Goal: Information Seeking & Learning: Find specific fact

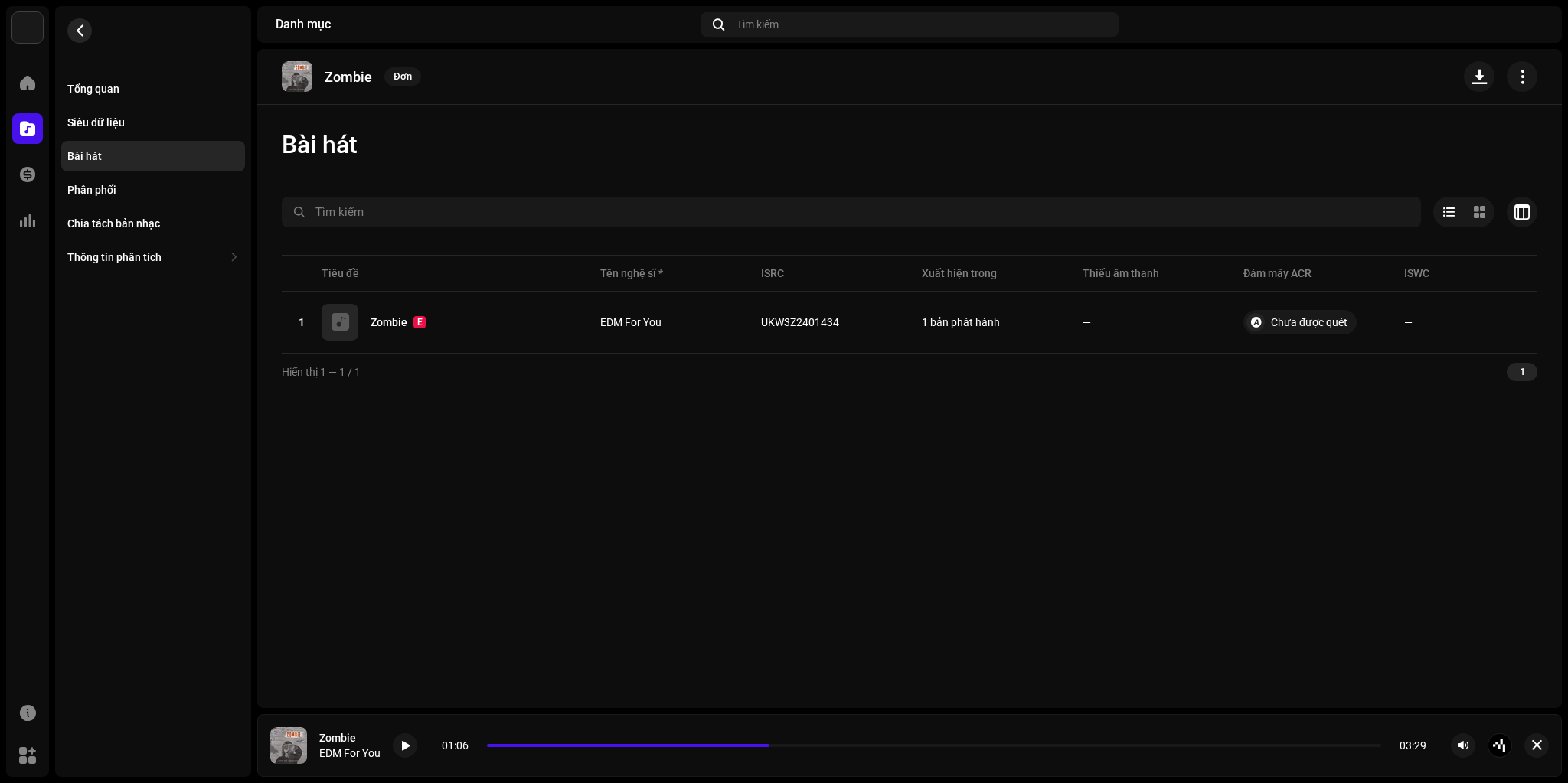
click at [81, 33] on span "button" at bounding box center [80, 30] width 11 height 12
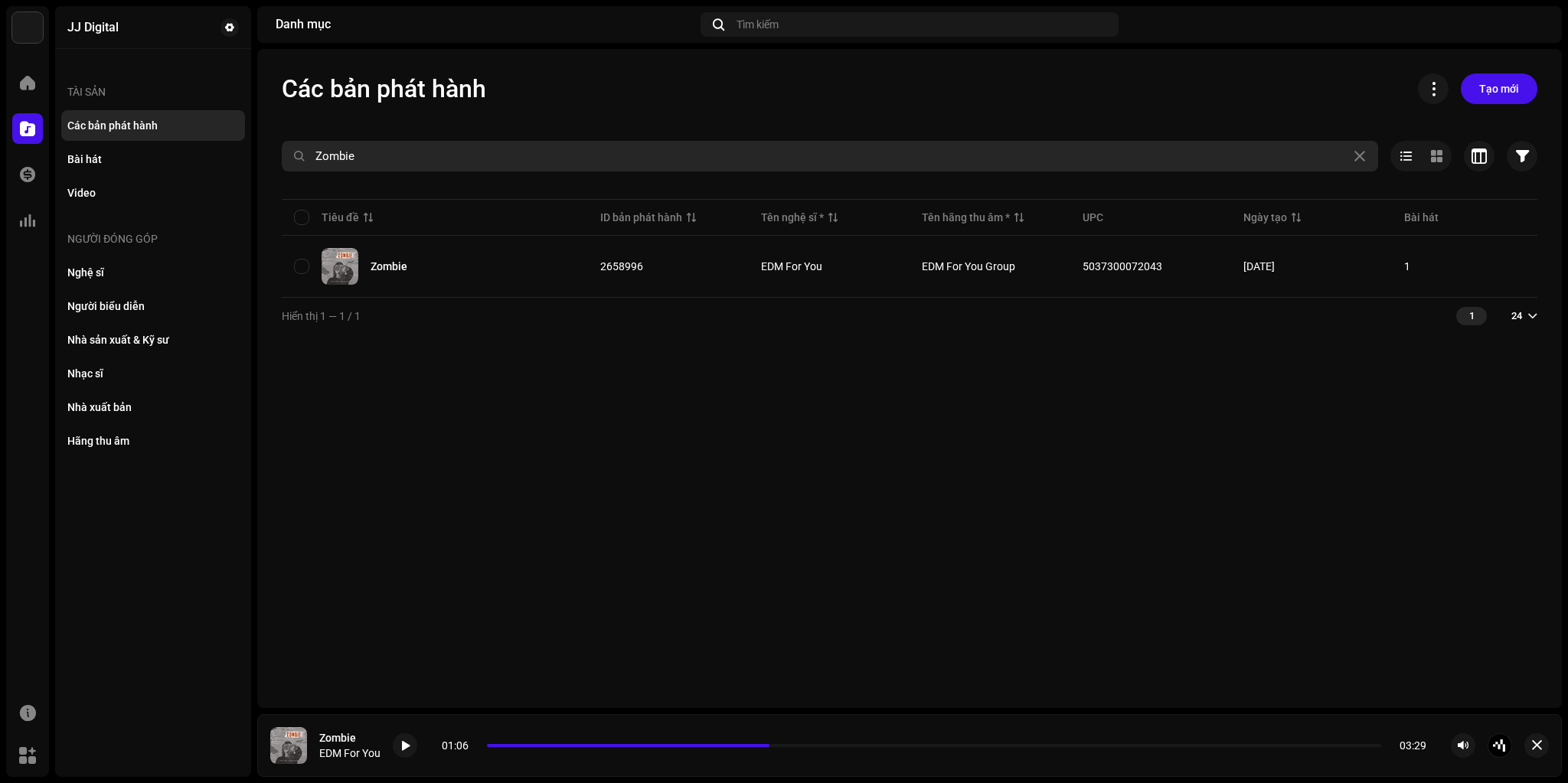
click at [502, 150] on input "Zombie" at bounding box center [830, 156] width 1096 height 30
paste input "Your Fac"
type input "Your Face"
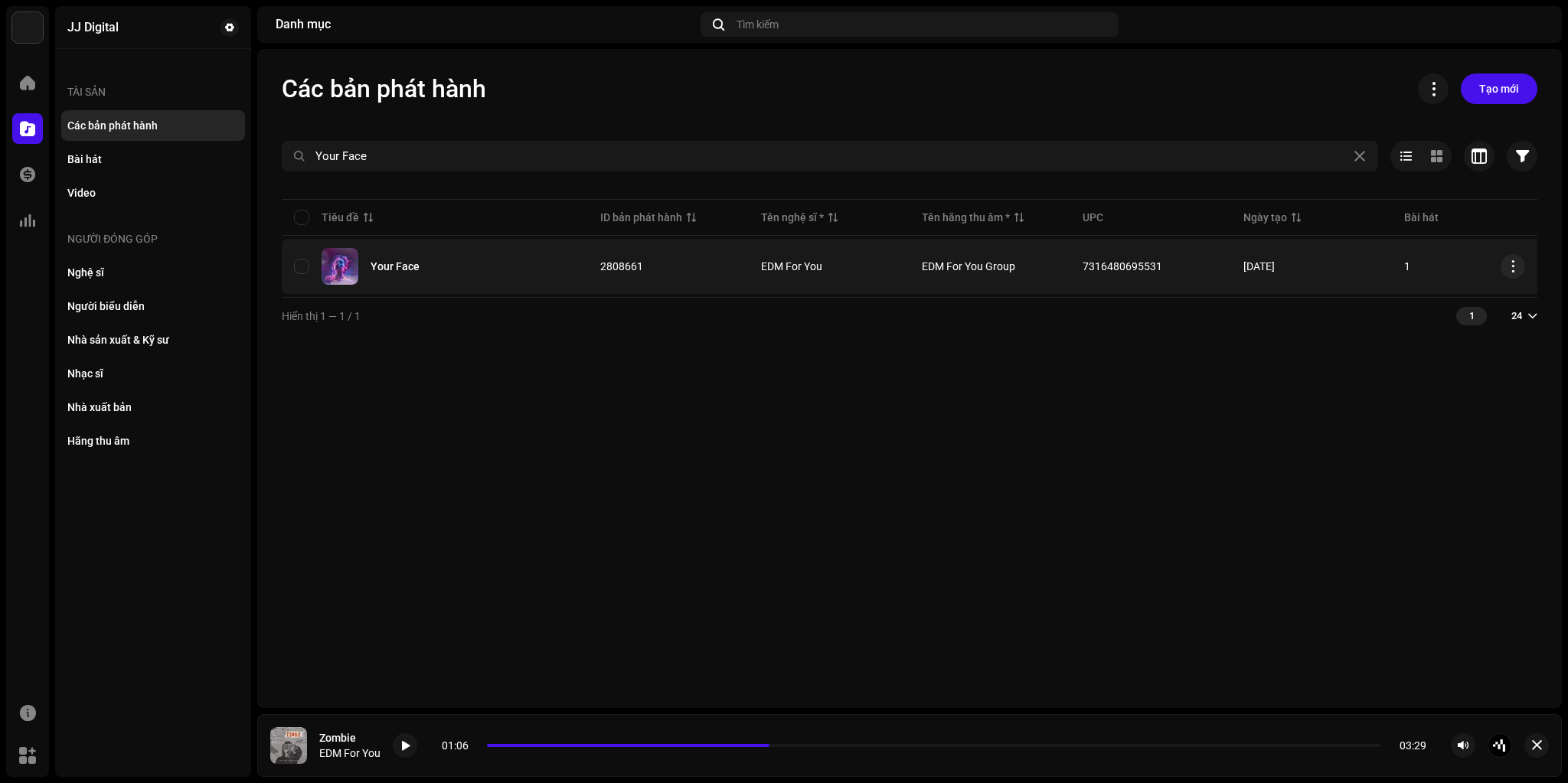
click at [410, 261] on div "Your Face" at bounding box center [395, 266] width 49 height 10
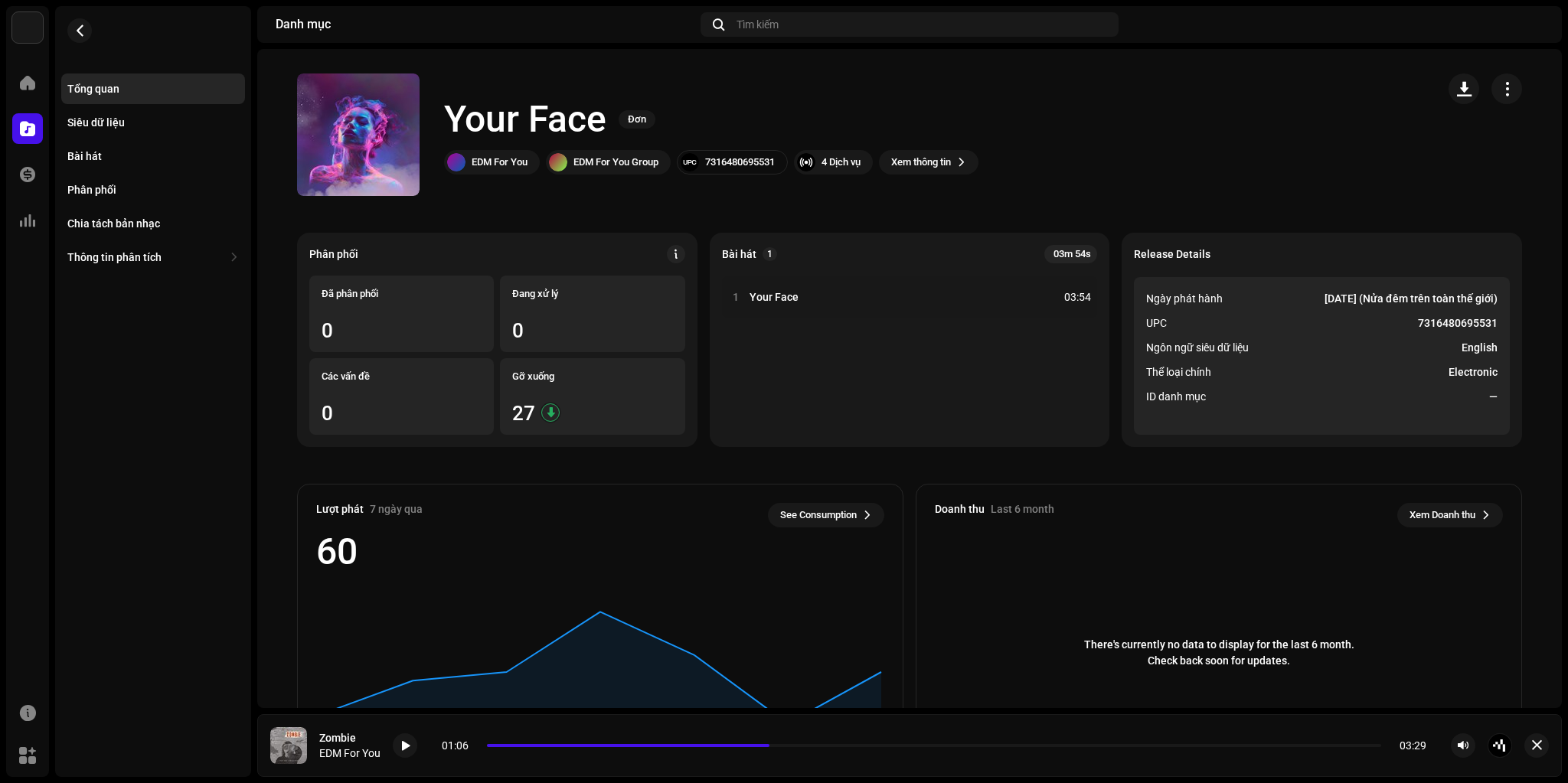
click at [750, 159] on div "7316480695531" at bounding box center [740, 162] width 70 height 12
copy div "7316480695531"
click at [98, 162] on div "Bài hát" at bounding box center [153, 156] width 184 height 30
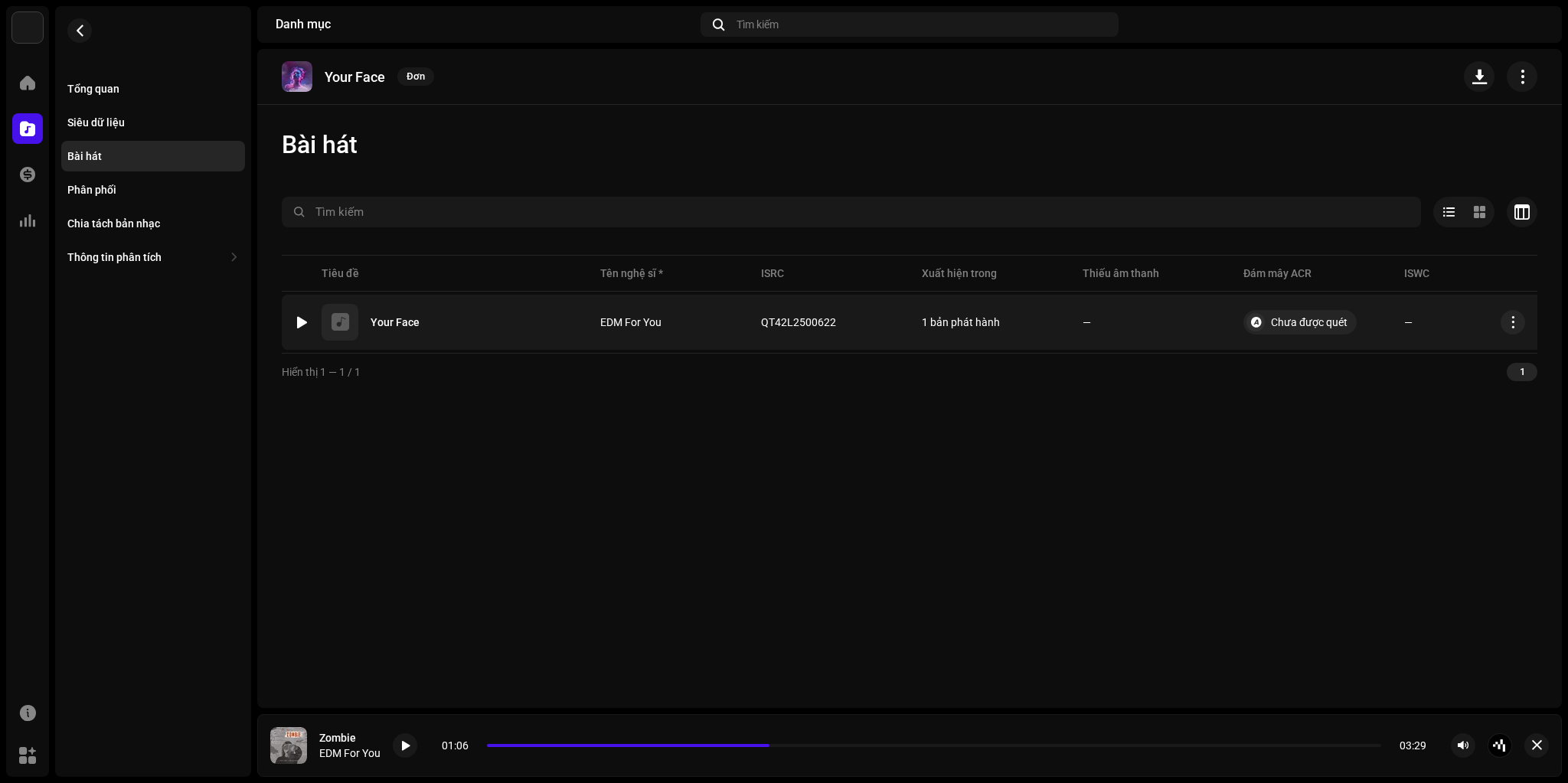
click at [301, 322] on div at bounding box center [302, 322] width 11 height 12
click at [849, 327] on span "button" at bounding box center [851, 322] width 9 height 12
click at [302, 318] on div at bounding box center [302, 322] width 11 height 12
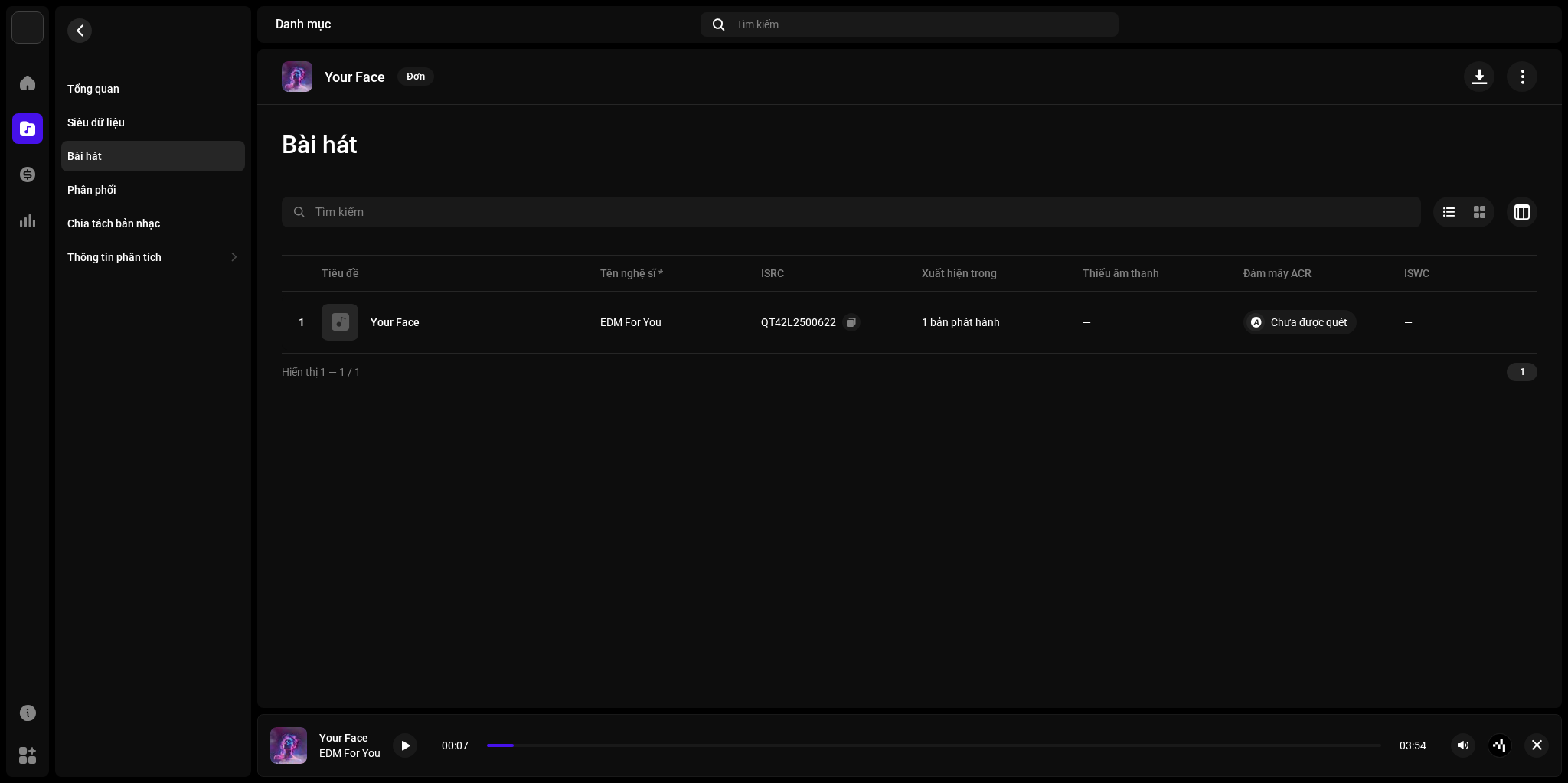
click at [86, 33] on button "button" at bounding box center [80, 30] width 25 height 25
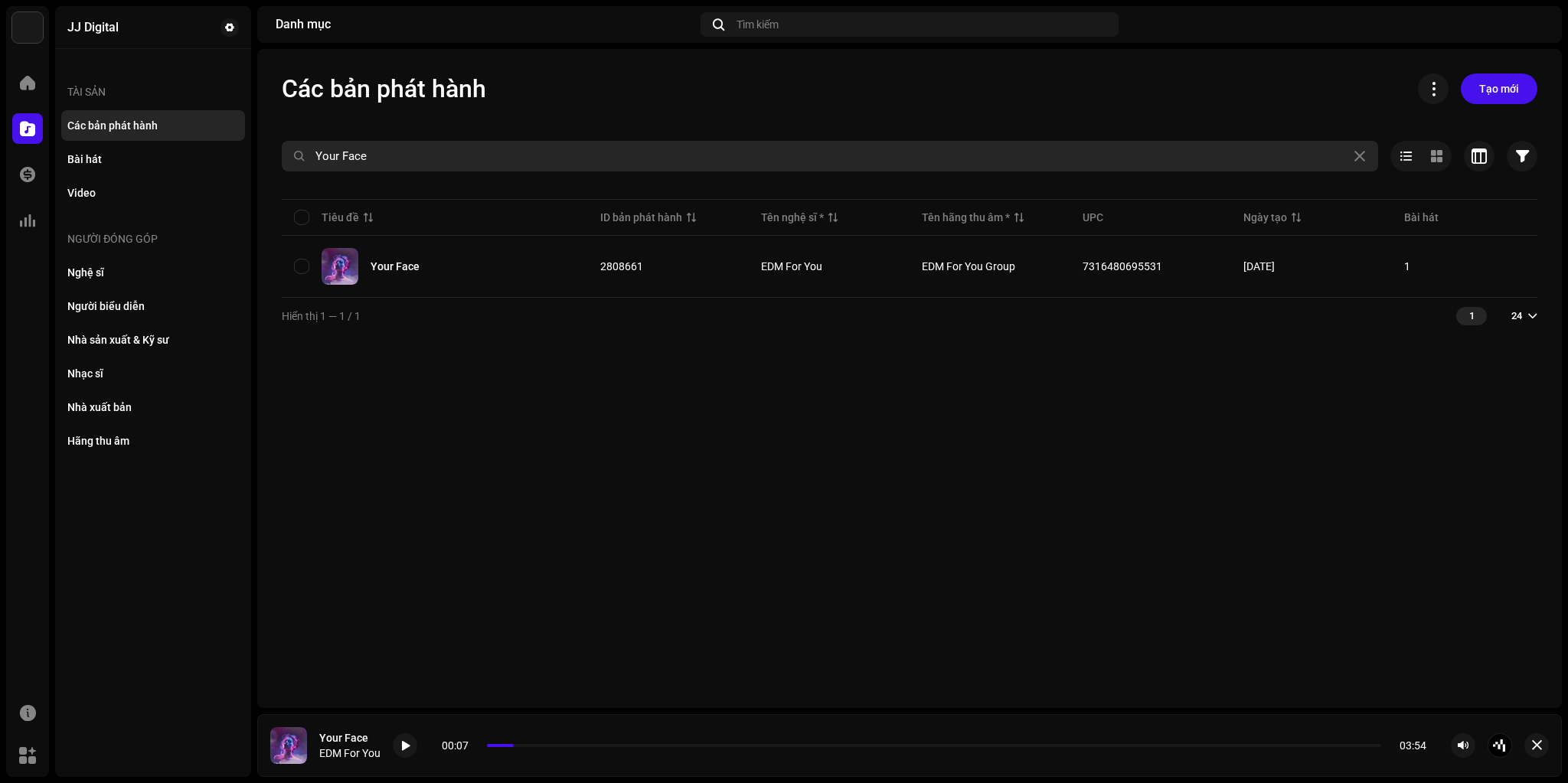
click at [551, 158] on input "Your Face" at bounding box center [830, 156] width 1096 height 30
paste input "Titanium"
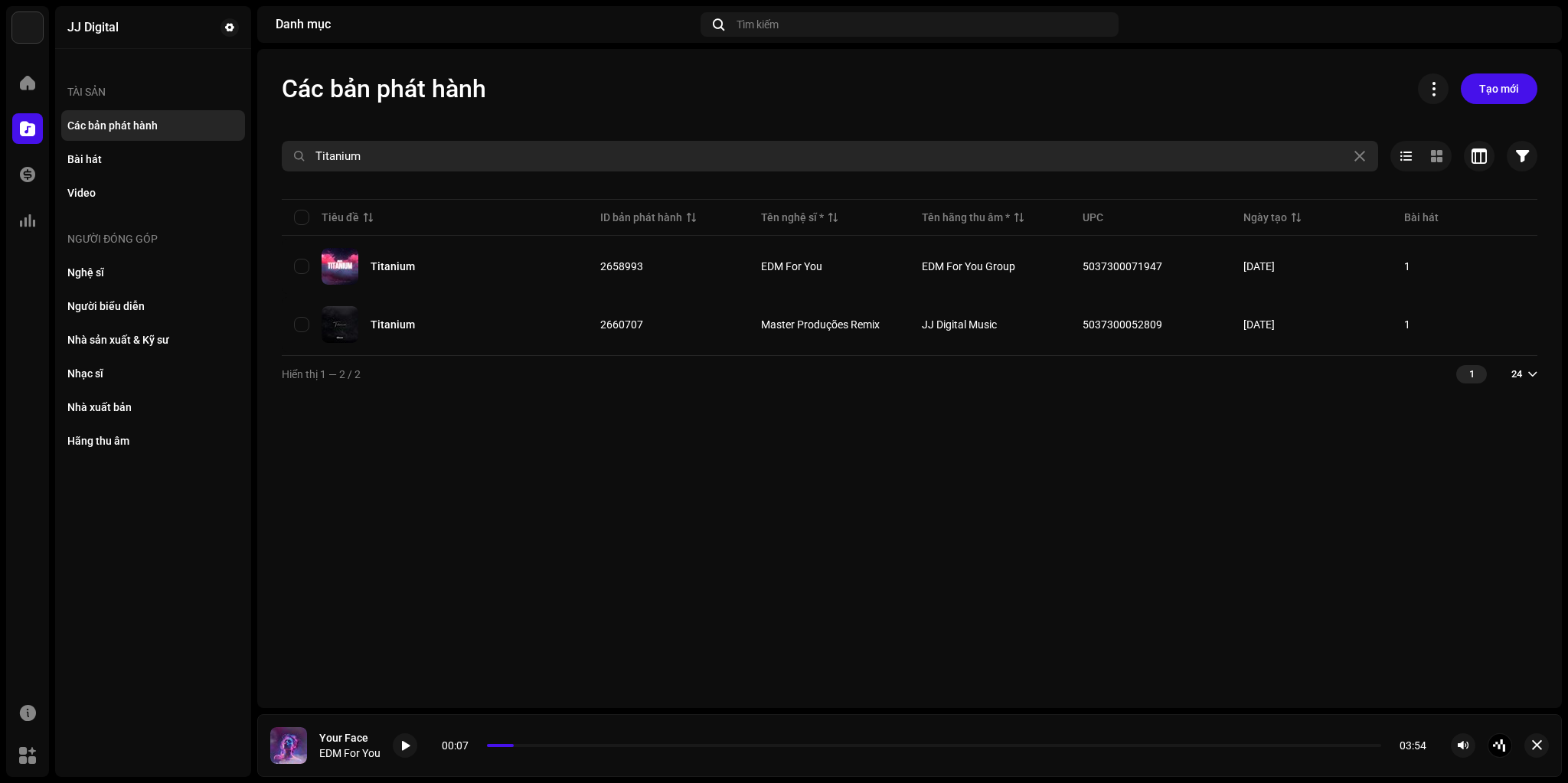
type input "Titanium"
click at [835, 466] on div "Các bản phát hành Tạo mới Titanium Đã chọn 0 Tùy chọn Bộ lọc Trạng thái phân ph…" at bounding box center [910, 379] width 1305 height 659
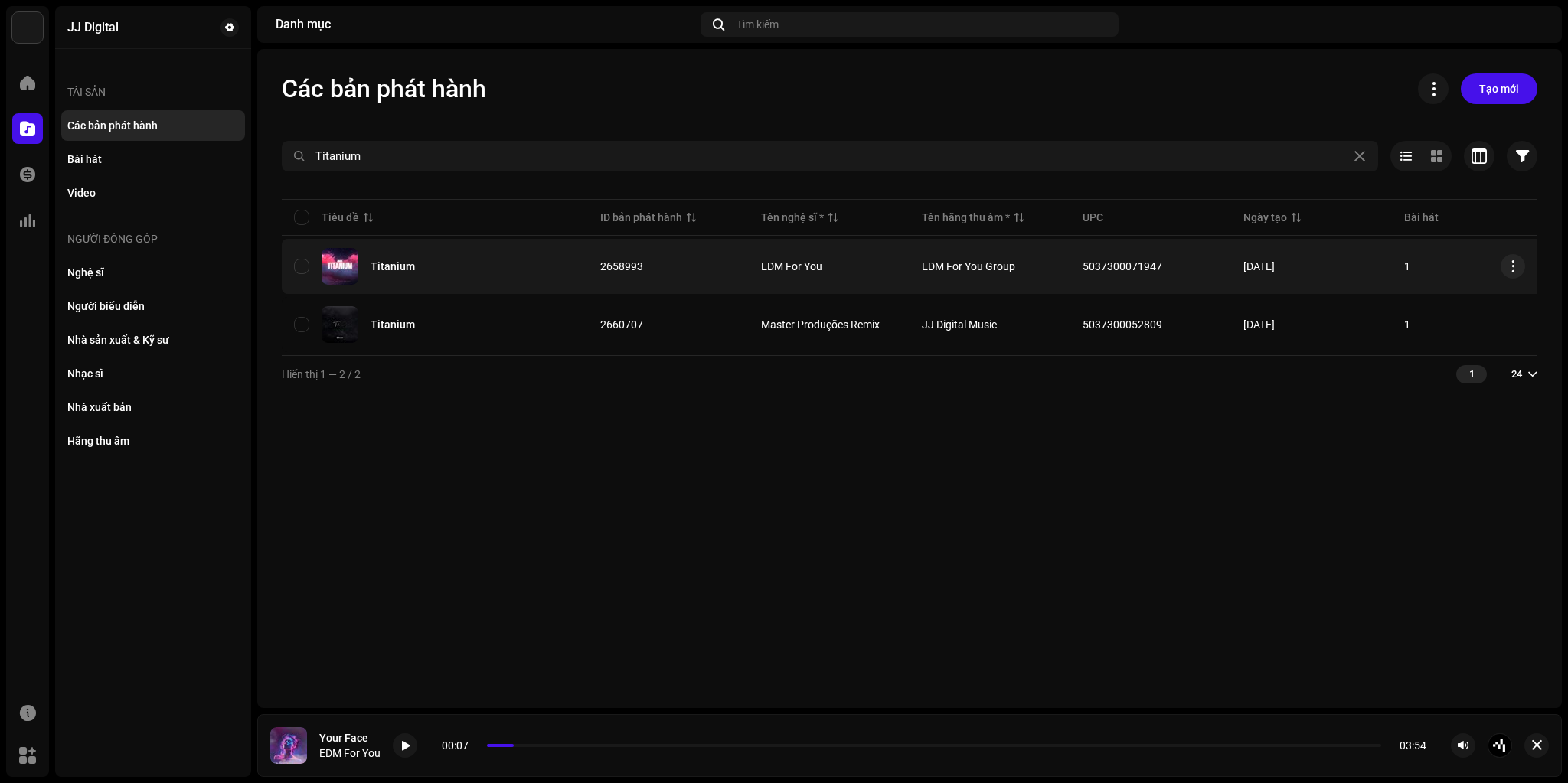
click at [389, 261] on div "Titanium" at bounding box center [392, 266] width 45 height 10
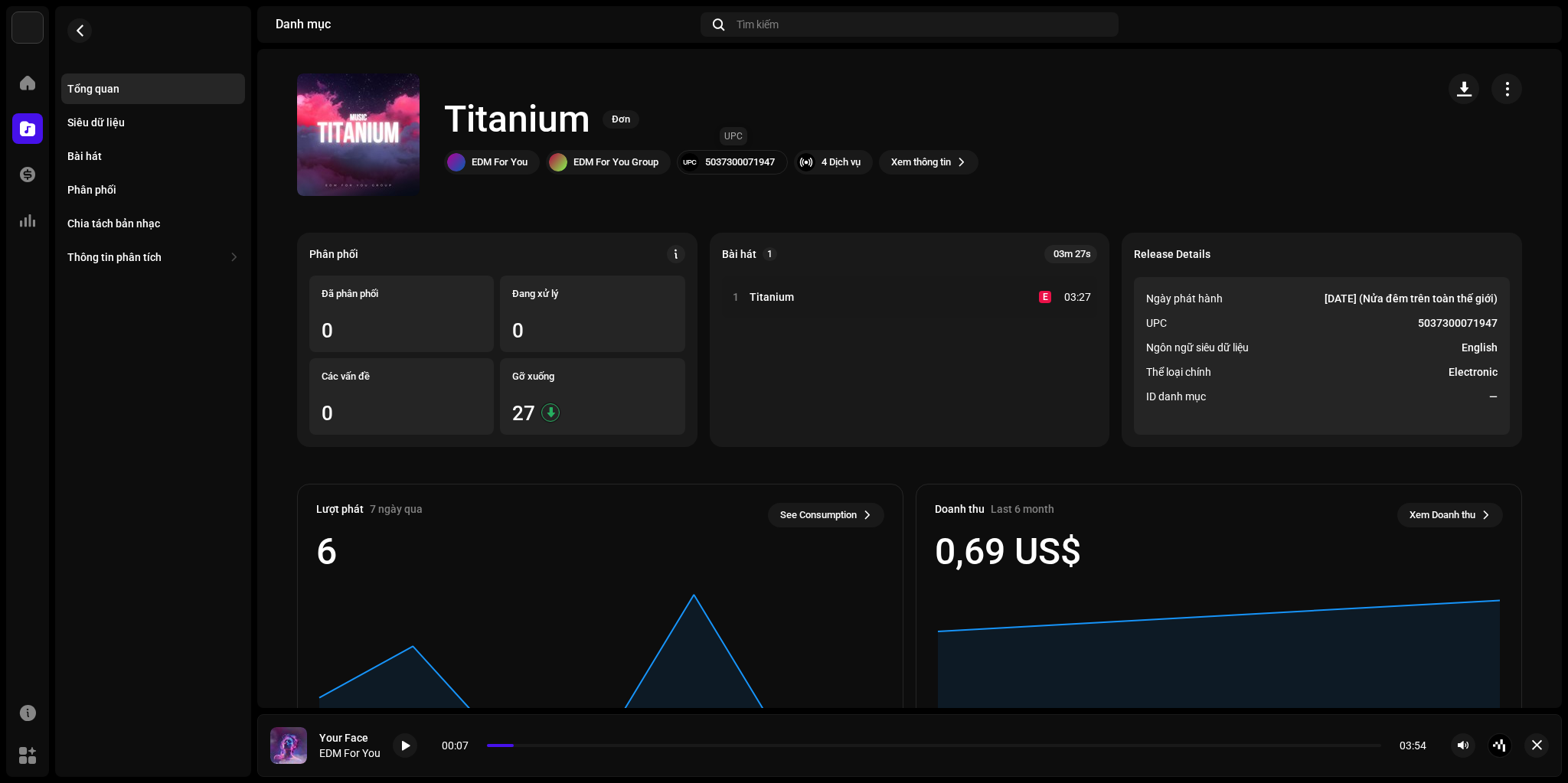
click at [722, 159] on div "5037300071947" at bounding box center [740, 162] width 70 height 12
copy div "5037300071947"
click at [110, 153] on div "Bài hát" at bounding box center [152, 155] width 171 height 12
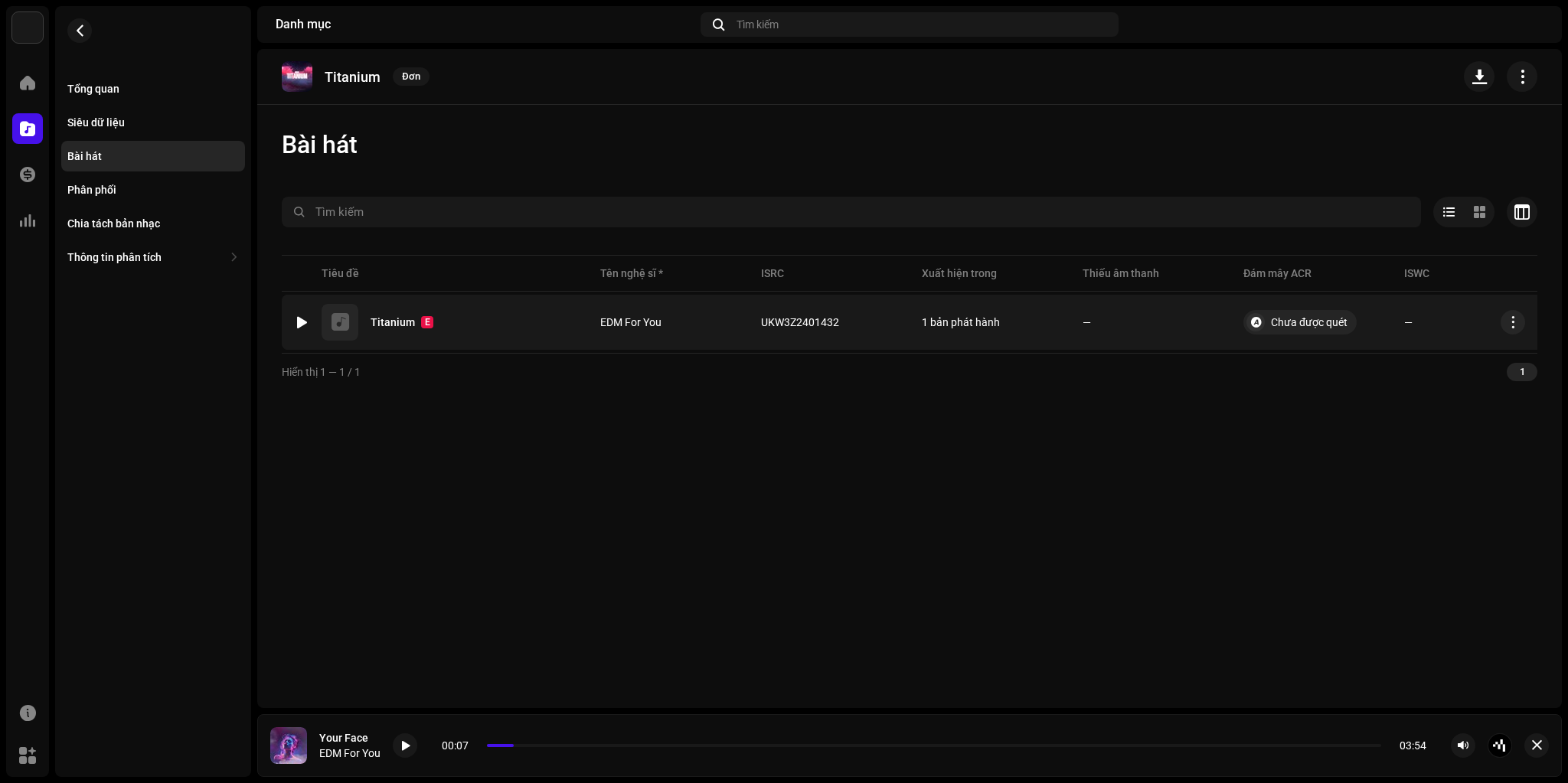
click at [302, 323] on div at bounding box center [302, 322] width 11 height 12
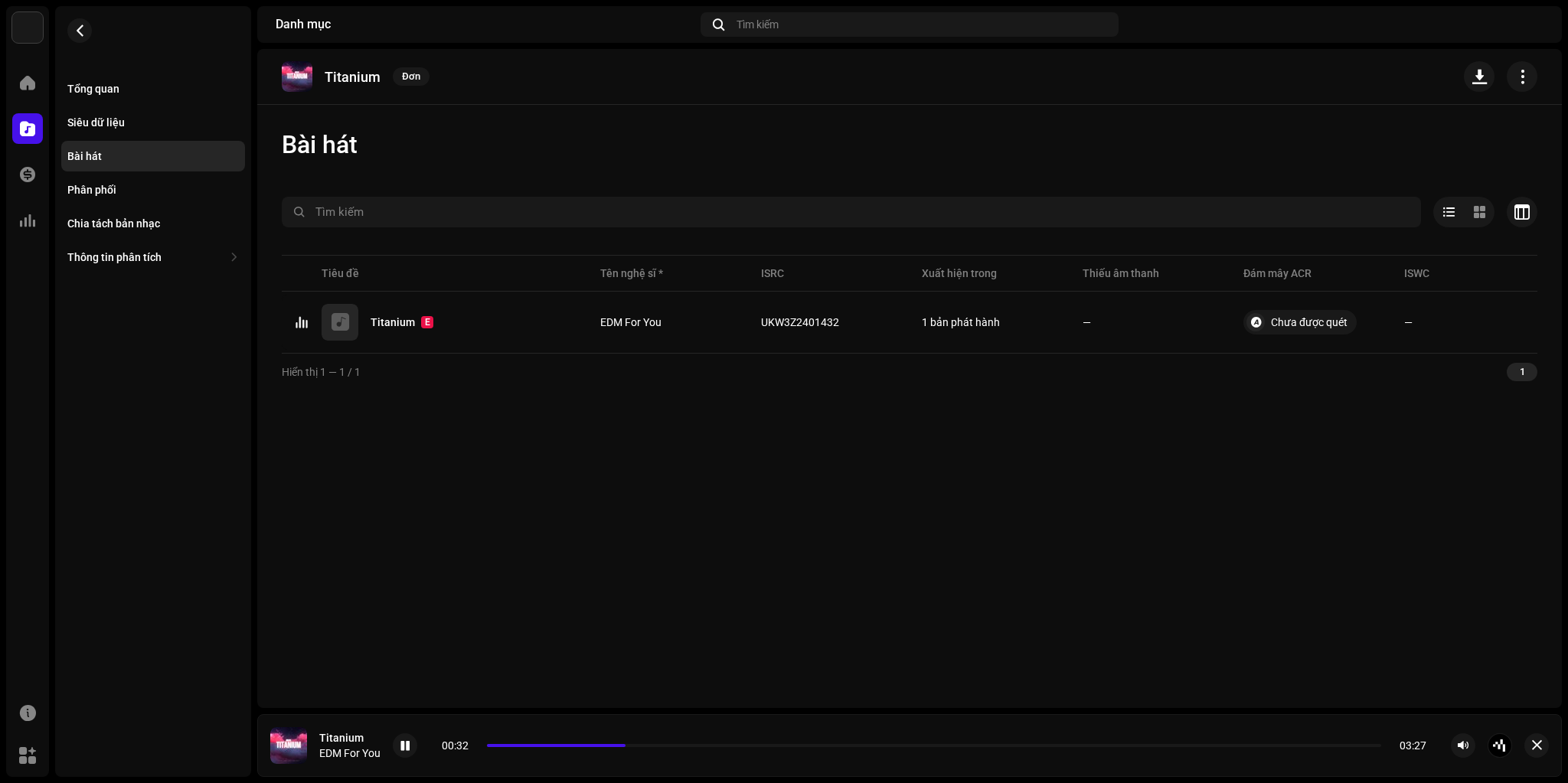
drag, startPoint x: 498, startPoint y: 747, endPoint x: 486, endPoint y: 746, distance: 12.0
click at [486, 746] on div "00:32 03:27" at bounding box center [935, 745] width 985 height 12
click at [489, 746] on span at bounding box center [556, 745] width 138 height 3
click at [410, 747] on span at bounding box center [406, 746] width 9 height 12
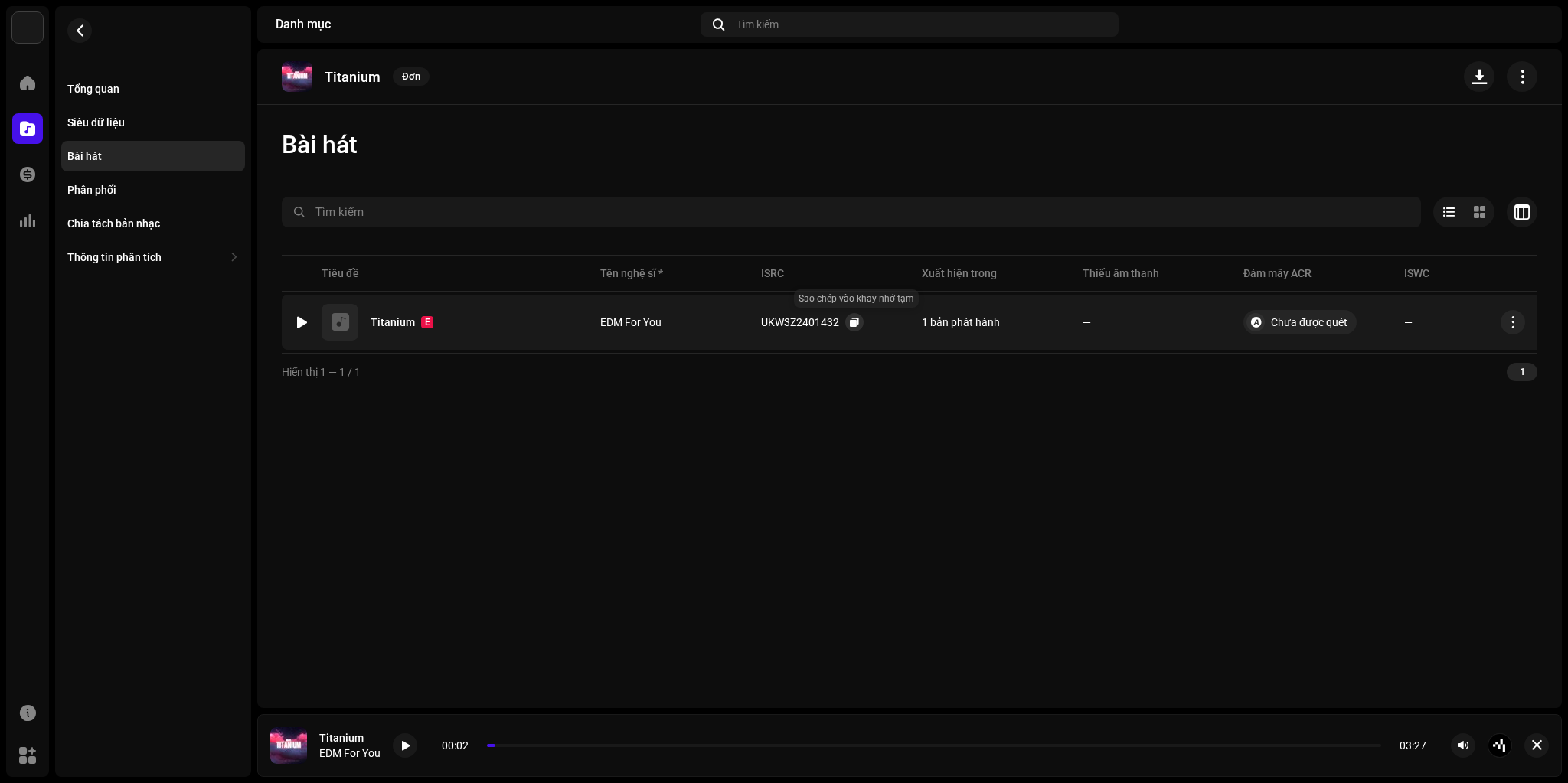
click at [858, 324] on span "button" at bounding box center [855, 322] width 9 height 12
click at [80, 37] on button "button" at bounding box center [80, 30] width 25 height 25
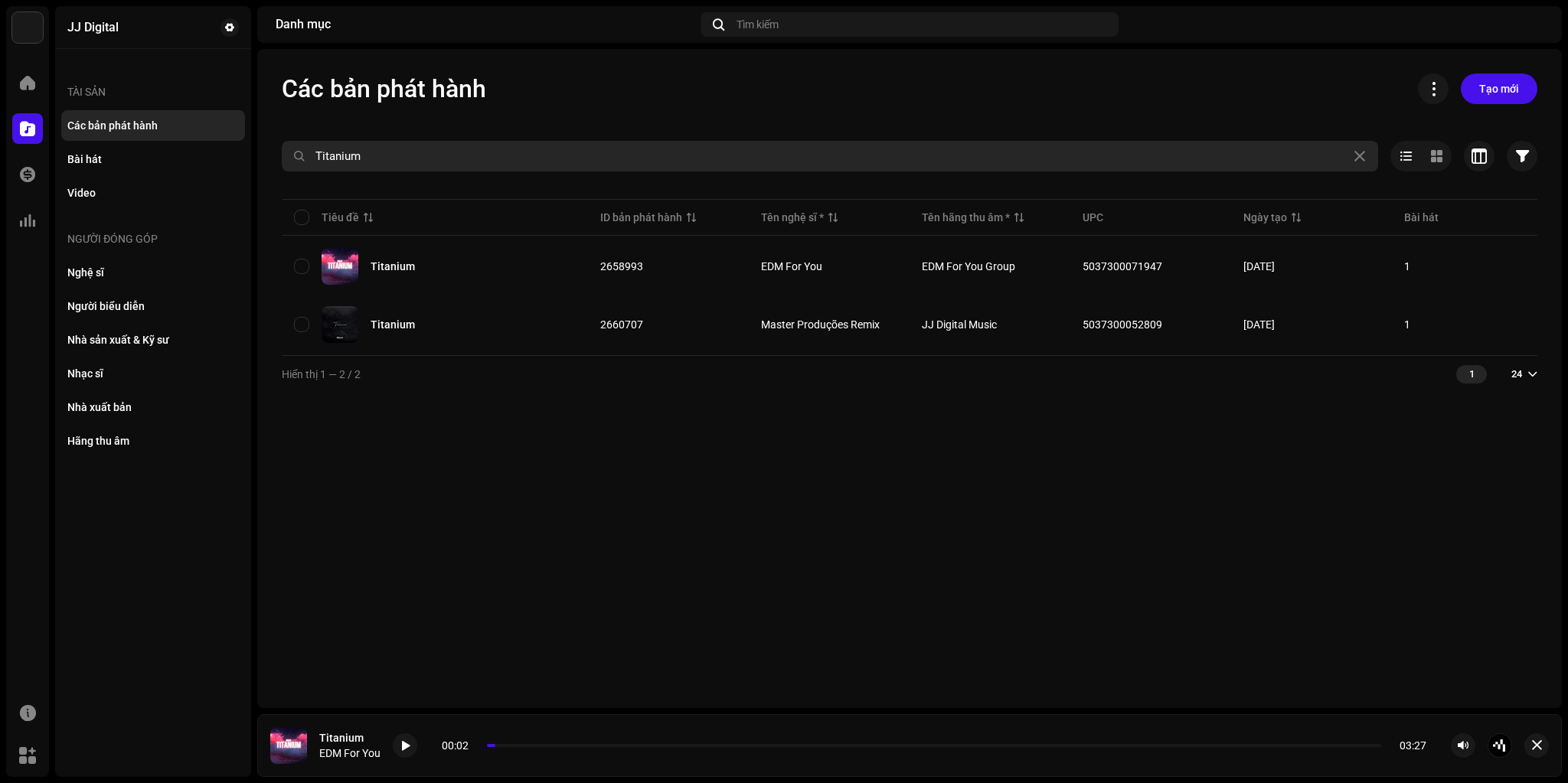
click at [404, 151] on input "Titanium" at bounding box center [830, 156] width 1096 height 30
paste input "Without Me"
type input "Without Me"
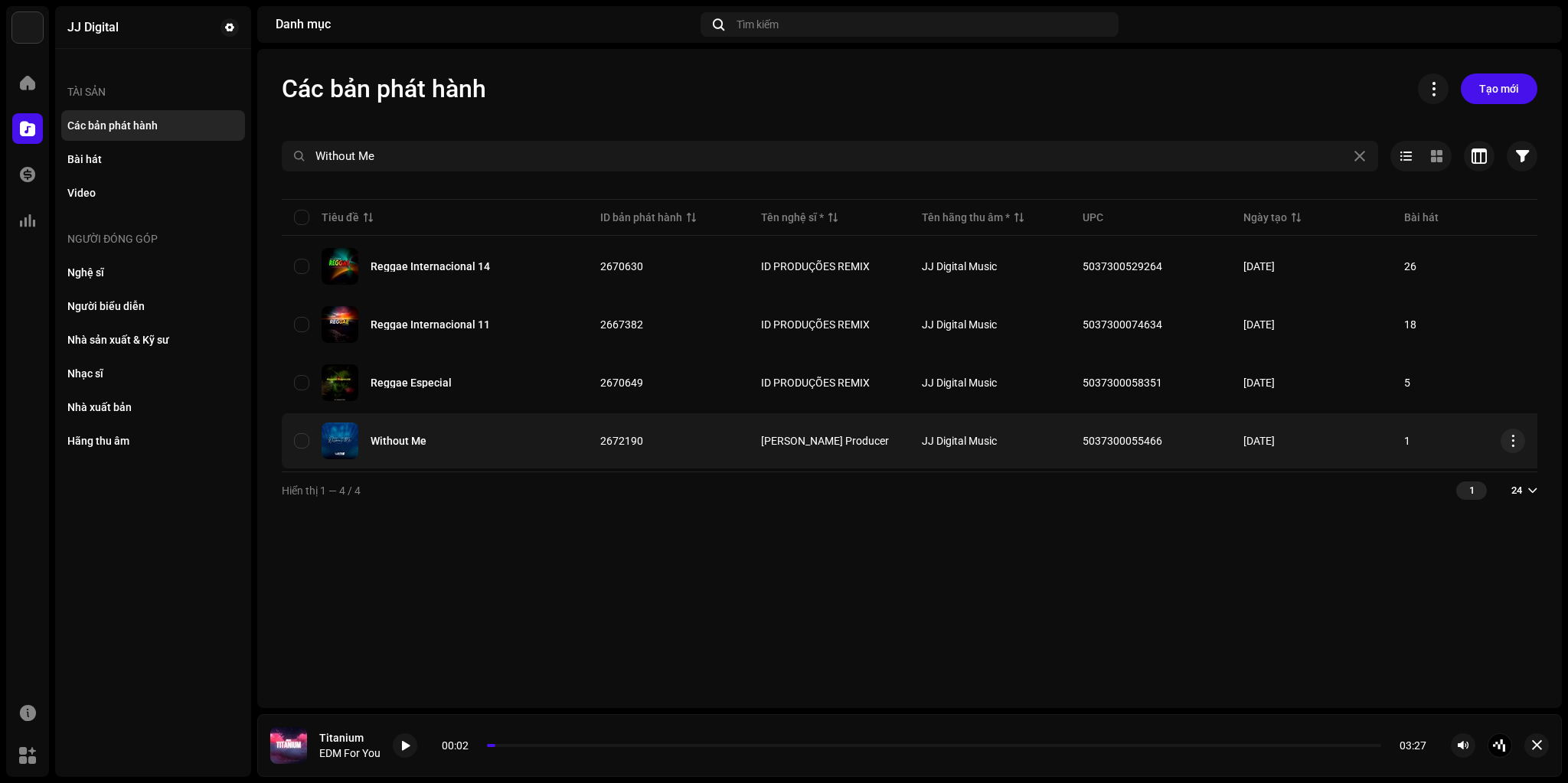
click at [402, 436] on div "Without Me" at bounding box center [398, 440] width 56 height 10
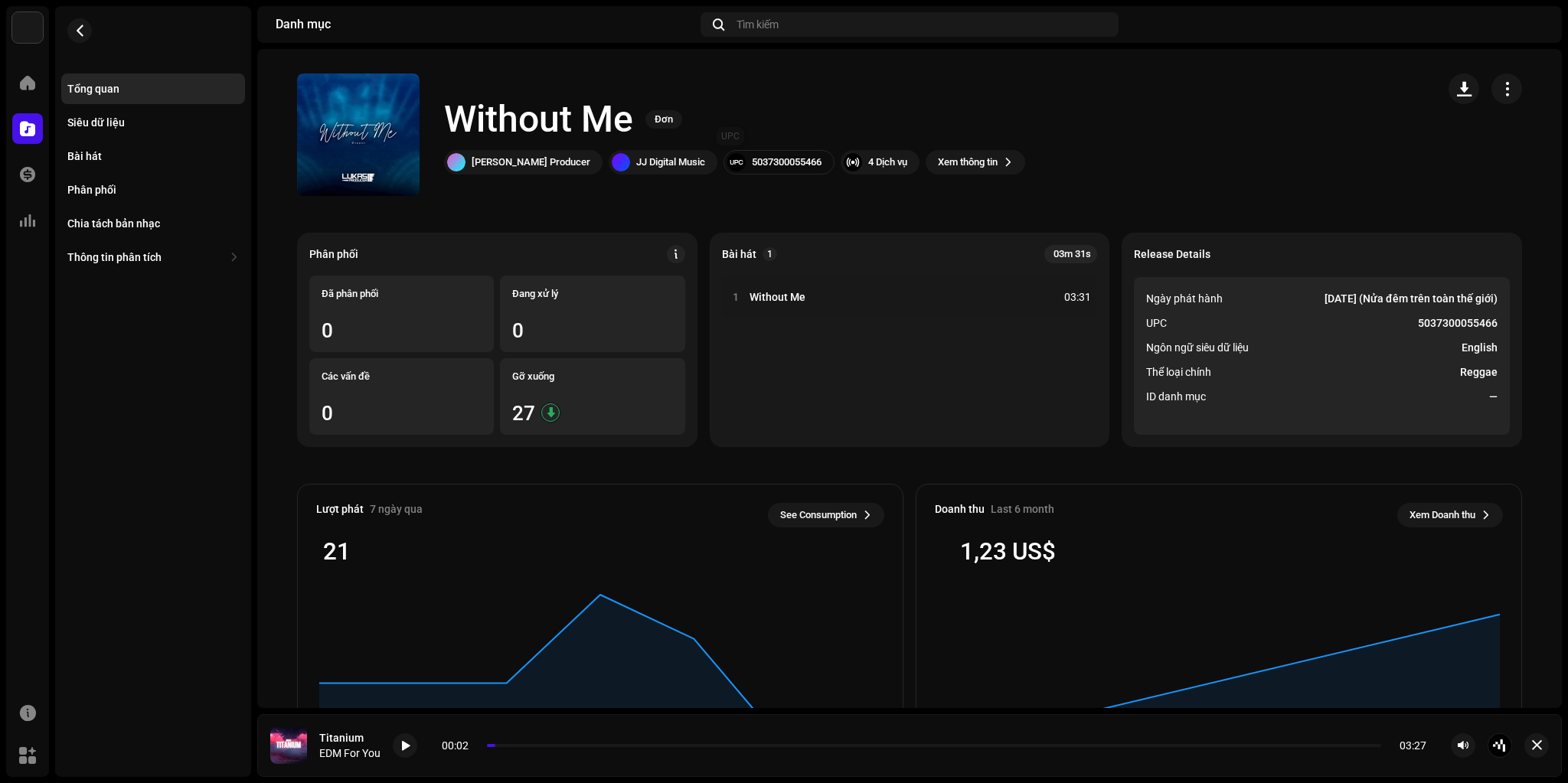
click at [747, 150] on div "5037300055466" at bounding box center [778, 162] width 111 height 25
copy div "5037300055466"
click at [105, 156] on div "Bài hát" at bounding box center [152, 155] width 171 height 12
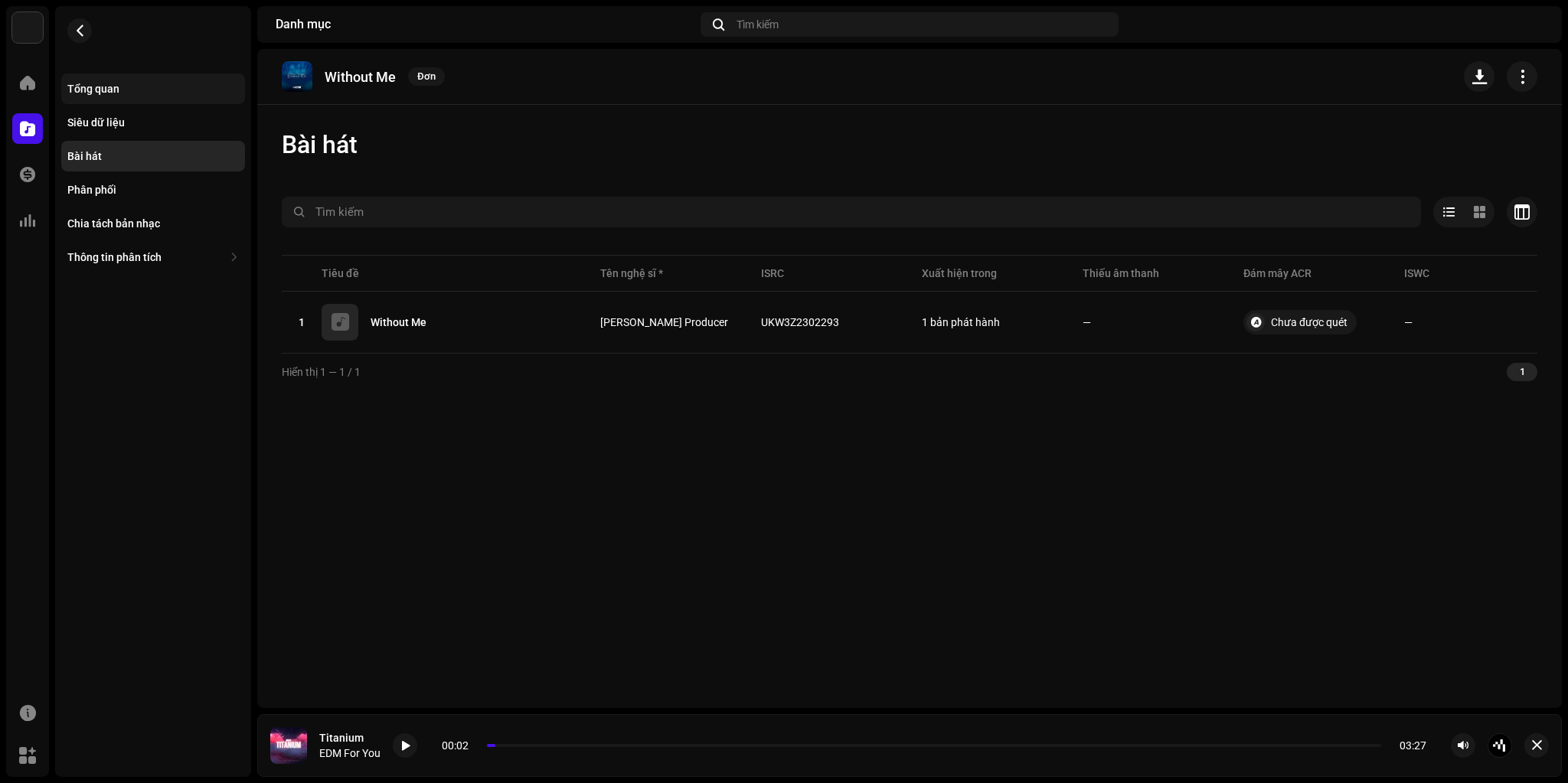
click at [118, 90] on div "Tổng quan" at bounding box center [93, 88] width 52 height 12
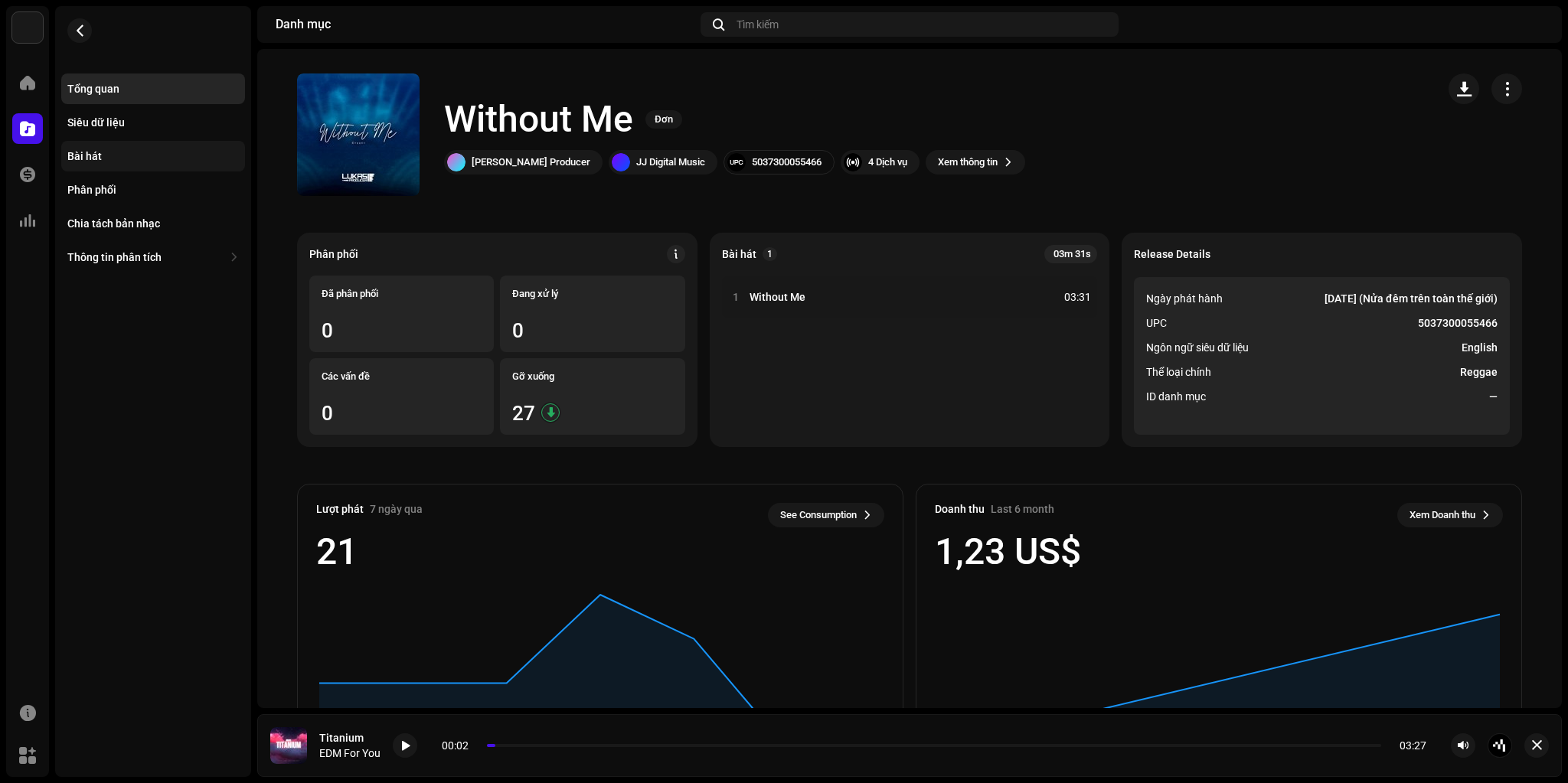
click at [110, 154] on div "Bài hát" at bounding box center [152, 155] width 171 height 12
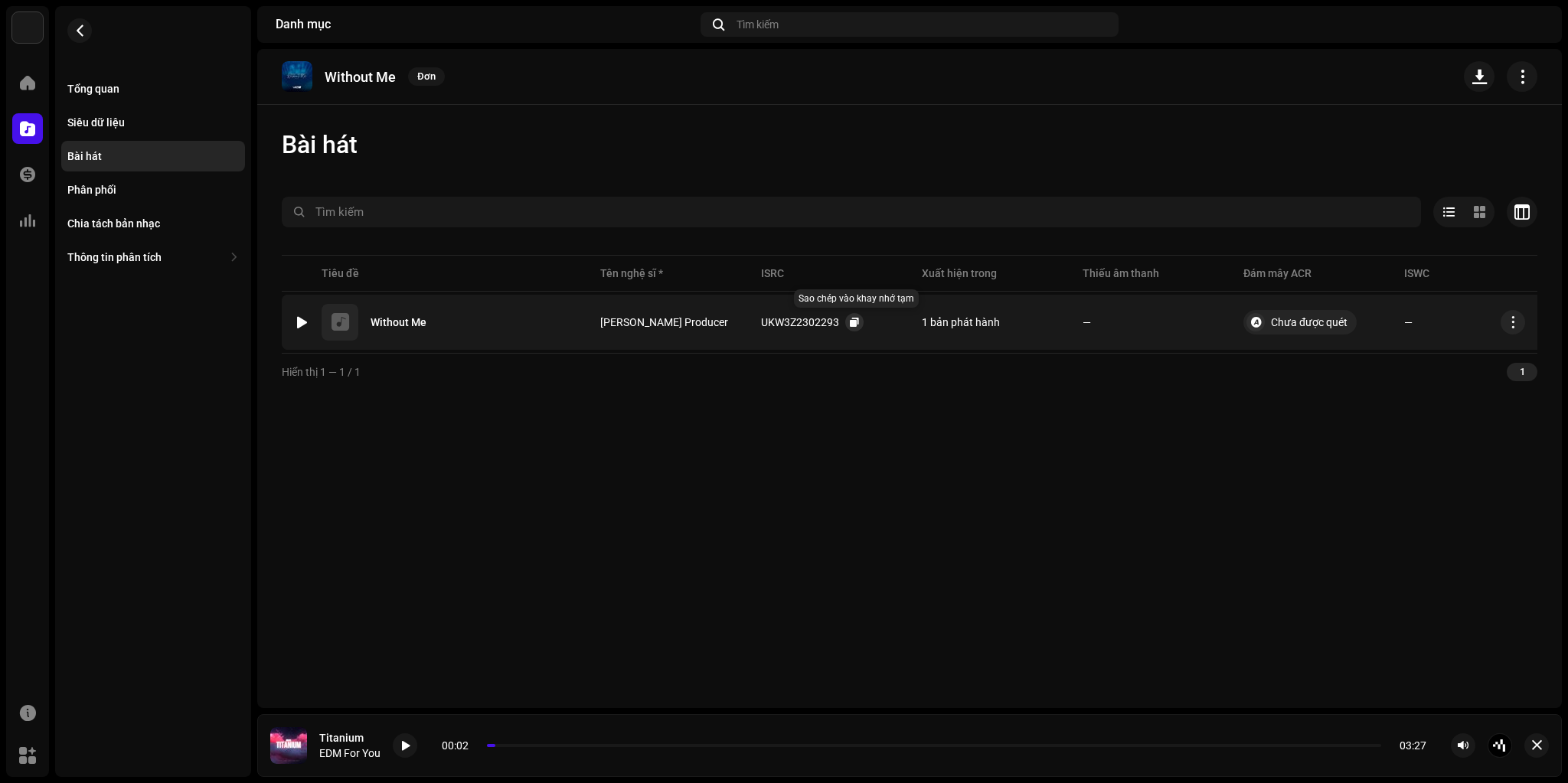
click at [860, 325] on button "button" at bounding box center [854, 322] width 18 height 18
click at [101, 29] on div "Tổng quan Siêu dữ liệu Bài hát Phân phối Chia tách bản nhạc Thông tin phân tích…" at bounding box center [152, 138] width 196 height 266
click at [82, 30] on span "button" at bounding box center [80, 30] width 11 height 12
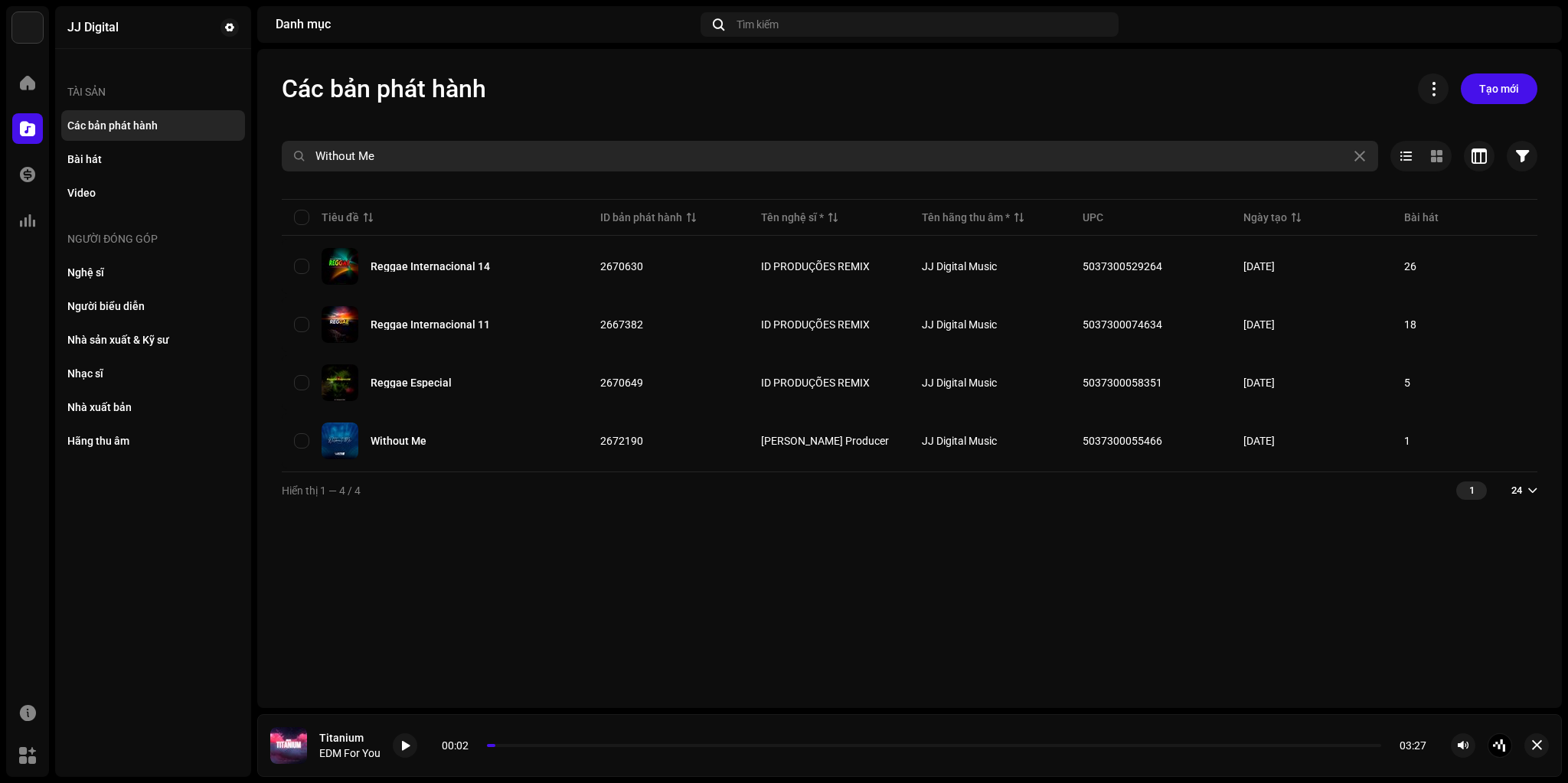
drag, startPoint x: 435, startPoint y: 151, endPoint x: 308, endPoint y: 151, distance: 127.0
click at [246, 149] on div "JJ Digital Trang chủ Danh mục Giao dịch Thông tin phân tích Tài nguyên Marketpl…" at bounding box center [784, 391] width 1568 height 783
paste input "Try"
type input "Try"
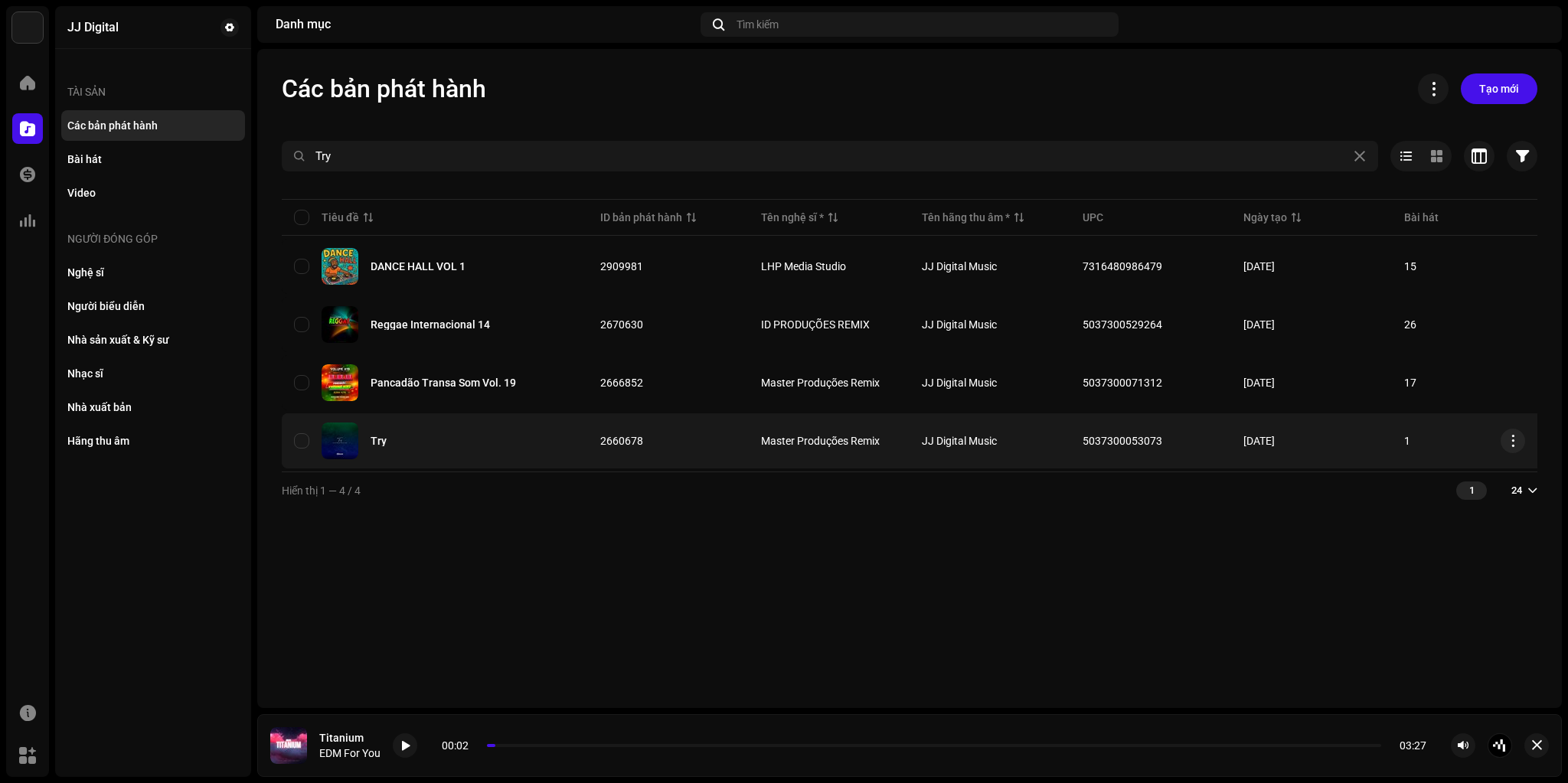
click at [422, 440] on div "Try" at bounding box center [435, 440] width 282 height 37
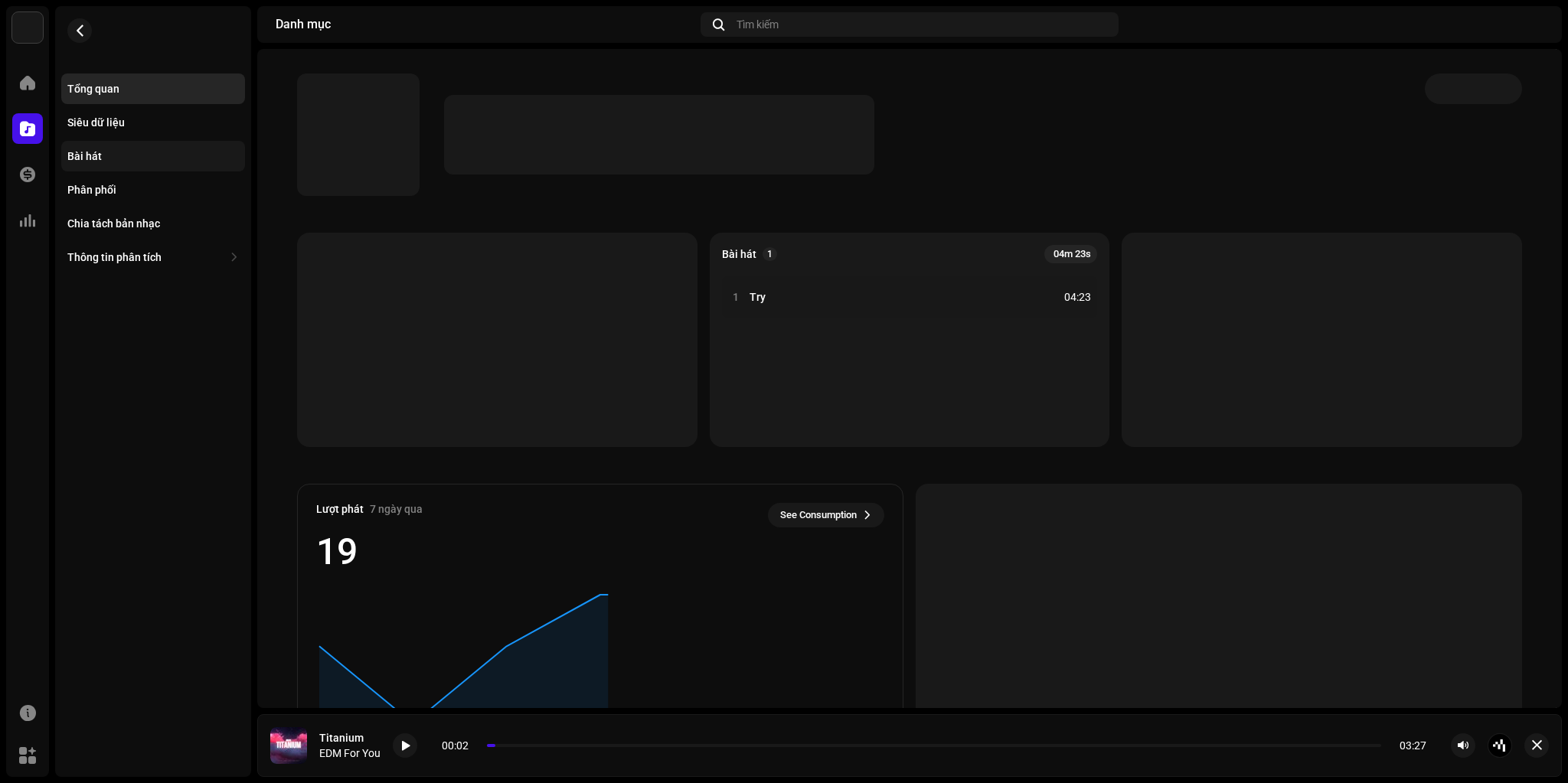
click at [101, 153] on div "Bài hát" at bounding box center [152, 155] width 171 height 12
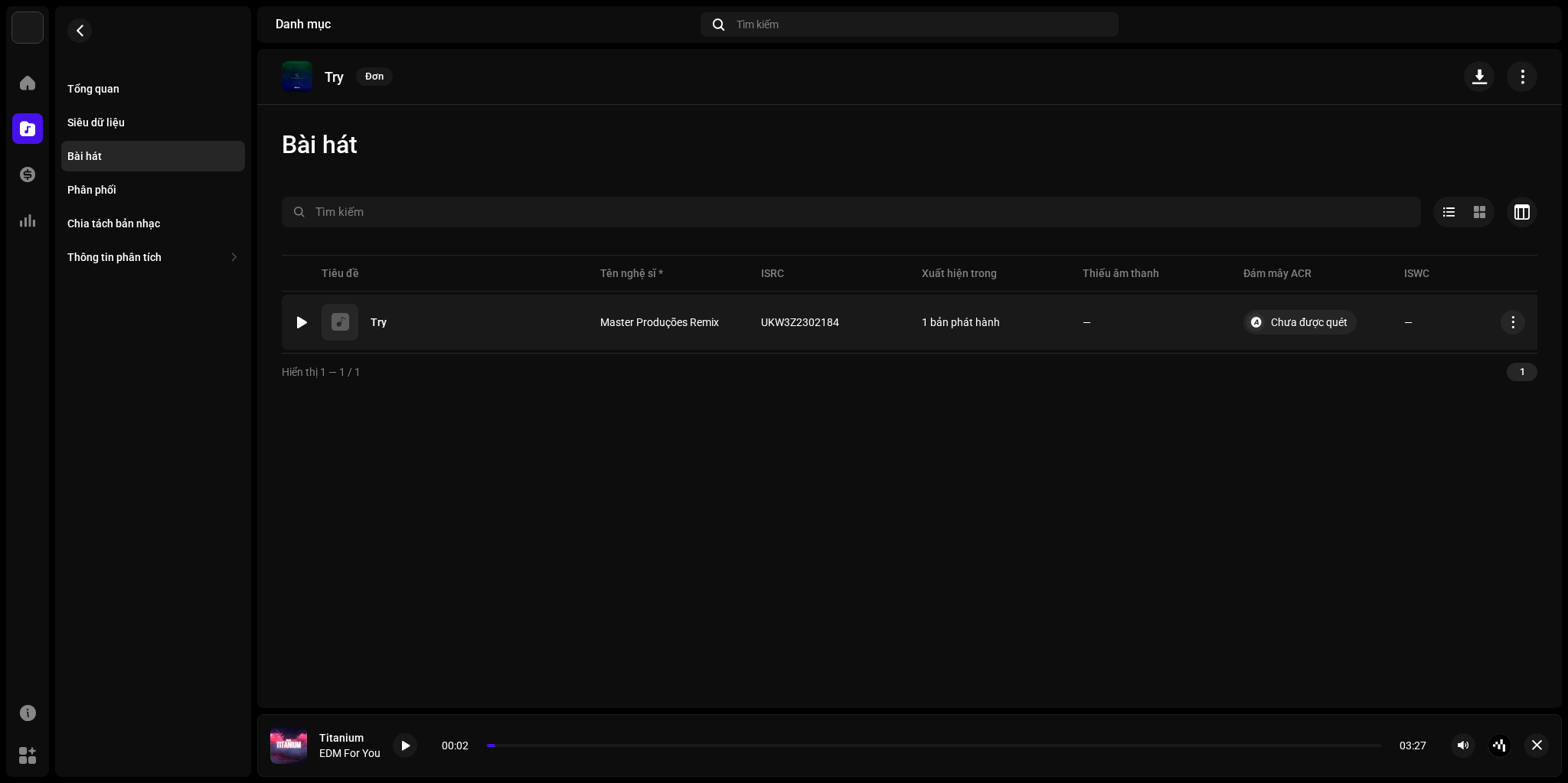
click at [303, 322] on div at bounding box center [302, 322] width 11 height 12
click at [856, 317] on span "button" at bounding box center [855, 322] width 9 height 12
click at [455, 750] on div at bounding box center [462, 746] width 25 height 25
click at [122, 81] on div "Tổng quan" at bounding box center [153, 89] width 184 height 30
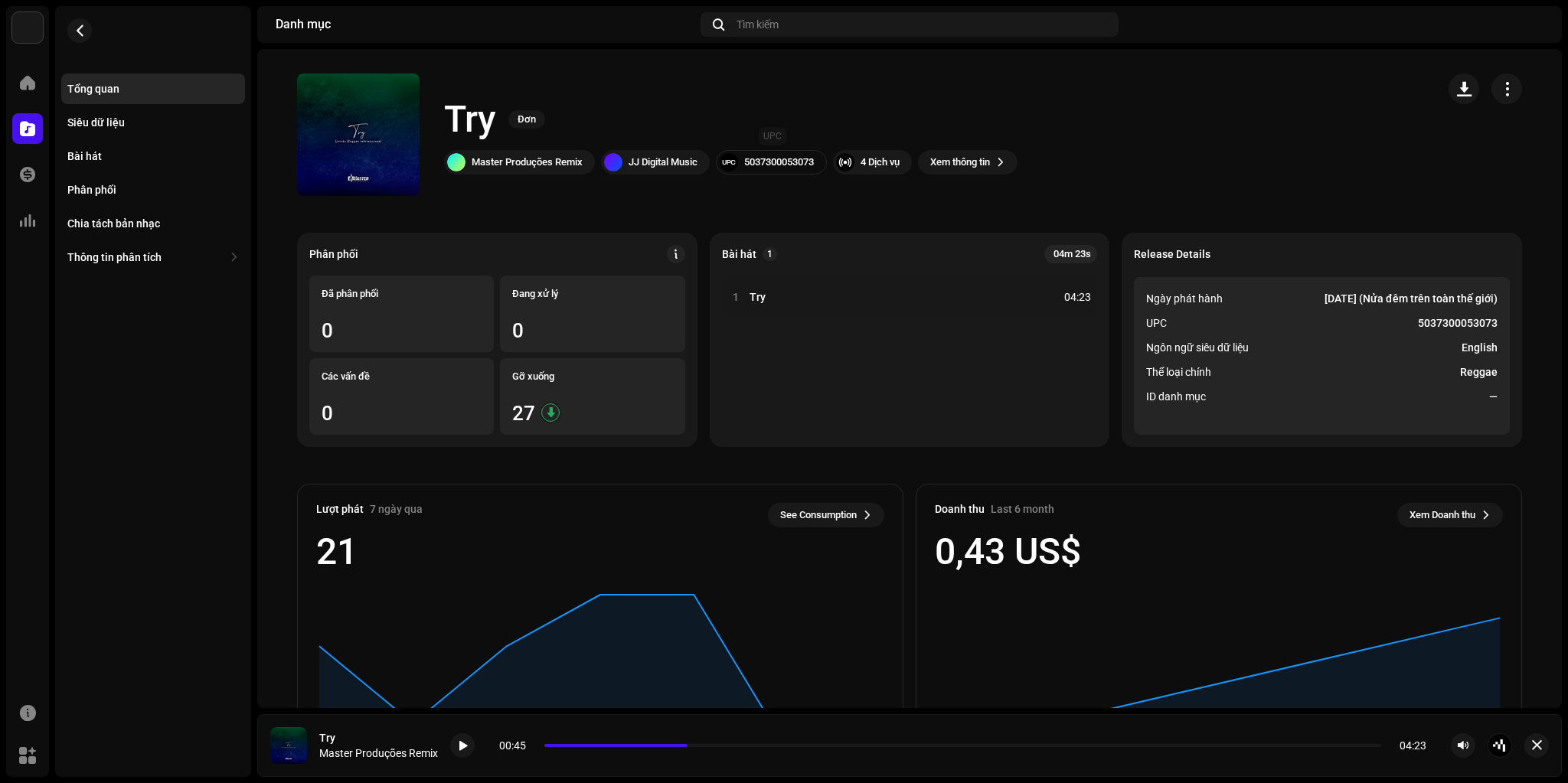
click at [772, 162] on div "5037300053073" at bounding box center [779, 162] width 70 height 12
copy div "5037300053073"
click at [98, 186] on div "Phân phối" at bounding box center [92, 189] width 49 height 12
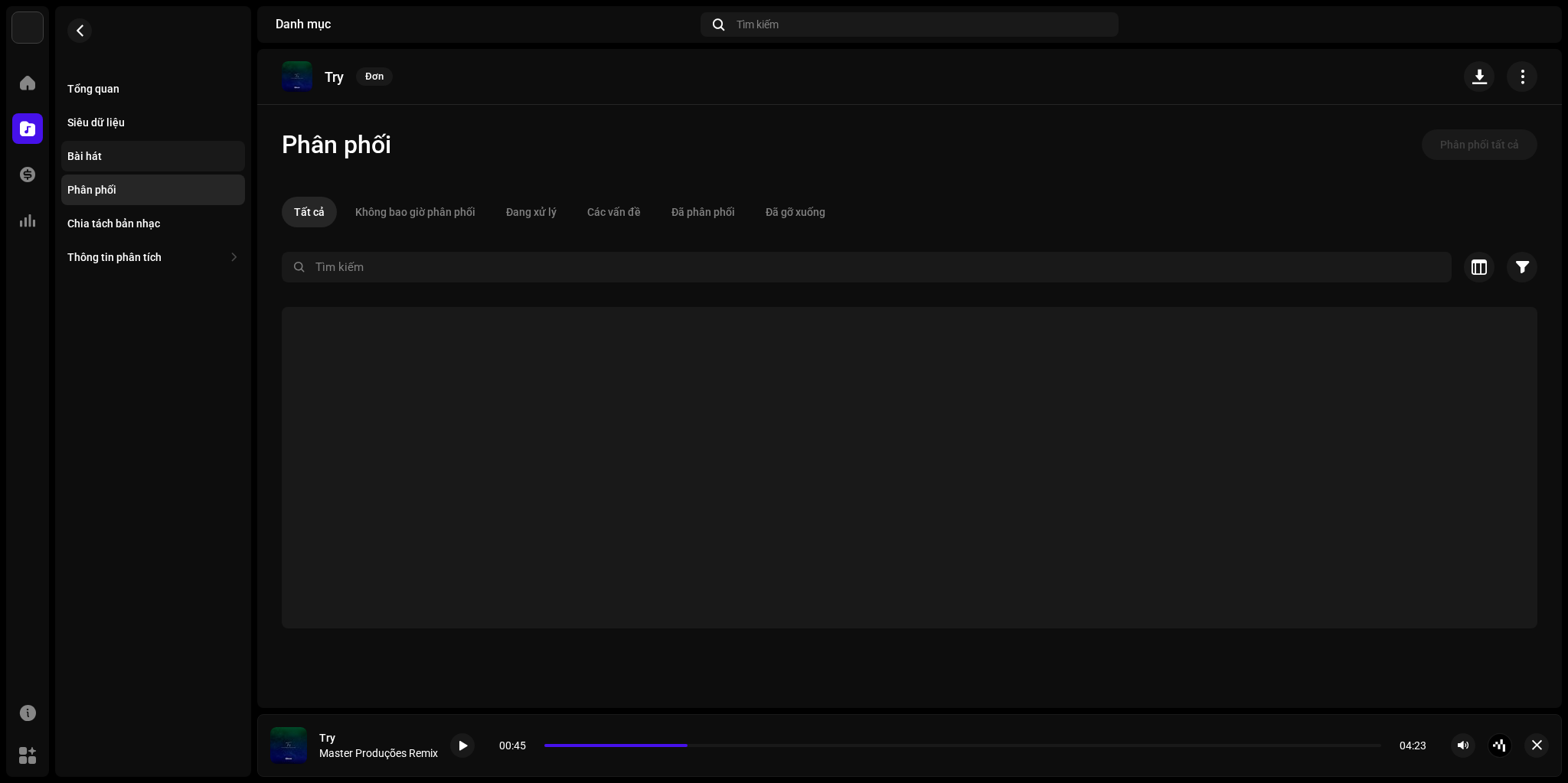
click at [95, 158] on div "Bài hát" at bounding box center [84, 155] width 34 height 12
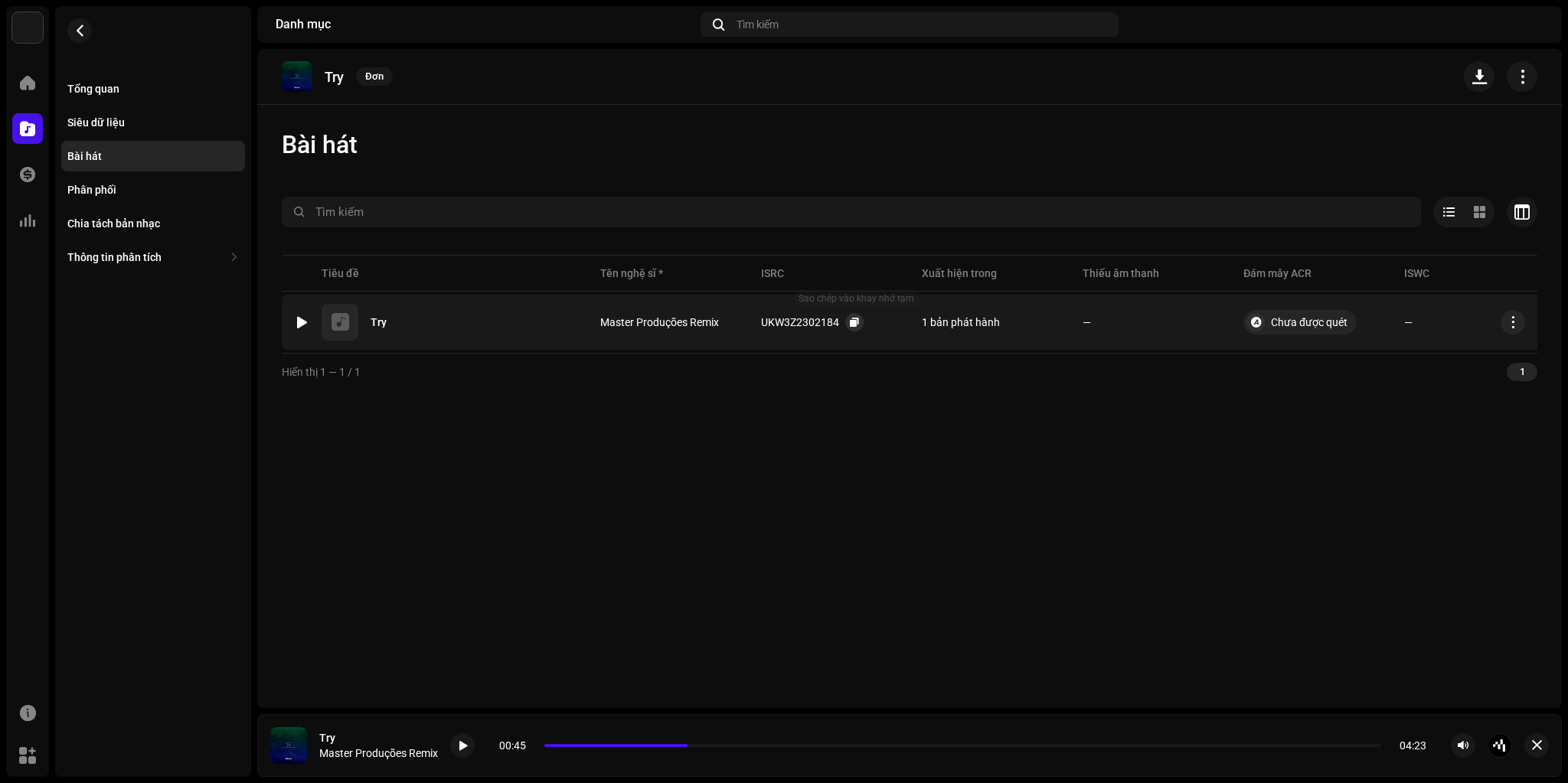
click at [852, 318] on span "button" at bounding box center [855, 322] width 9 height 12
click at [81, 30] on span "button" at bounding box center [80, 30] width 11 height 12
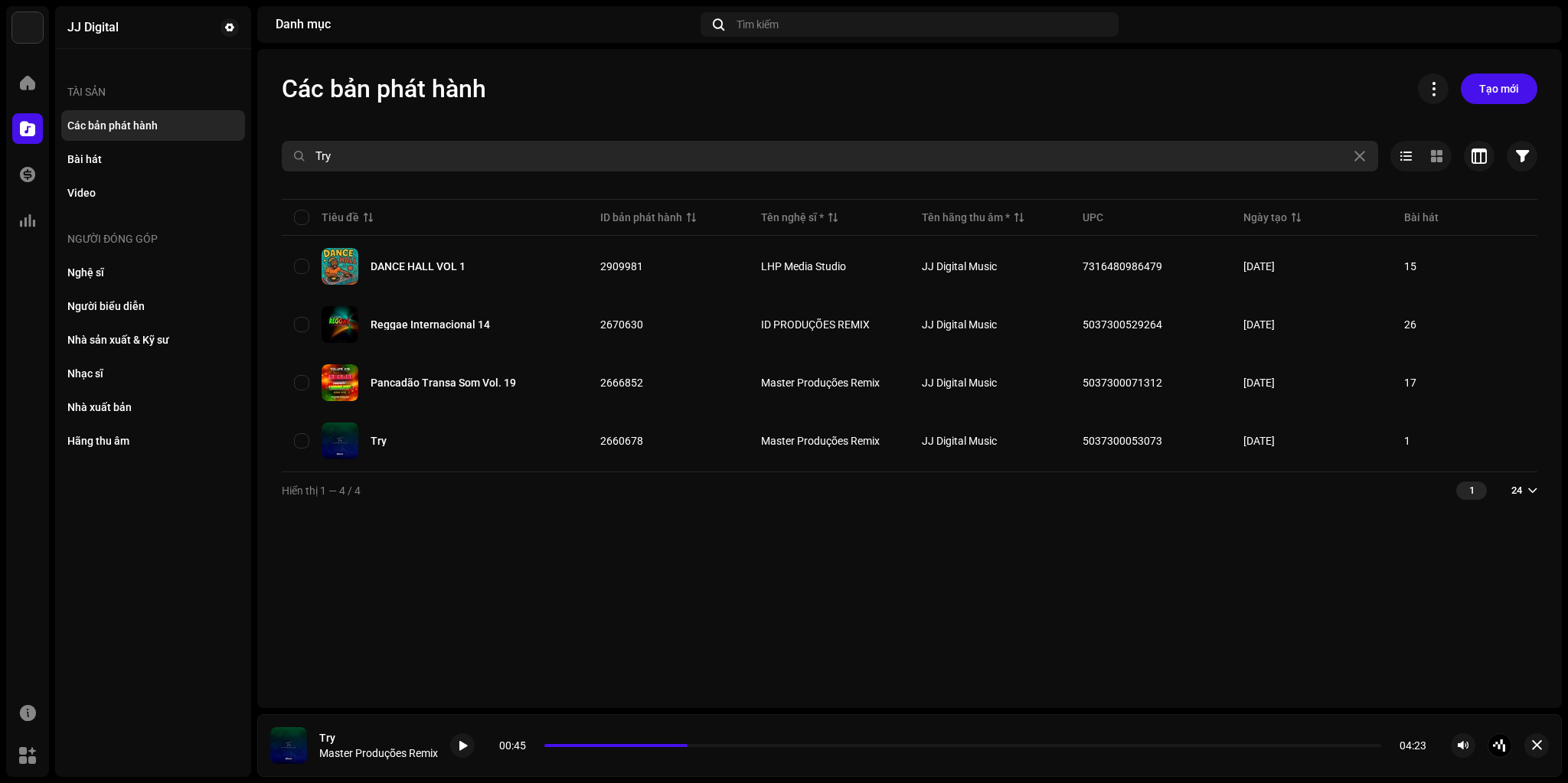
click at [483, 155] on input "Try" at bounding box center [830, 156] width 1096 height 30
paste input "What is love"
type input "What is love"
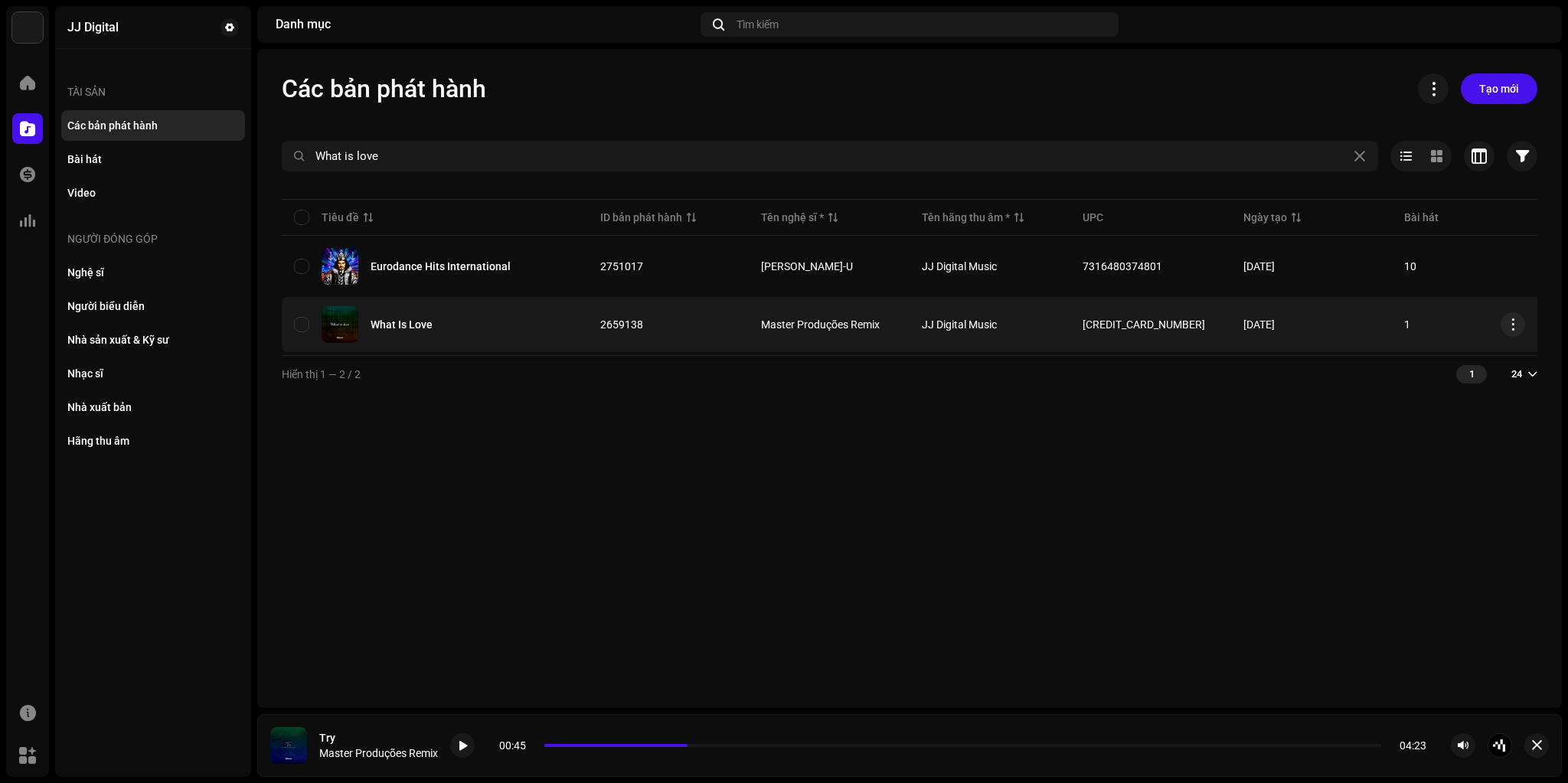
click at [427, 322] on div "What Is Love" at bounding box center [401, 324] width 62 height 10
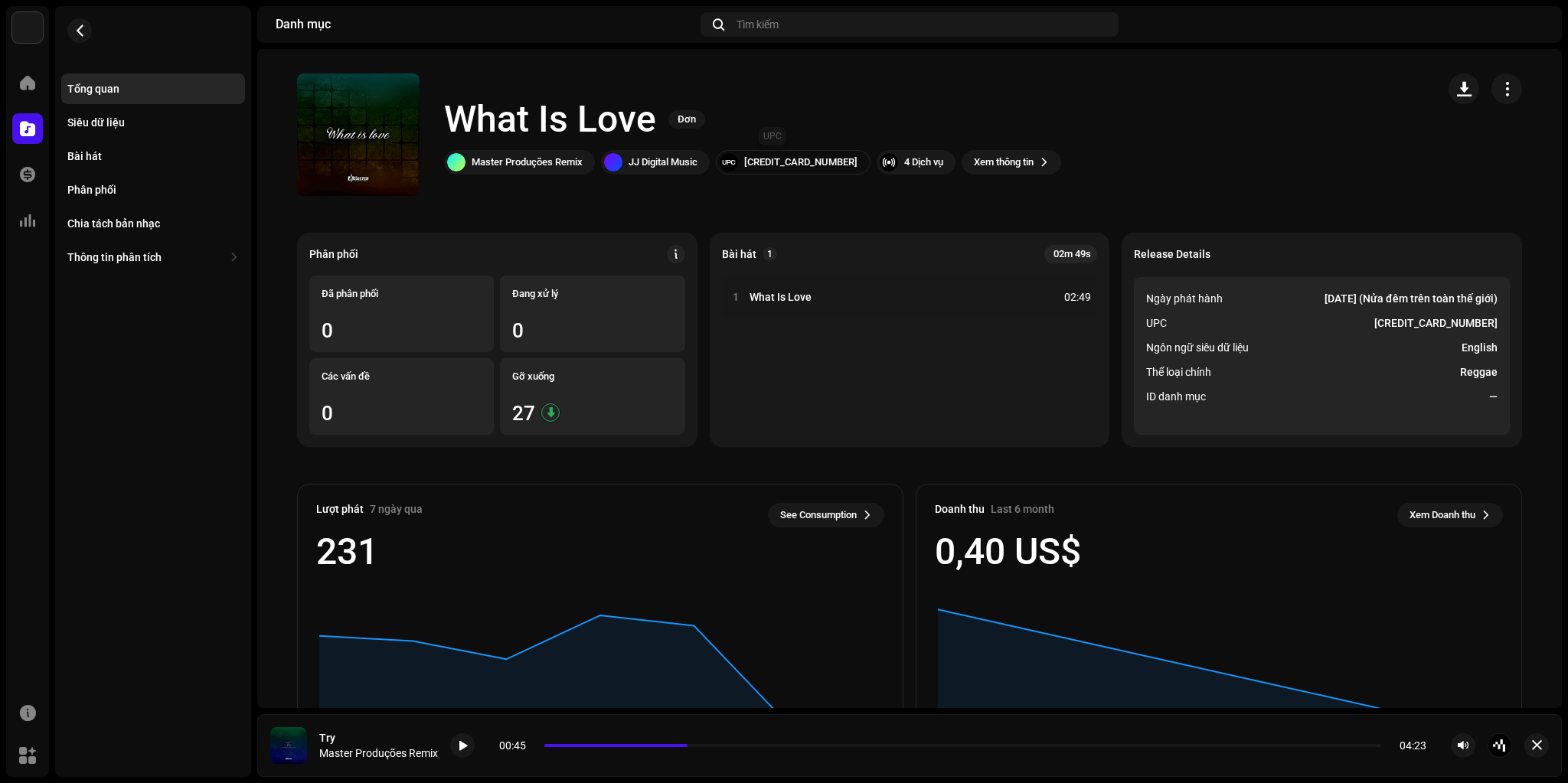
click at [790, 160] on div "5037300051635" at bounding box center [801, 162] width 114 height 12
copy div "5037300051635"
click at [102, 150] on div "Bài hát" at bounding box center [153, 156] width 184 height 30
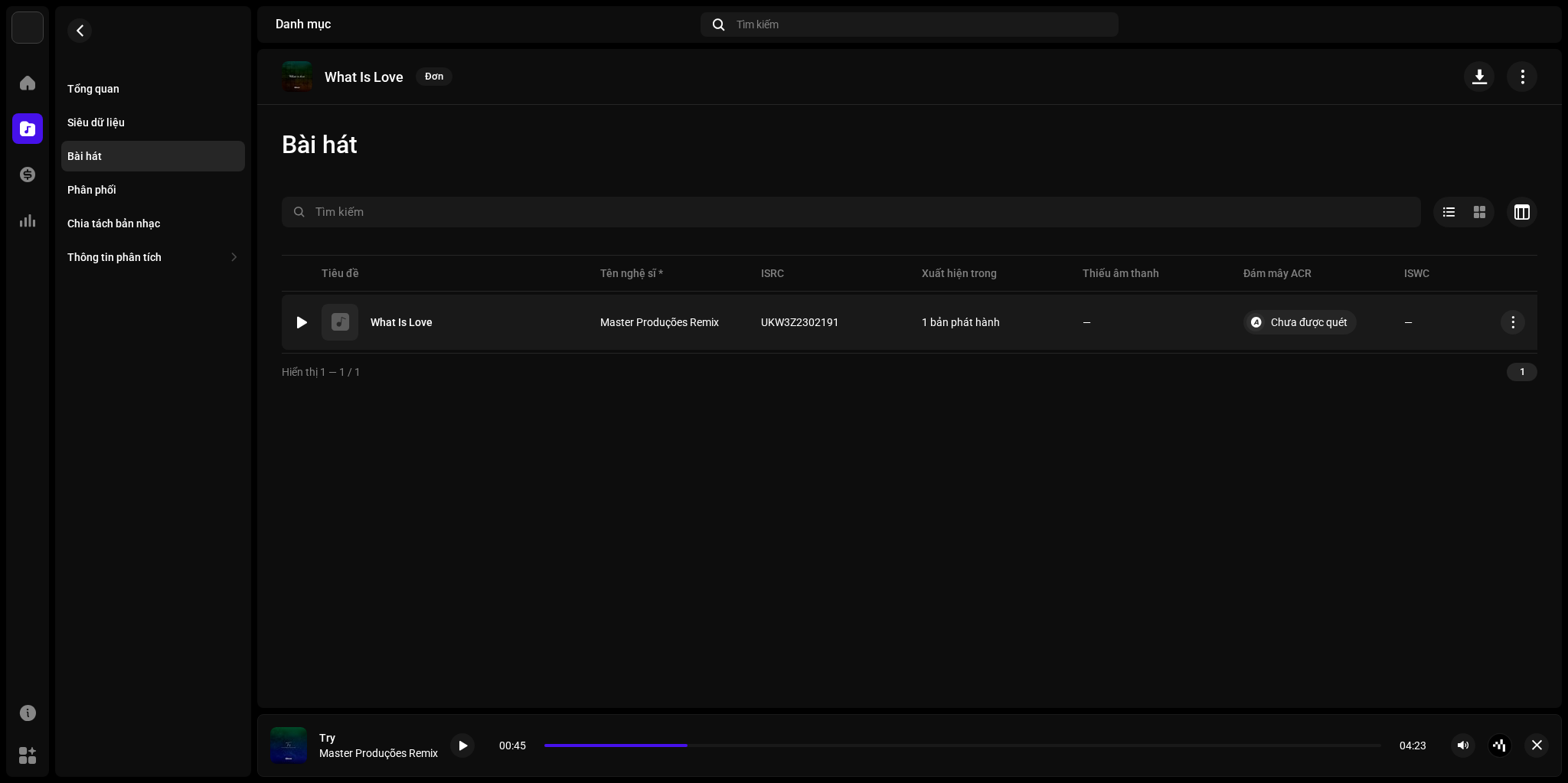
click at [296, 325] on div at bounding box center [302, 322] width 11 height 12
click at [298, 320] on div at bounding box center [302, 322] width 11 height 12
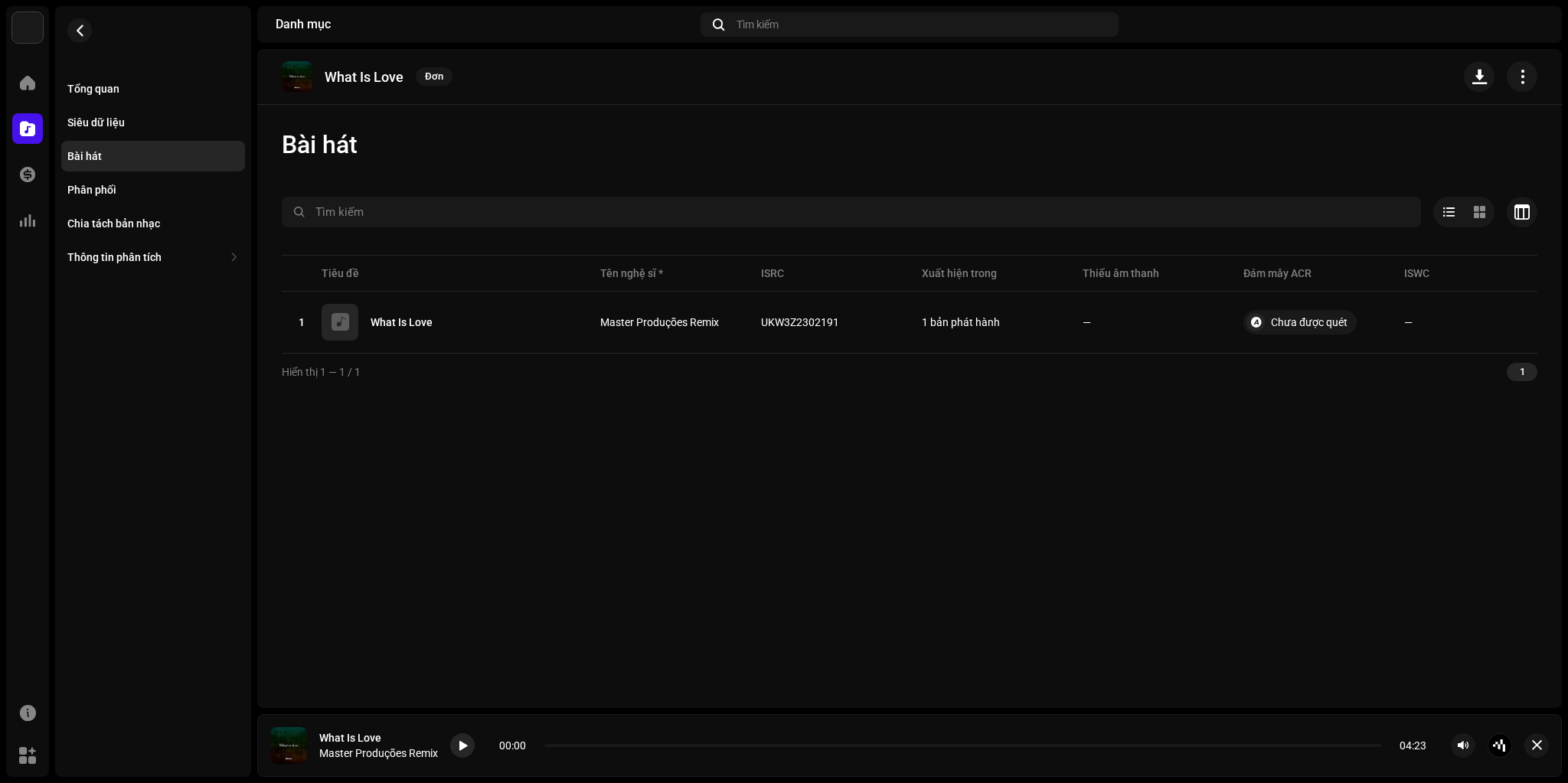
click at [459, 748] on span at bounding box center [463, 746] width 9 height 12
click at [466, 746] on span at bounding box center [463, 746] width 9 height 12
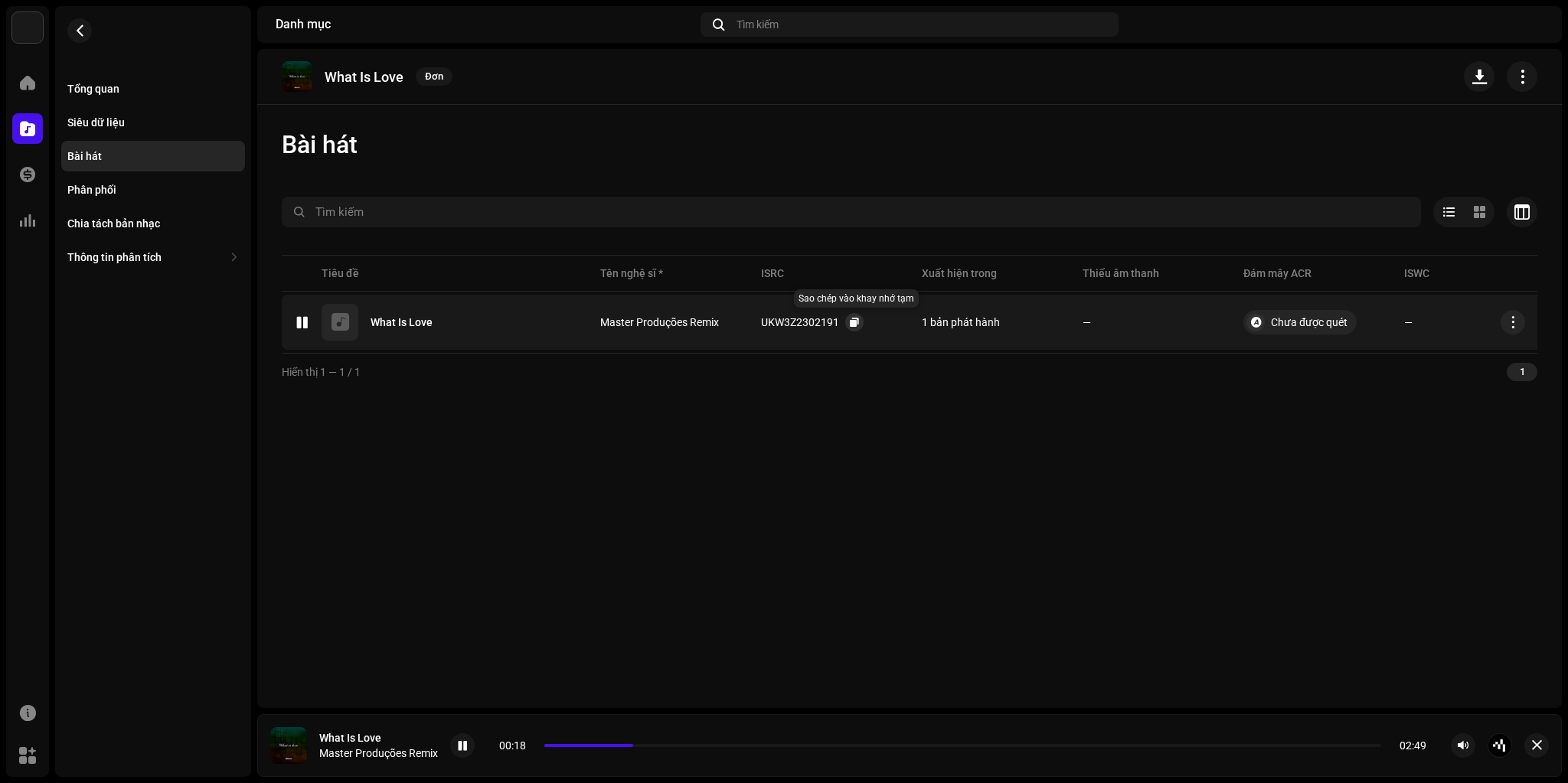
click at [851, 318] on span "button" at bounding box center [855, 322] width 9 height 12
click at [82, 36] on button "button" at bounding box center [80, 30] width 25 height 25
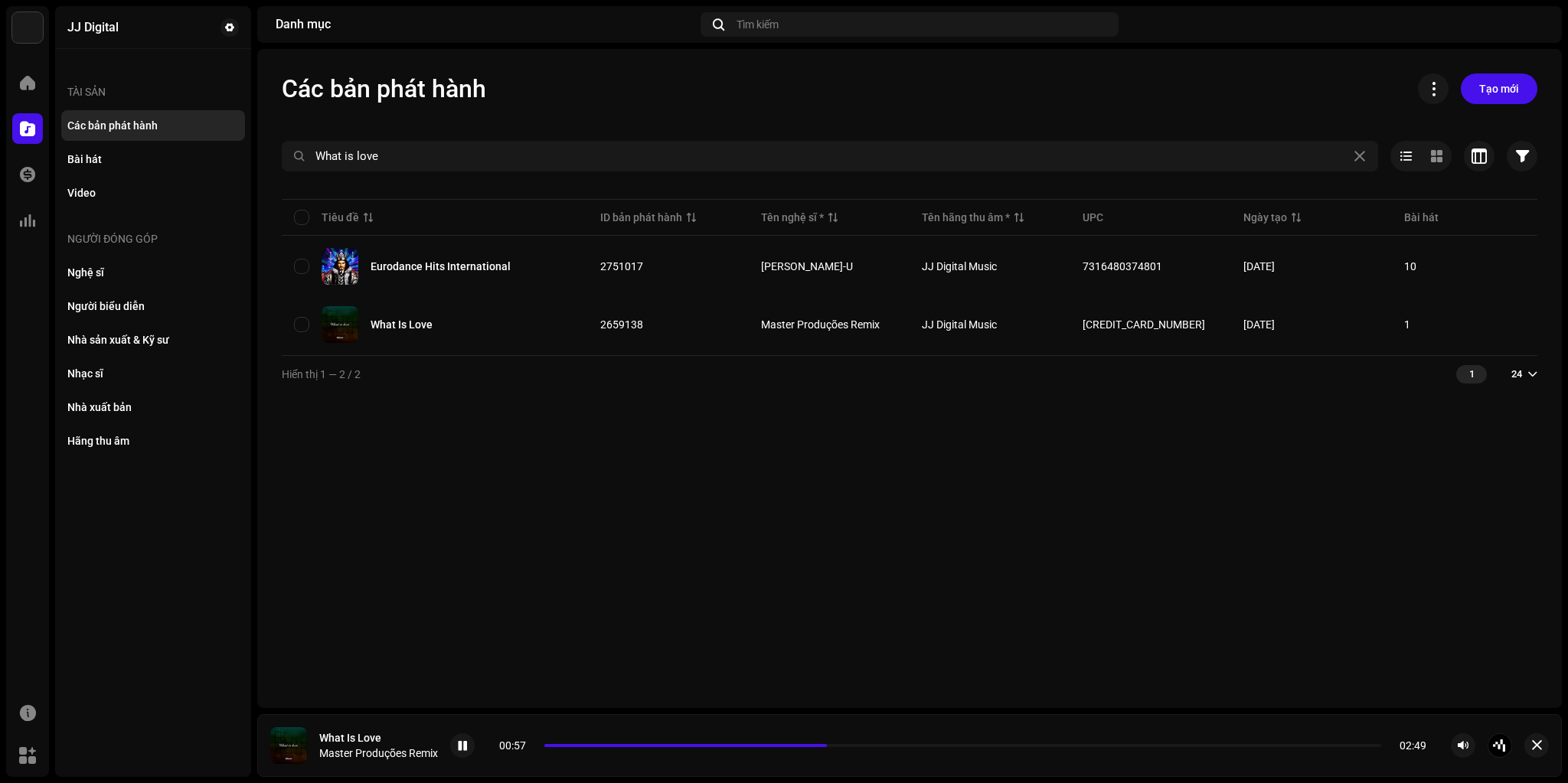
click at [444, 171] on div at bounding box center [910, 184] width 1256 height 25
click at [446, 156] on input "What is love" at bounding box center [830, 156] width 1096 height 30
paste input "Titanium"
type input "Titanium"
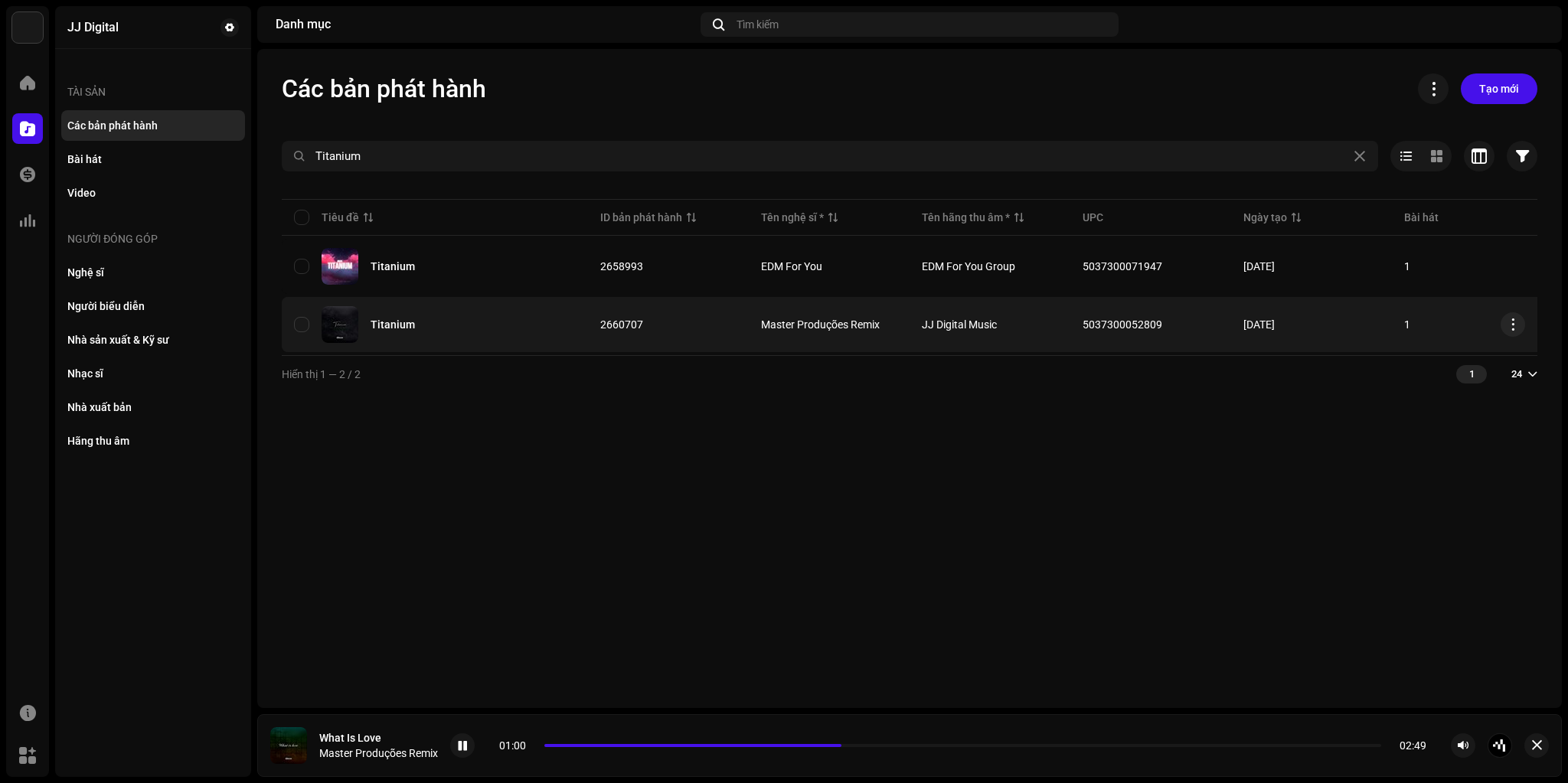
click at [407, 319] on div "Titanium" at bounding box center [392, 324] width 45 height 10
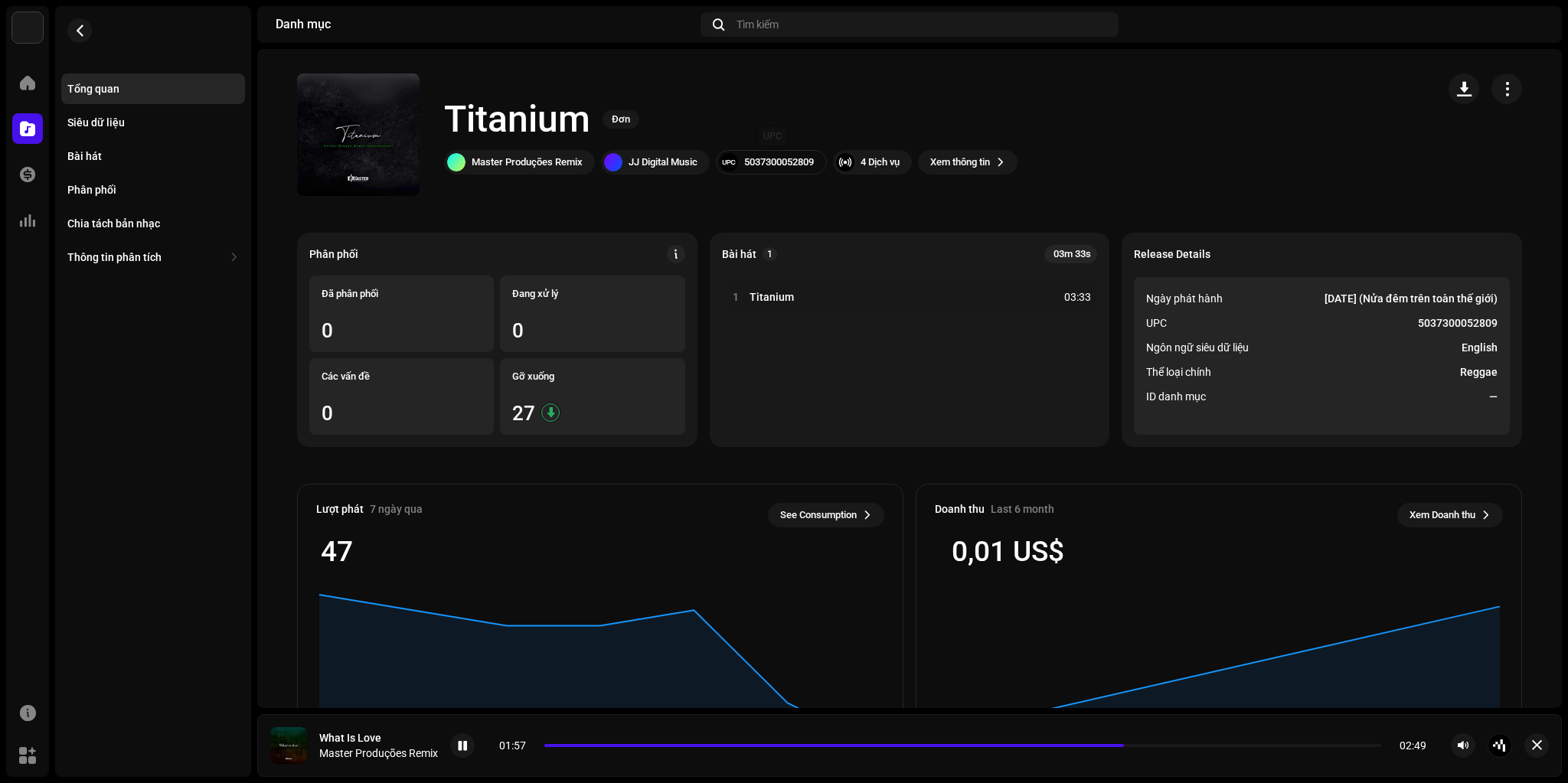
click at [774, 162] on div "5037300052809" at bounding box center [779, 162] width 70 height 12
copy div "5037300052809"
click at [459, 128] on h1 "Titanium" at bounding box center [517, 119] width 146 height 49
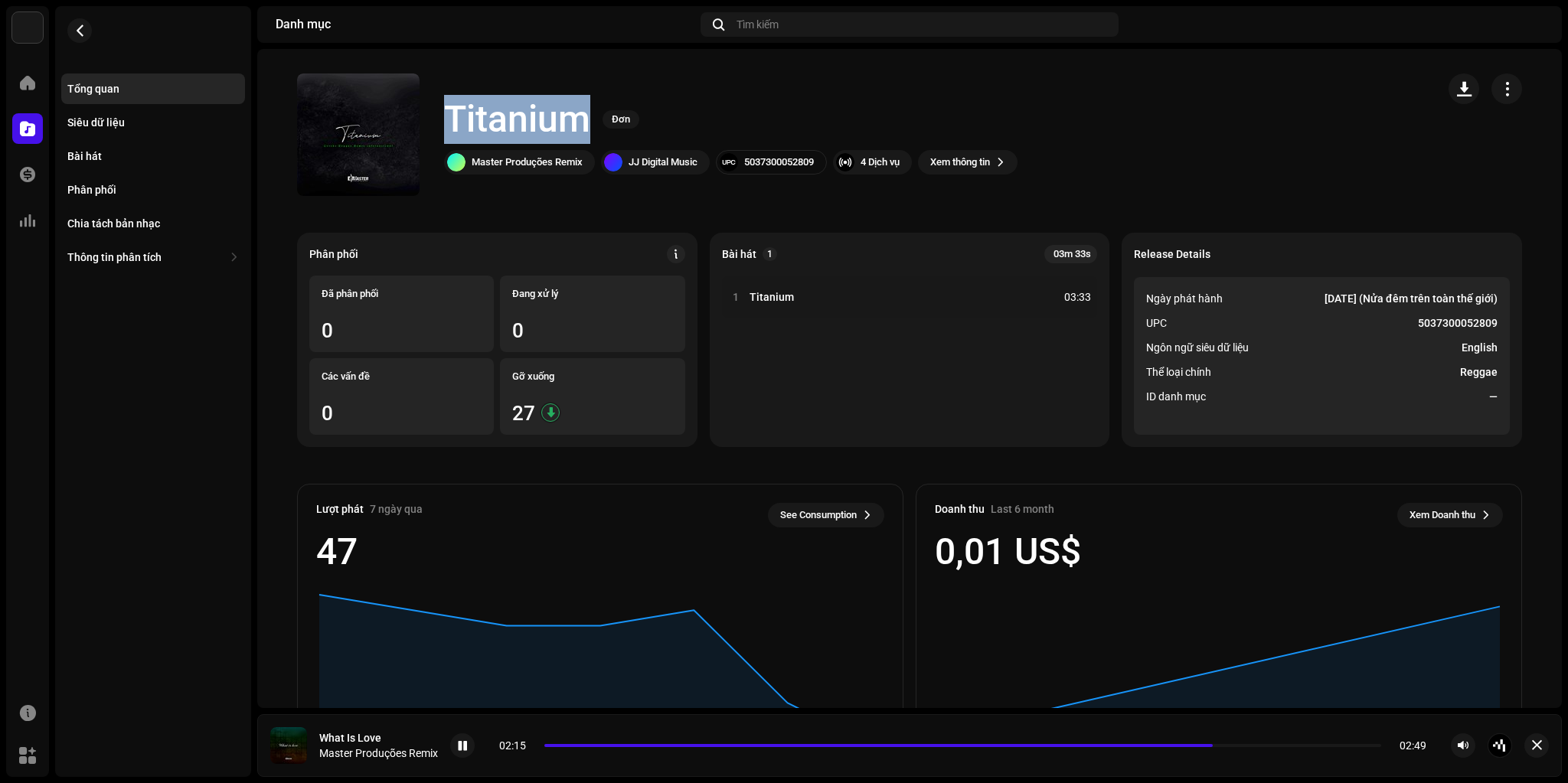
click at [459, 128] on h1 "Titanium" at bounding box center [517, 119] width 146 height 49
copy h1 "Titanium"
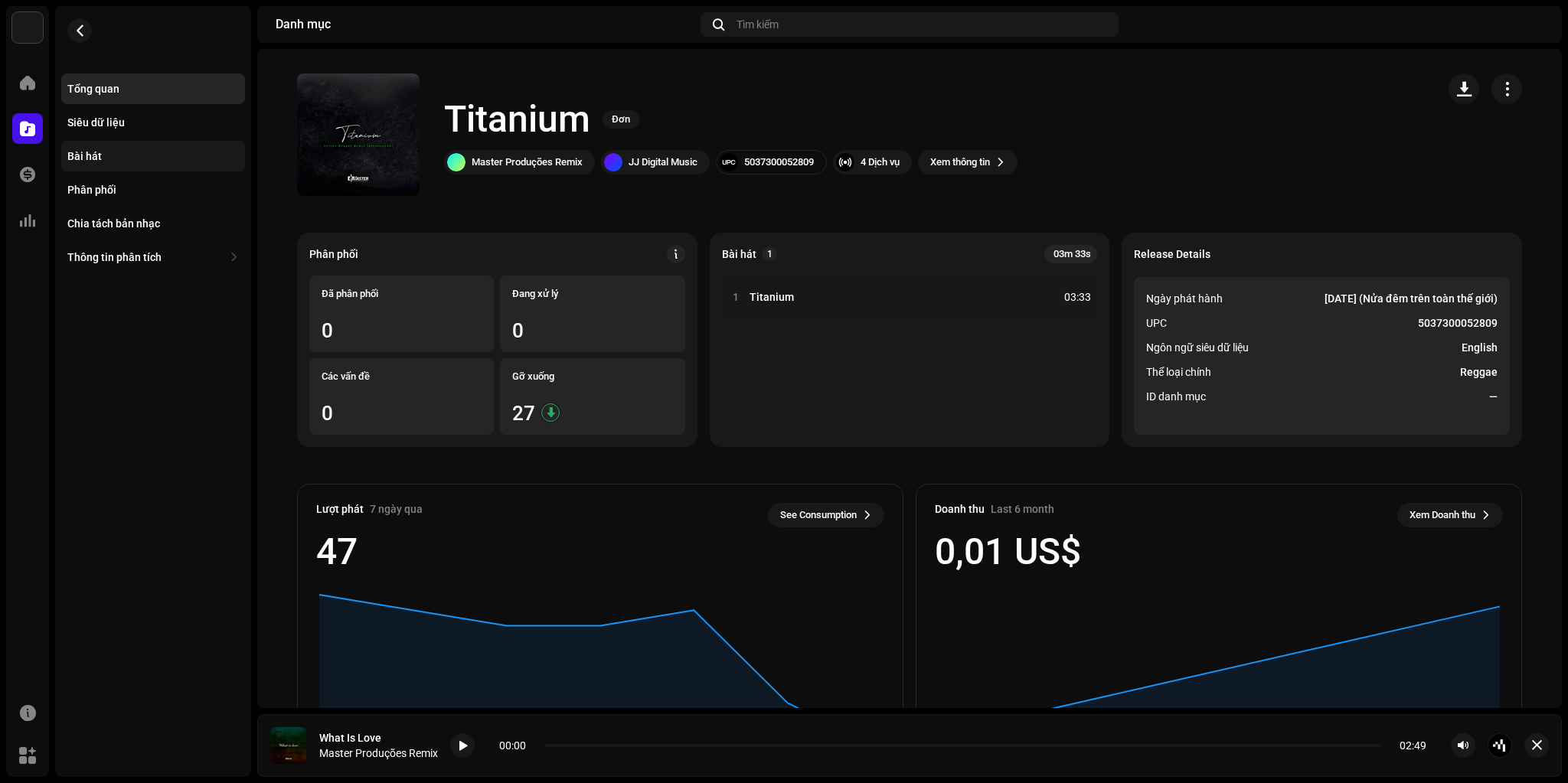
click at [98, 166] on div "Bài hát" at bounding box center [153, 156] width 184 height 30
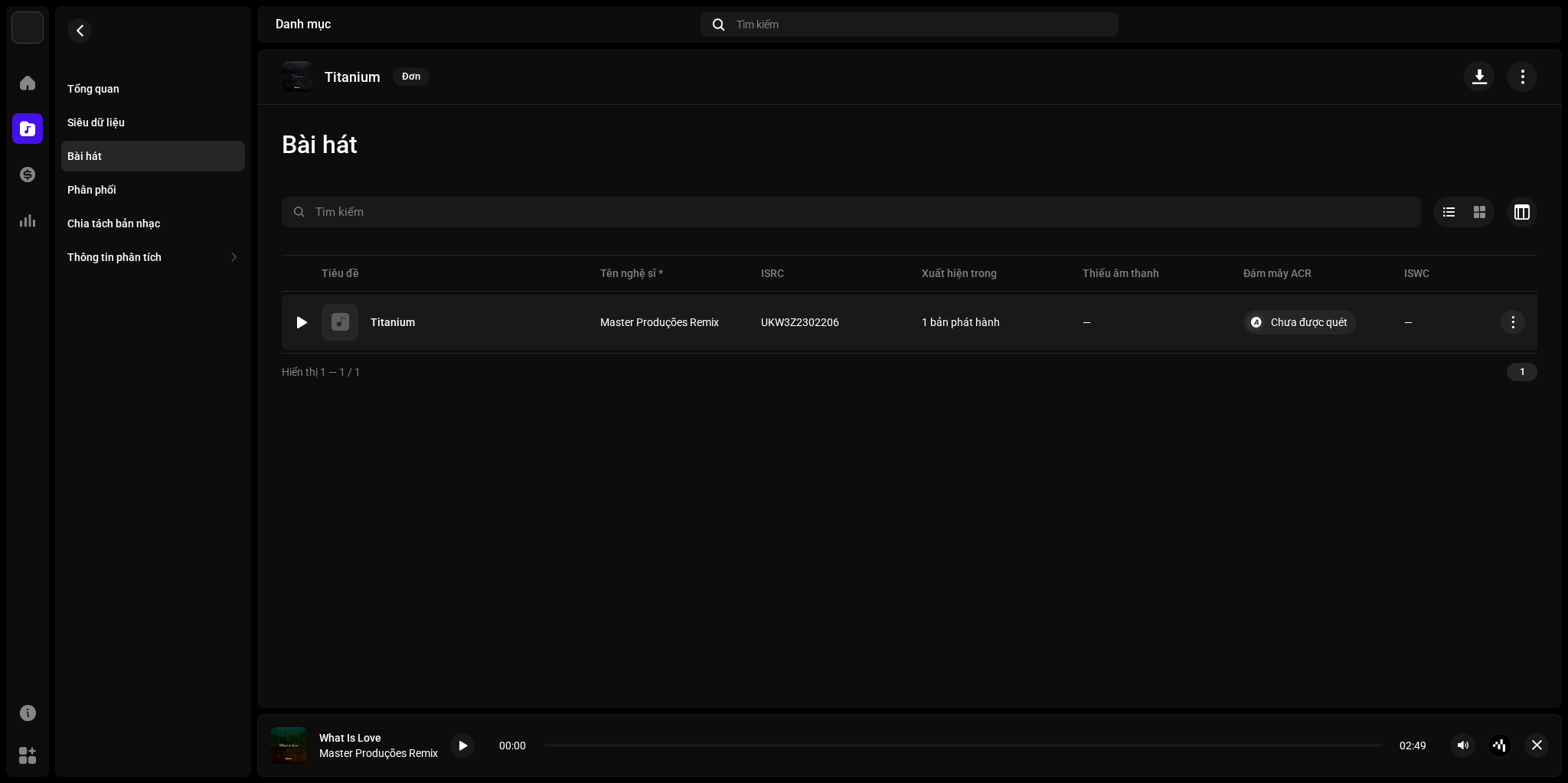
click at [298, 322] on div at bounding box center [302, 322] width 11 height 12
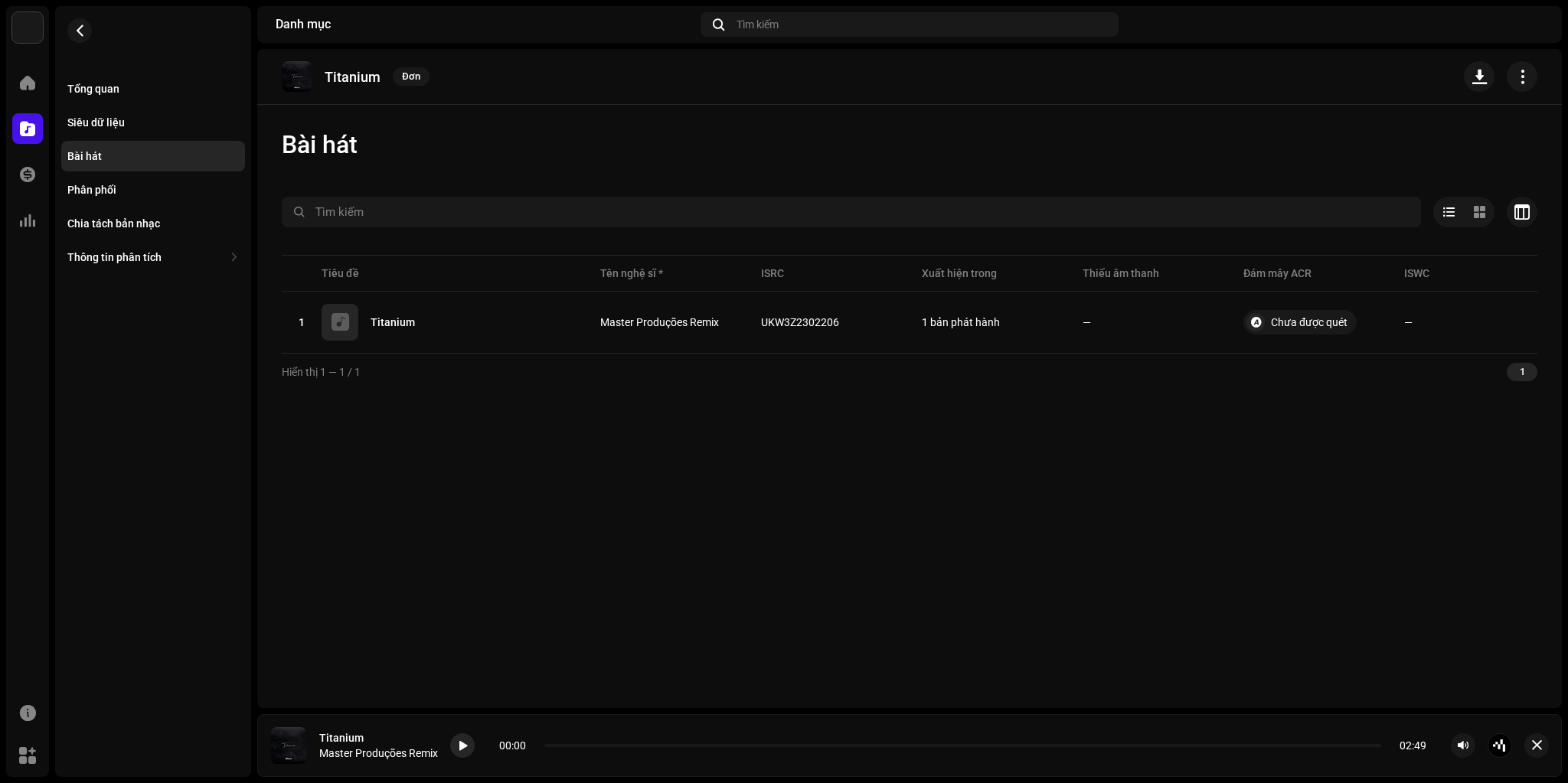
click at [462, 738] on div at bounding box center [462, 746] width 25 height 25
click at [462, 740] on span at bounding box center [463, 746] width 9 height 12
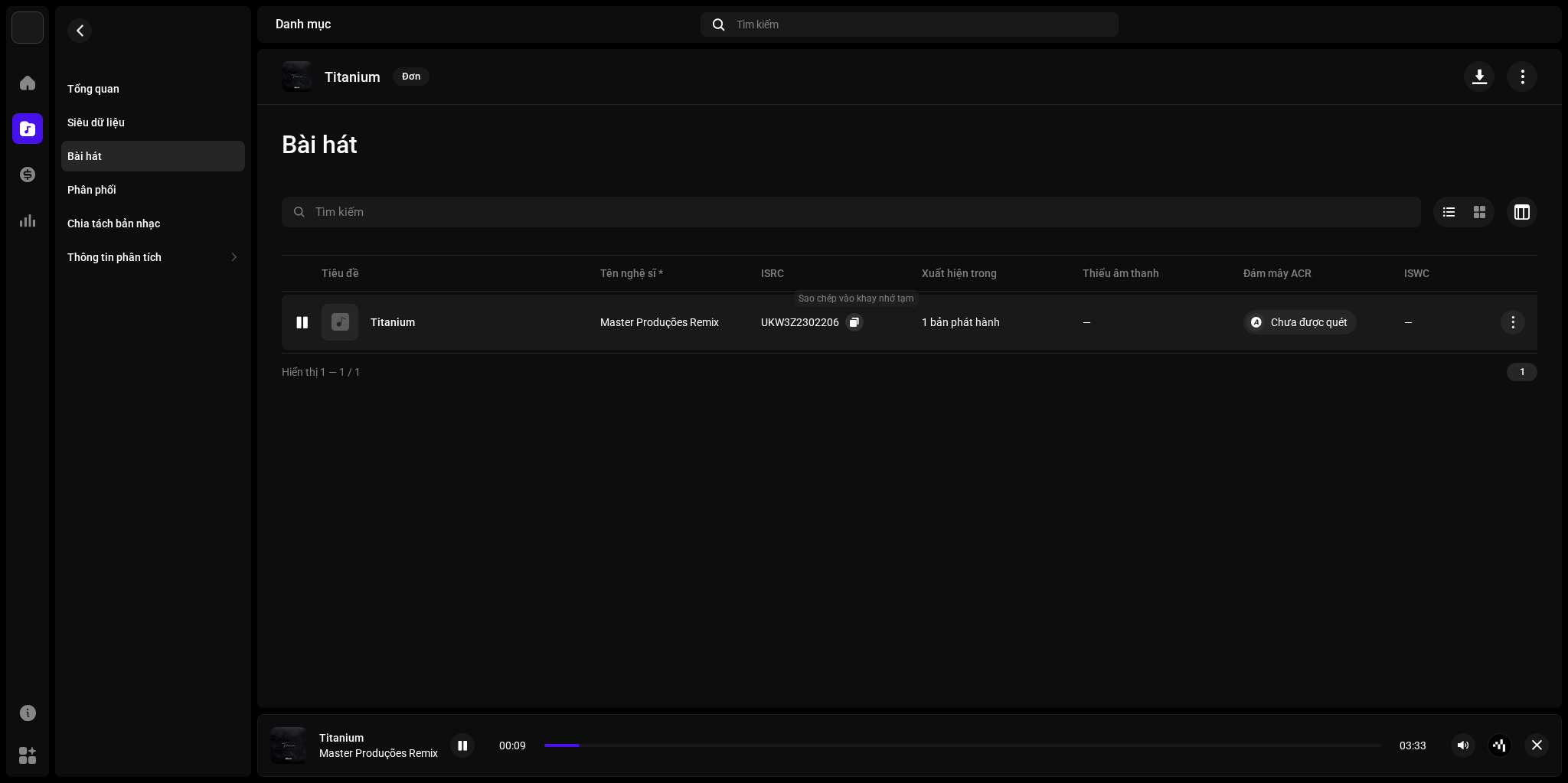
click at [860, 318] on button "button" at bounding box center [854, 322] width 18 height 18
click at [72, 37] on button "button" at bounding box center [80, 30] width 25 height 25
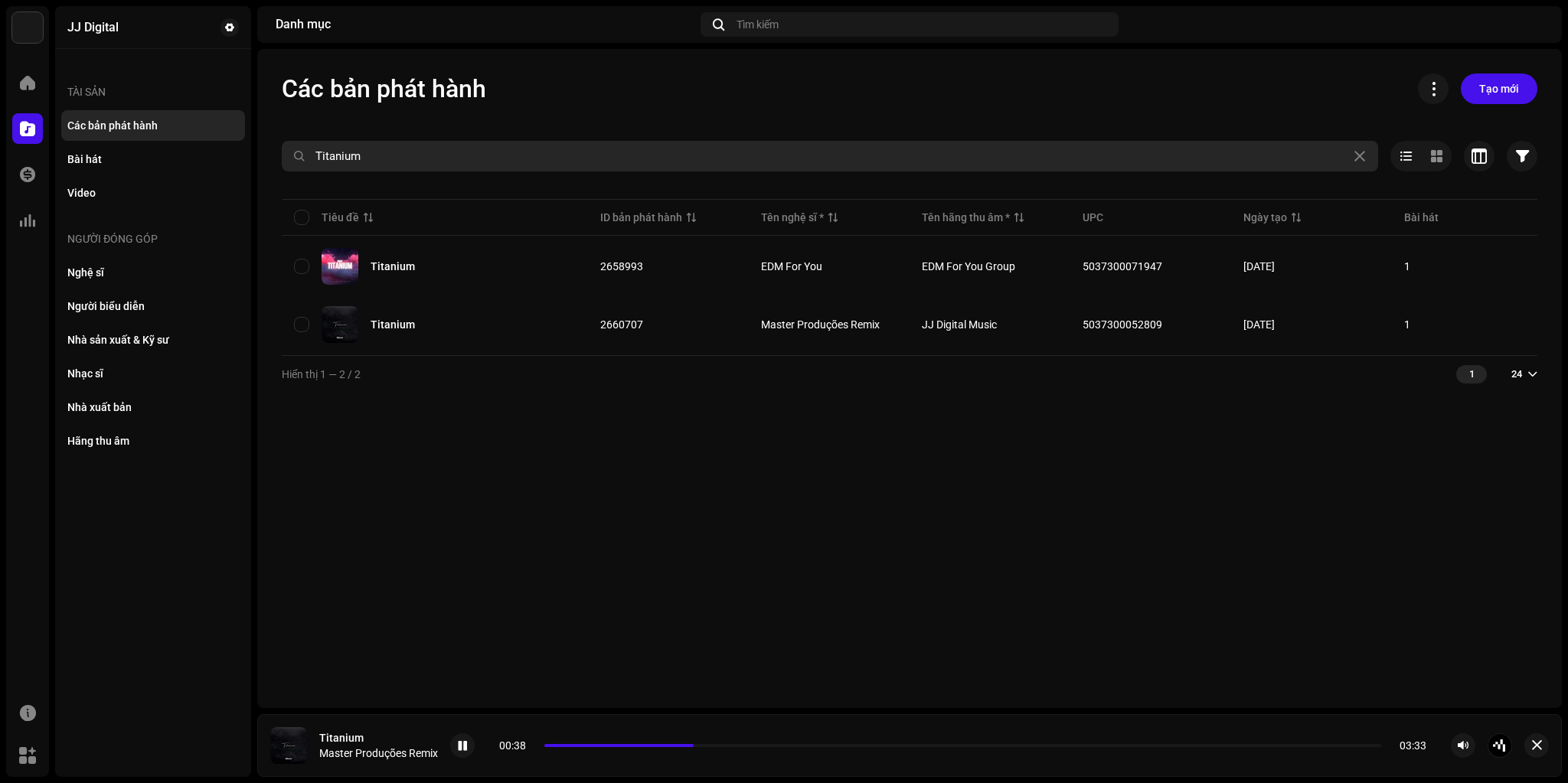
click at [370, 150] on input "Titanium" at bounding box center [830, 156] width 1096 height 30
paste input "Unity Version 2"
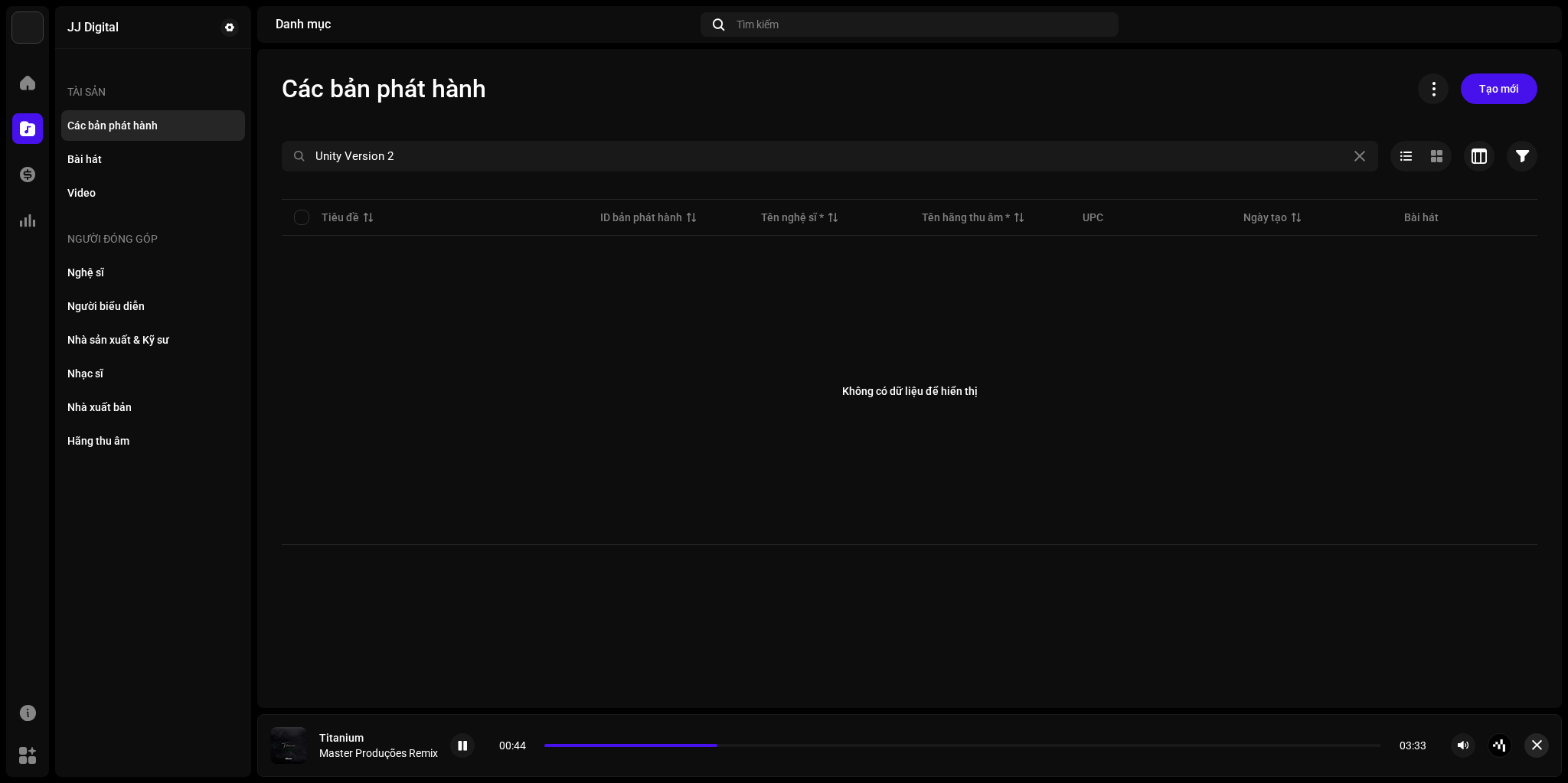
click at [1536, 747] on span "button" at bounding box center [1537, 745] width 10 height 12
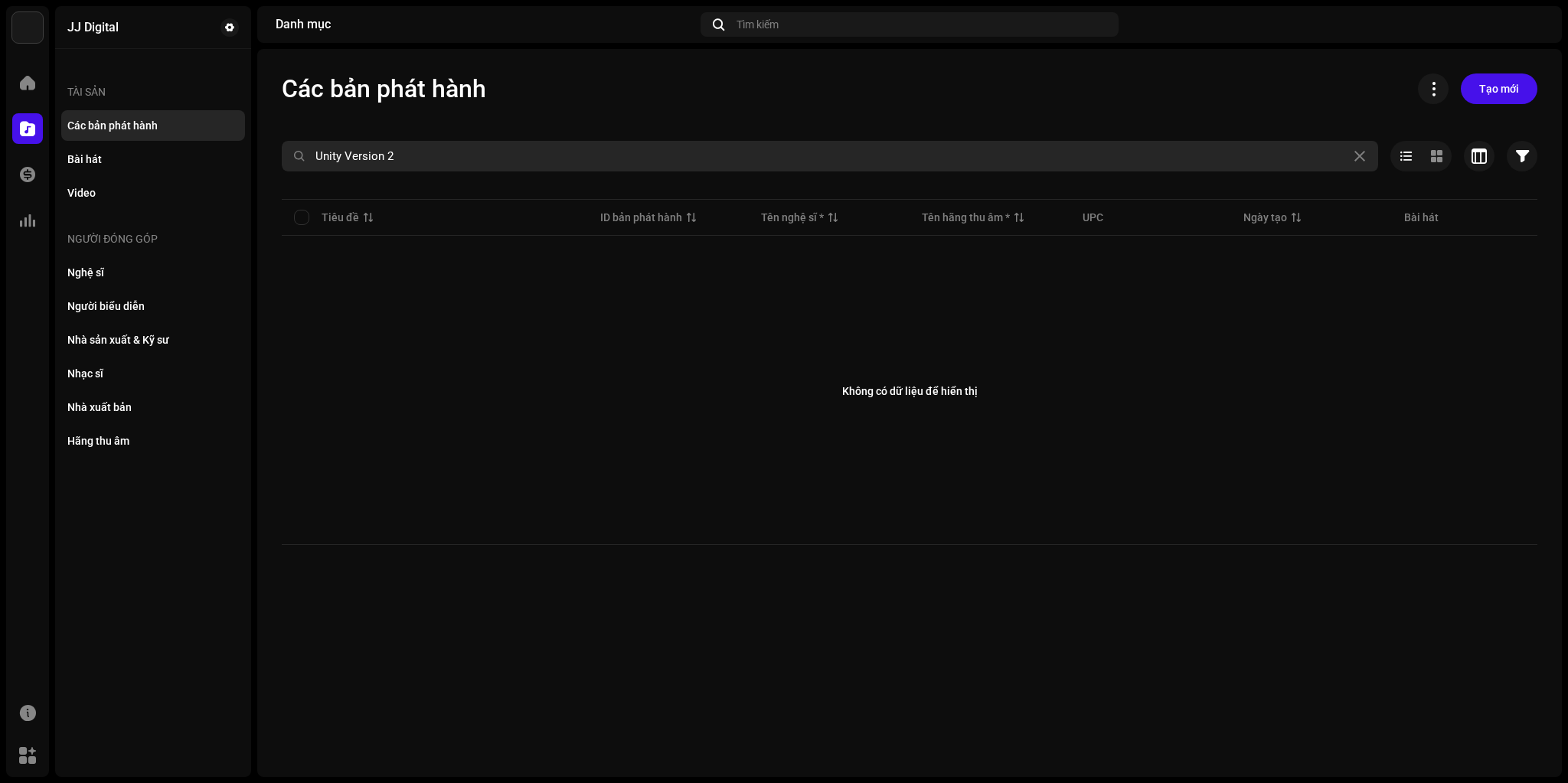
drag, startPoint x: 343, startPoint y: 151, endPoint x: 496, endPoint y: 166, distance: 153.7
click at [496, 166] on input "Unity Version 2" at bounding box center [830, 156] width 1096 height 30
type input "Unity"
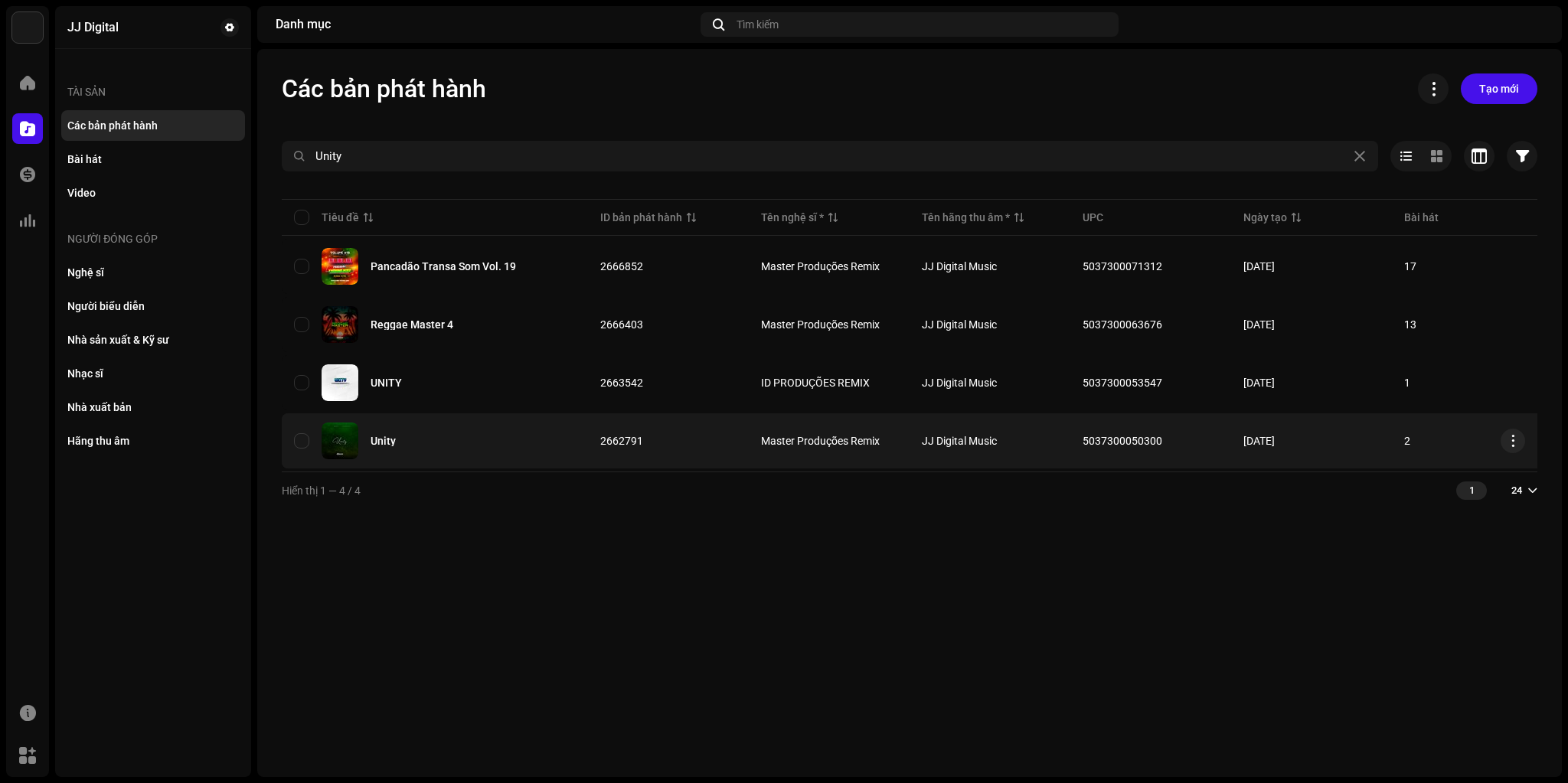
click at [435, 441] on div "Unity" at bounding box center [435, 440] width 282 height 37
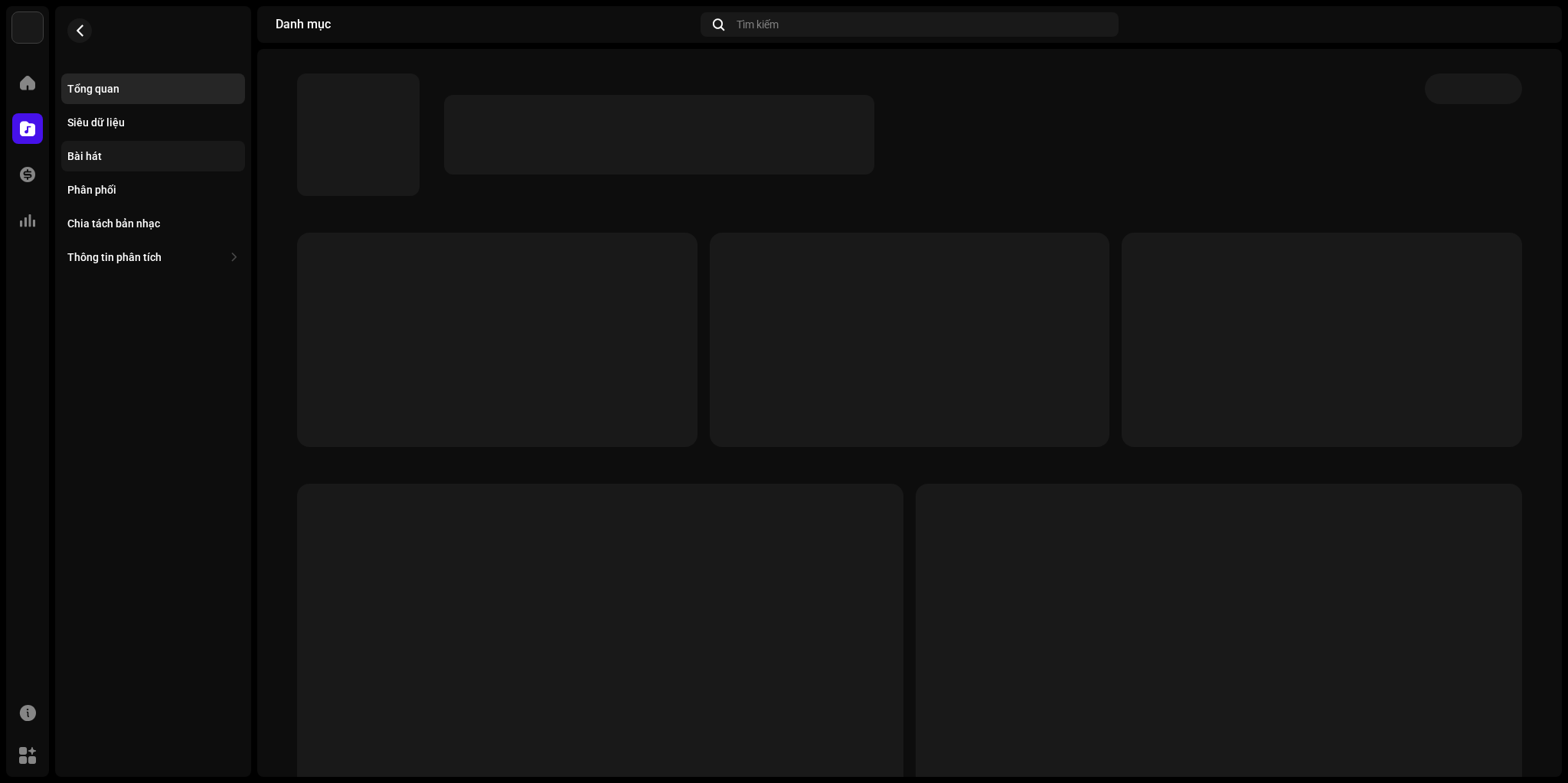
click at [116, 155] on div "Bài hát" at bounding box center [152, 155] width 171 height 12
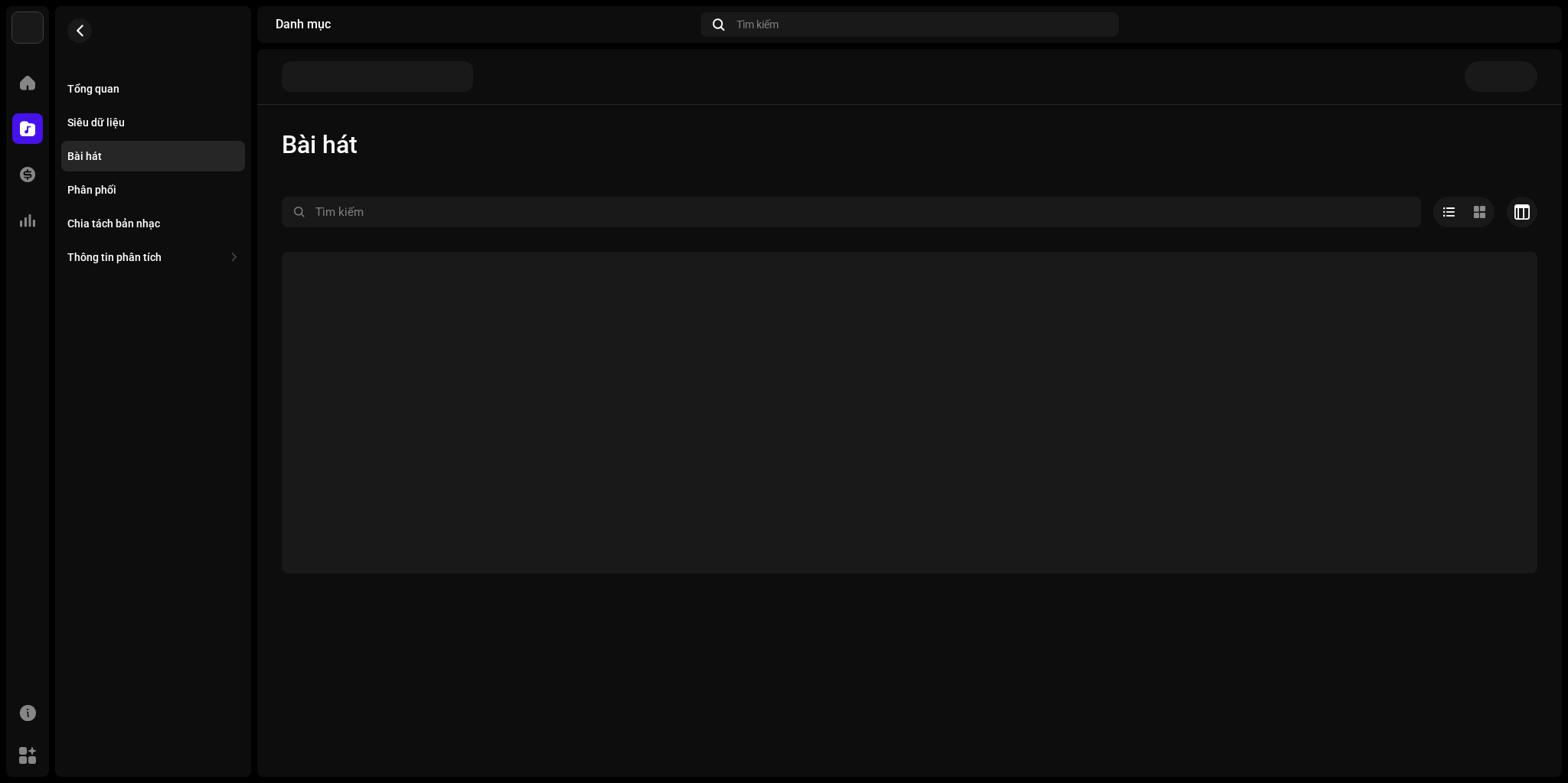
click at [388, 150] on div "Bài hát" at bounding box center [910, 145] width 1256 height 30
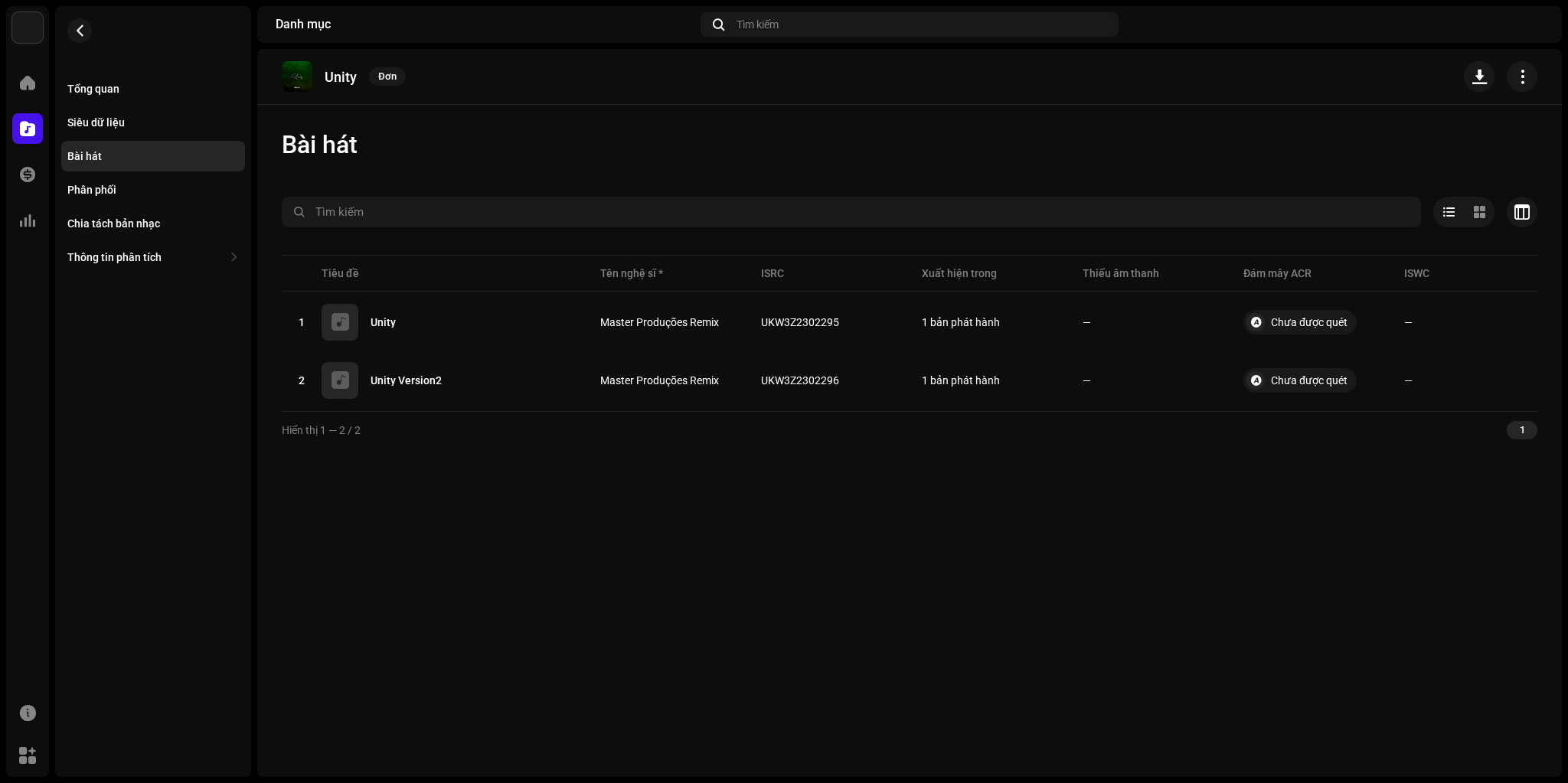
click at [321, 144] on span "Bài hát" at bounding box center [320, 145] width 76 height 30
click at [346, 74] on p "Unity" at bounding box center [341, 77] width 32 height 16
copy p "Unity"
click at [116, 86] on div "Tổng quan" at bounding box center [93, 88] width 52 height 12
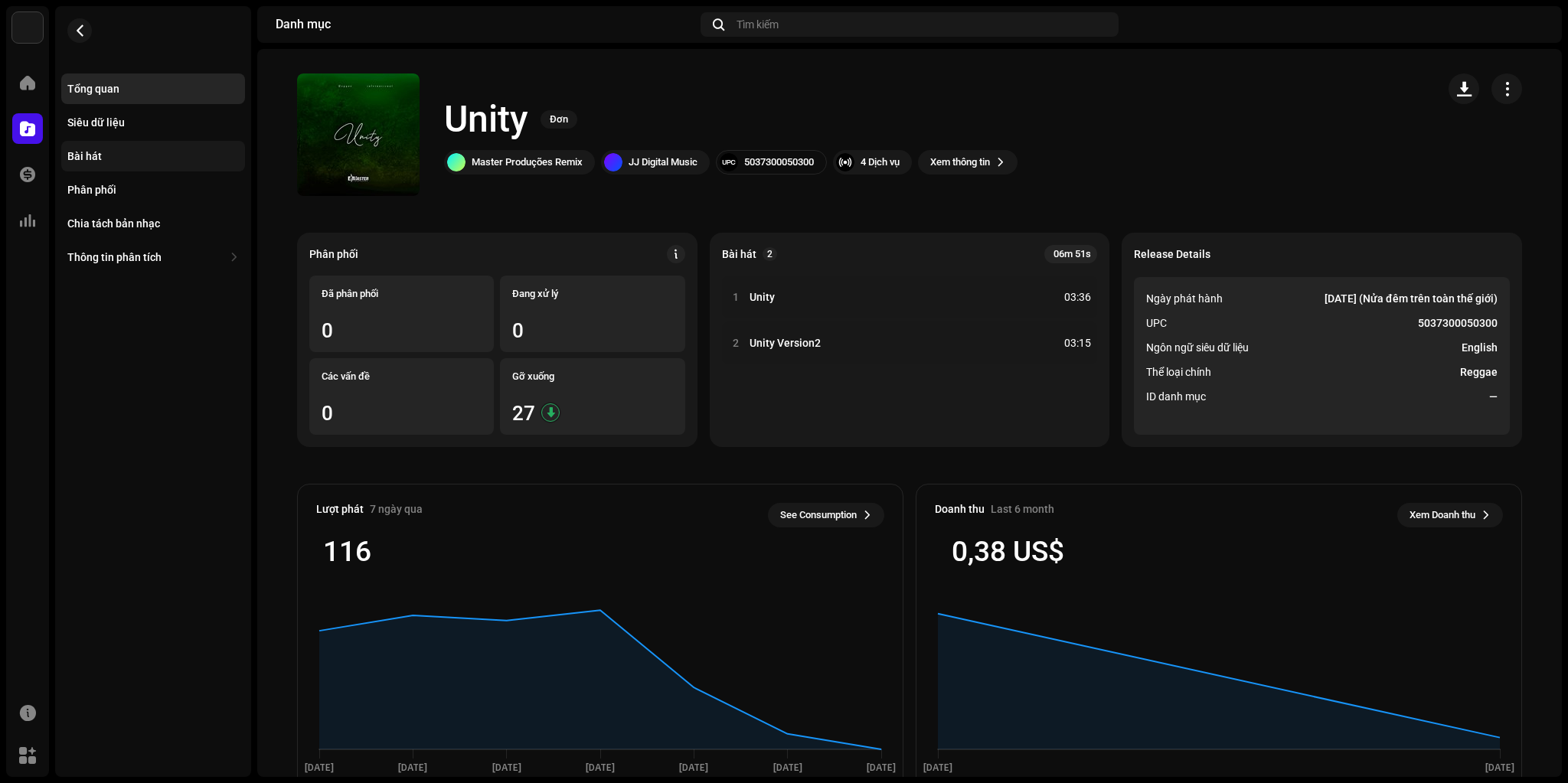
click at [104, 160] on div "Bài hát" at bounding box center [152, 155] width 171 height 12
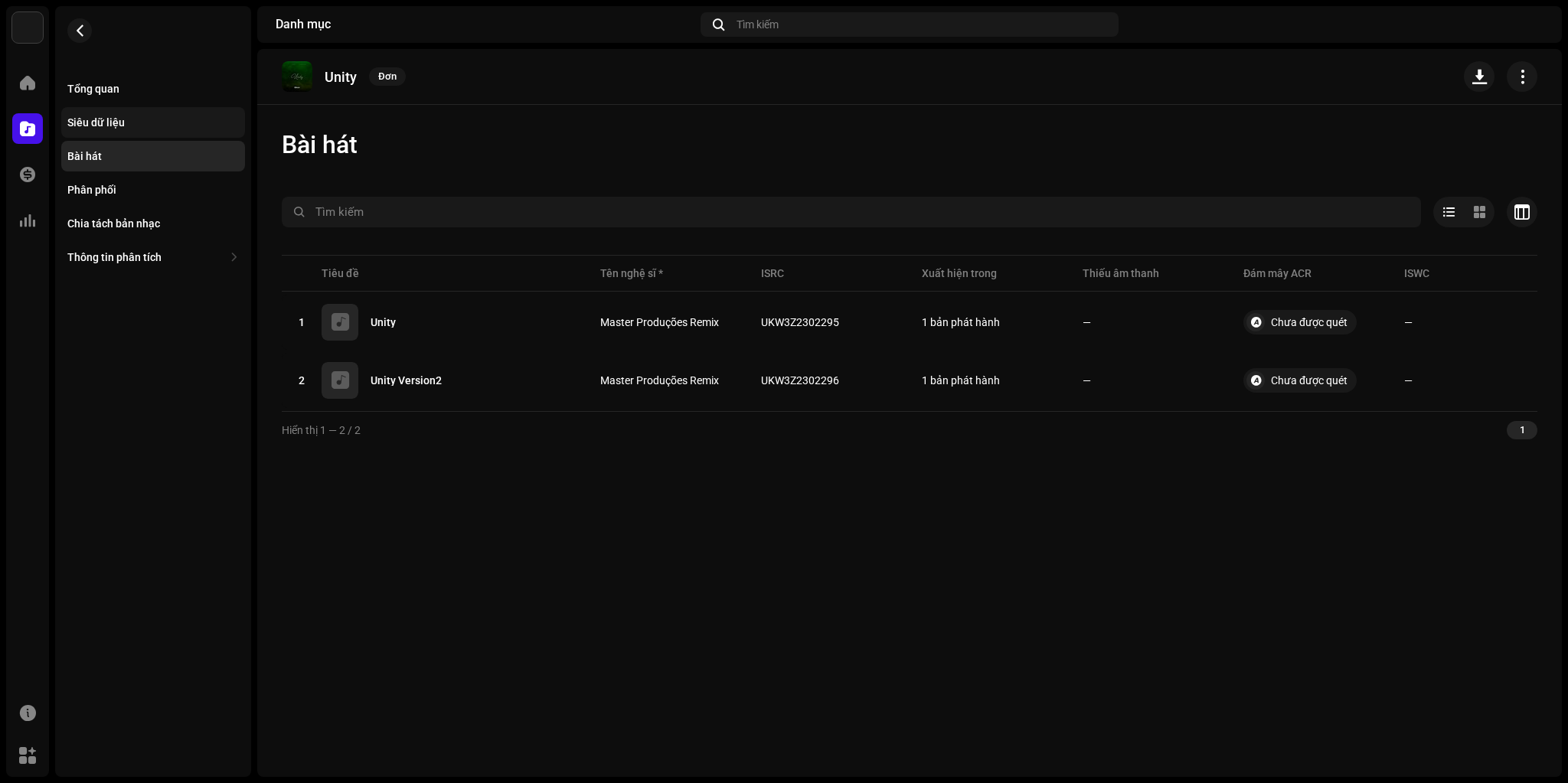
click at [140, 117] on div "Siêu dữ liệu" at bounding box center [152, 122] width 171 height 12
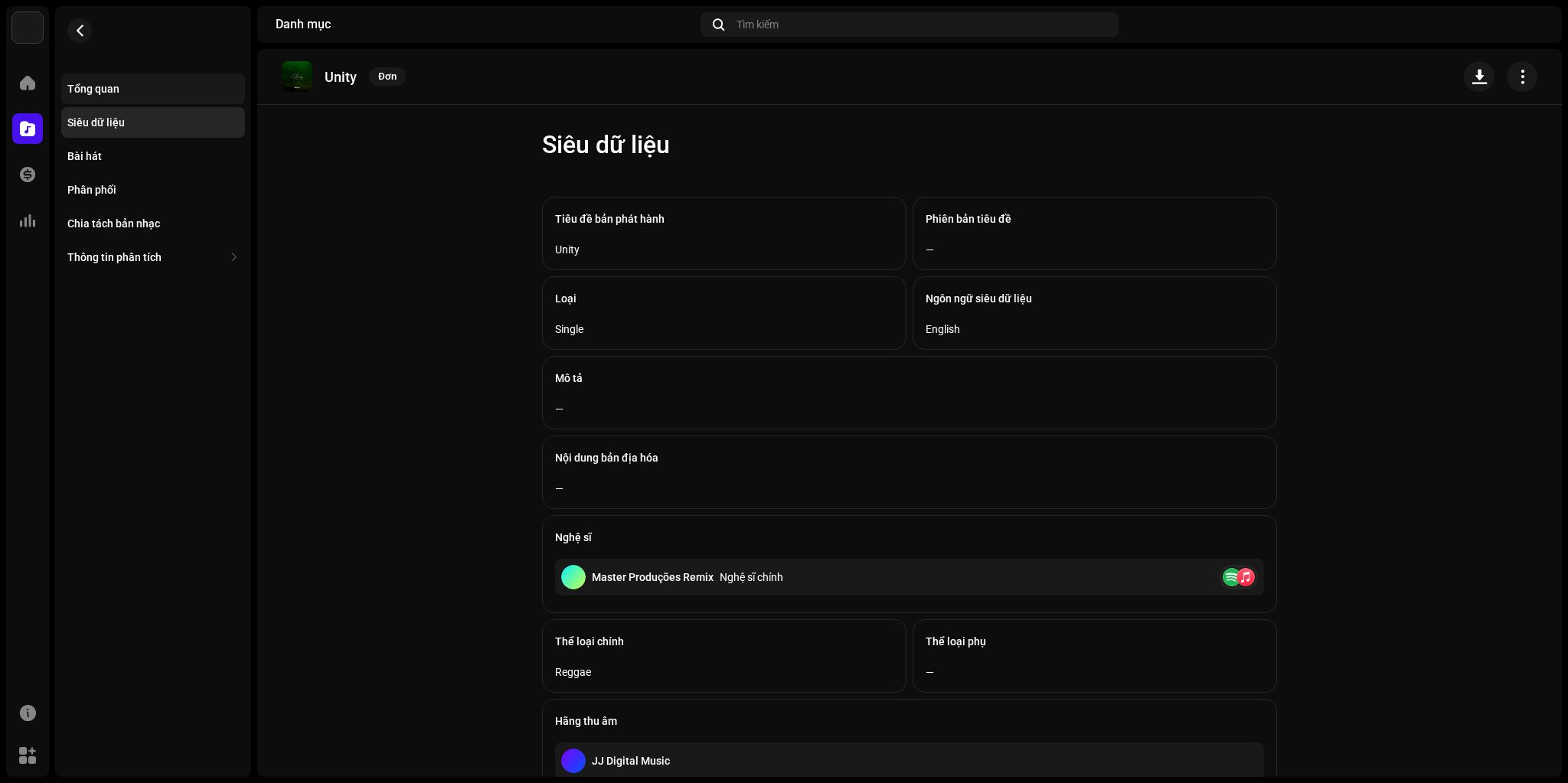
click at [129, 86] on div "Tổng quan" at bounding box center [152, 88] width 171 height 12
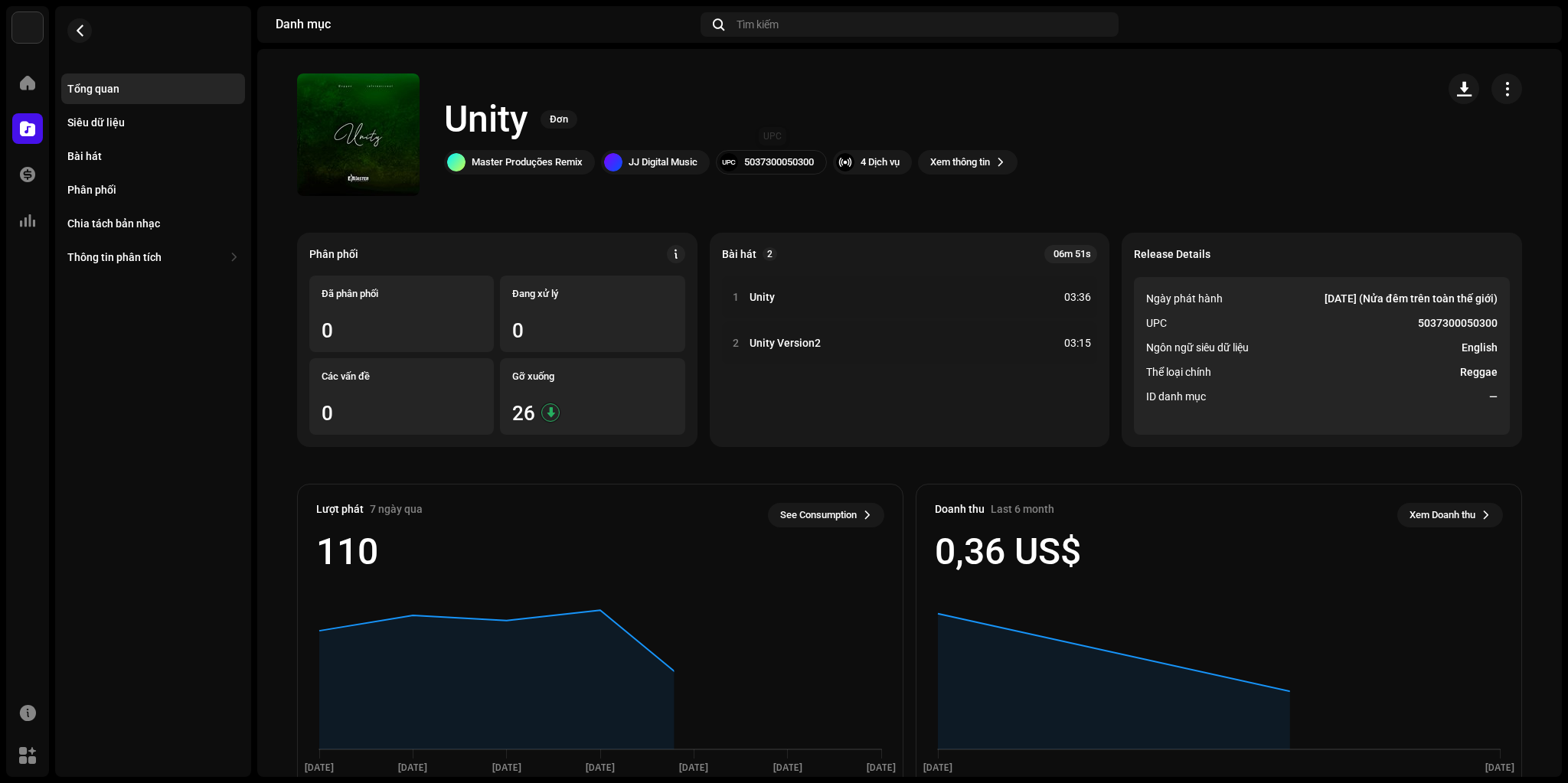
click at [785, 161] on div "5037300050300" at bounding box center [779, 162] width 70 height 12
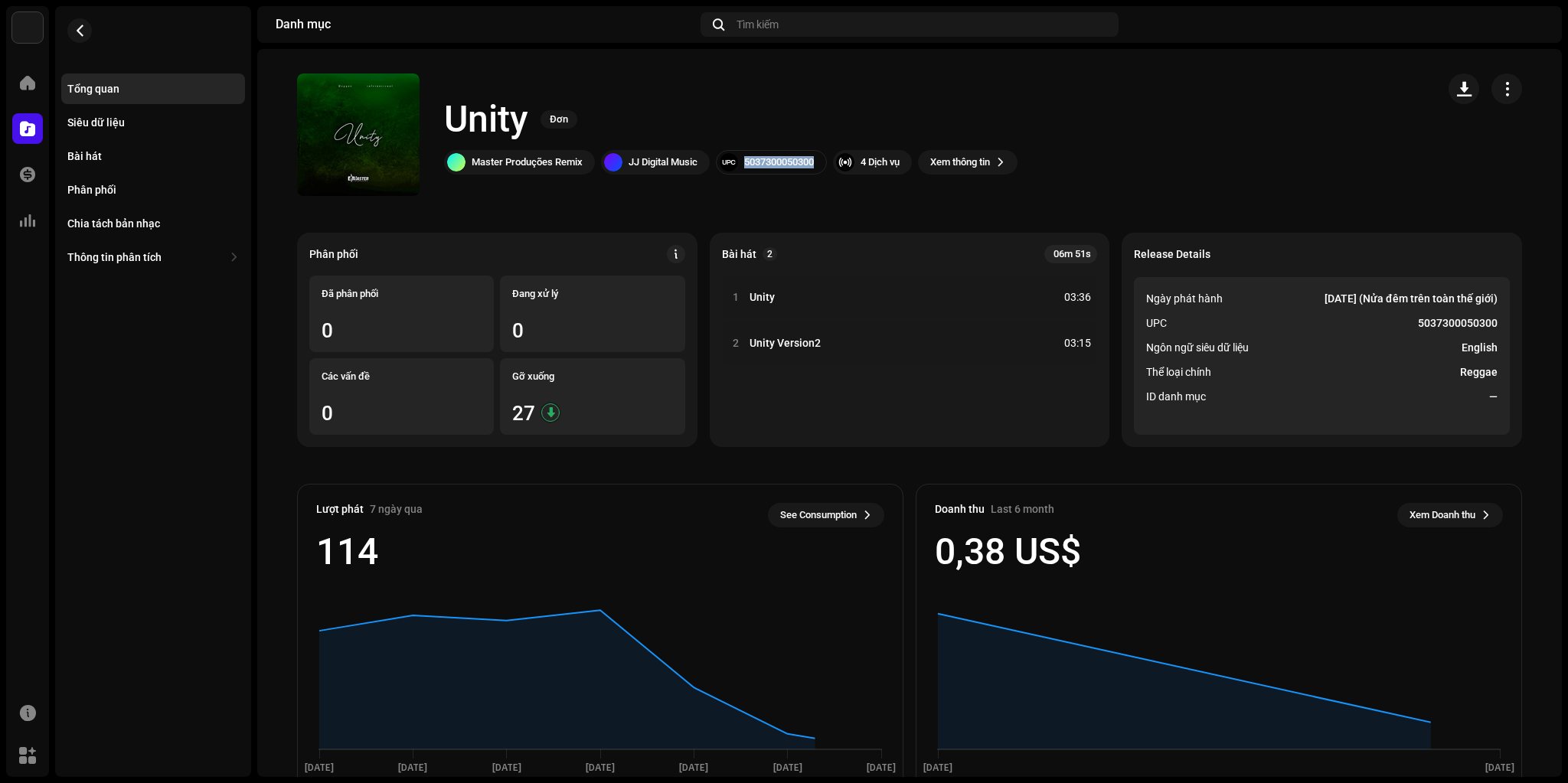
click at [785, 161] on div "5037300050300" at bounding box center [779, 162] width 70 height 12
copy div "5037300050300"
click at [83, 153] on div "Bài hát" at bounding box center [84, 155] width 34 height 12
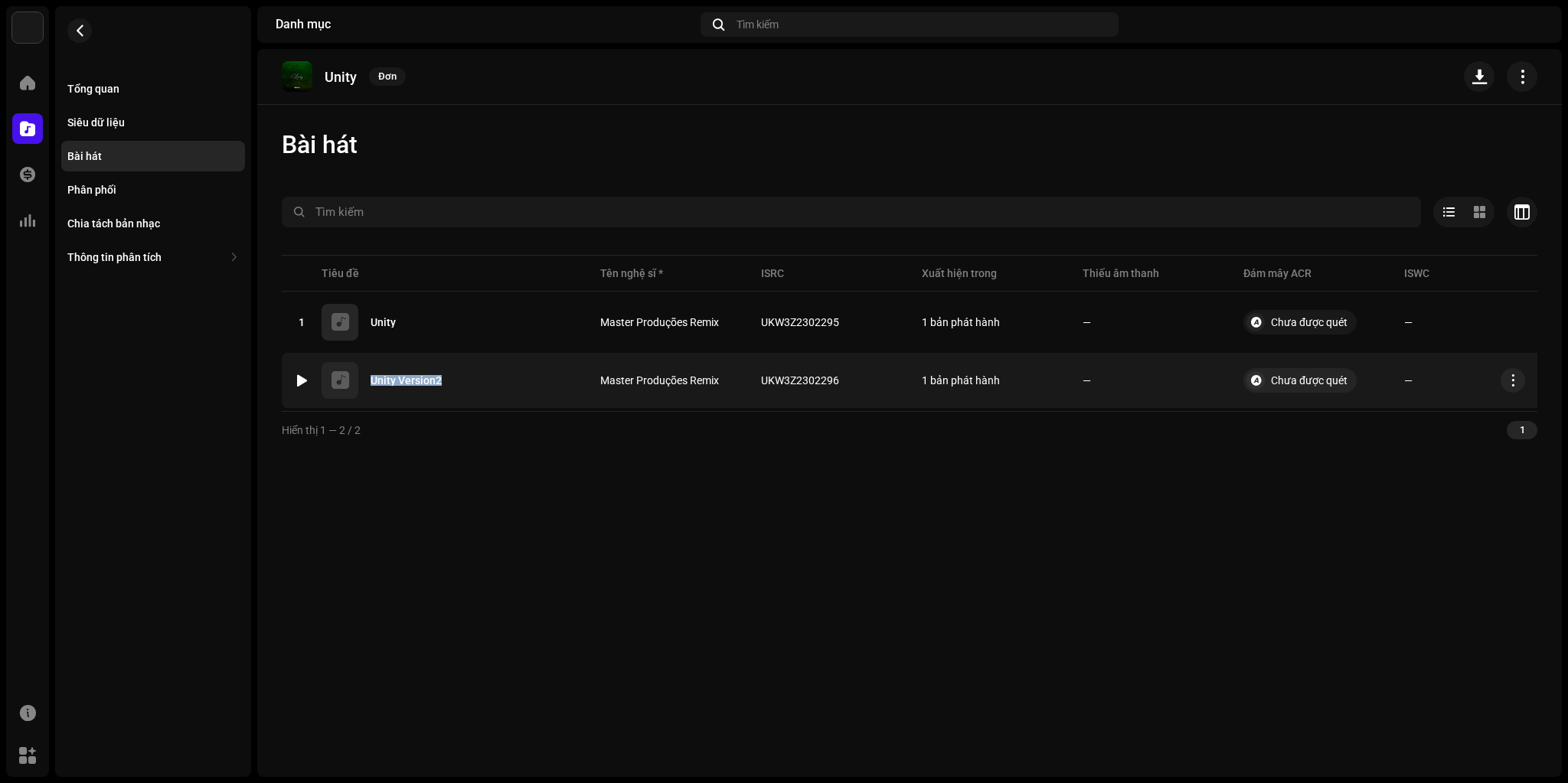
copy div "Unity Version2"
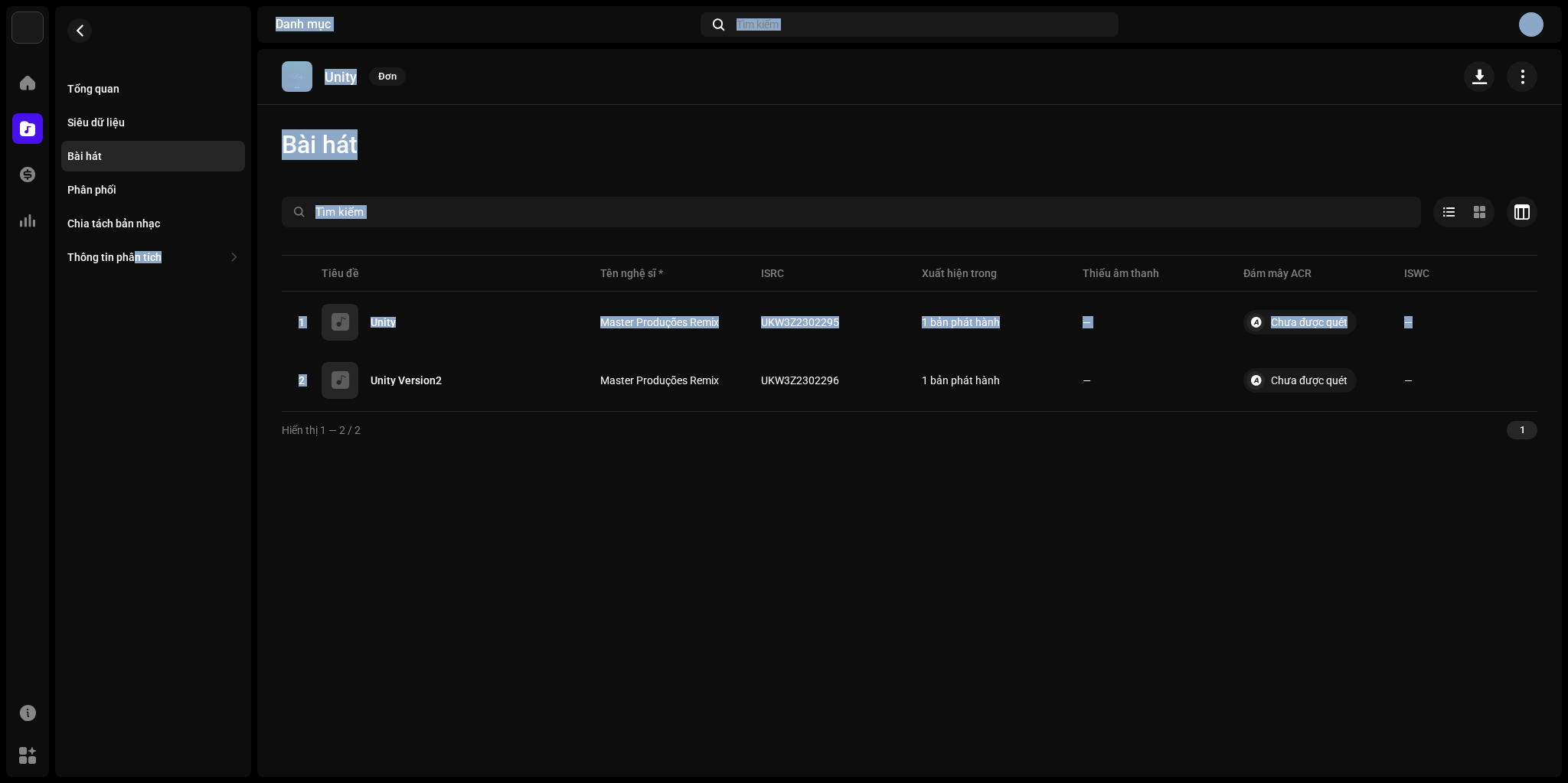
drag, startPoint x: 365, startPoint y: 382, endPoint x: 131, endPoint y: 392, distance: 234.2
click at [131, 392] on div "JJ Digital Trang chủ Danh mục Giao dịch Thông tin phân tích Tài nguyên Marketpl…" at bounding box center [784, 391] width 1568 height 783
click at [147, 494] on div "Tổng quan Siêu dữ liệu Bài hát Phân phối Chia tách bản nhạc Thông tin phân tích…" at bounding box center [152, 391] width 196 height 771
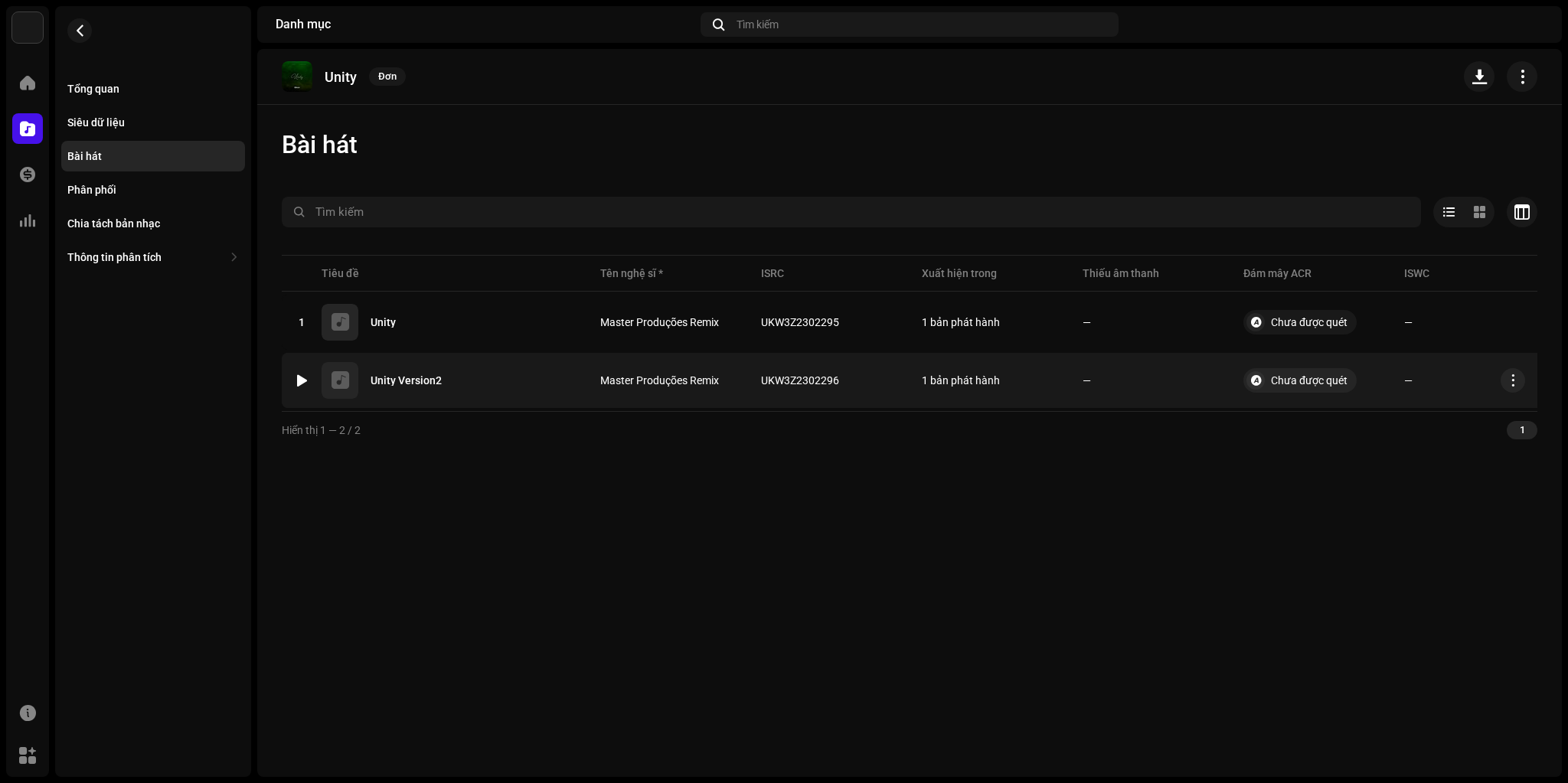
click at [298, 383] on div at bounding box center [302, 380] width 11 height 12
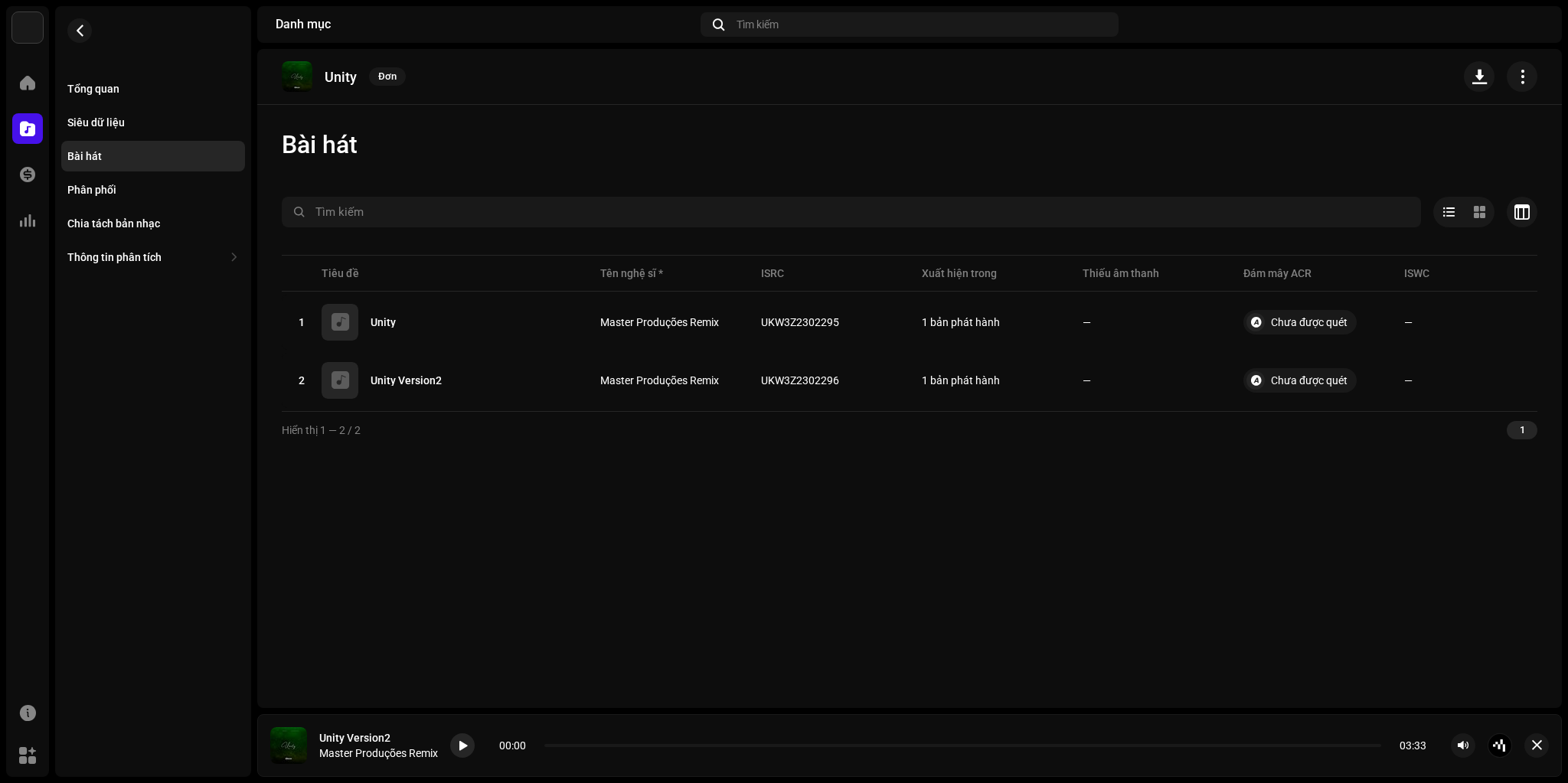
click at [458, 746] on div at bounding box center [462, 746] width 25 height 25
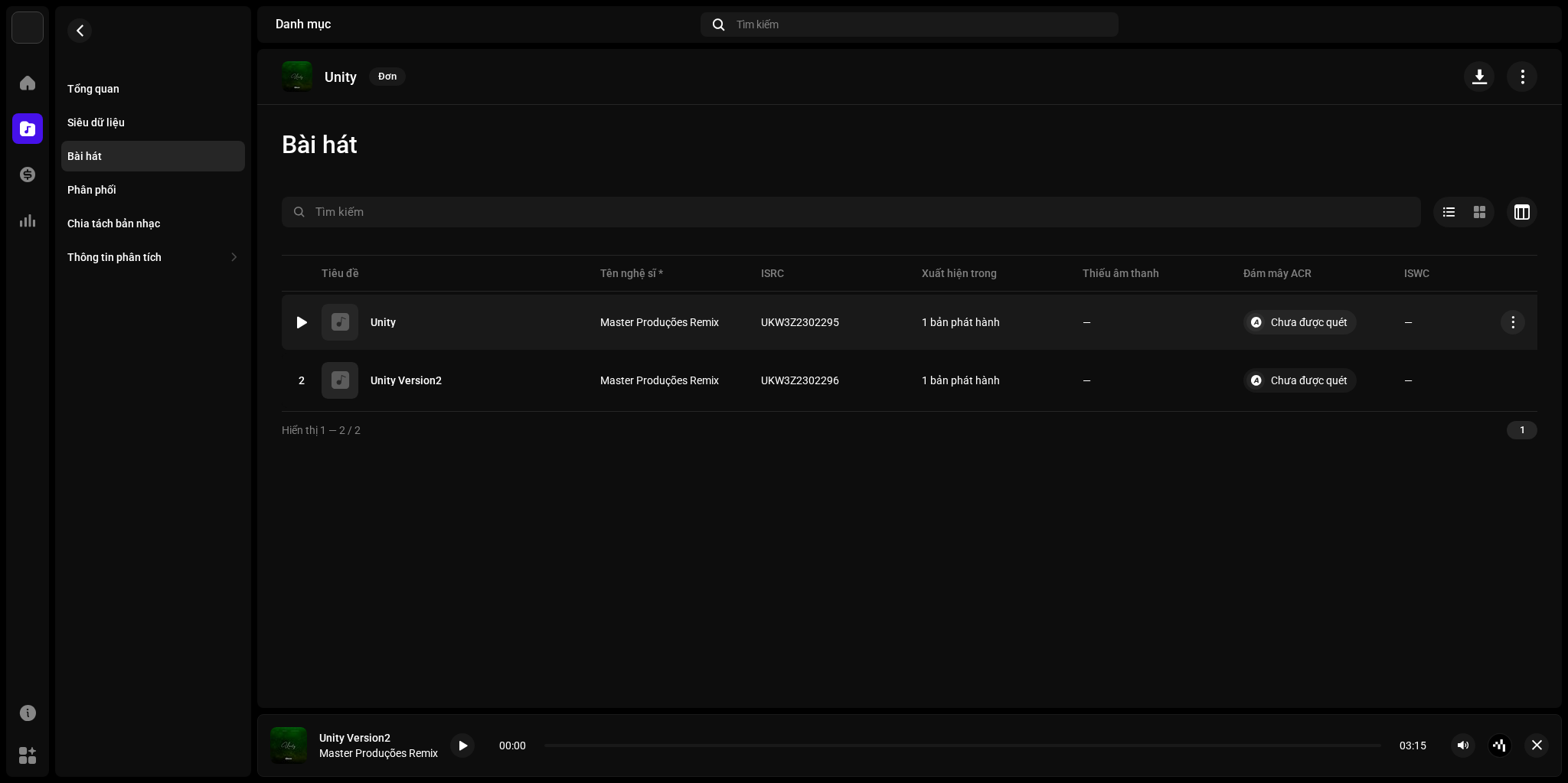
click at [302, 326] on div at bounding box center [302, 322] width 11 height 12
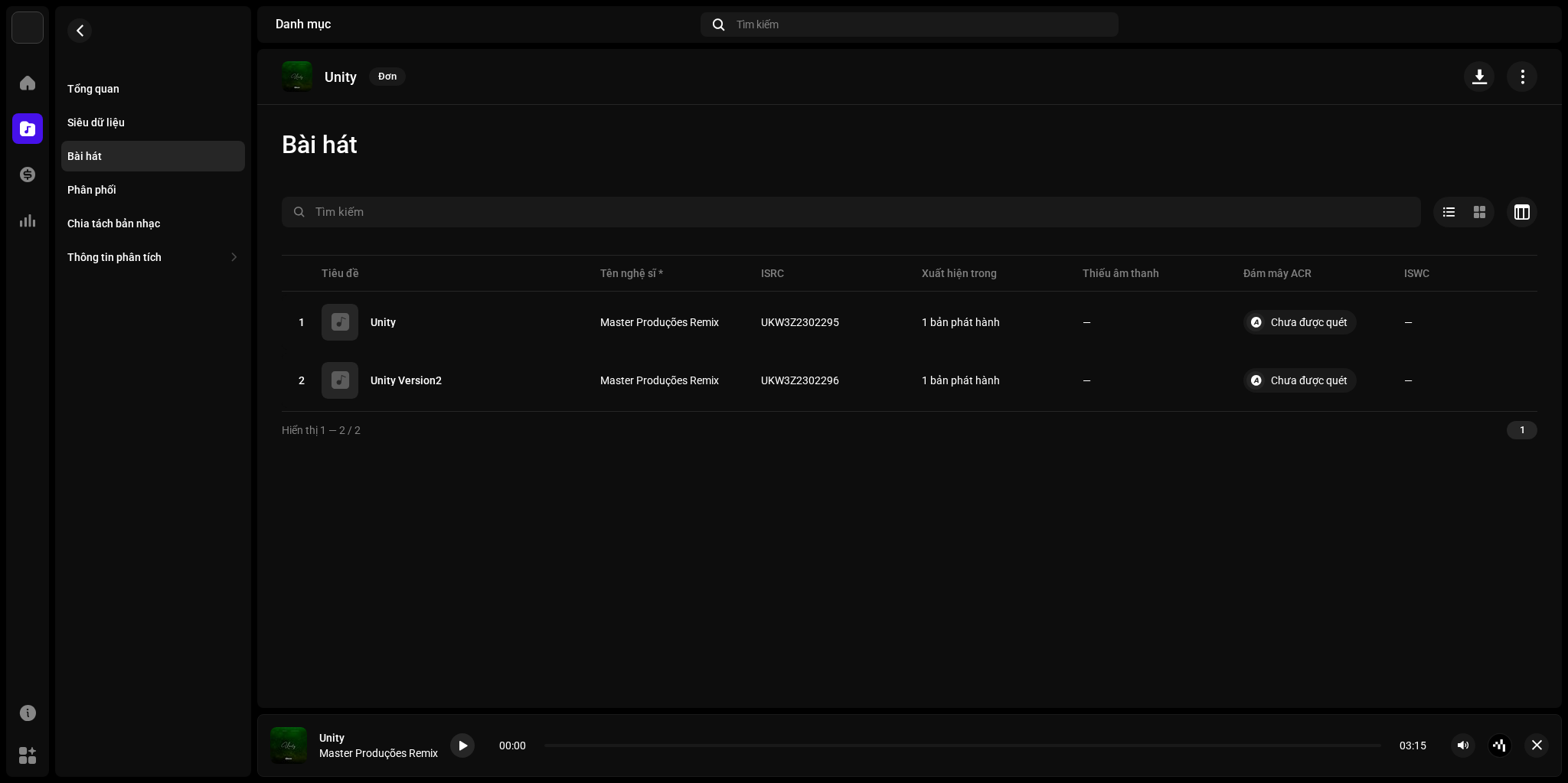
click at [468, 745] on span at bounding box center [463, 746] width 9 height 12
click at [462, 744] on span at bounding box center [463, 746] width 9 height 12
click at [466, 748] on span at bounding box center [463, 746] width 9 height 12
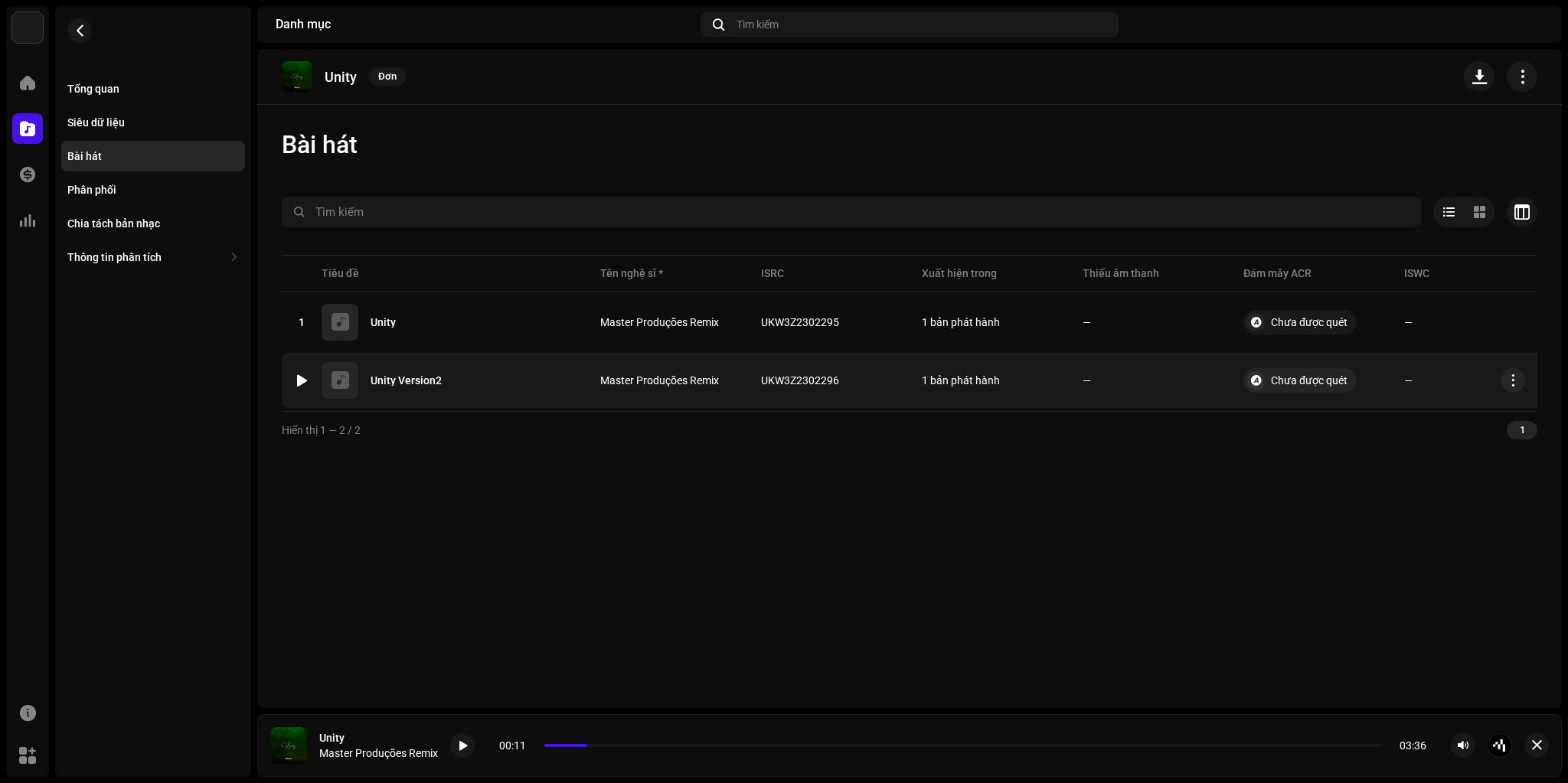
click at [302, 377] on div at bounding box center [302, 380] width 11 height 12
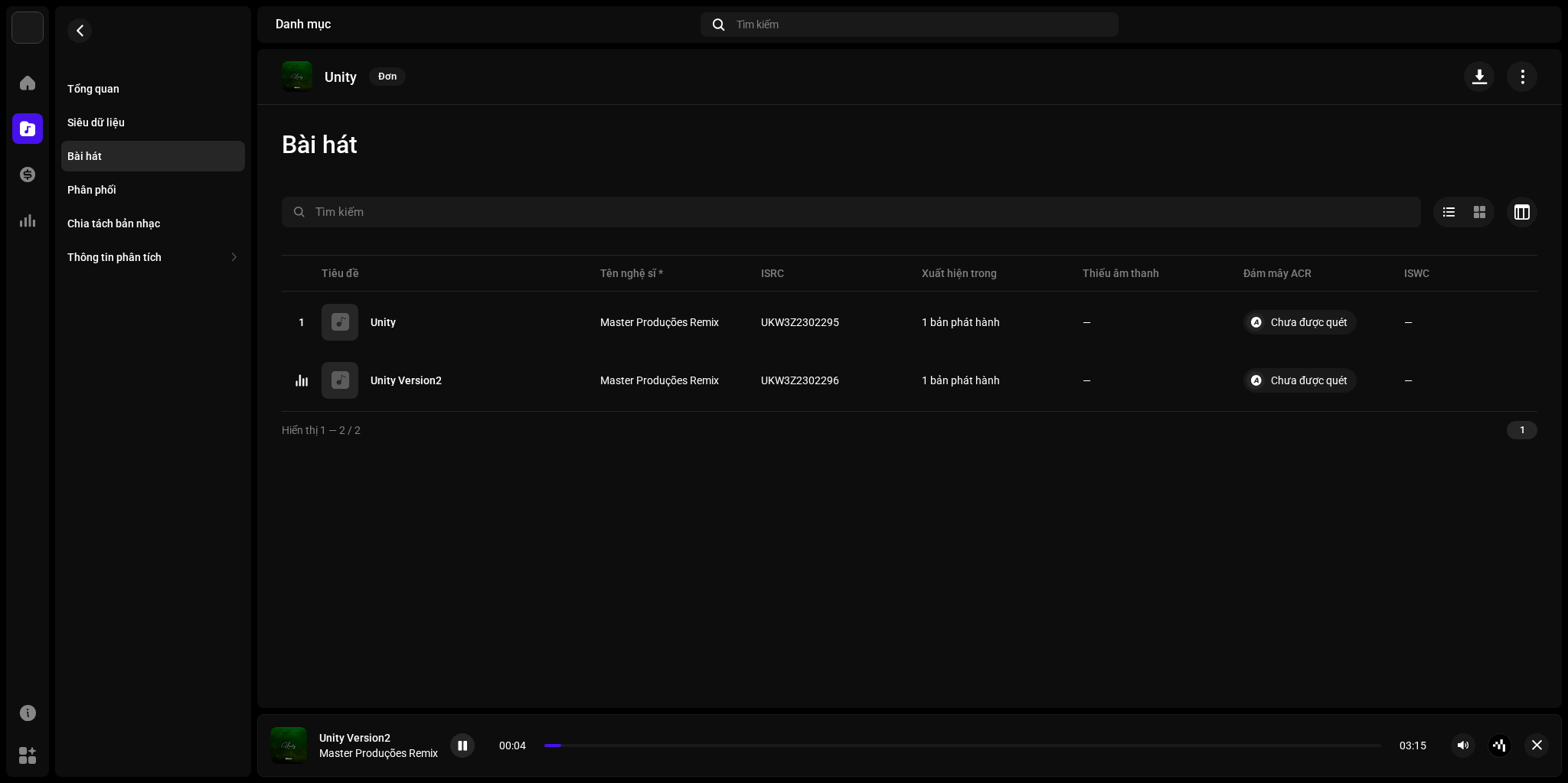
click at [463, 744] on span at bounding box center [463, 746] width 9 height 12
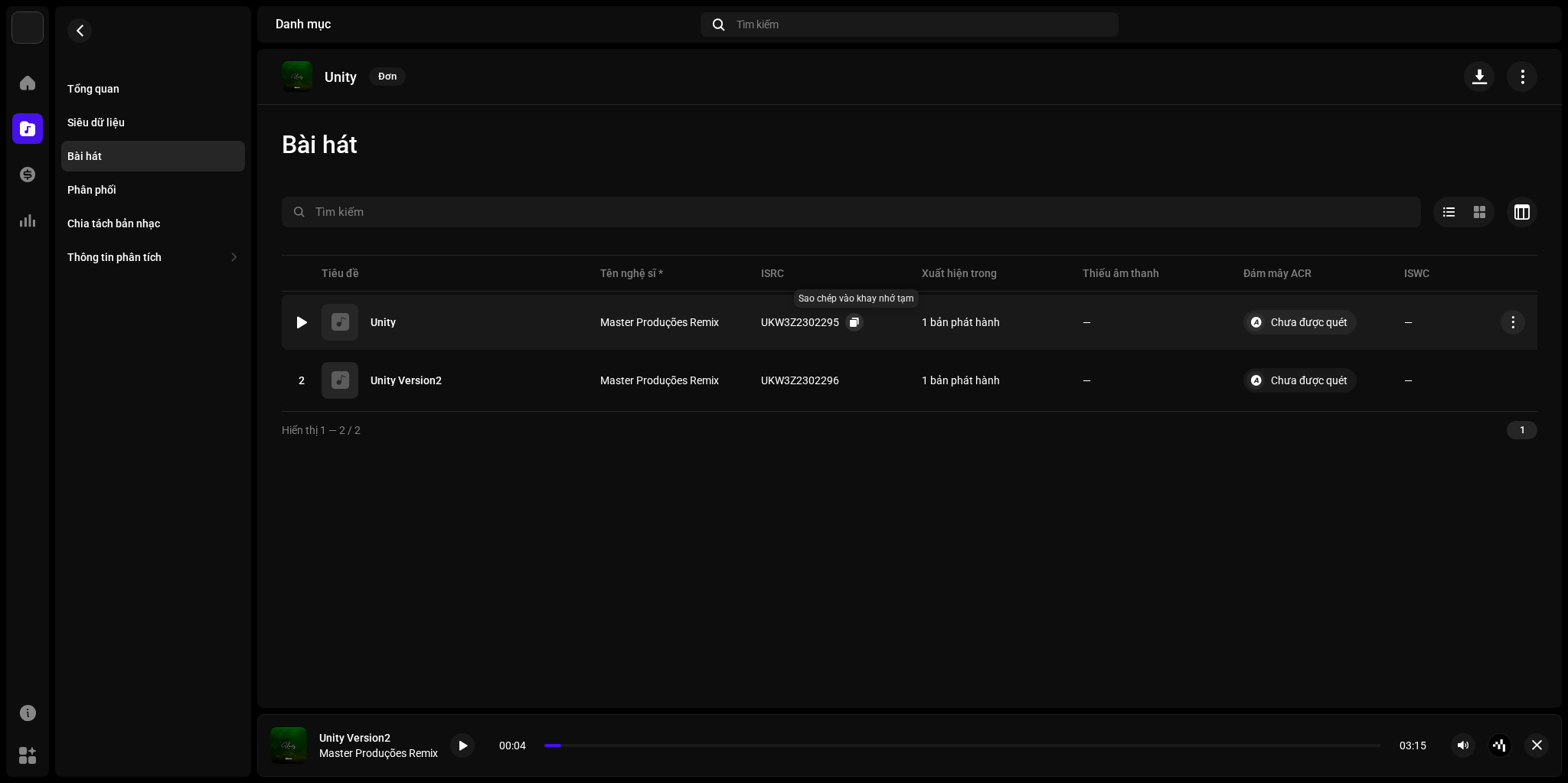
click at [860, 327] on button "button" at bounding box center [854, 322] width 18 height 18
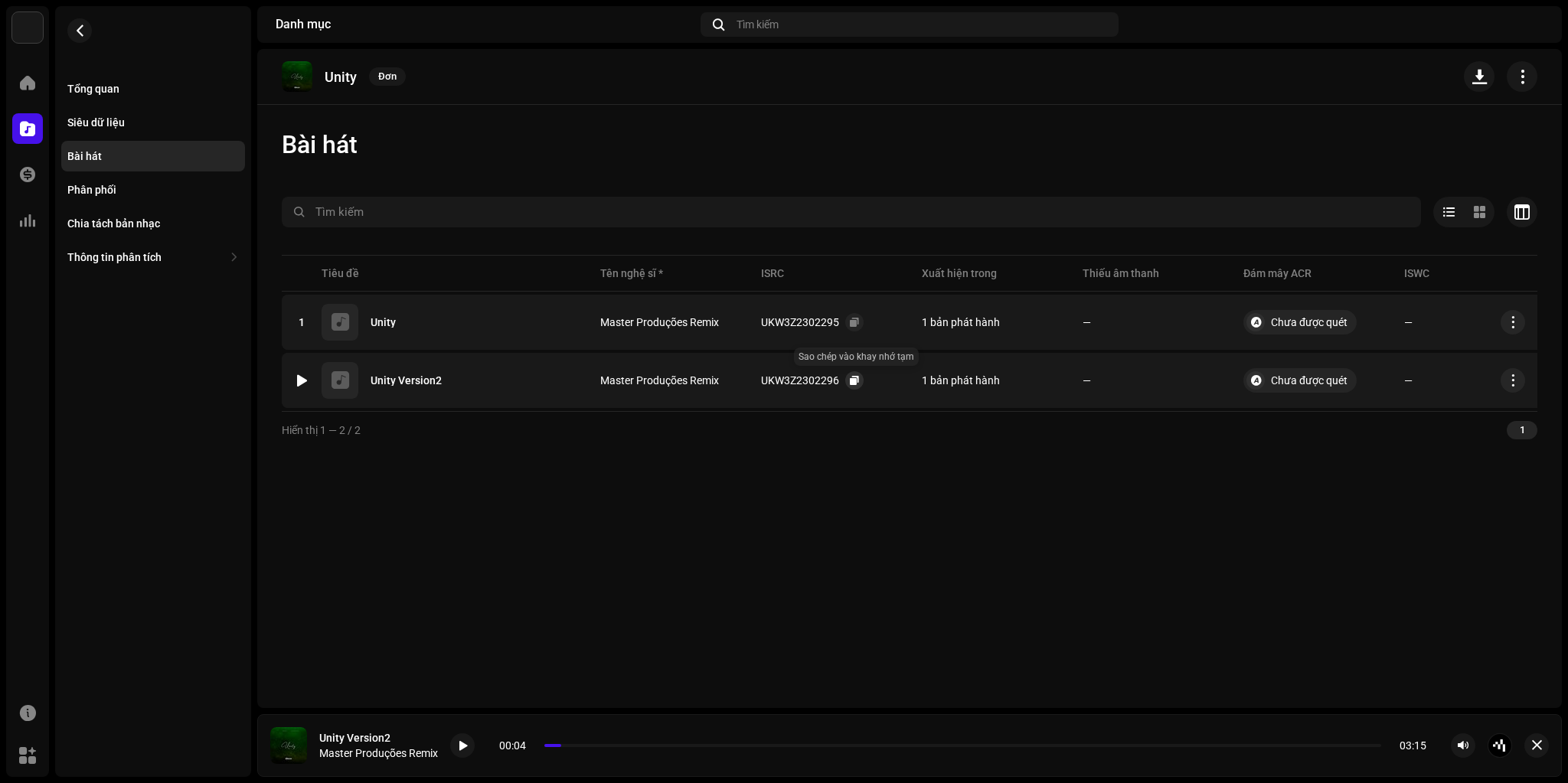
click at [857, 378] on span "button" at bounding box center [855, 380] width 9 height 12
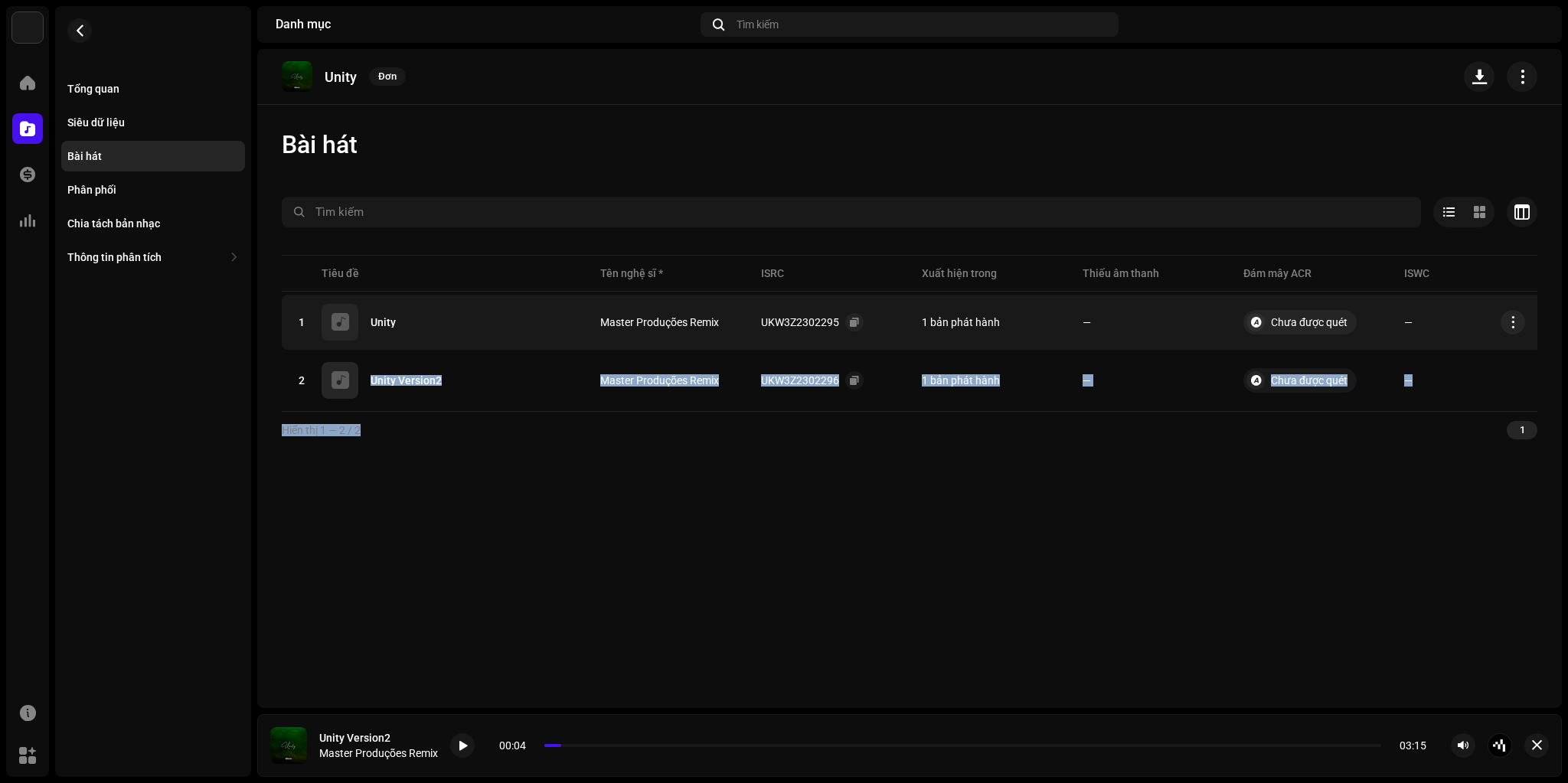
drag, startPoint x: 364, startPoint y: 377, endPoint x: 464, endPoint y: 492, distance: 152.4
click at [429, 422] on div "Đã chọn 0 Tùy chọn Bộ lọc Trạng thái phân phối Đang trong tiến trình Chưa bắt đ…" at bounding box center [910, 322] width 1256 height 251
click at [496, 538] on div "Unity Đơn Bài hát Đã chọn 0 Tùy chọn Bộ lọc Trạng thái phân phối Đang trong tiế…" at bounding box center [910, 379] width 1305 height 659
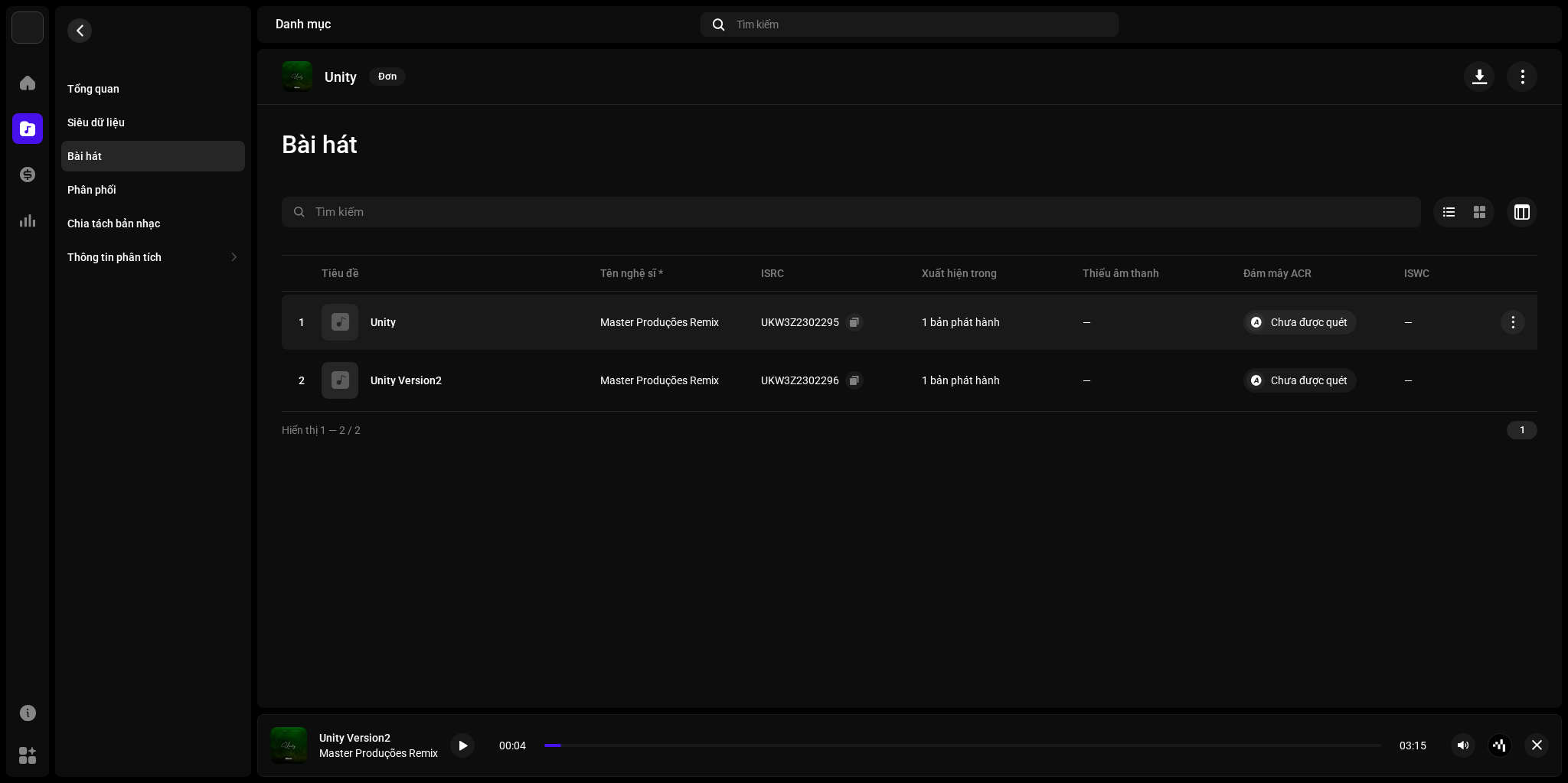
click at [89, 30] on button "button" at bounding box center [80, 30] width 25 height 25
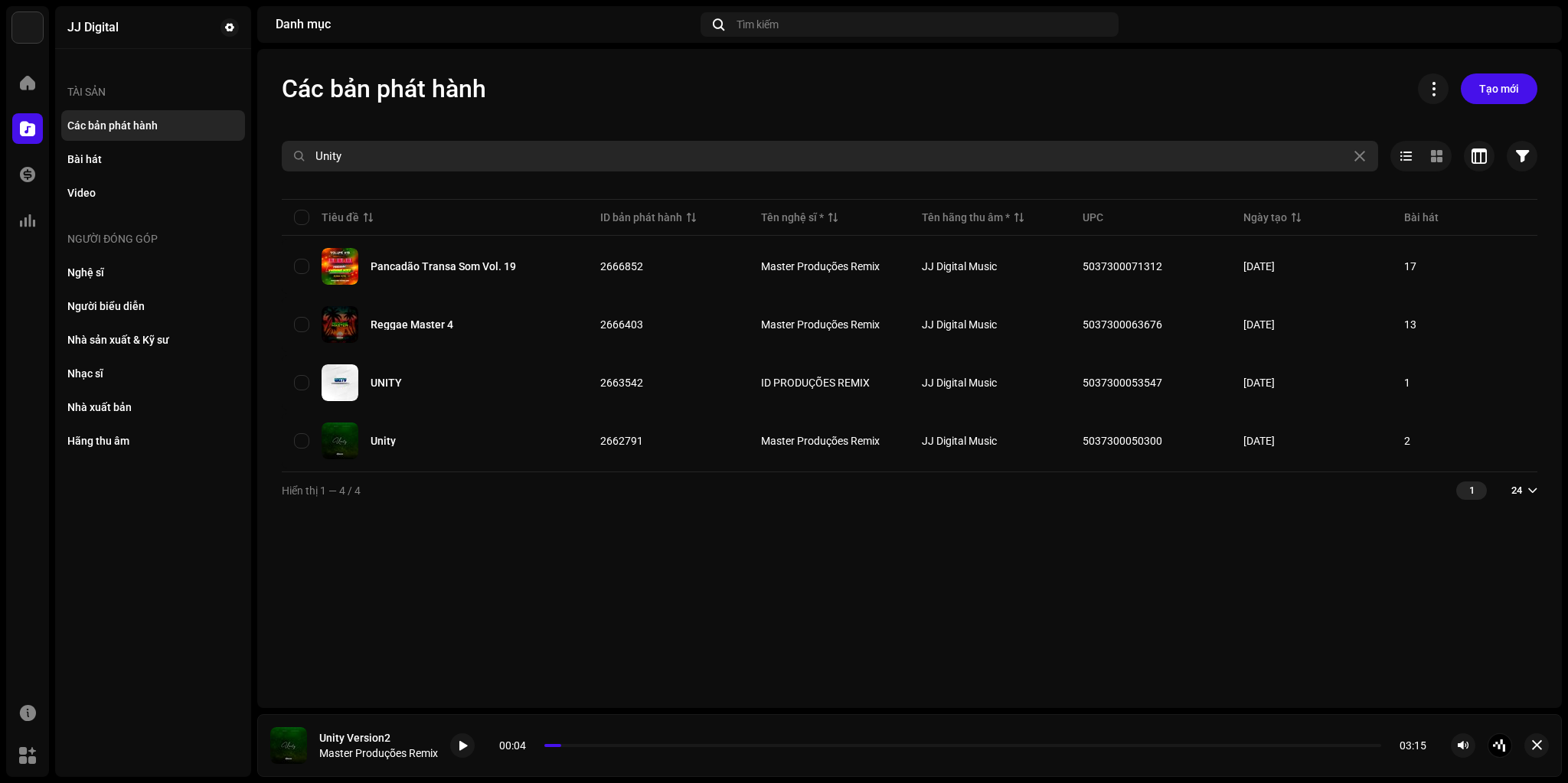
click at [452, 156] on input "Unity" at bounding box center [830, 156] width 1096 height 30
paste input "AM I WRONG"
type input "AM I WRONG"
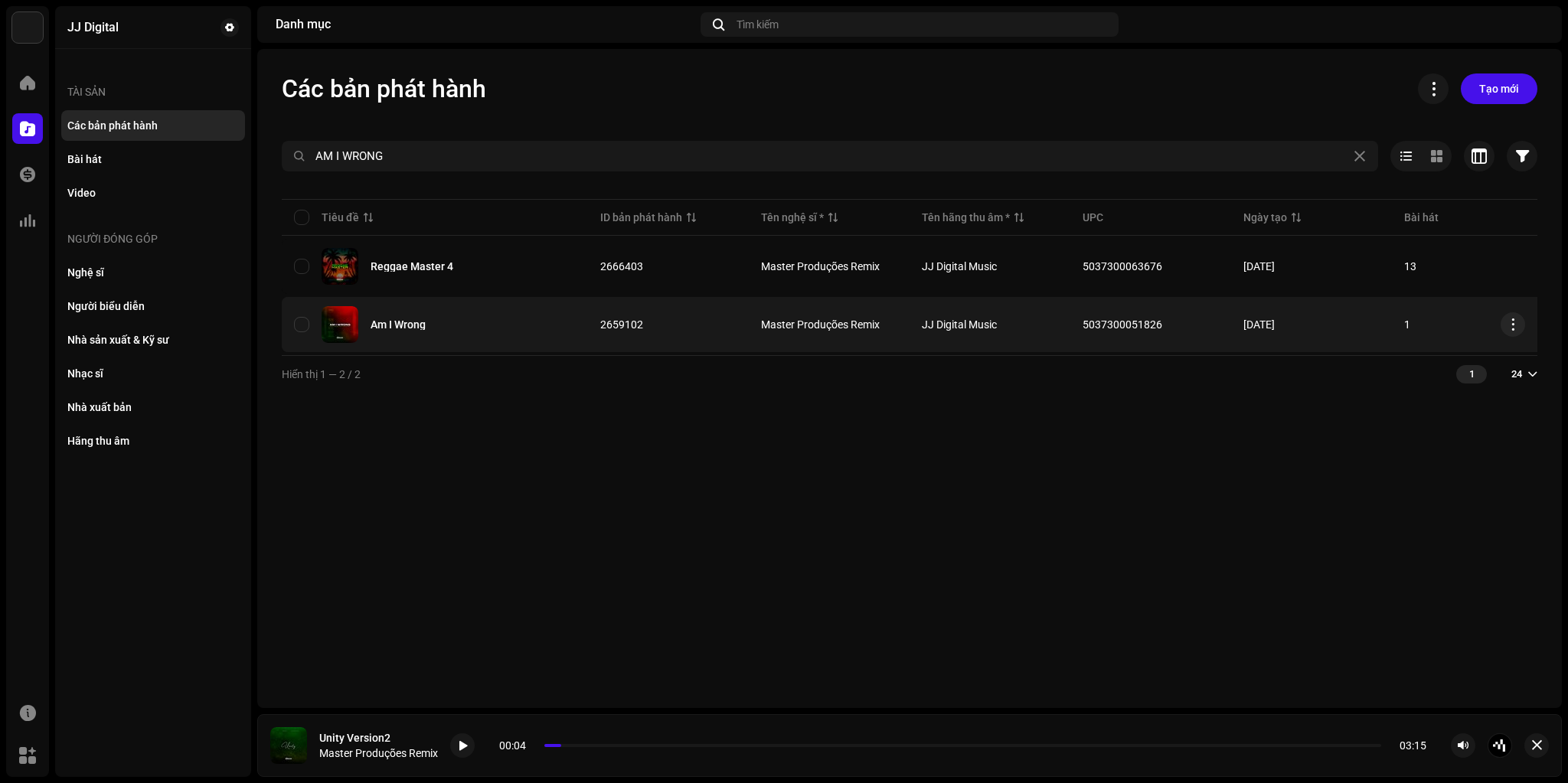
click at [397, 326] on div "Am I Wrong" at bounding box center [398, 324] width 55 height 10
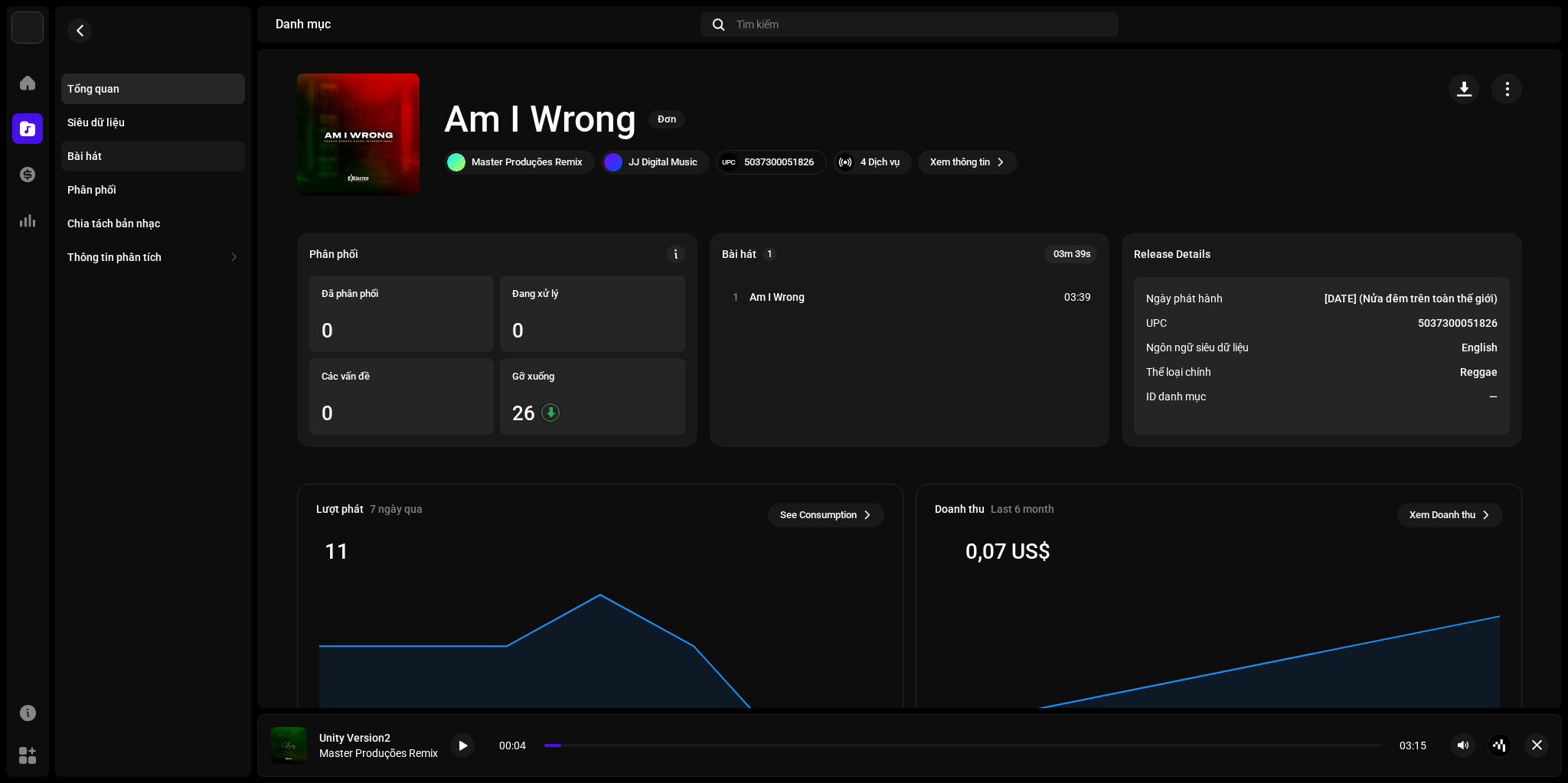
click at [99, 153] on div "Bài hát" at bounding box center [84, 155] width 34 height 12
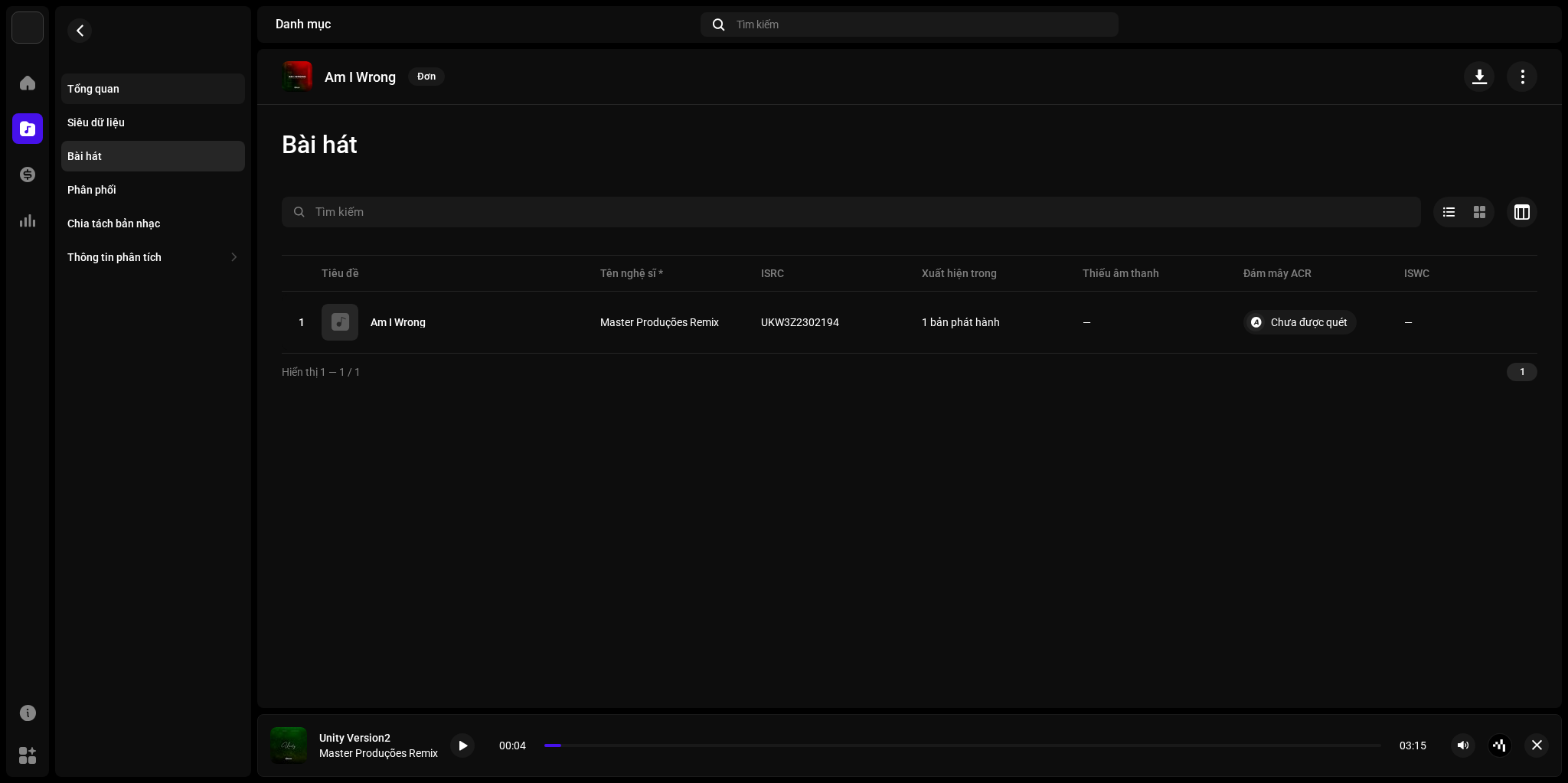
click at [141, 82] on div "Tổng quan" at bounding box center [152, 88] width 171 height 12
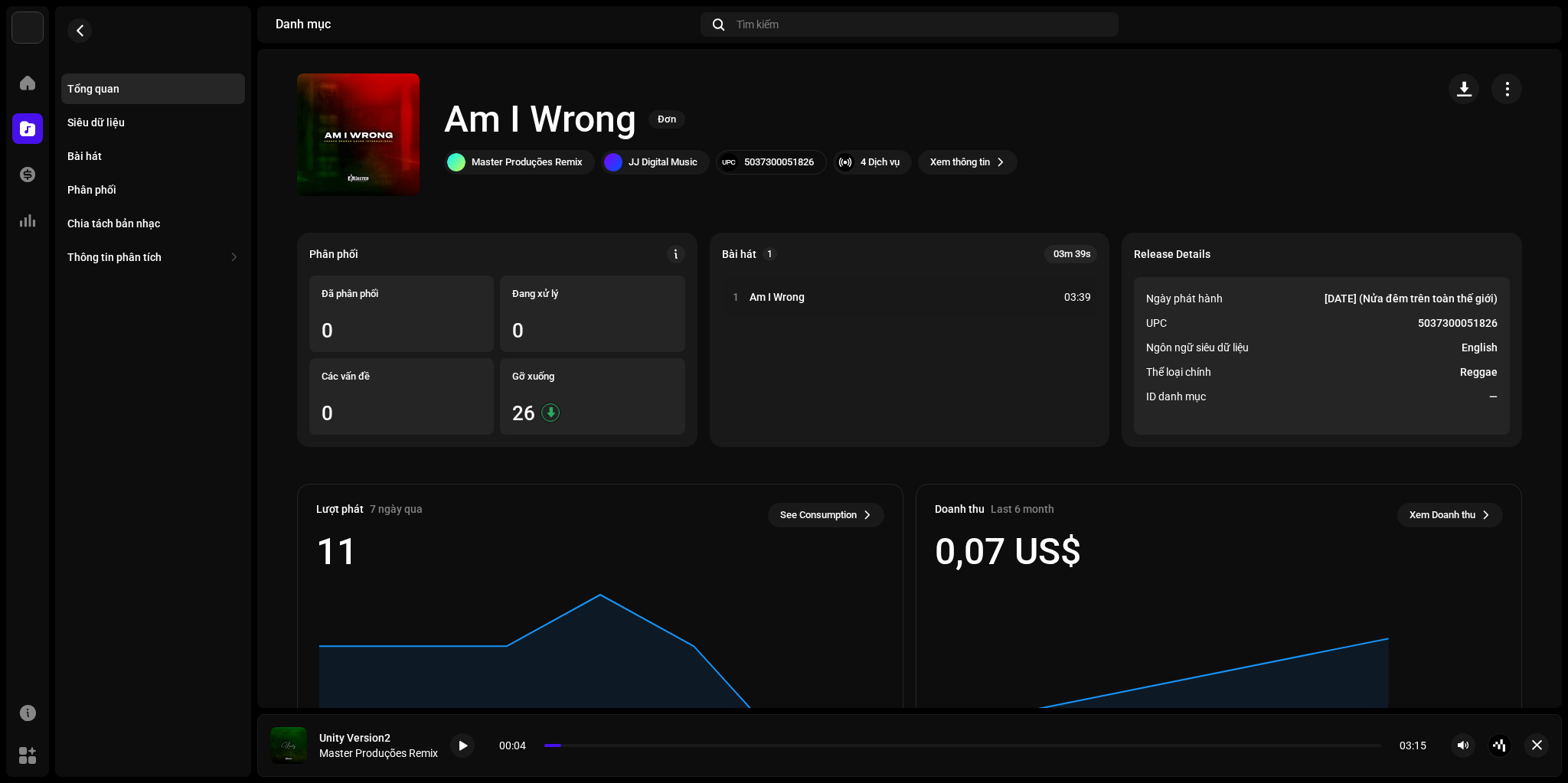
click at [530, 116] on h1 "Am I Wrong" at bounding box center [540, 119] width 192 height 49
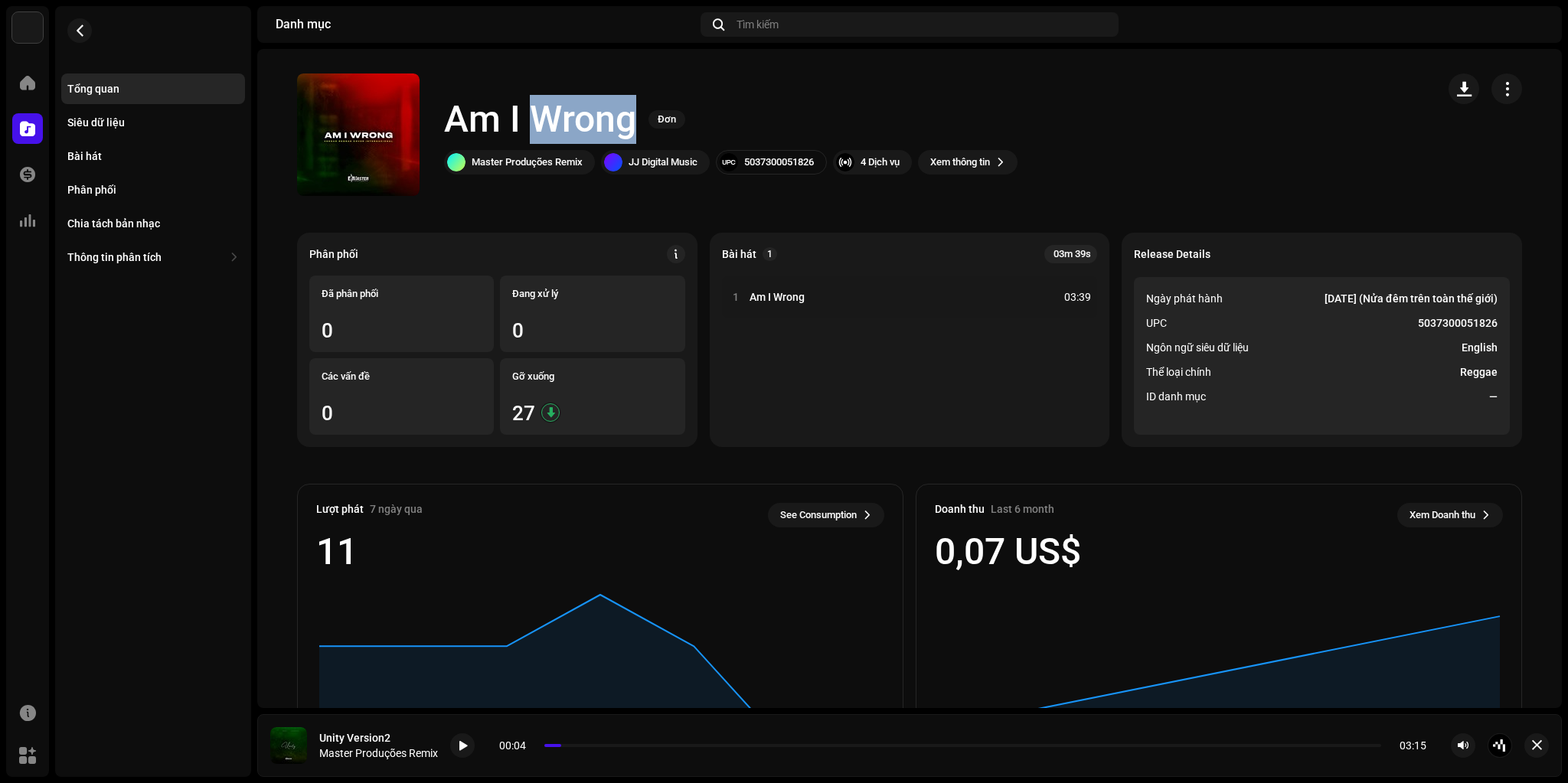
click at [530, 116] on h1 "Am I Wrong" at bounding box center [540, 119] width 192 height 49
click at [775, 167] on div "5037300051826" at bounding box center [779, 162] width 70 height 12
click at [86, 154] on div "Bài hát" at bounding box center [84, 155] width 34 height 12
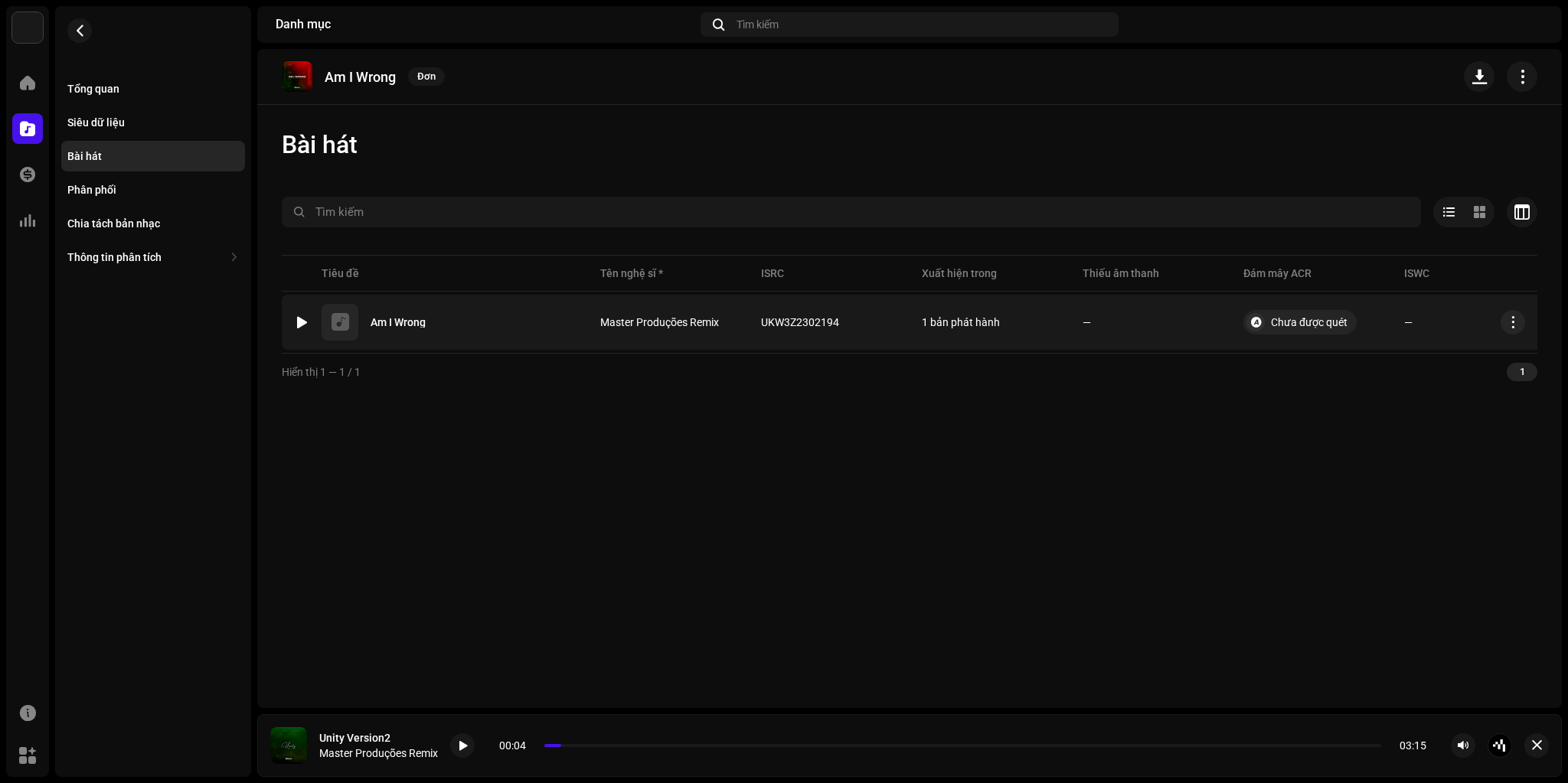
click at [306, 318] on div at bounding box center [302, 322] width 11 height 12
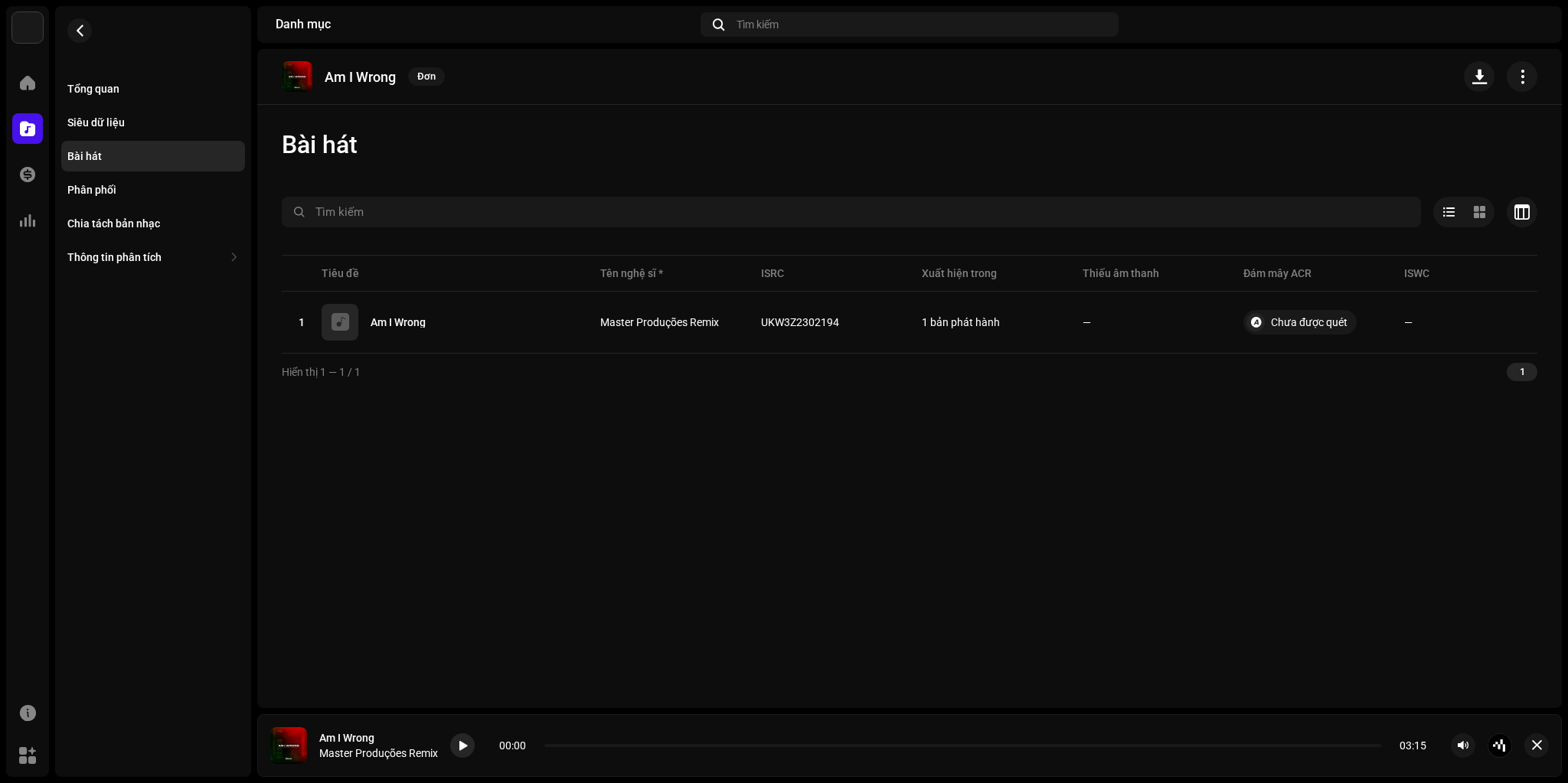
click at [469, 744] on div at bounding box center [462, 746] width 25 height 25
click at [466, 741] on span at bounding box center [463, 746] width 9 height 12
click at [88, 33] on button "button" at bounding box center [80, 30] width 25 height 25
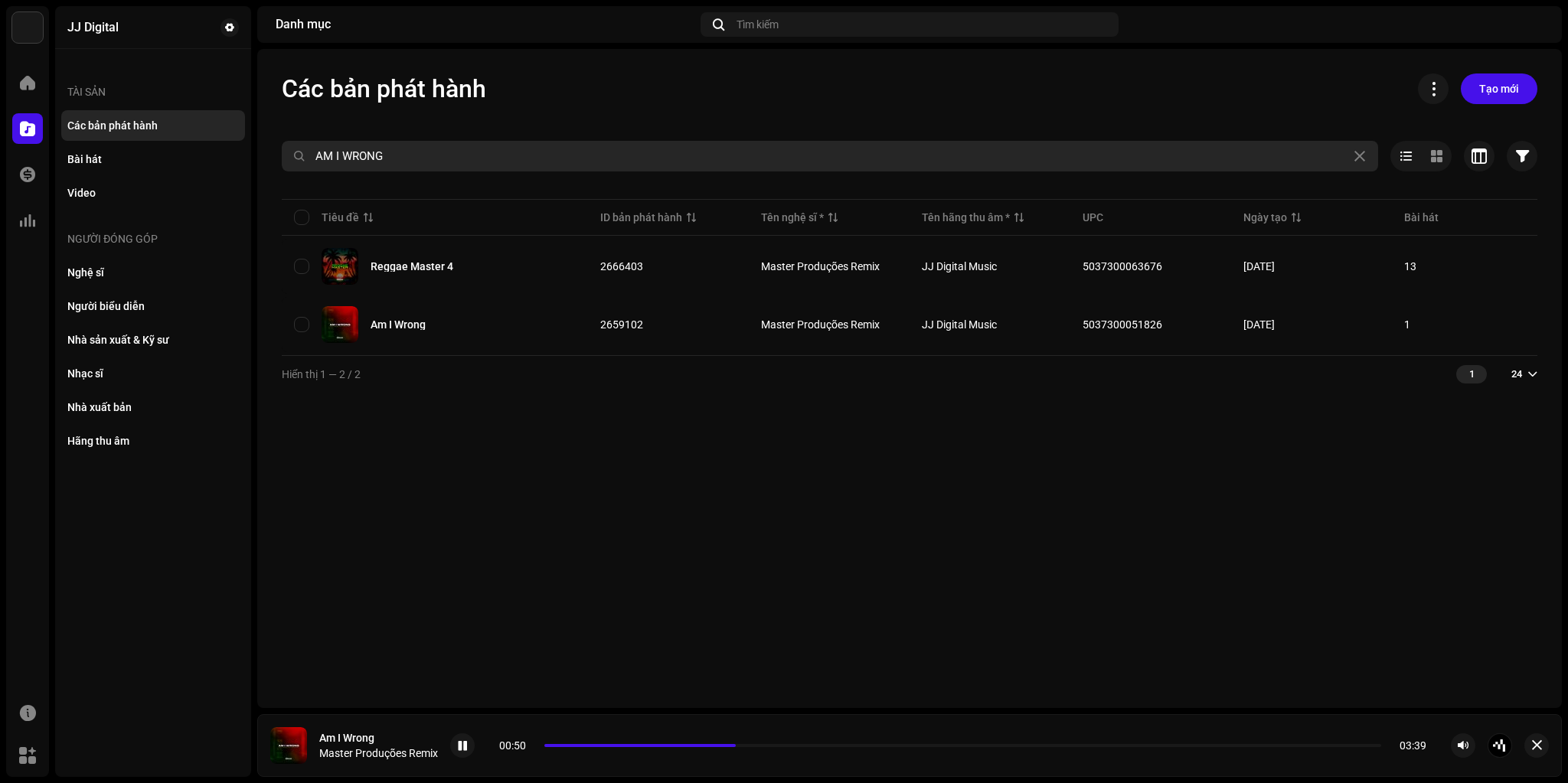
click at [418, 159] on input "AM I WRONG" at bounding box center [830, 156] width 1096 height 30
paste input "WHATERMELON SUGA"
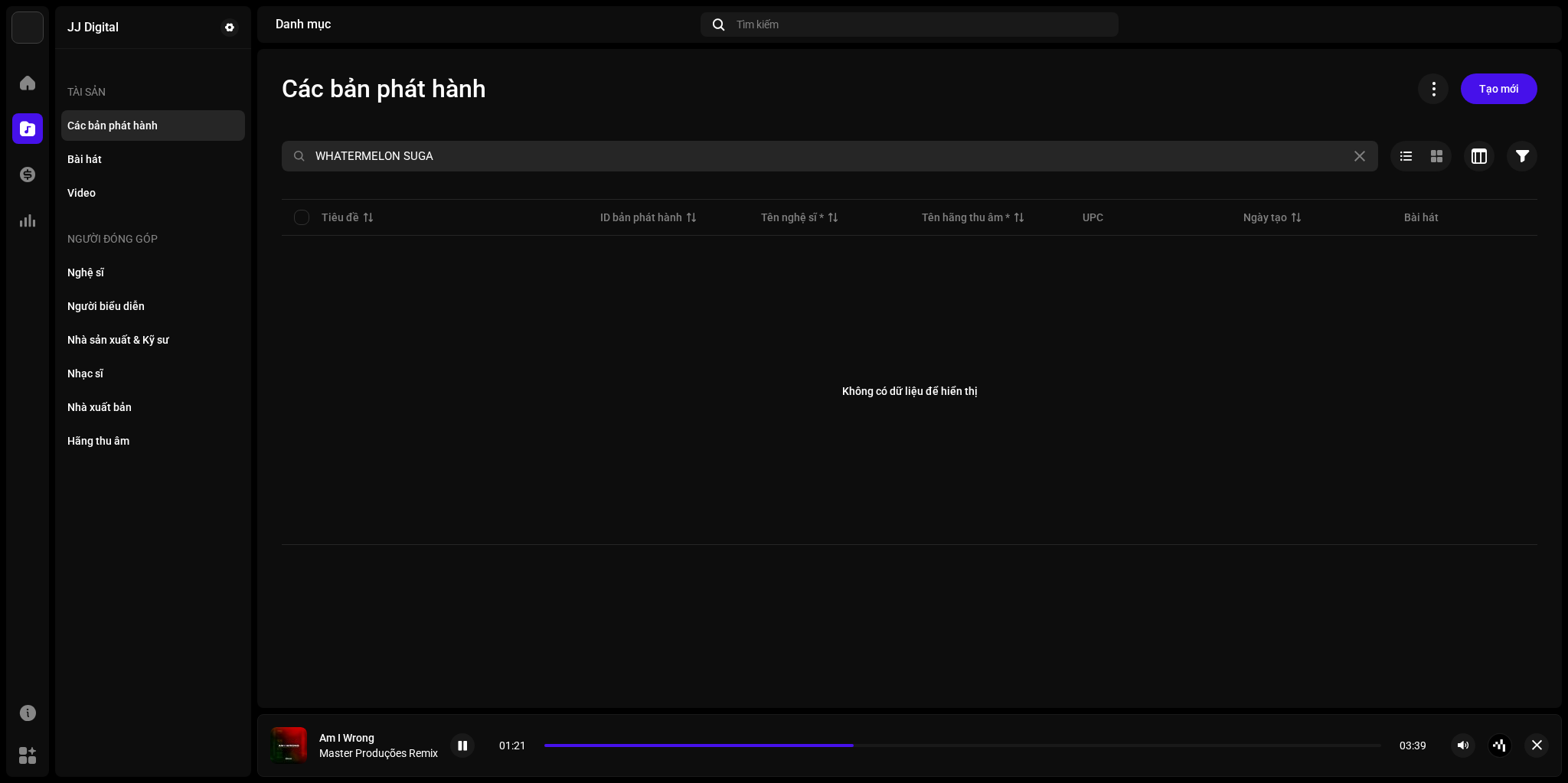
drag, startPoint x: 404, startPoint y: 158, endPoint x: 250, endPoint y: 153, distance: 154.1
click at [250, 153] on div "JJ Digital Trang chủ Danh mục Giao dịch Thông tin phân tích Tài nguyên Marketpl…" at bounding box center [784, 391] width 1568 height 783
type input "SUGA"
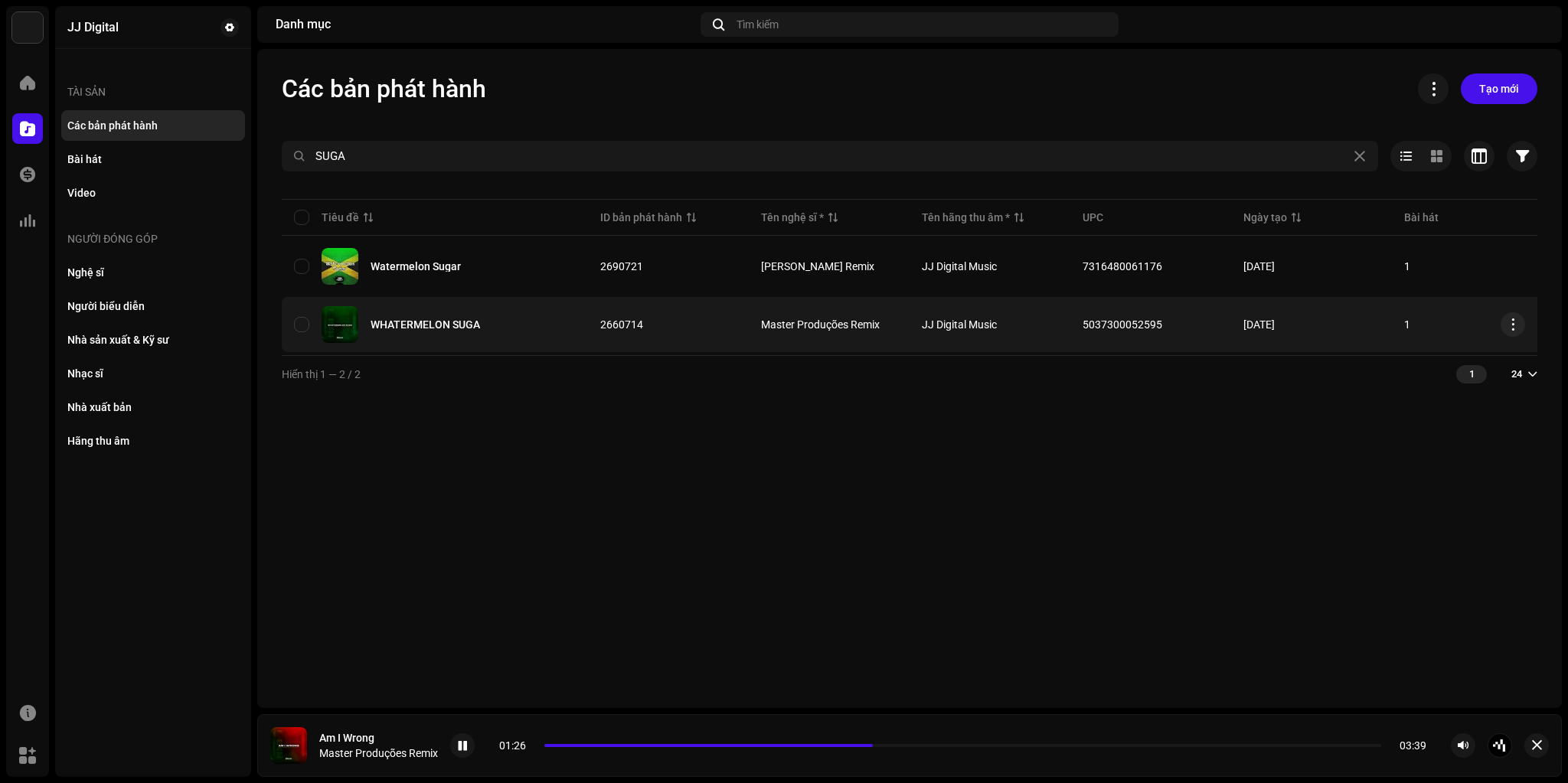
click at [432, 322] on div "WHATERMELON SUGA" at bounding box center [425, 324] width 110 height 10
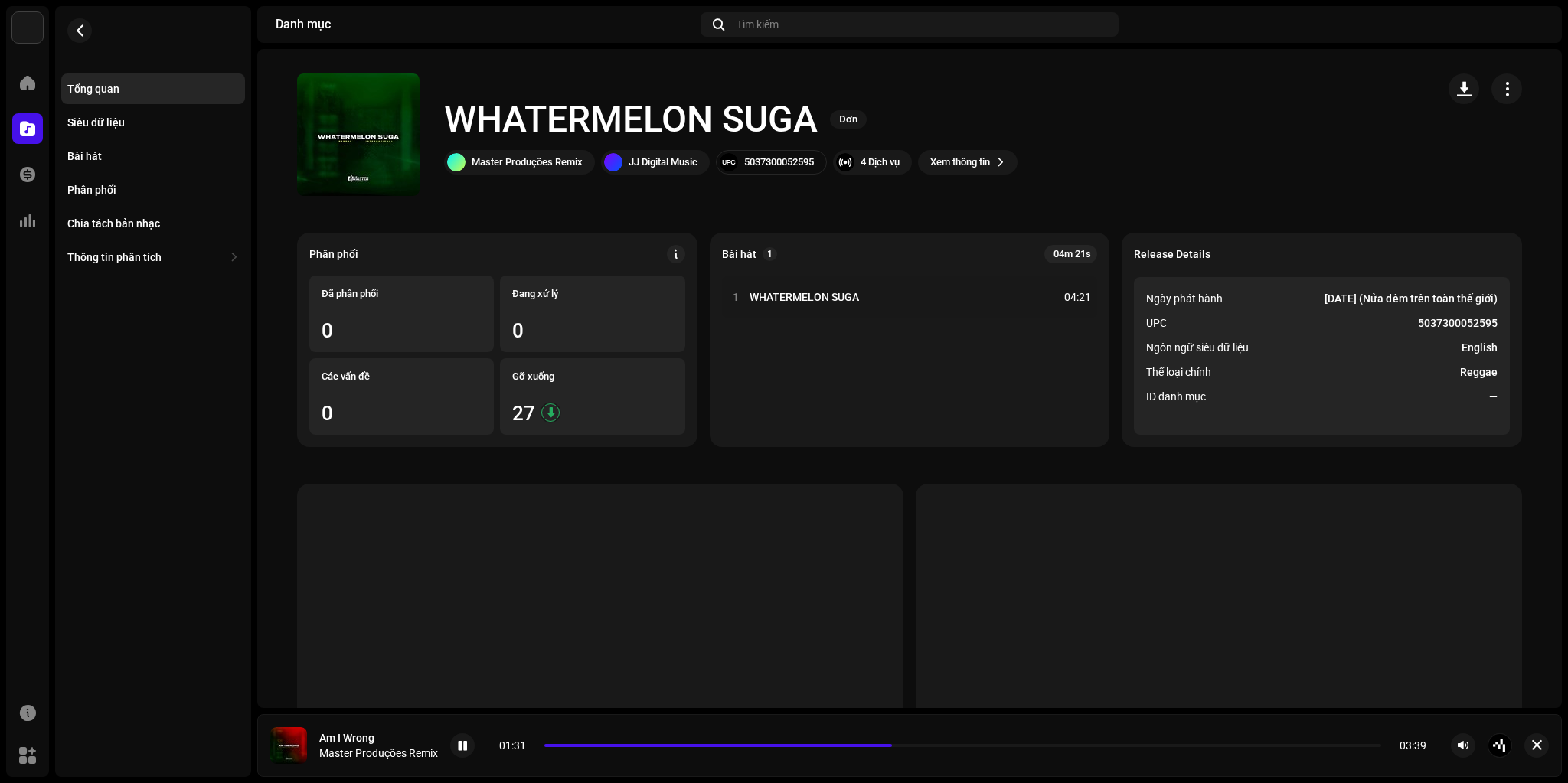
click at [515, 108] on h1 "WHATERMELON SUGA" at bounding box center [631, 119] width 374 height 49
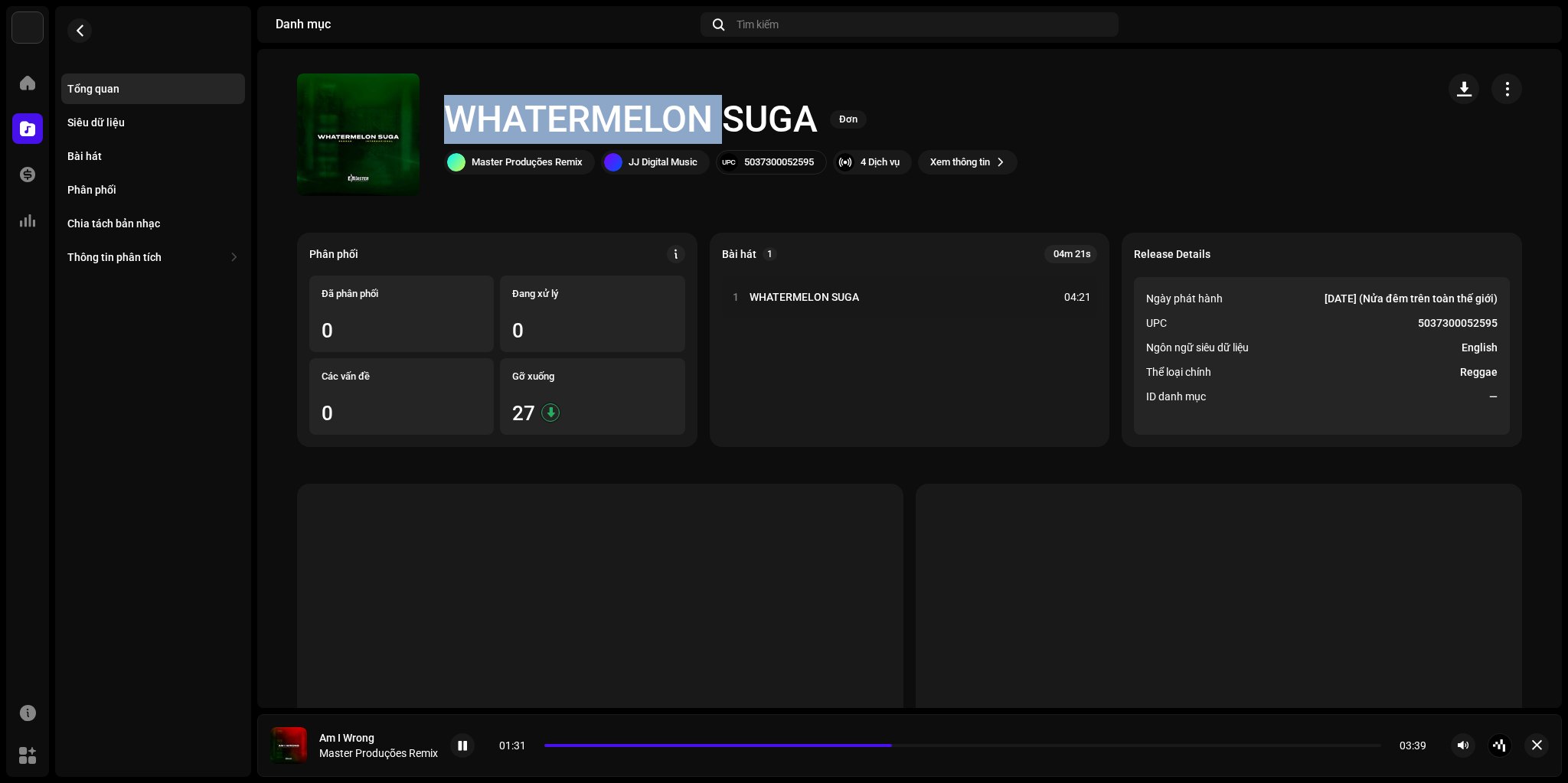
click at [515, 108] on h1 "WHATERMELON SUGA" at bounding box center [631, 119] width 374 height 49
click at [772, 118] on h1 "WHATERMELON SUGA" at bounding box center [631, 119] width 374 height 49
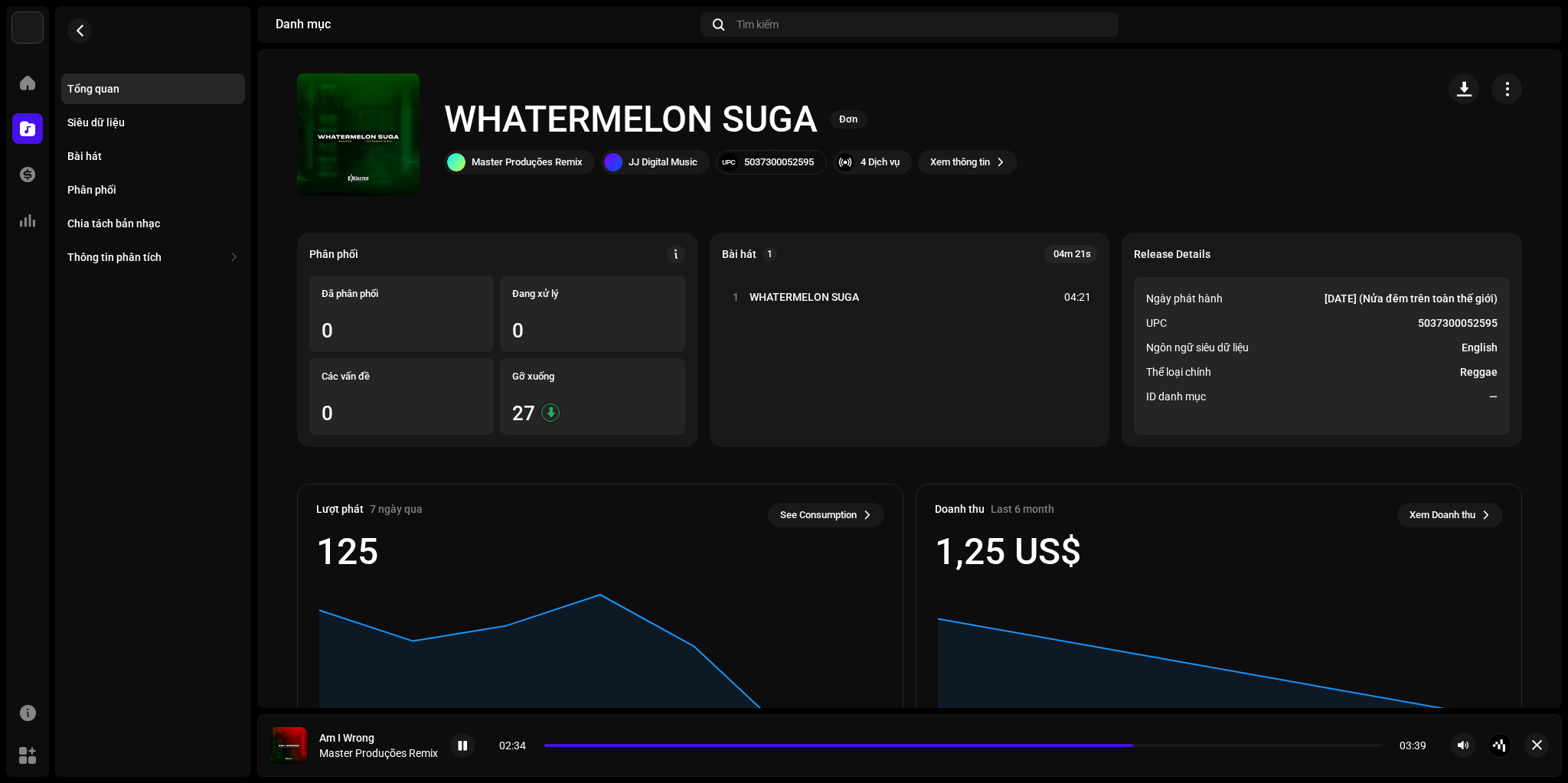
click at [796, 157] on div "5037300052595" at bounding box center [779, 162] width 70 height 12
click at [94, 155] on div "Bài hát" at bounding box center [84, 155] width 34 height 12
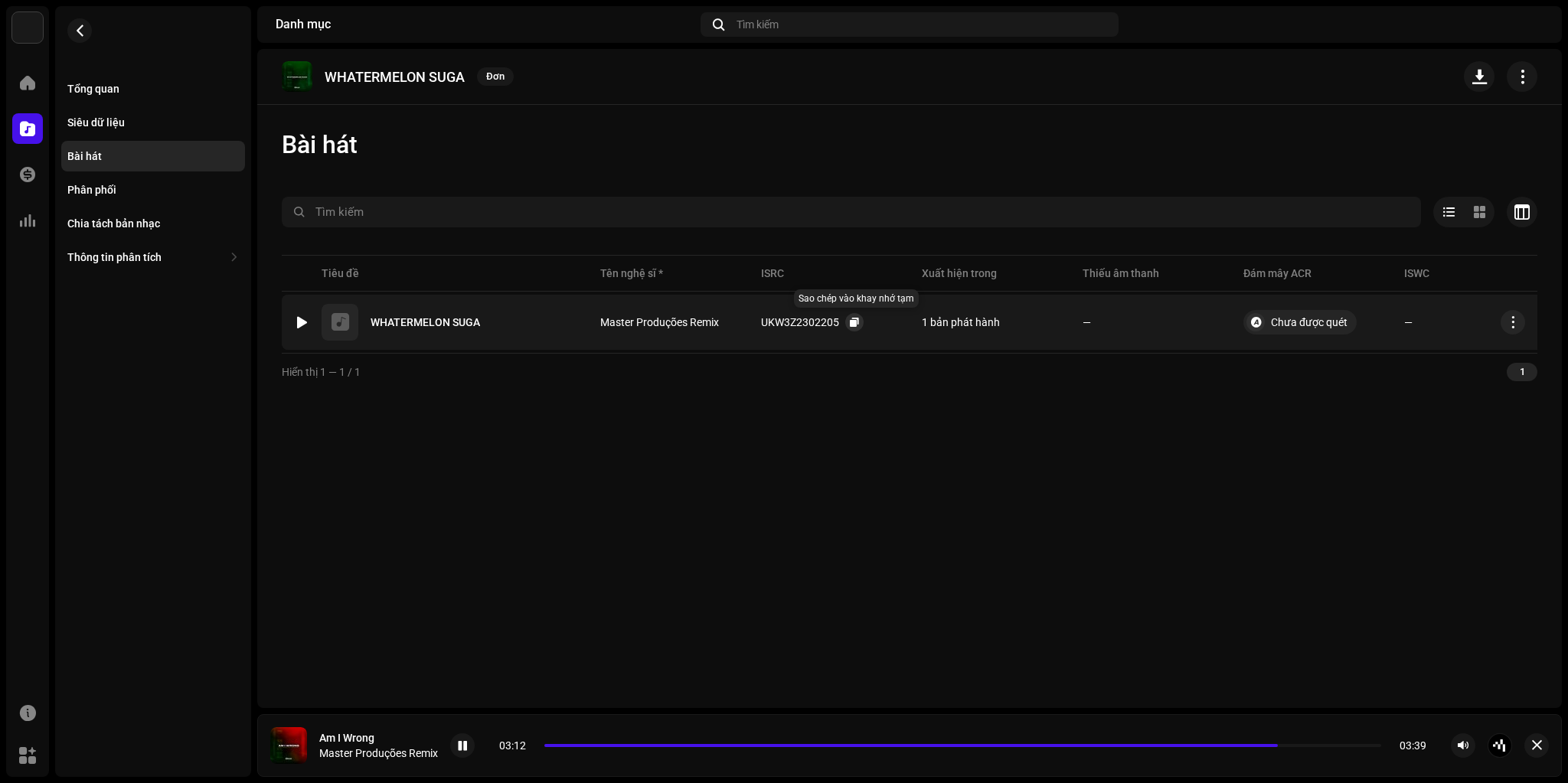
click at [851, 322] on span "button" at bounding box center [855, 322] width 9 height 12
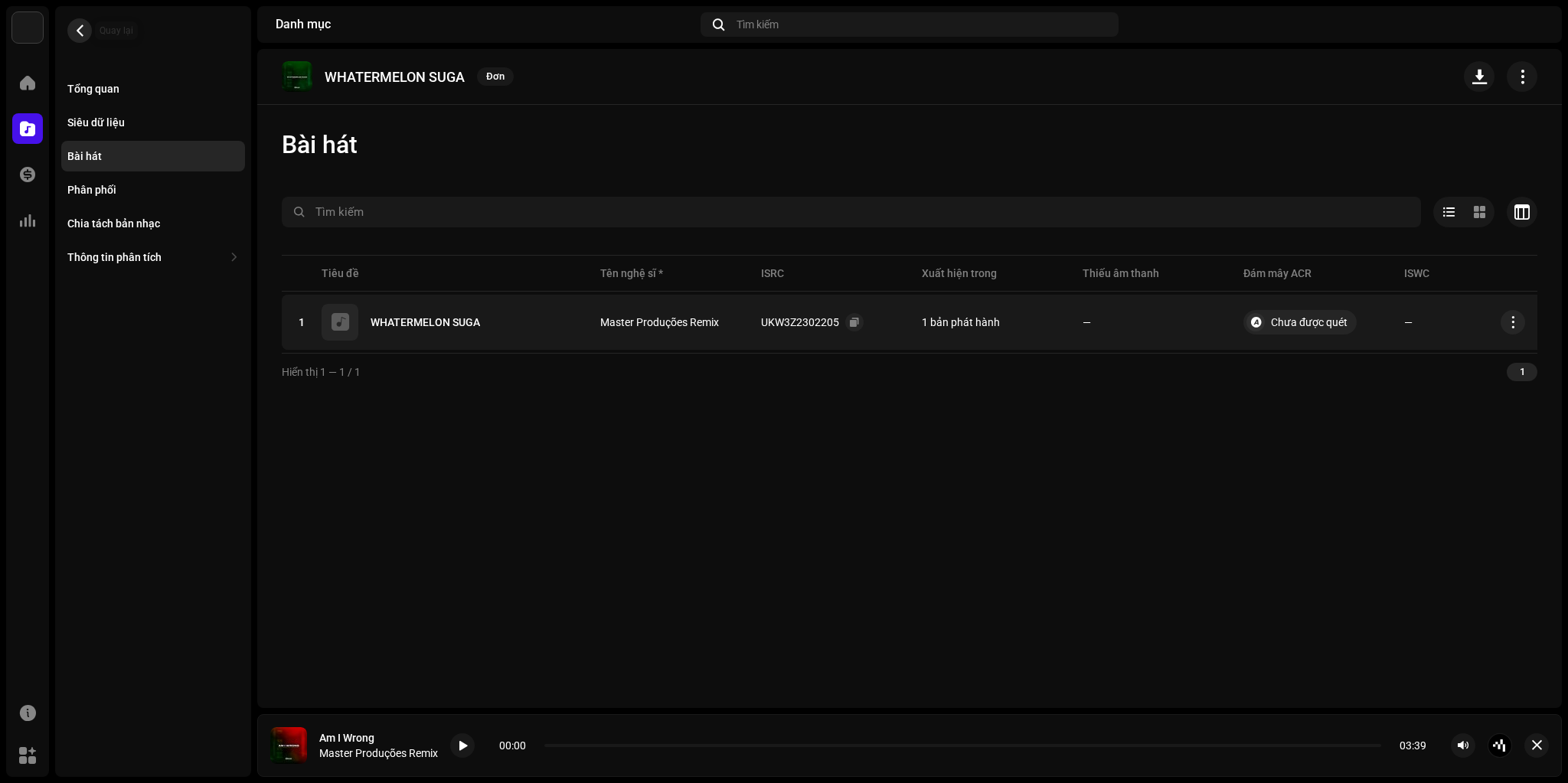
click at [80, 28] on span "button" at bounding box center [80, 30] width 11 height 12
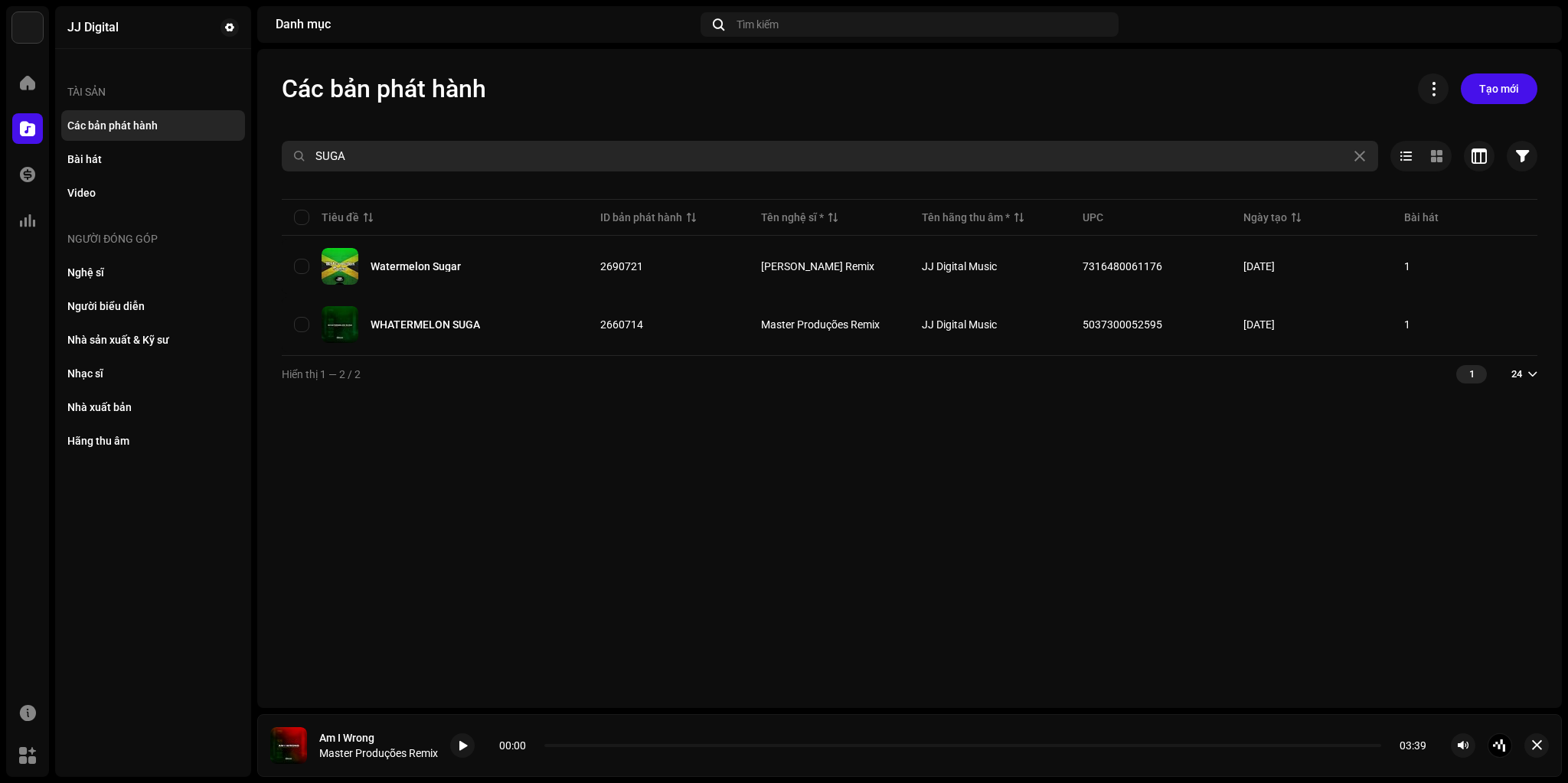
click at [542, 159] on input "SUGA" at bounding box center [830, 156] width 1096 height 30
paste input "urrender"
type input "Surrender"
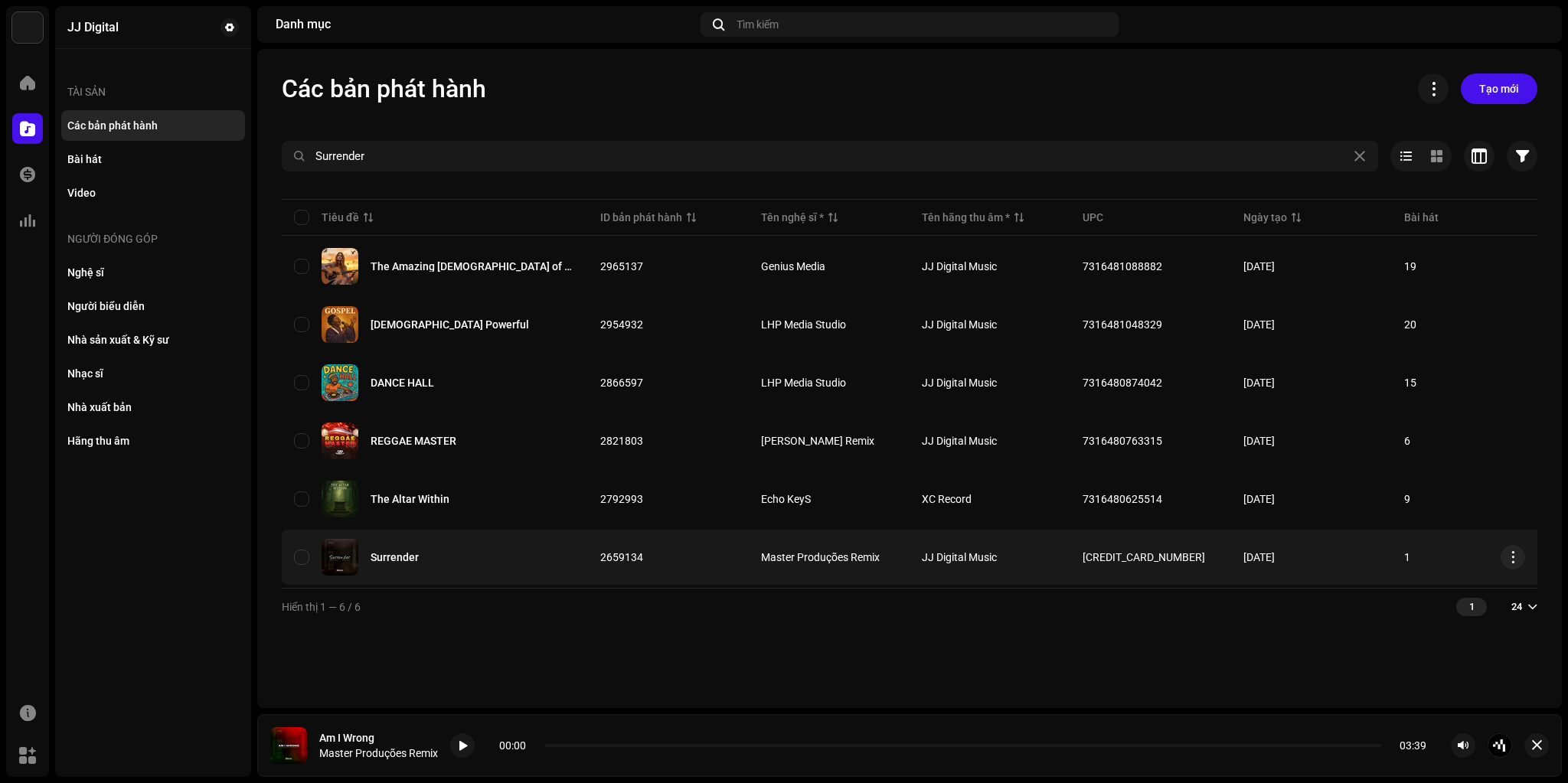
click at [383, 552] on div "Surrender" at bounding box center [394, 557] width 48 height 10
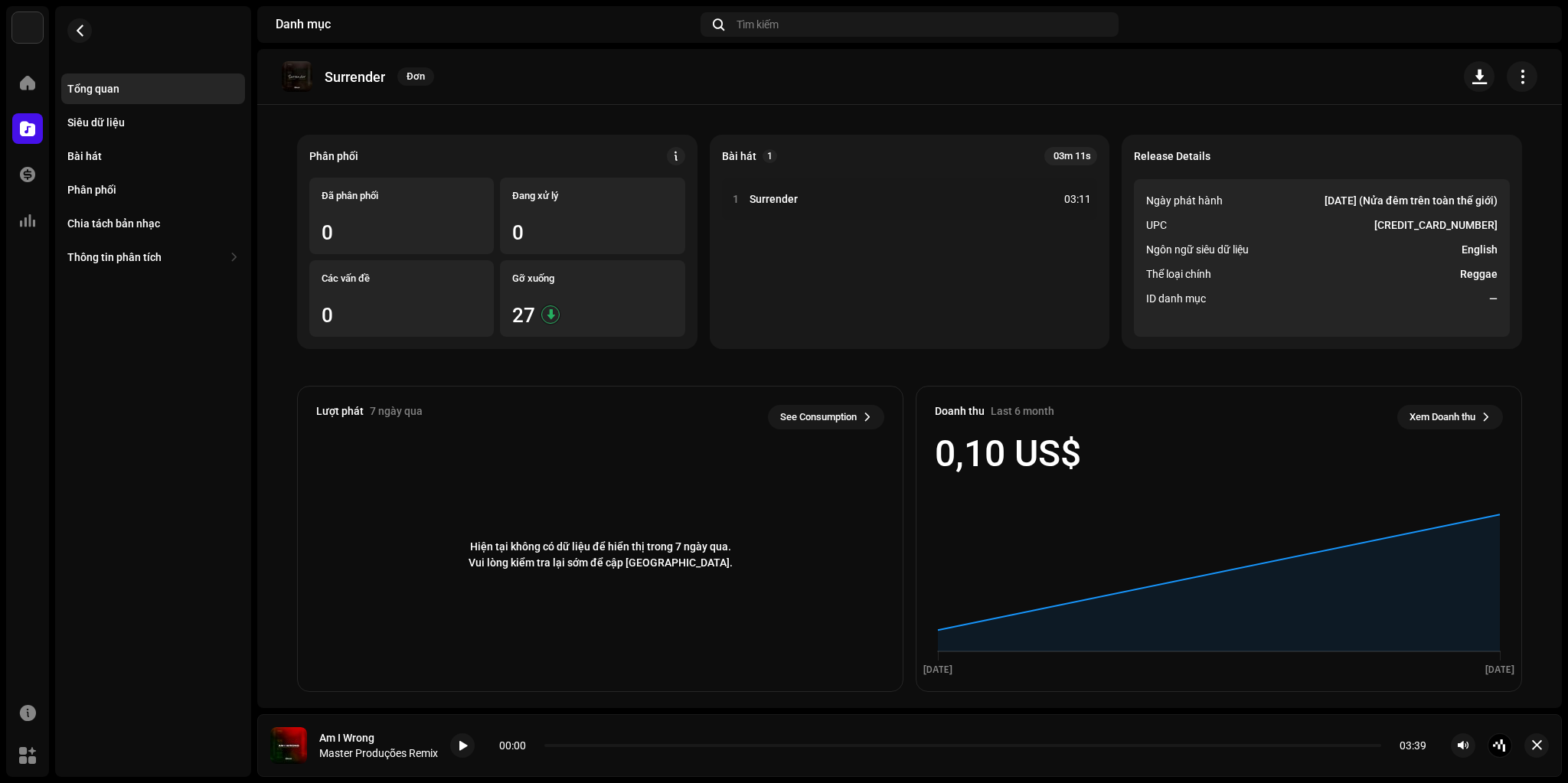
scroll to position [106, 0]
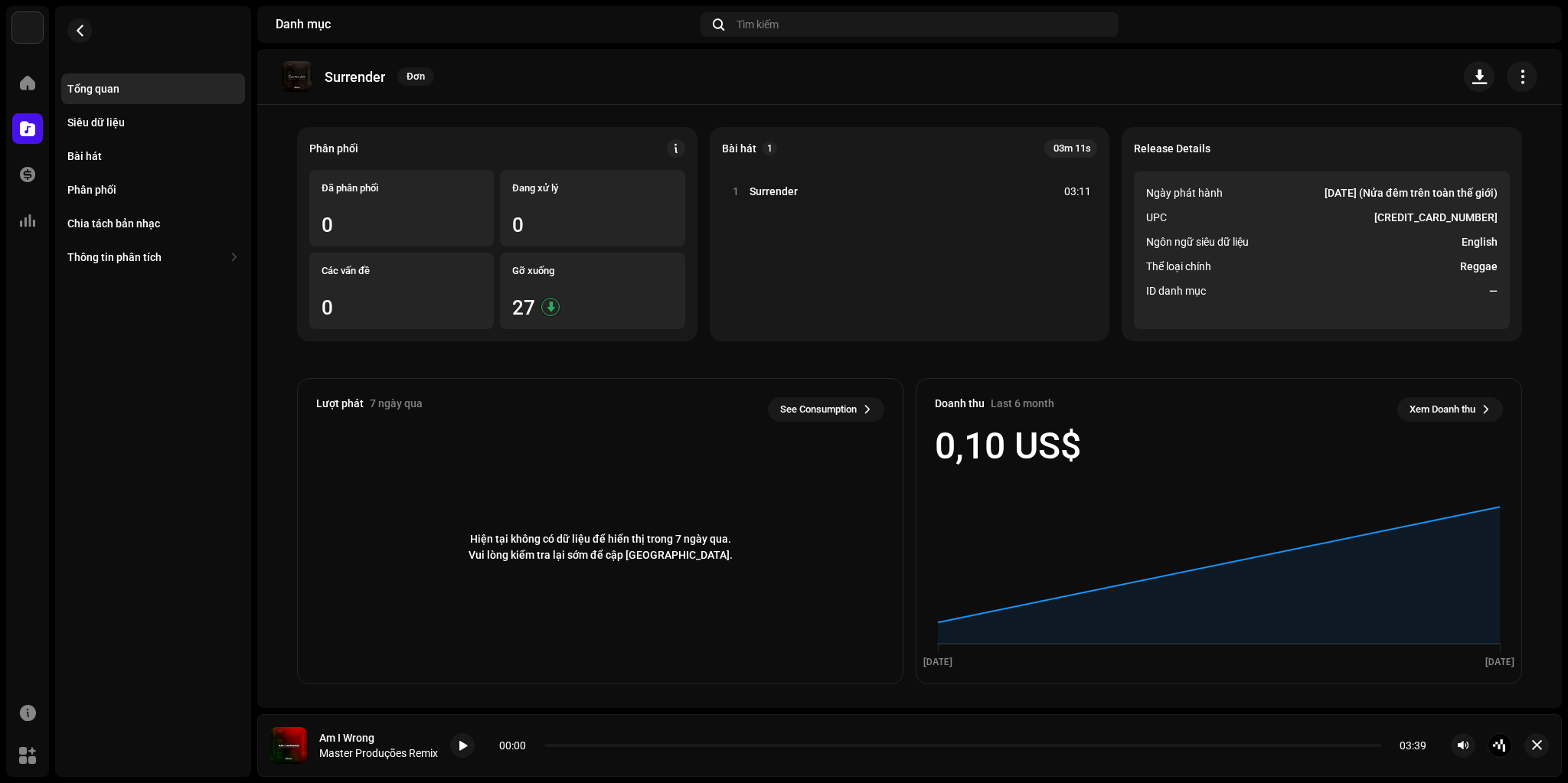
click at [1450, 219] on strong "5037300051536" at bounding box center [1435, 217] width 123 height 18
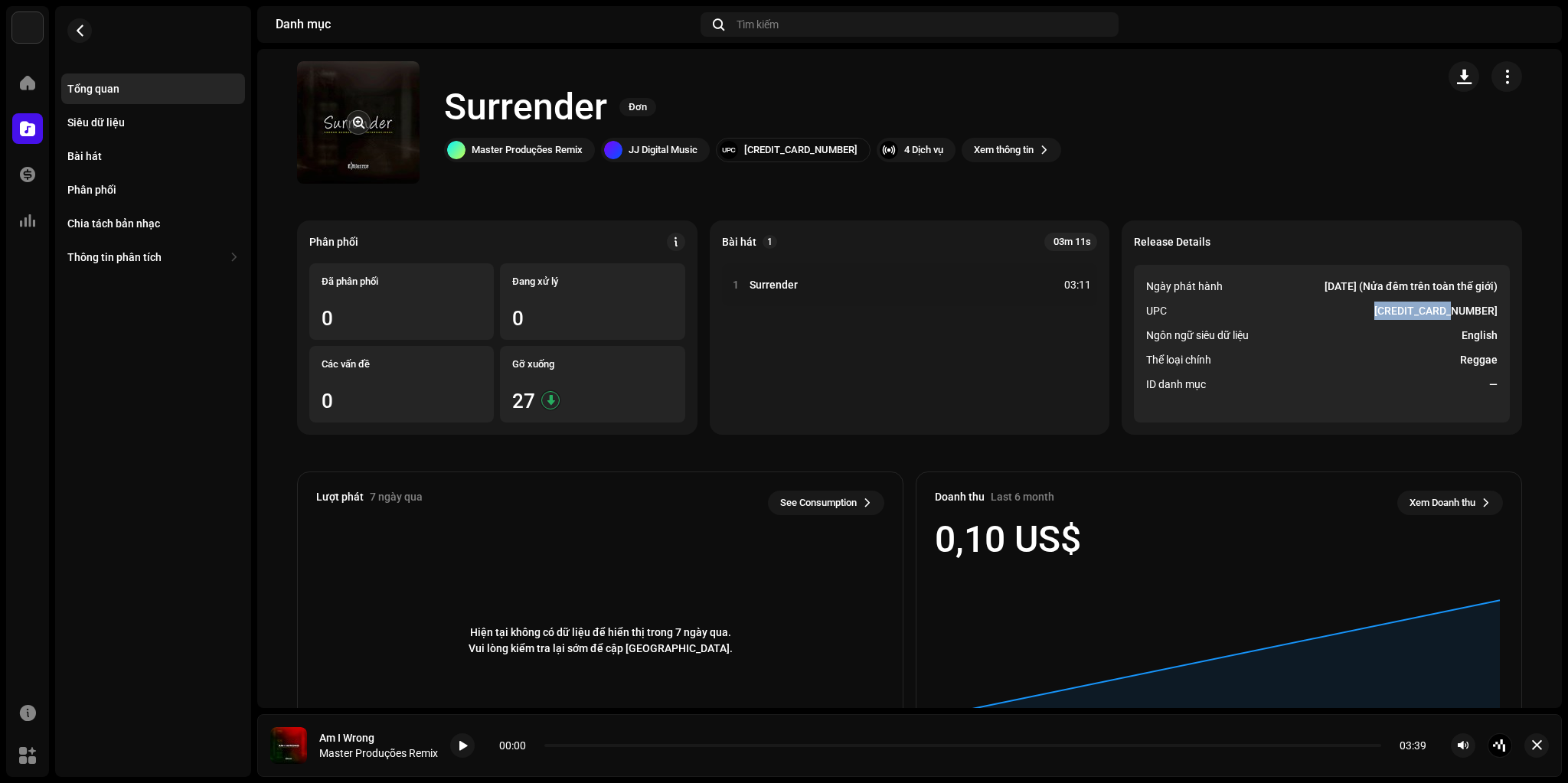
scroll to position [0, 0]
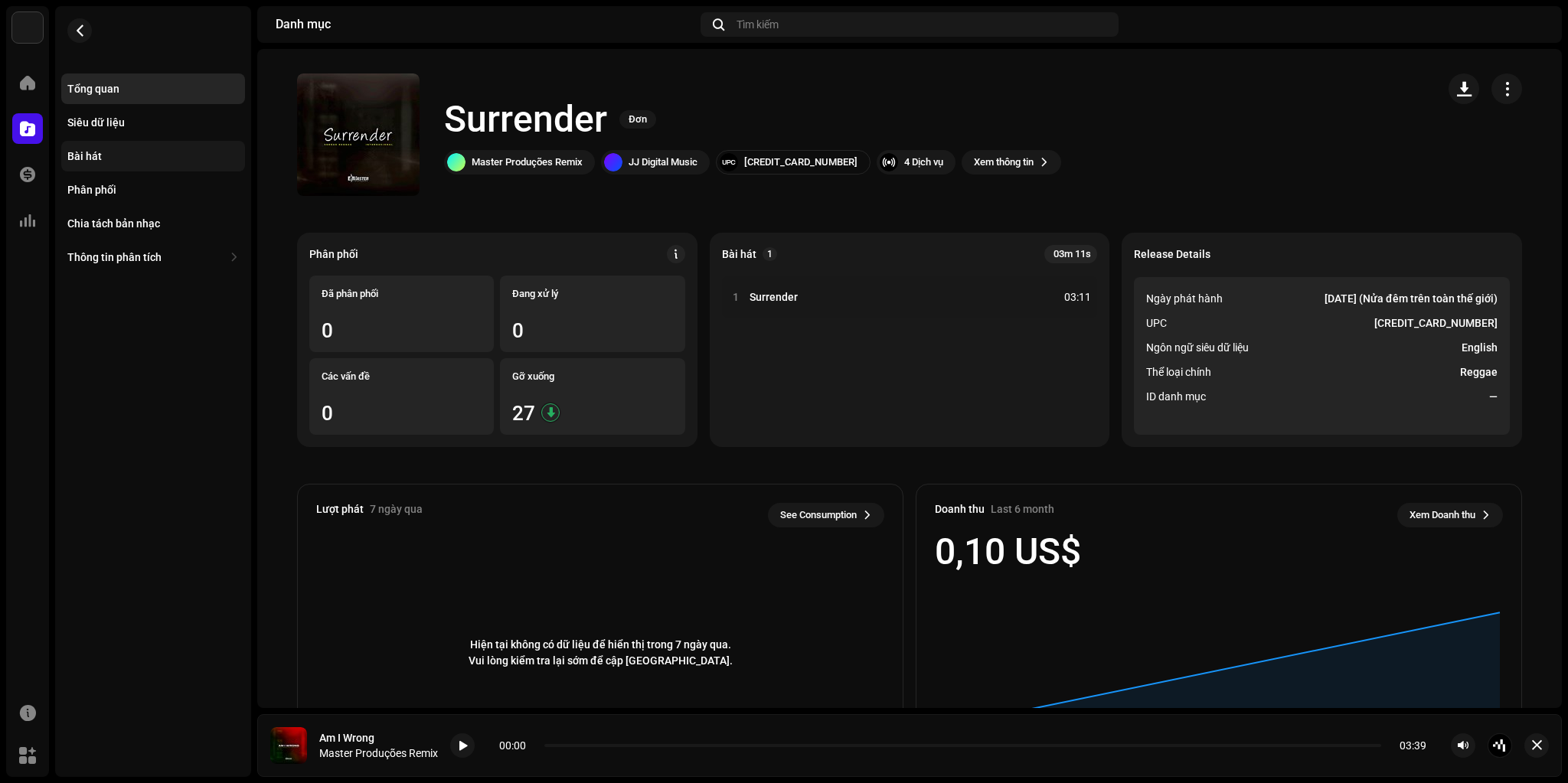
click at [122, 163] on div "Bài hát" at bounding box center [153, 156] width 184 height 30
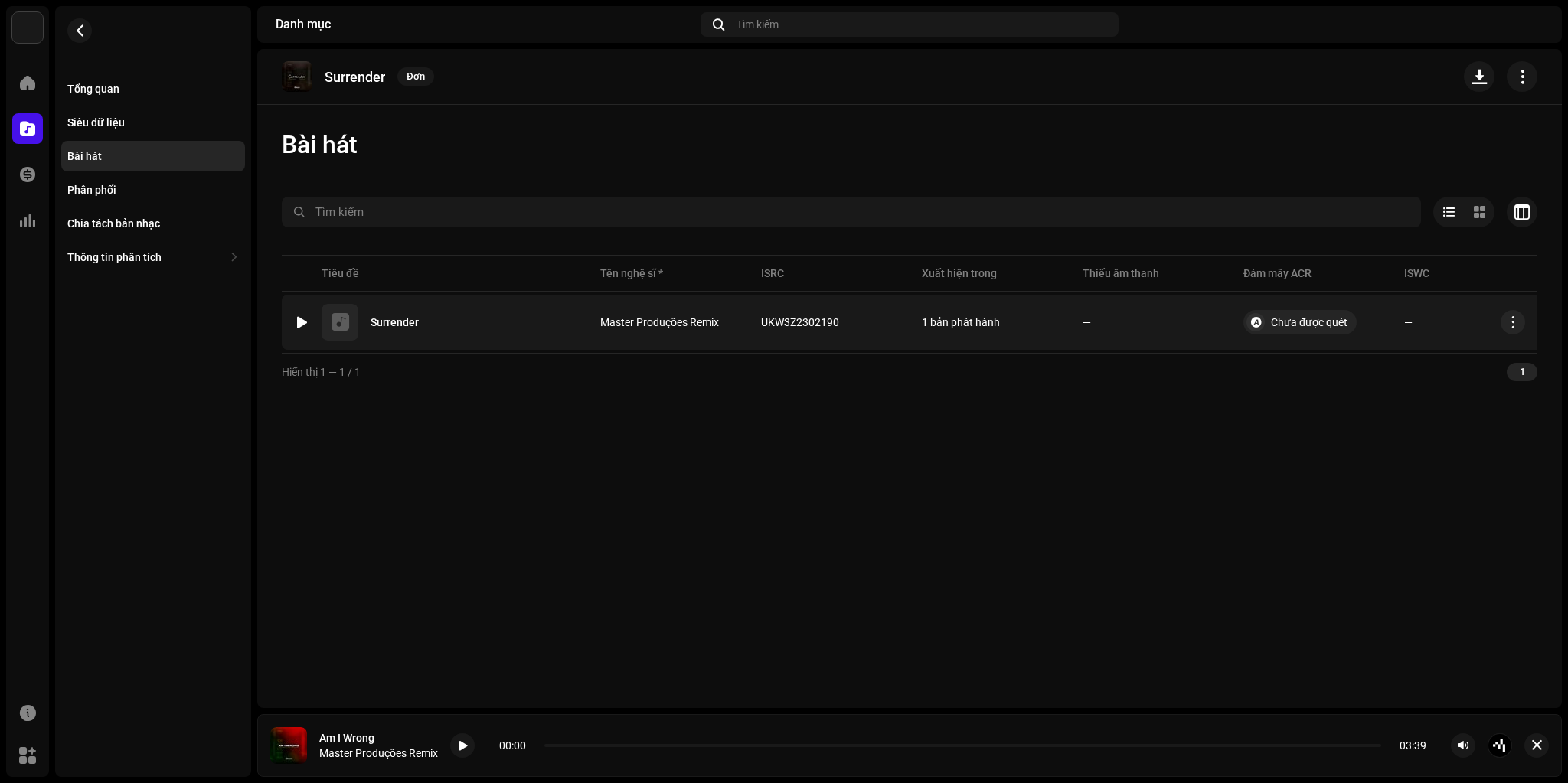
click at [296, 322] on div at bounding box center [302, 322] width 11 height 12
click at [854, 323] on span "button" at bounding box center [855, 322] width 9 height 12
click at [461, 745] on span at bounding box center [463, 746] width 9 height 12
click at [91, 39] on re-m-nav-back at bounding box center [80, 39] width 37 height 67
click at [88, 31] on button "button" at bounding box center [80, 30] width 25 height 25
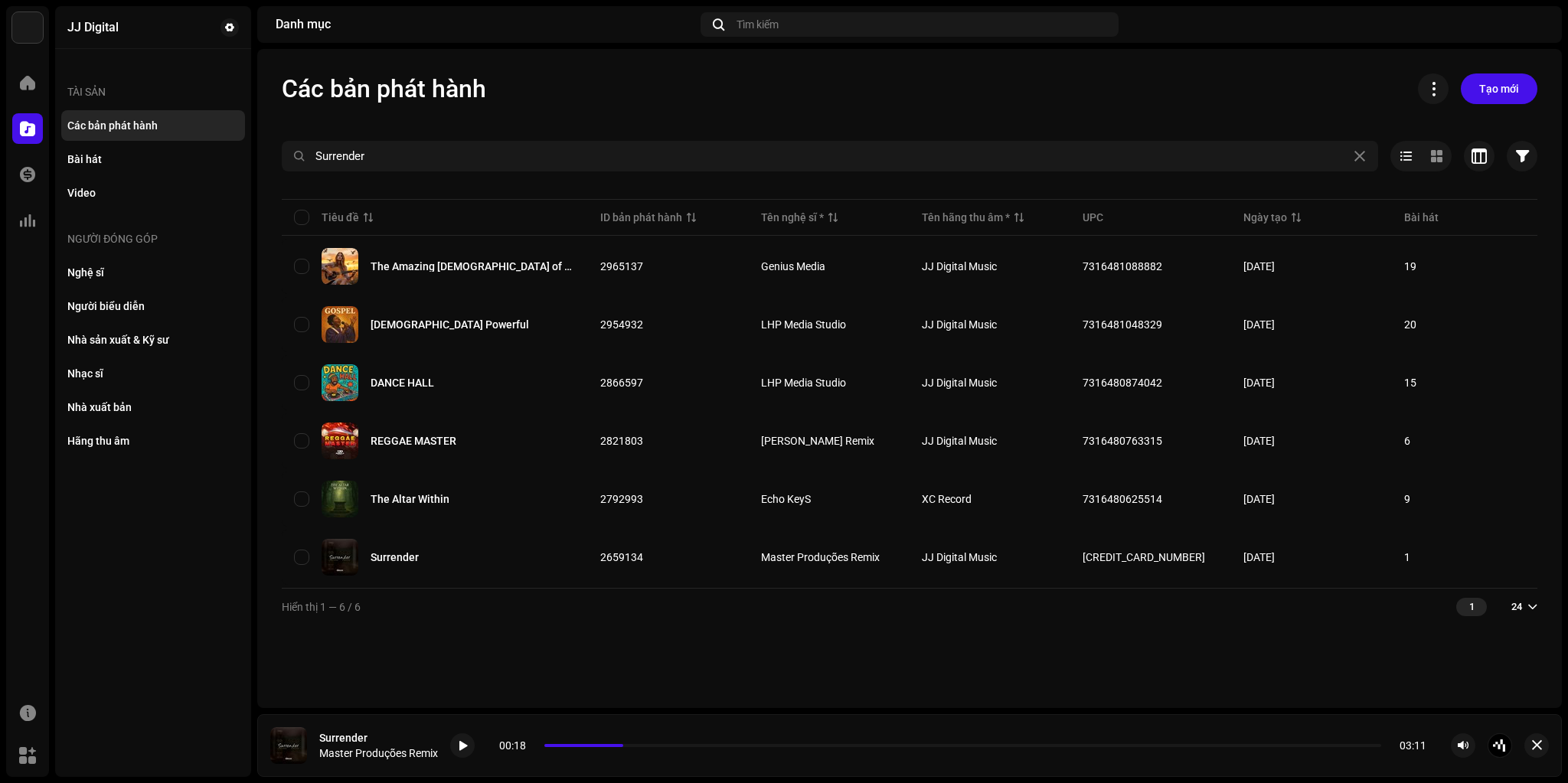
click at [466, 135] on div "Các bản phát hành Tạo mới Surrender Đã chọn 0 Tùy chọn Bộ lọc Trạng thái phân p…" at bounding box center [910, 349] width 1305 height 551
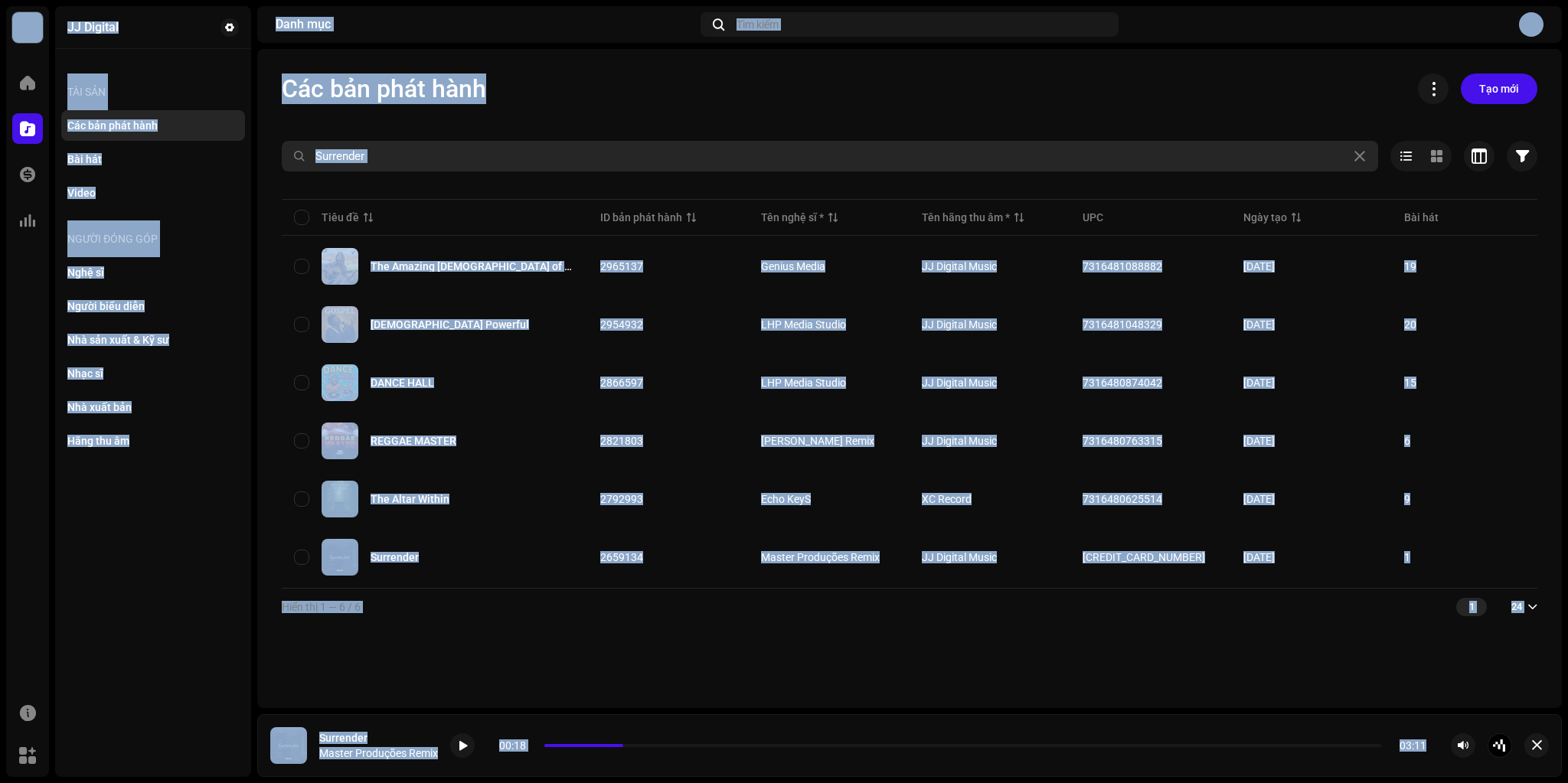
click at [447, 157] on input "Surrender" at bounding box center [830, 156] width 1096 height 30
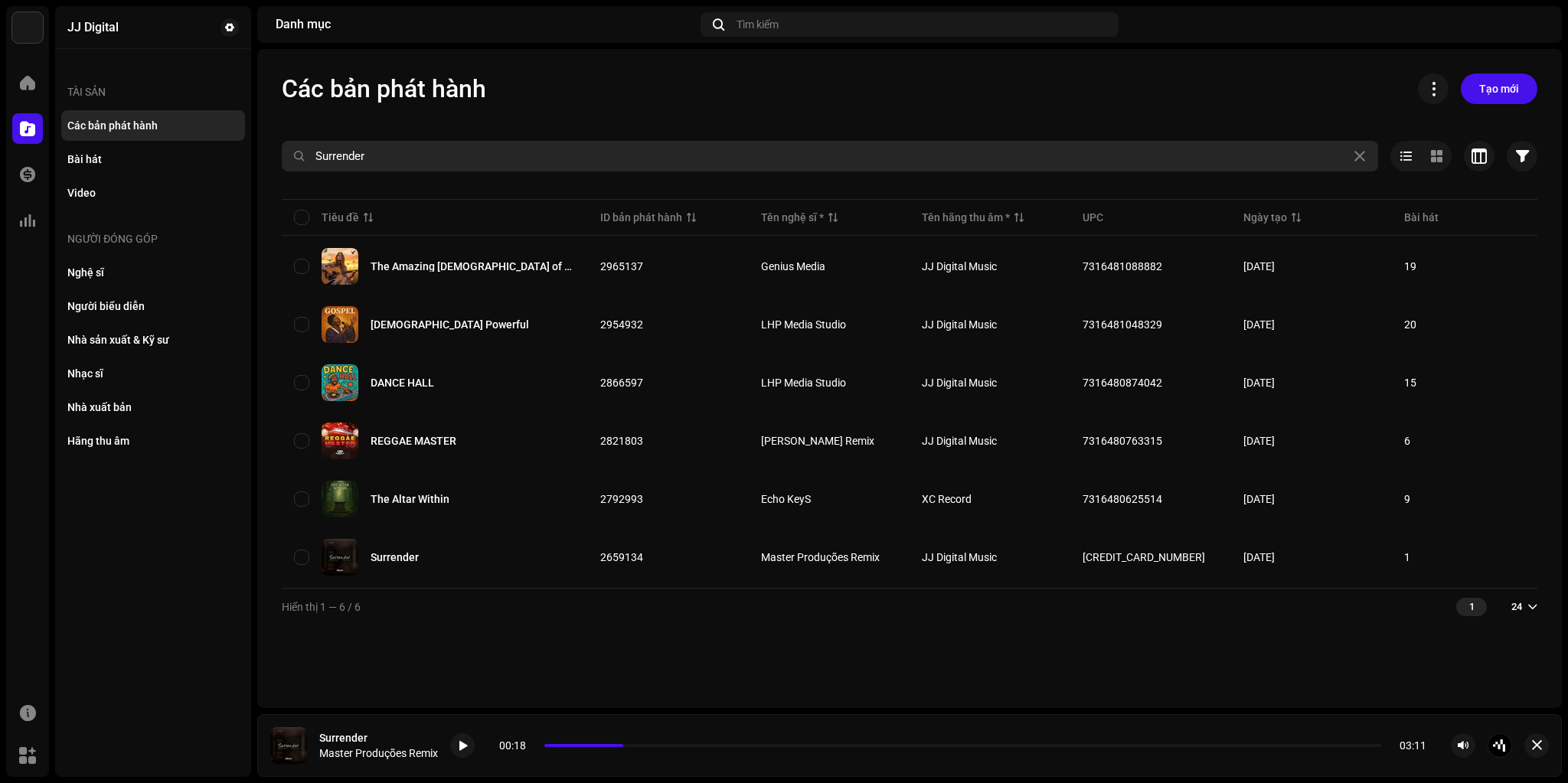
paste input "Unity"
type input "Unity"
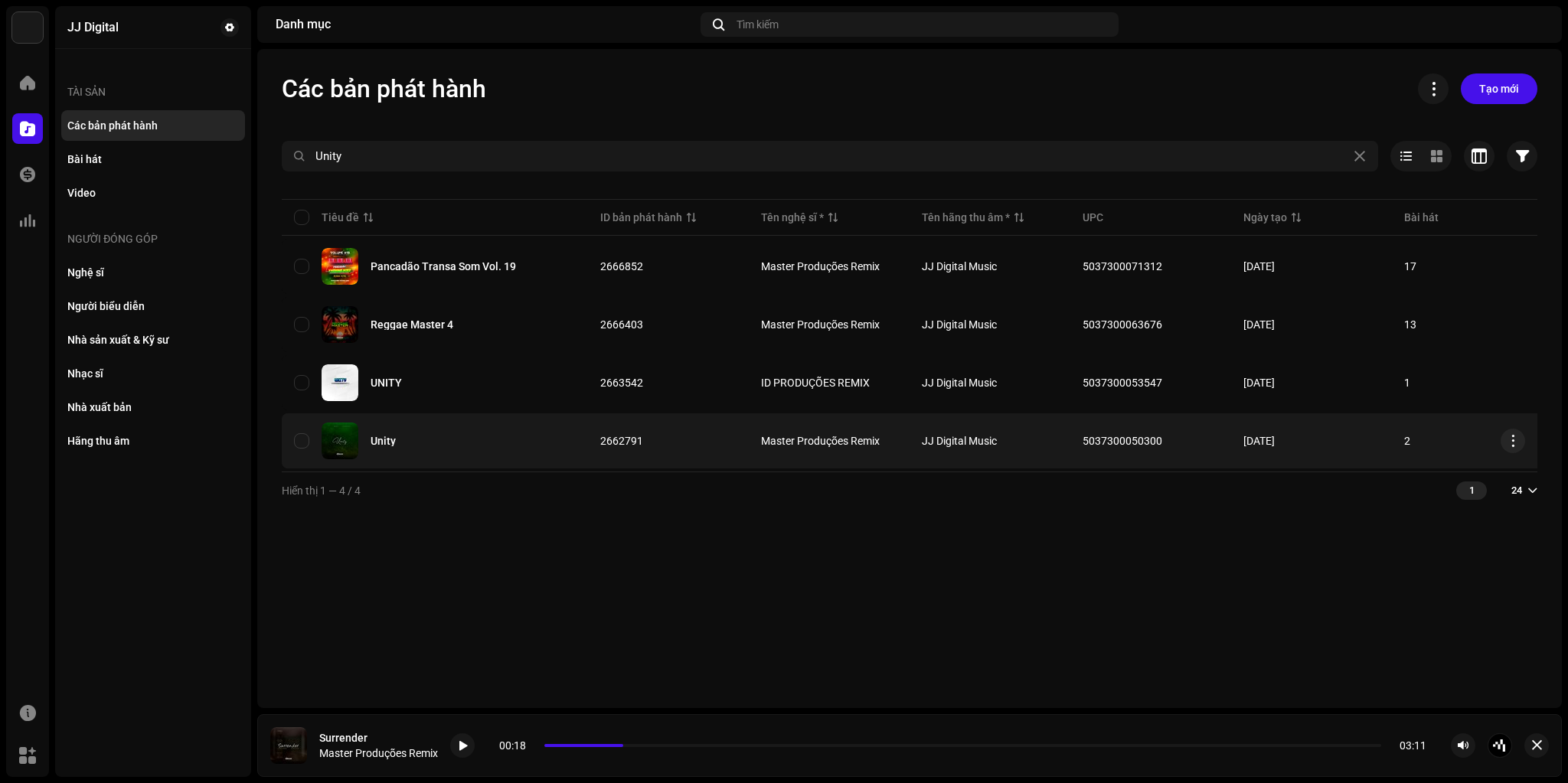
click at [388, 441] on div "Unity" at bounding box center [383, 440] width 26 height 10
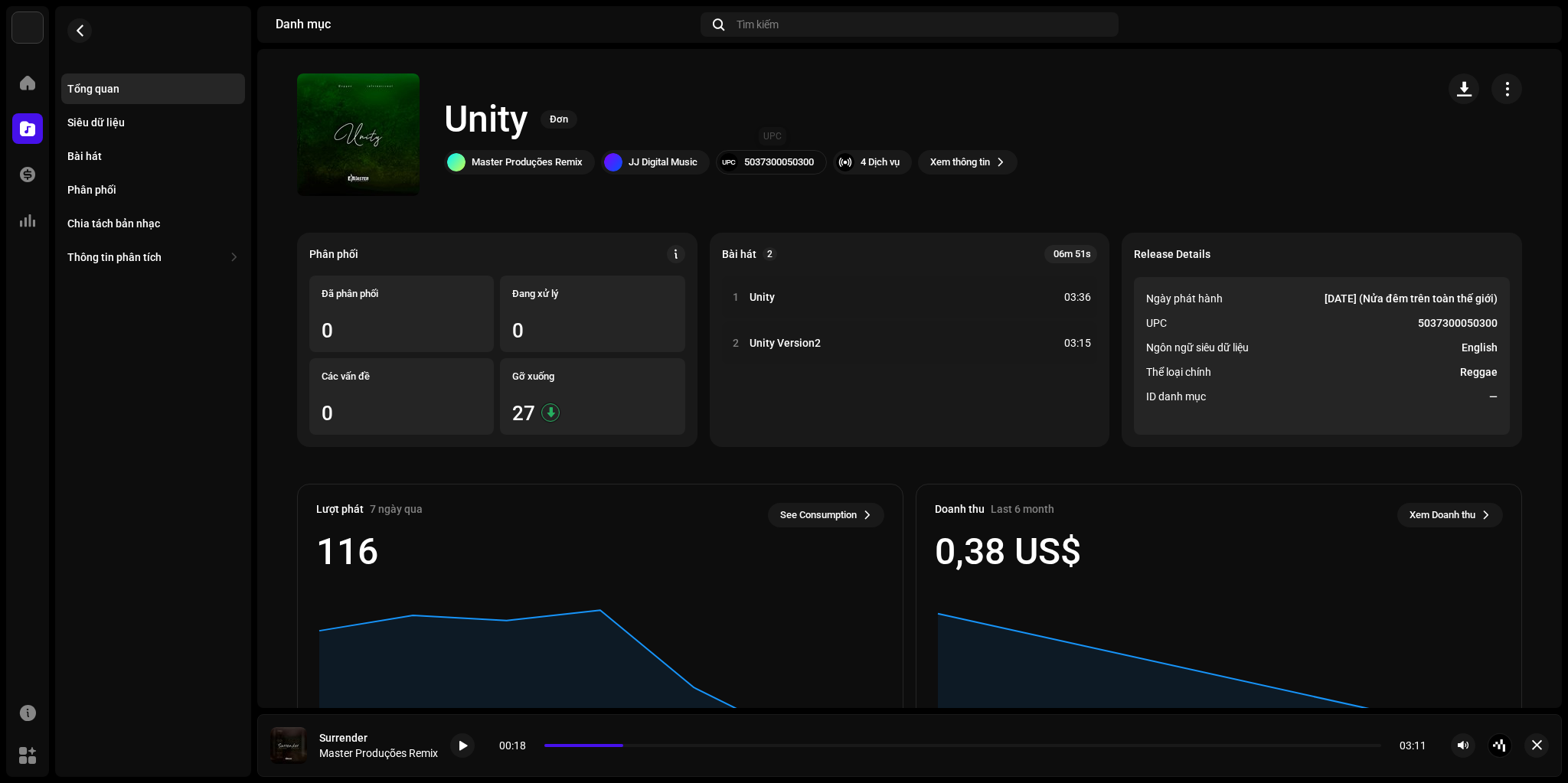
click at [788, 162] on div "5037300050300" at bounding box center [779, 162] width 70 height 12
click at [94, 155] on div "Bài hát" at bounding box center [84, 155] width 34 height 12
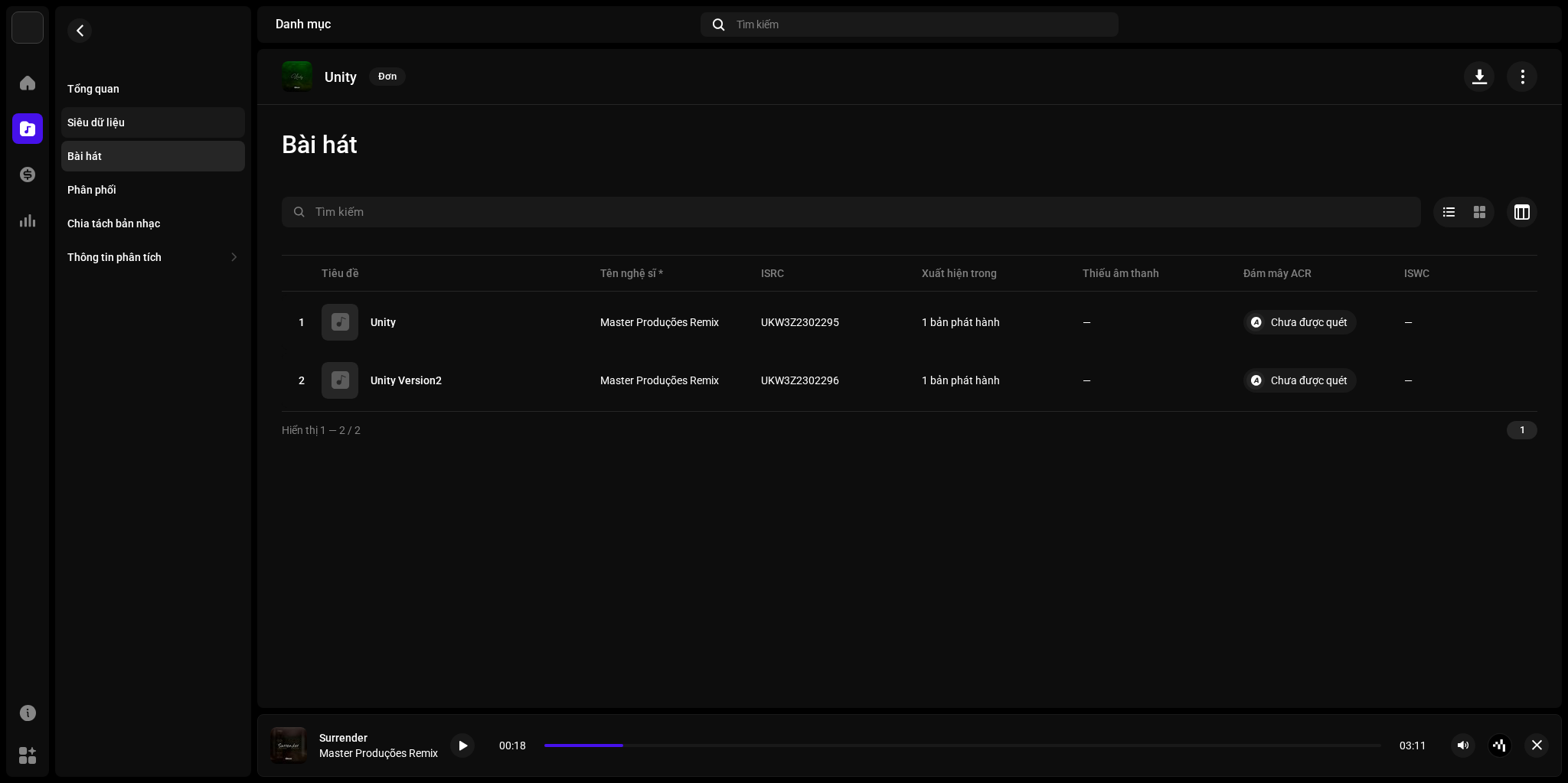
click at [116, 116] on div "Siêu dữ liệu" at bounding box center [153, 122] width 184 height 30
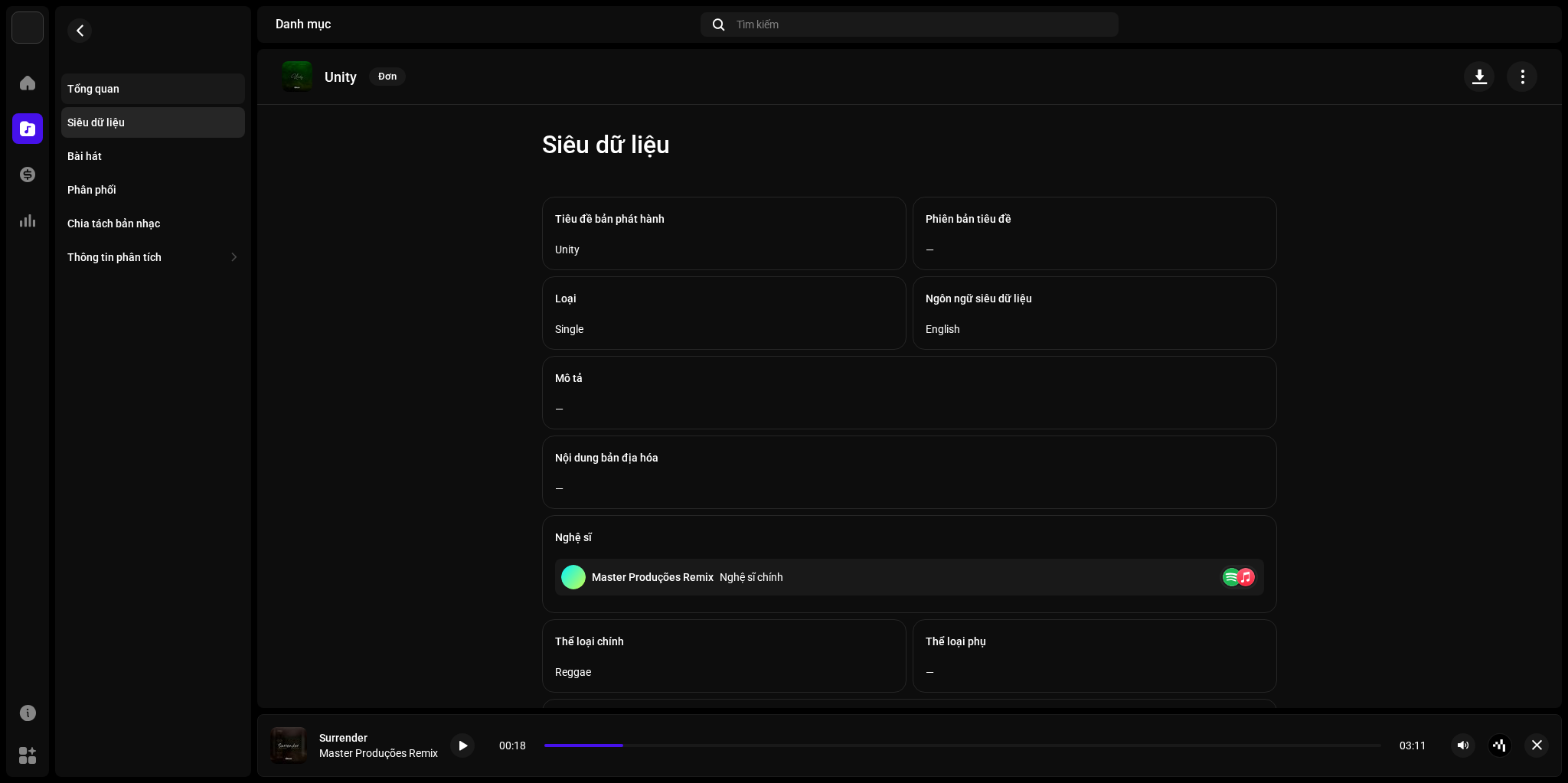
click at [126, 98] on div "Tổng quan" at bounding box center [153, 89] width 184 height 30
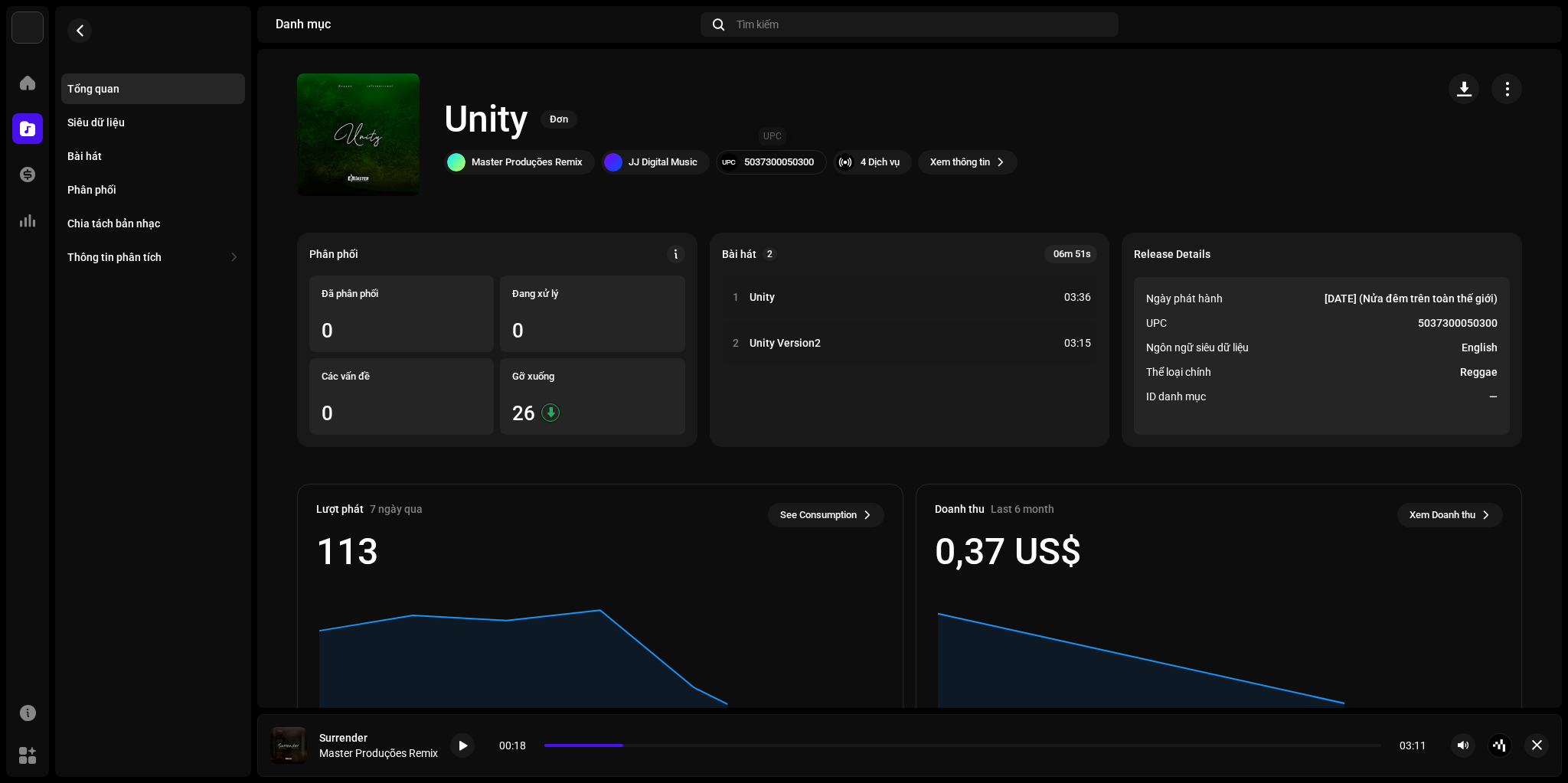
click at [782, 161] on div "5037300050300" at bounding box center [779, 162] width 70 height 12
click at [1435, 324] on strong "5037300050300" at bounding box center [1458, 323] width 80 height 18
click at [109, 157] on div "Bài hát" at bounding box center [152, 155] width 171 height 12
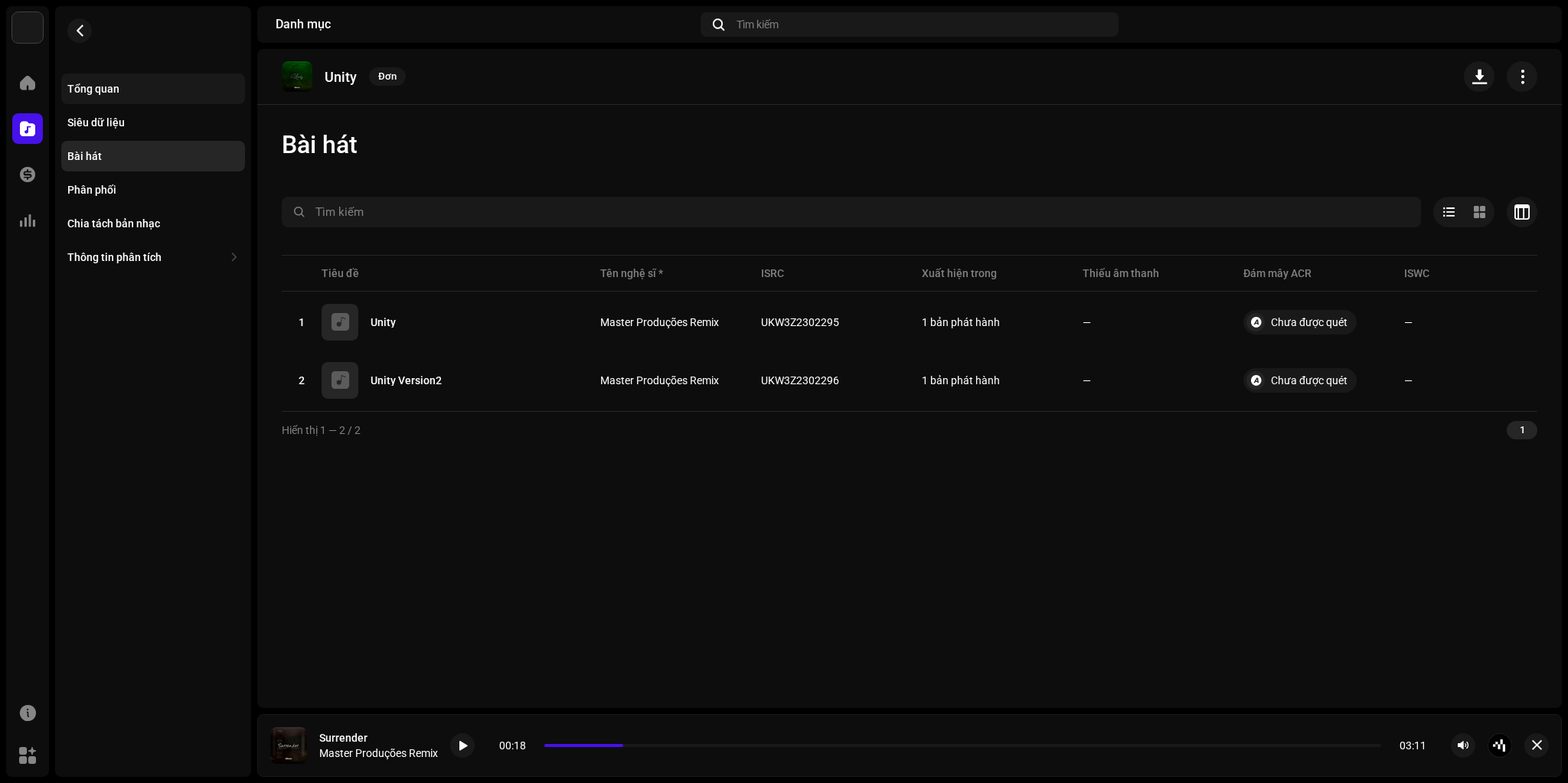
click at [110, 80] on div "Tổng quan" at bounding box center [153, 89] width 184 height 30
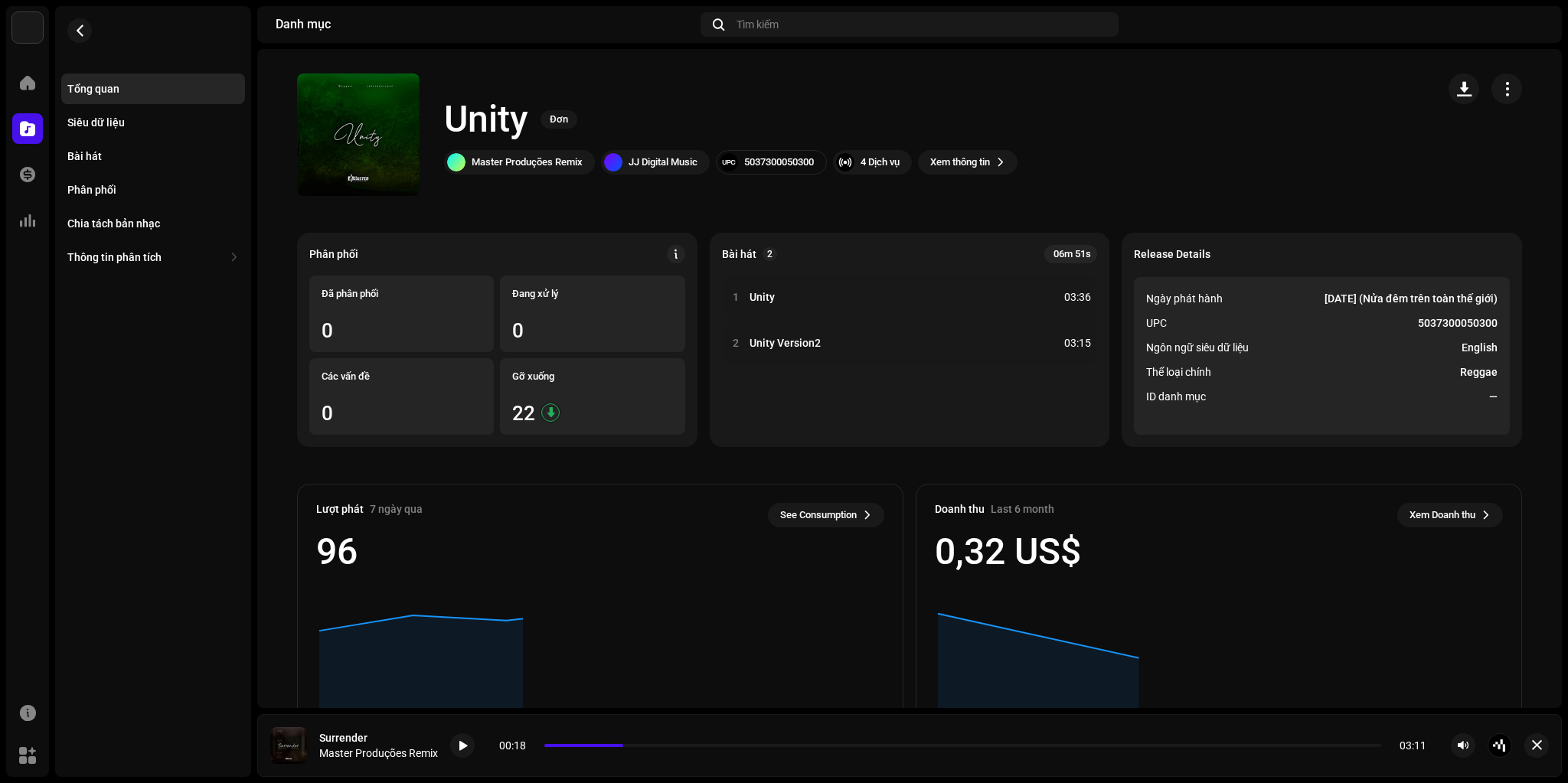
click at [89, 42] on re-m-nav-back at bounding box center [80, 39] width 37 height 67
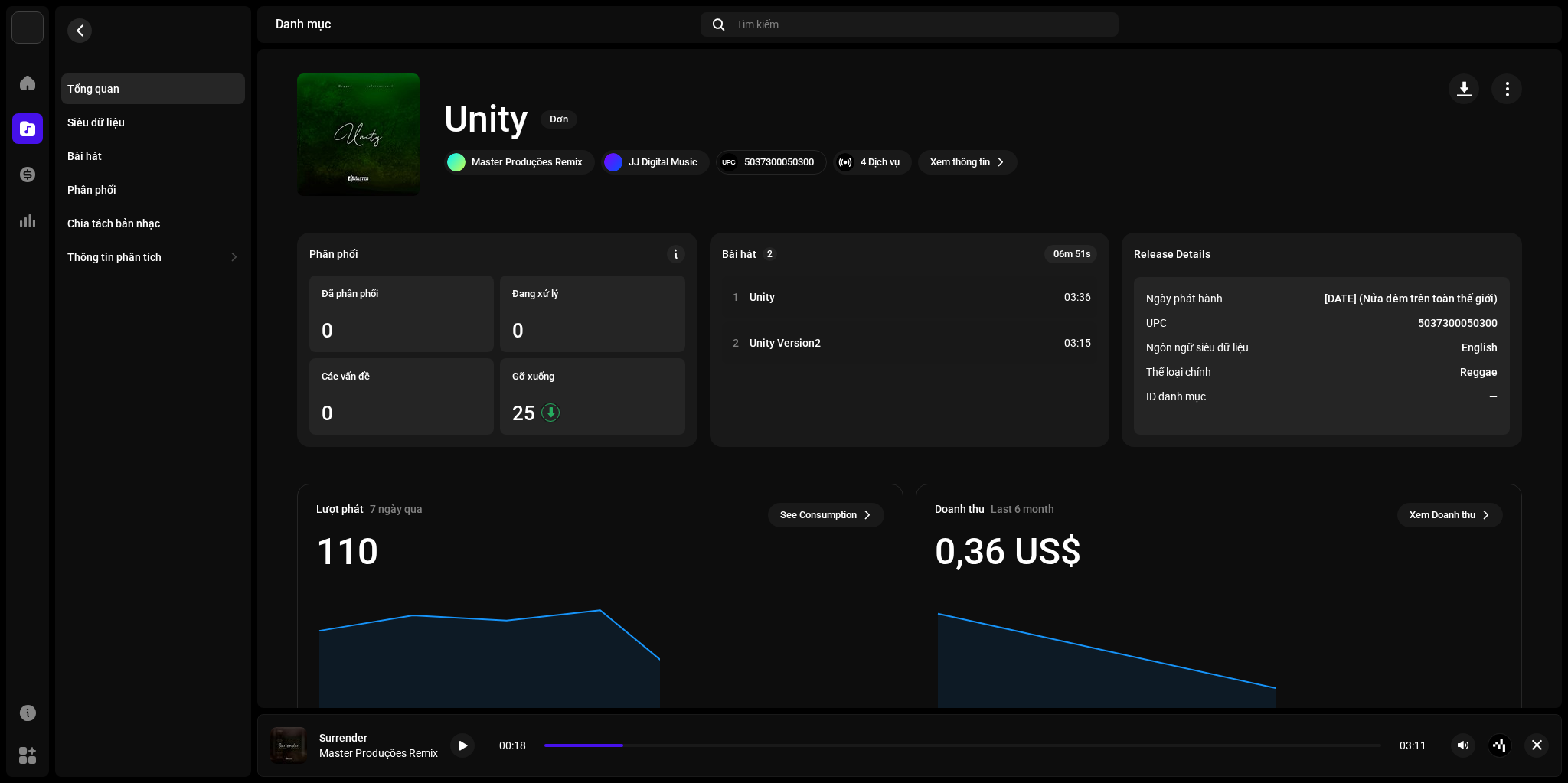
click at [86, 31] on button "button" at bounding box center [80, 30] width 25 height 25
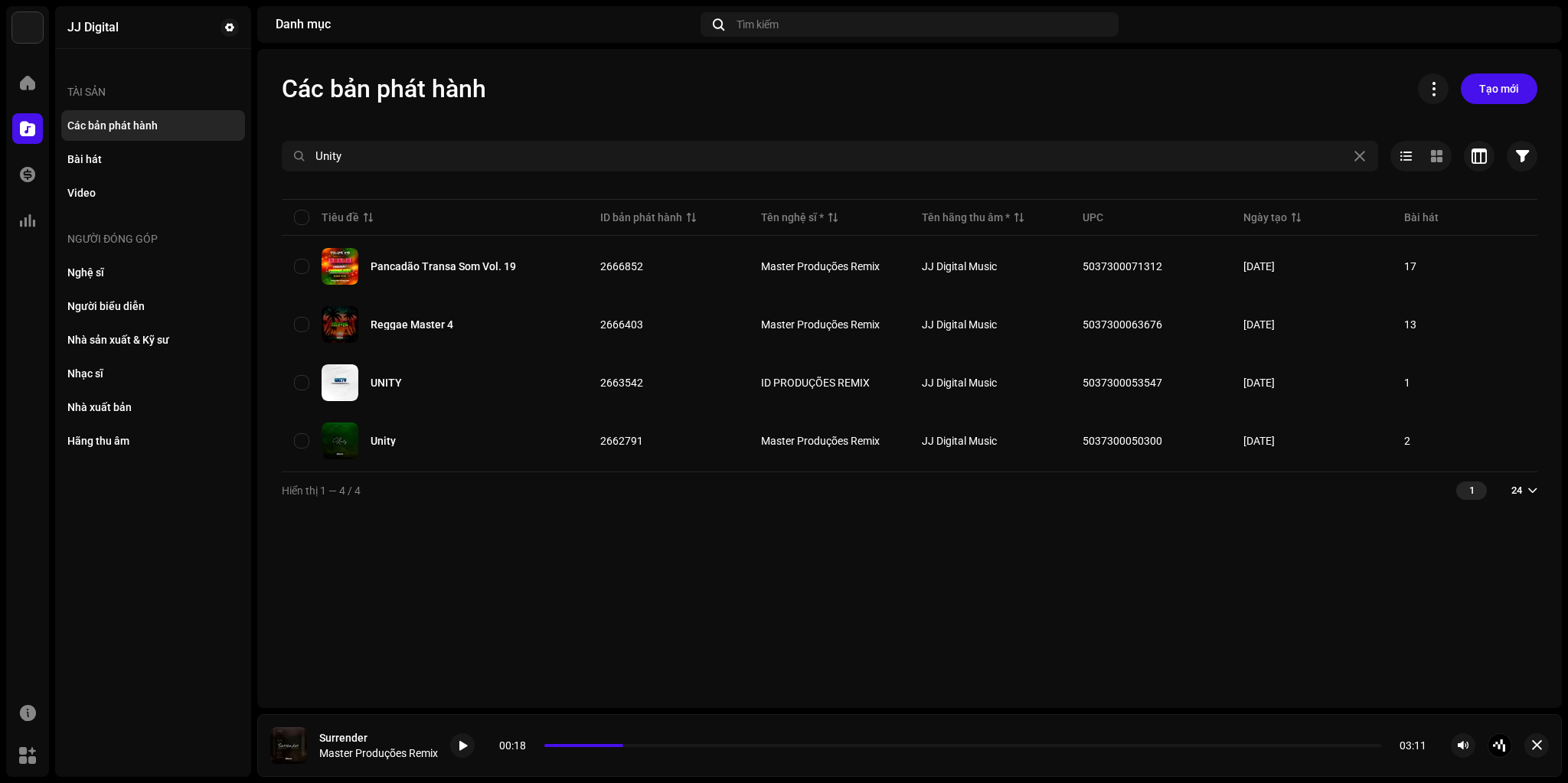
click at [414, 137] on div "Các bản phát hành Tạo mới Unity Đã chọn 0 Tùy chọn Bộ lọc Trạng thái phân phối …" at bounding box center [910, 291] width 1305 height 435
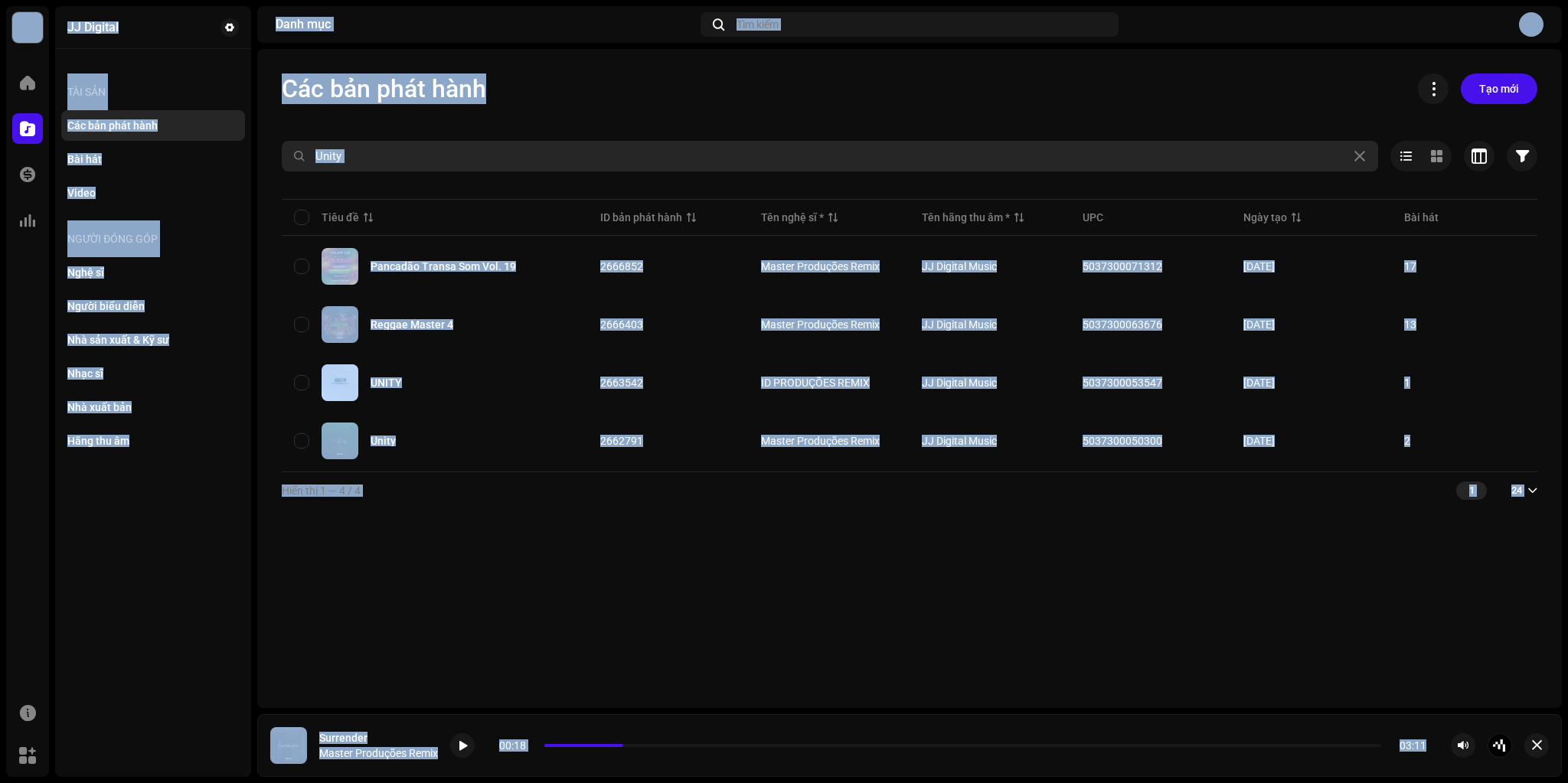
click at [410, 154] on input "Unity" at bounding box center [830, 156] width 1096 height 30
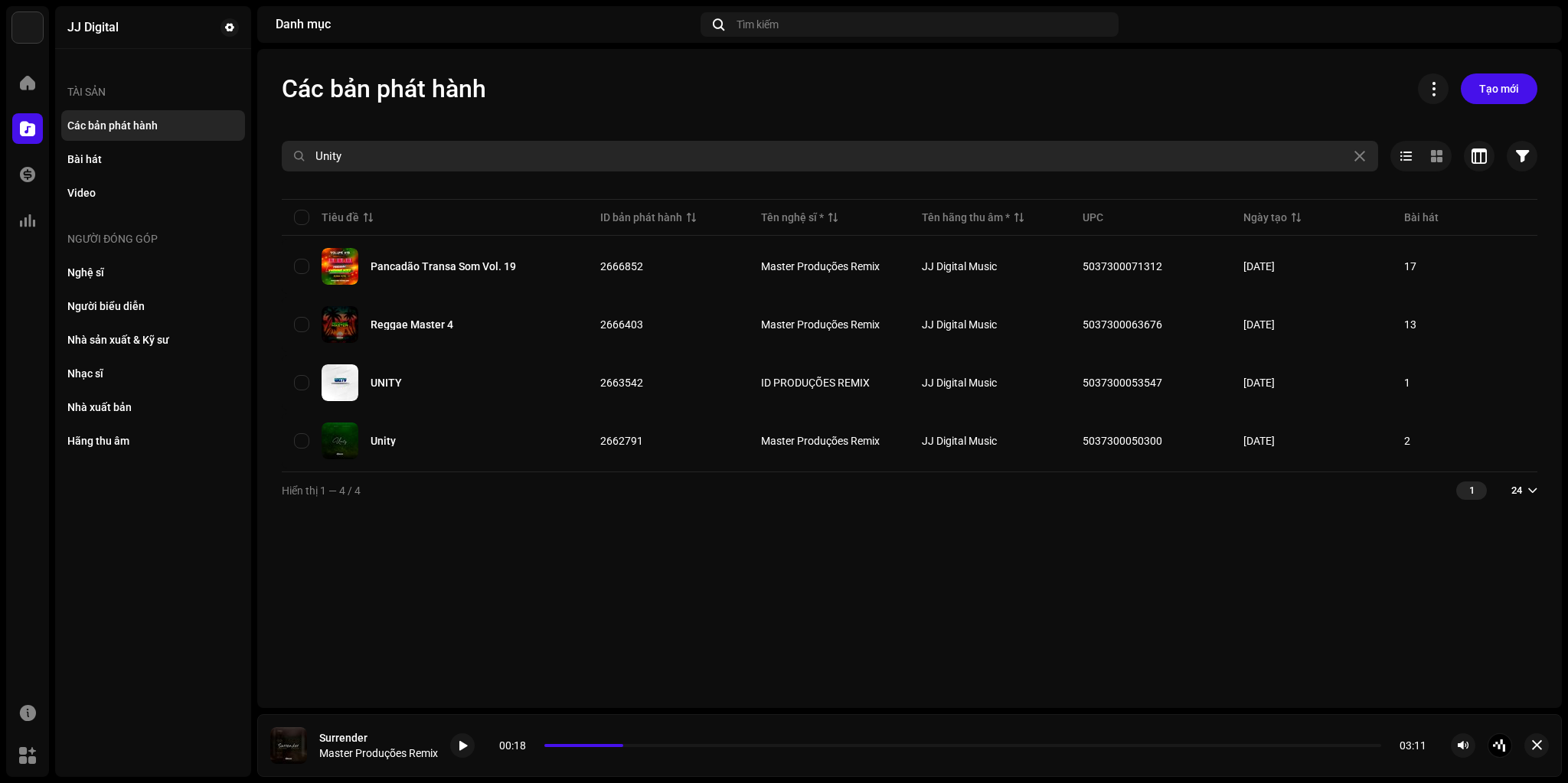
paste input "The Amazing Gospel of Grace Vol 2"
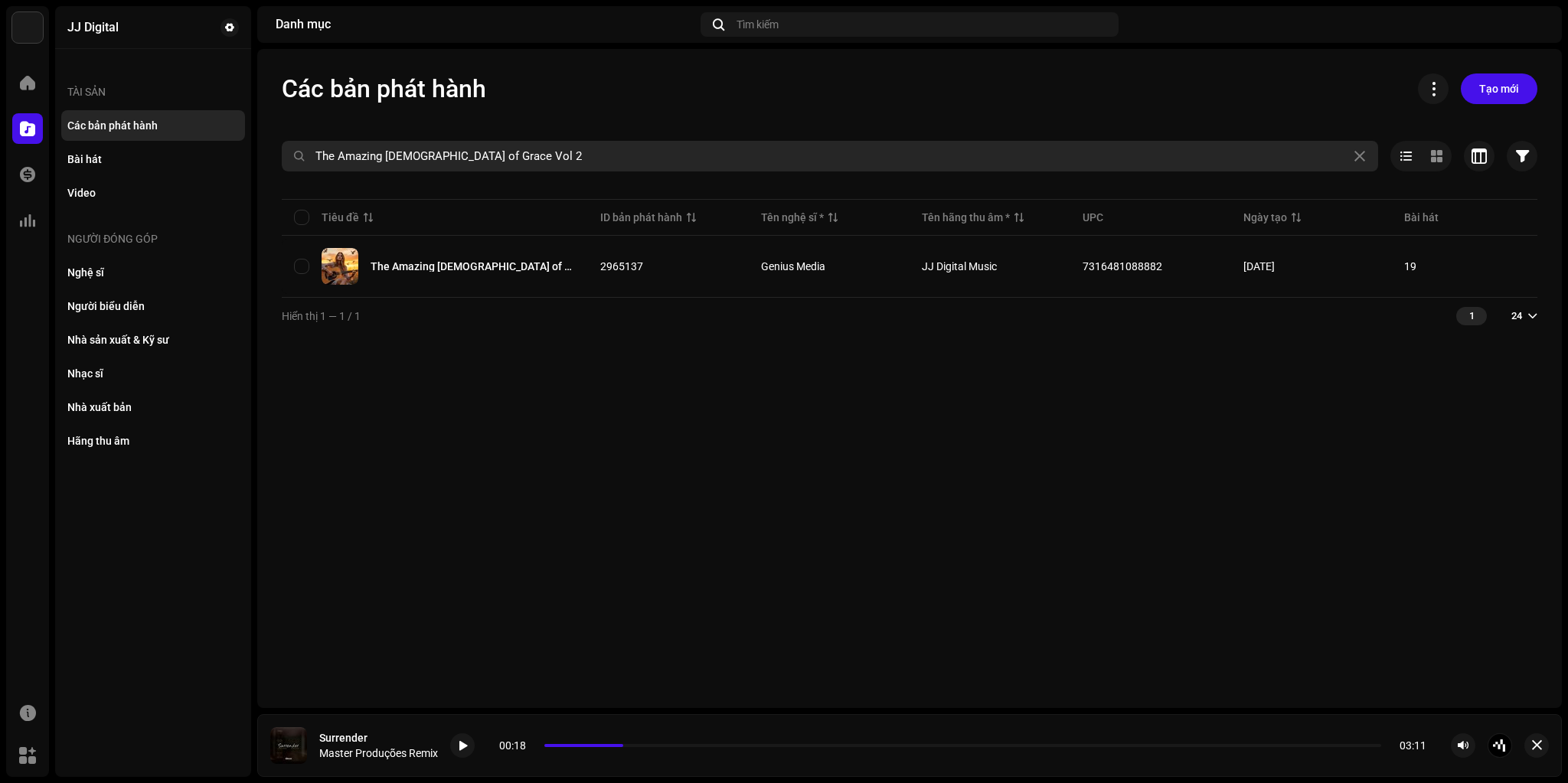
paste input "5037300057149"
paste input "0898"
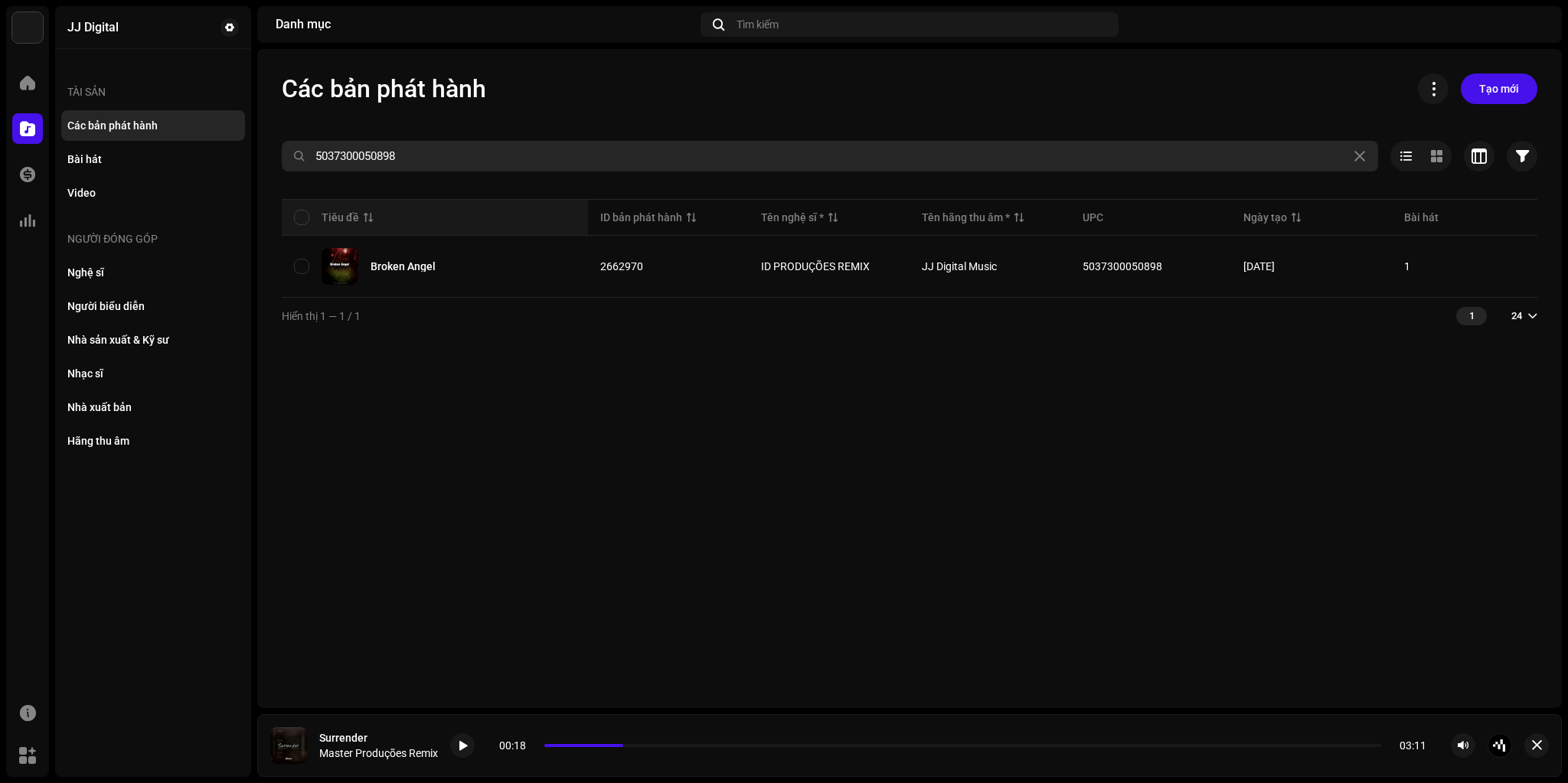
paste input "7224"
type input "5037300057224"
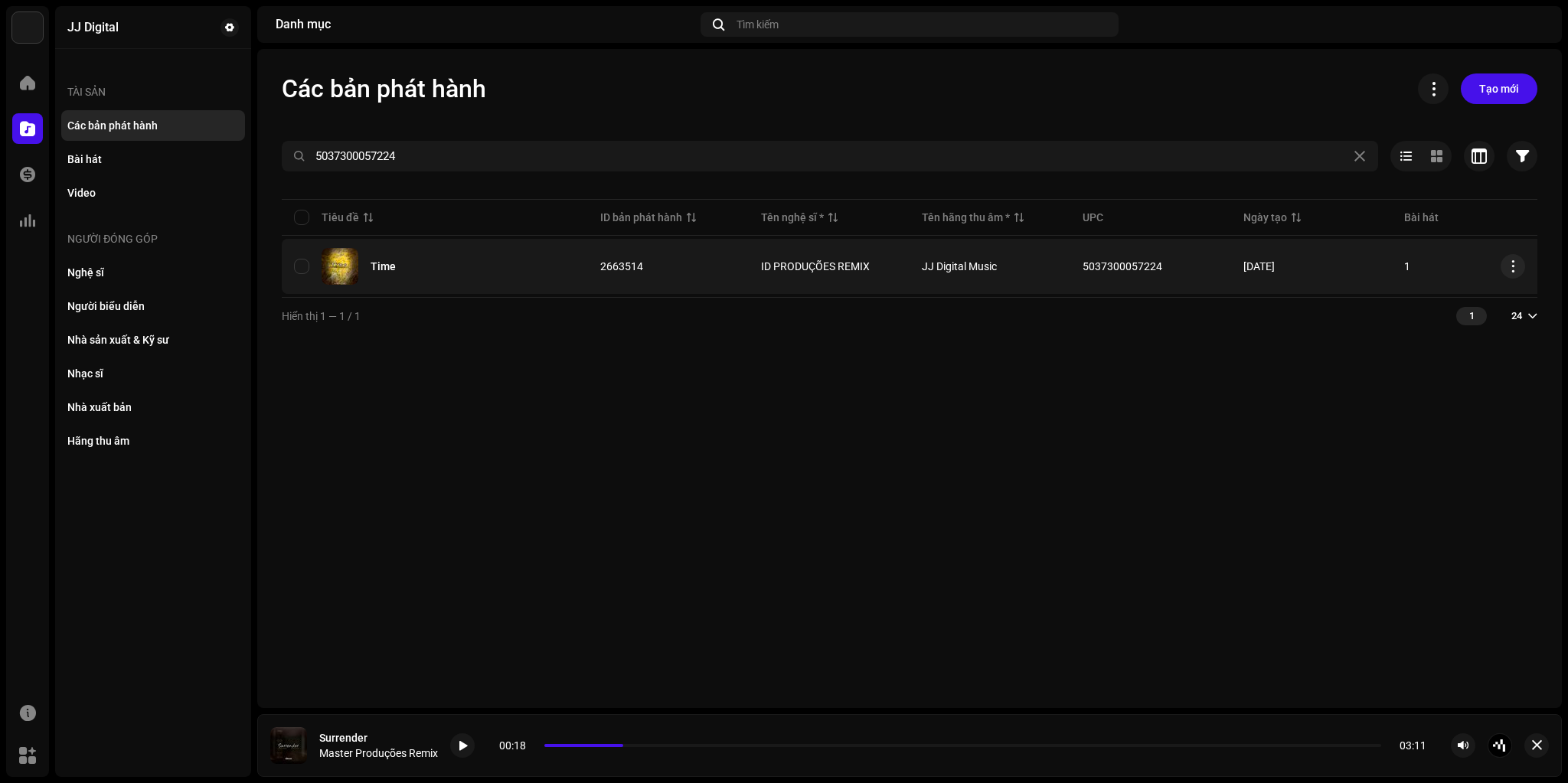
click at [392, 267] on div "Time" at bounding box center [383, 266] width 26 height 10
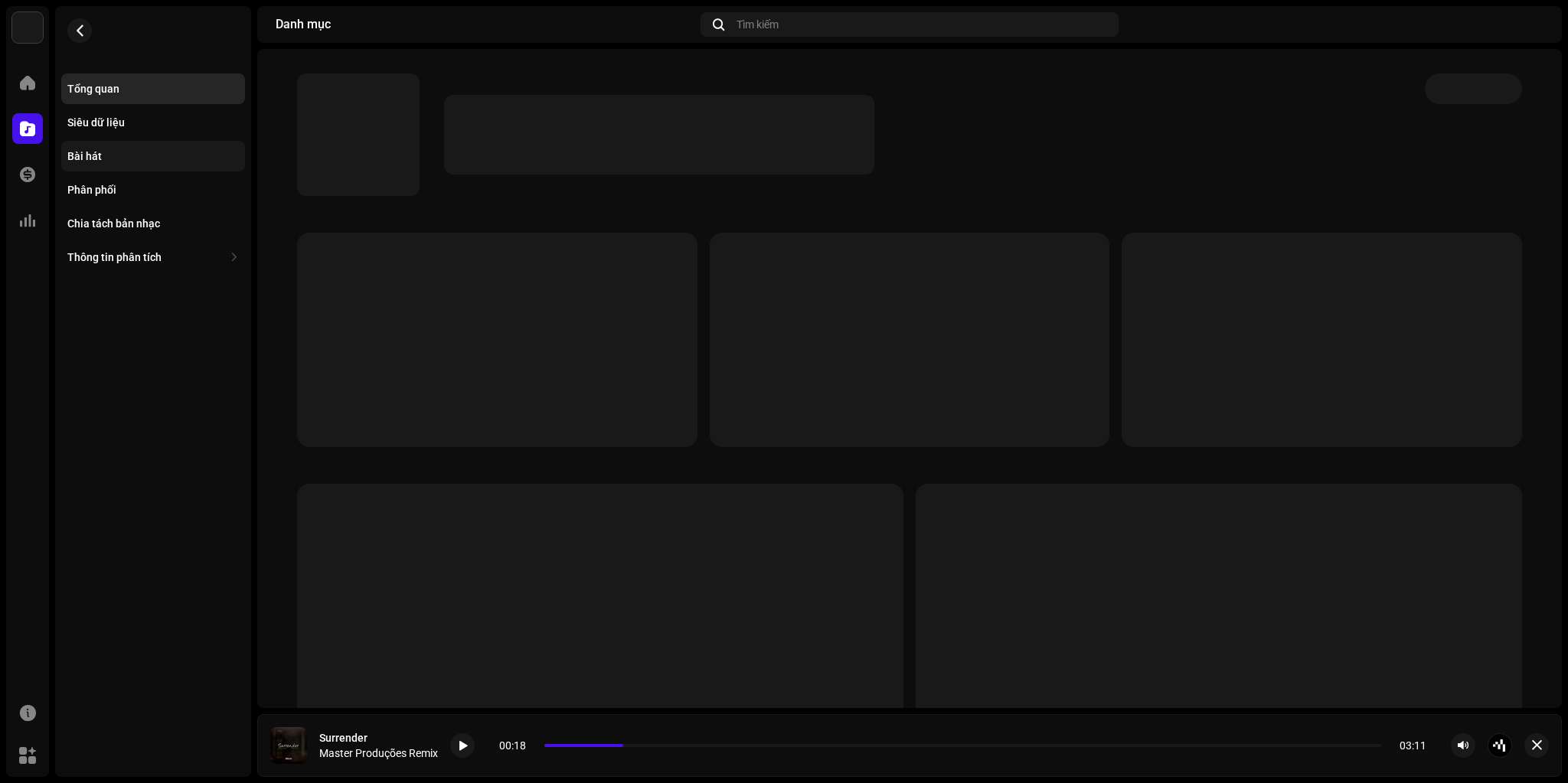
click at [88, 161] on div "Bài hát" at bounding box center [84, 155] width 34 height 12
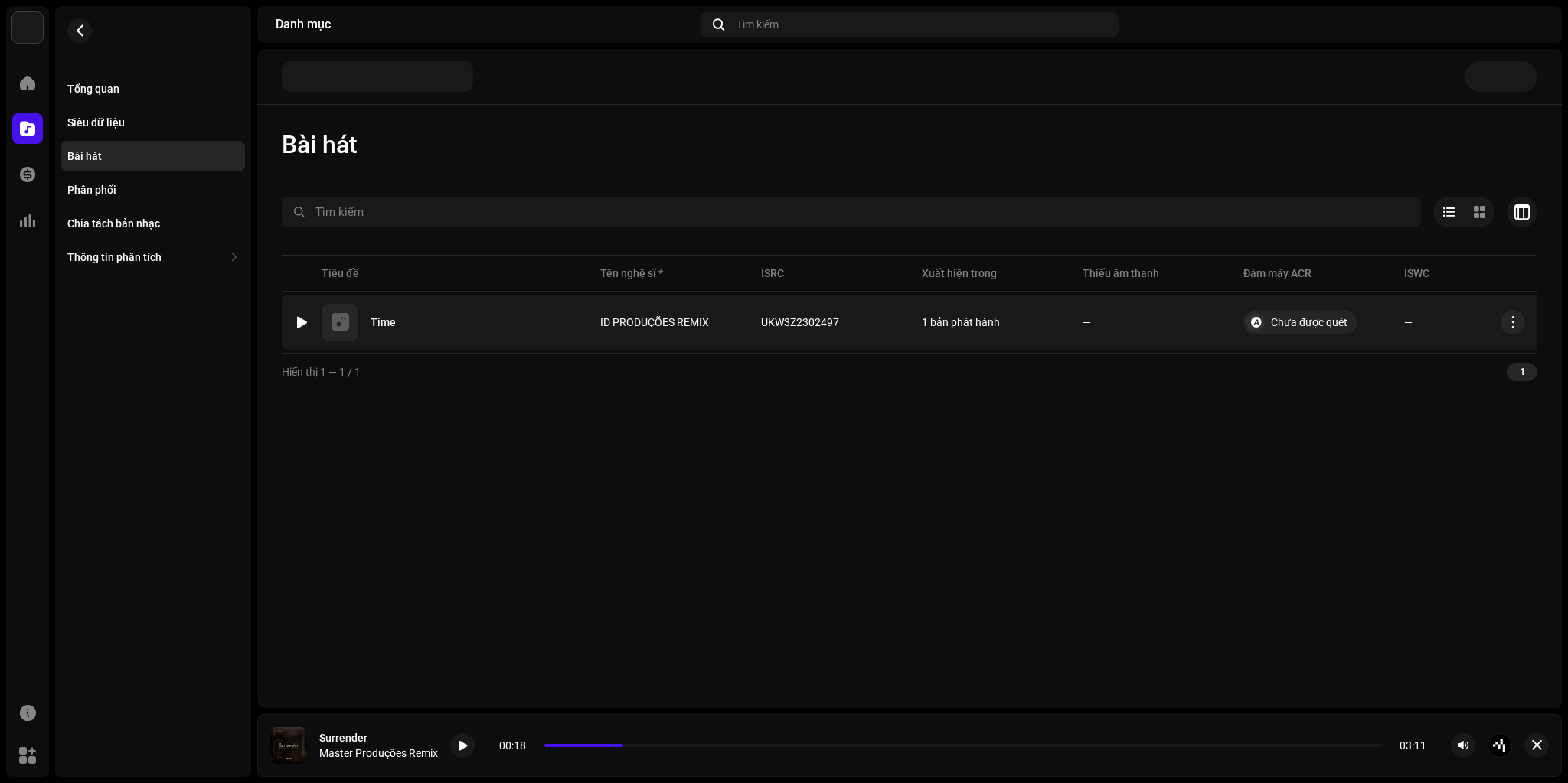
click at [295, 313] on img at bounding box center [301, 322] width 20 height 20
click at [303, 322] on div at bounding box center [302, 322] width 11 height 12
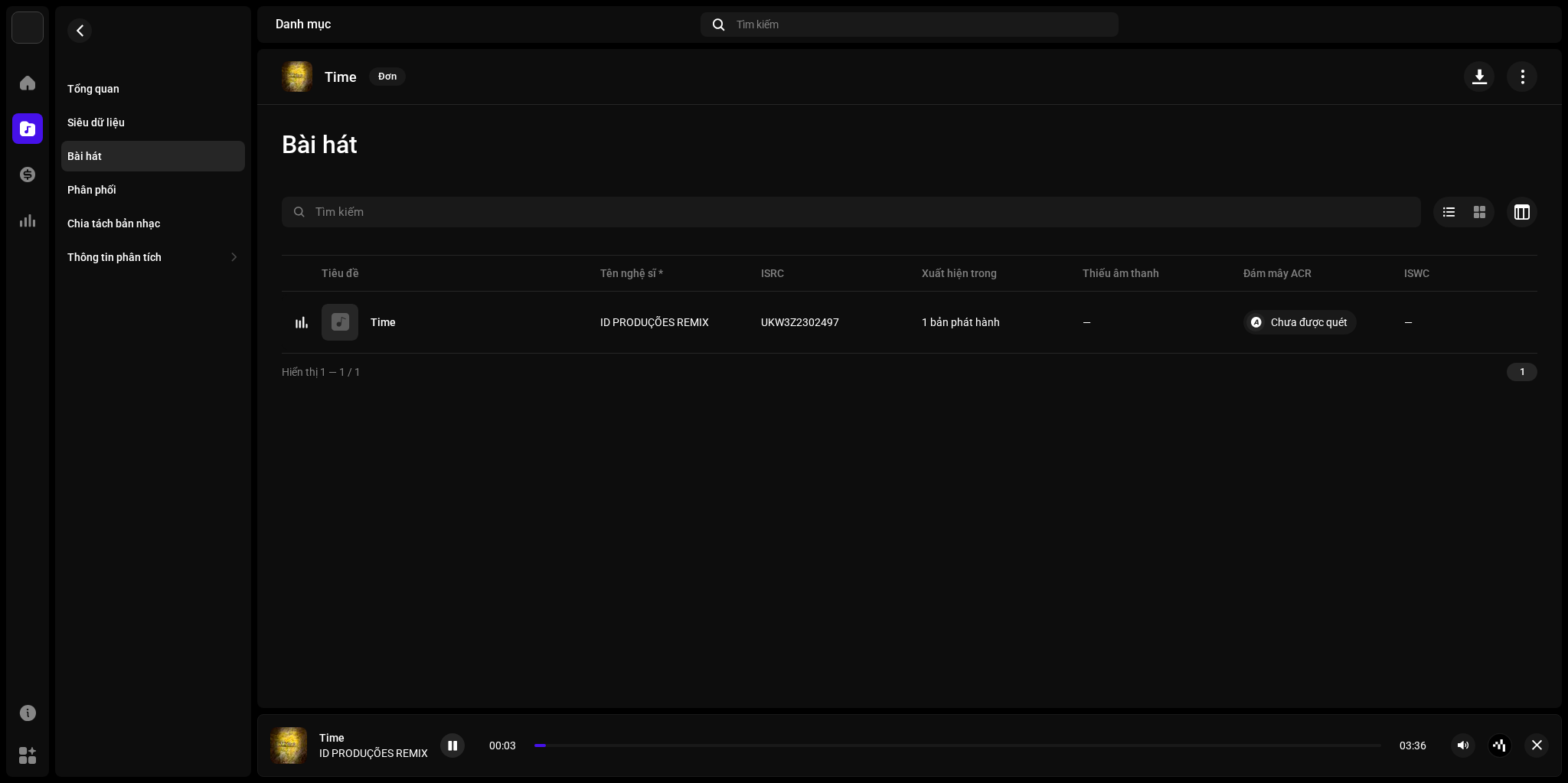
click at [454, 742] on span at bounding box center [453, 746] width 9 height 12
click at [70, 18] on re-m-nav-back at bounding box center [80, 39] width 37 height 67
click at [87, 28] on button "button" at bounding box center [80, 30] width 25 height 25
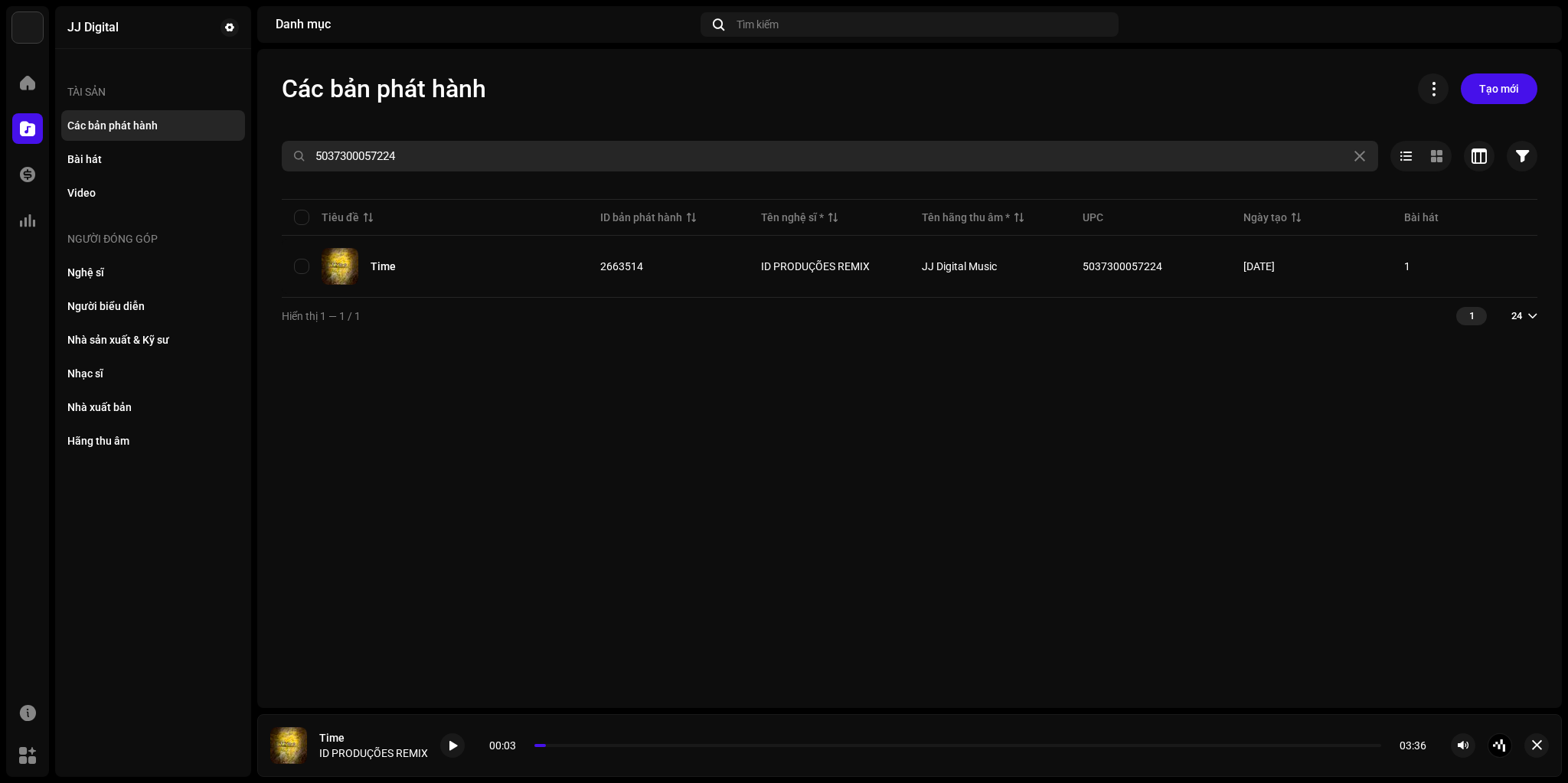
click at [469, 158] on input "5037300057224" at bounding box center [830, 156] width 1096 height 30
paste input "3547"
click at [490, 159] on input "5037300053547" at bounding box center [830, 156] width 1096 height 30
paste input "7163"
click at [554, 166] on input "5037300057163" at bounding box center [830, 156] width 1096 height 30
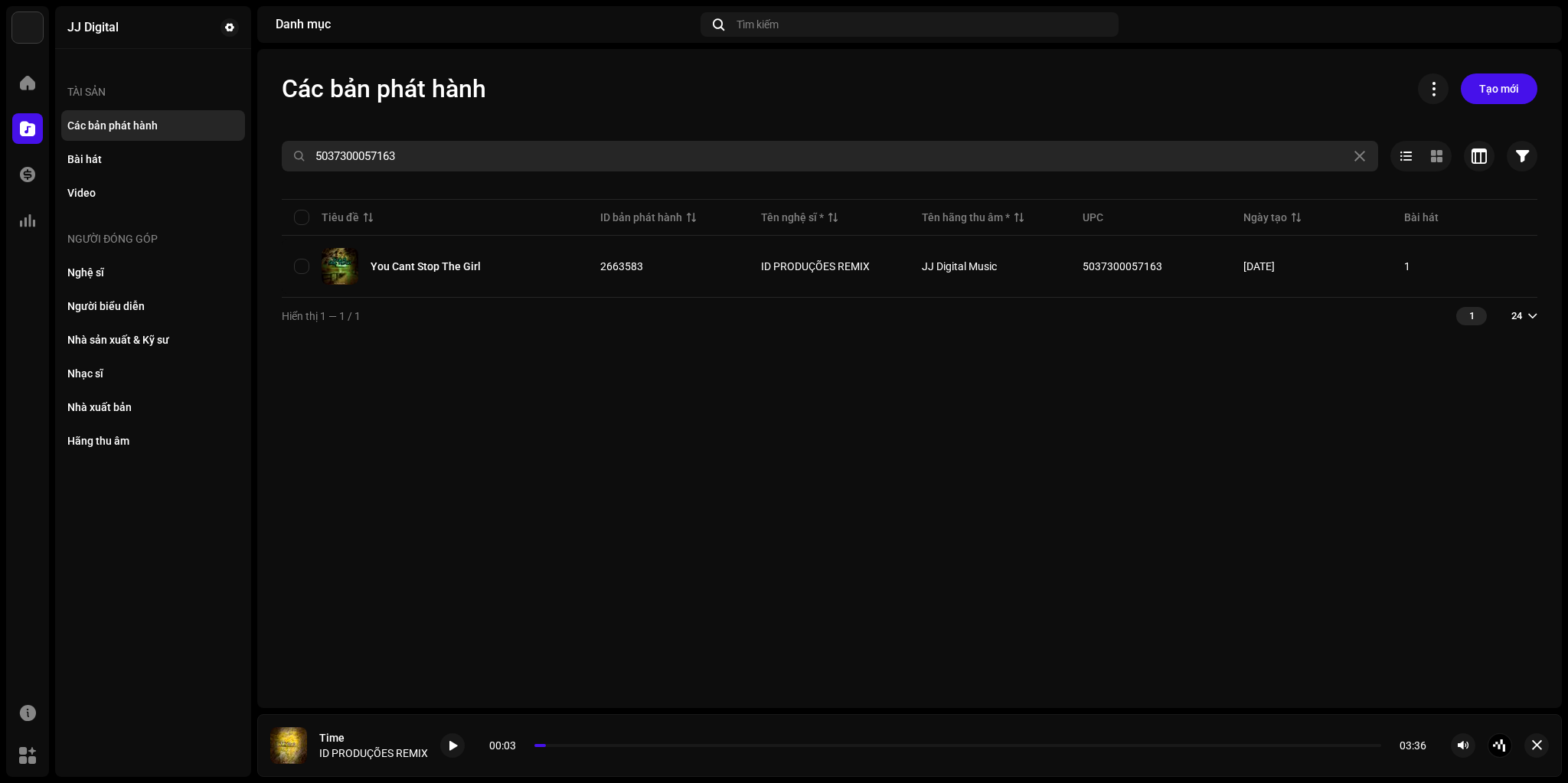
paste input "4490"
click at [418, 150] on input "5037300054490" at bounding box center [830, 156] width 1096 height 30
paste input "7705"
type input "5037300057705"
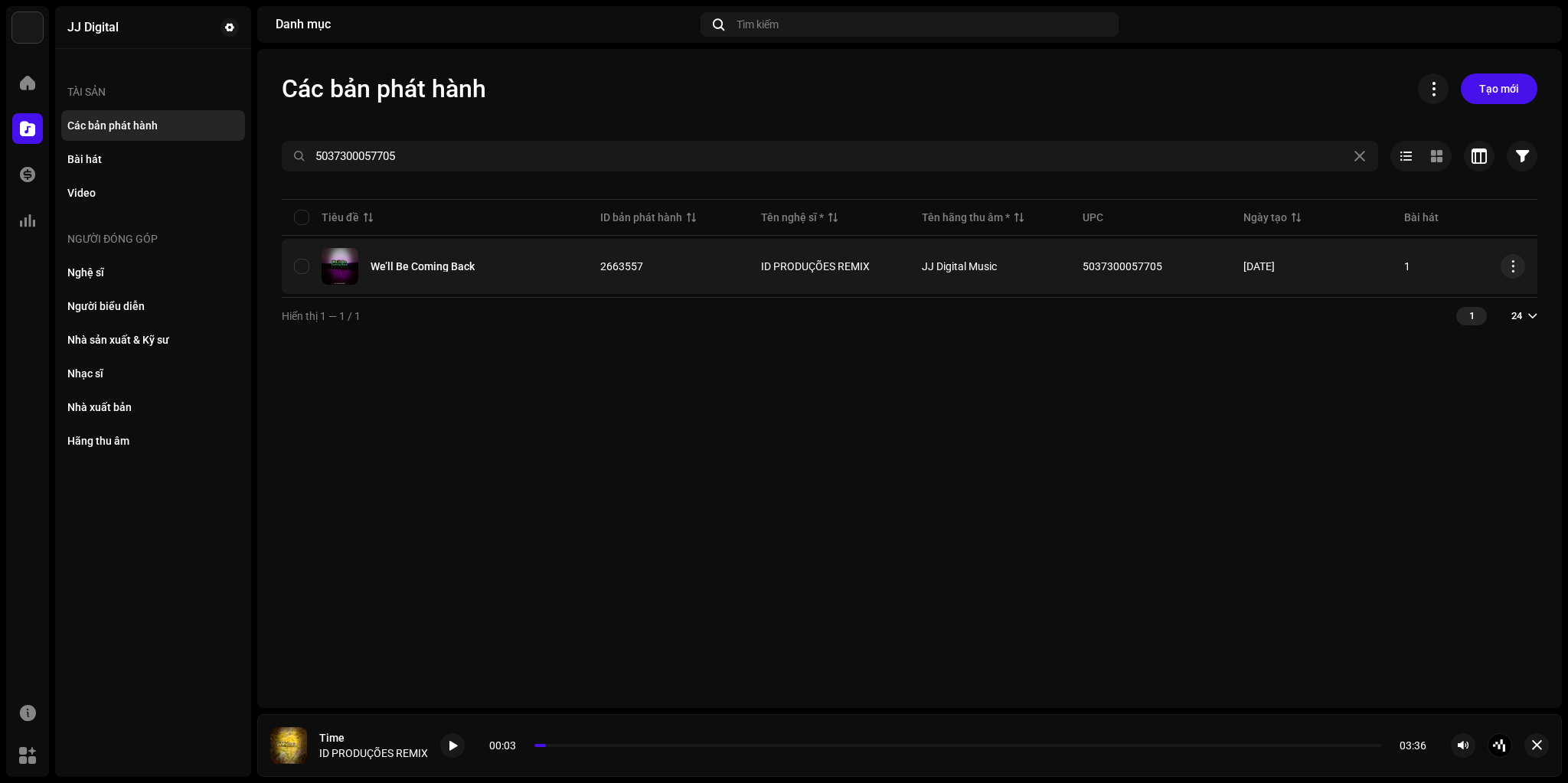
click at [435, 257] on div "We’ll Be Coming Back" at bounding box center [435, 266] width 282 height 37
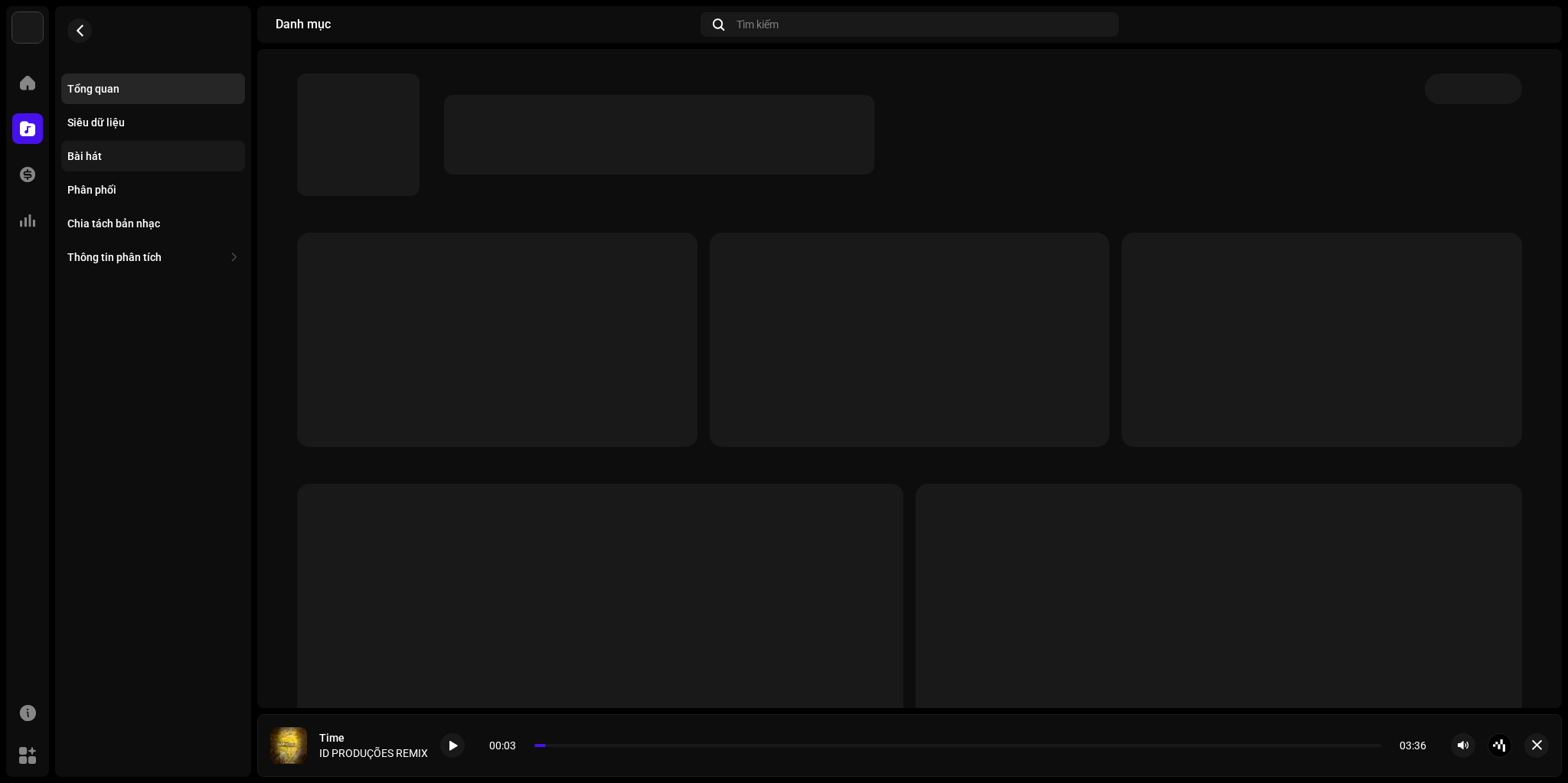
click at [101, 160] on div "Bài hát" at bounding box center [152, 155] width 171 height 12
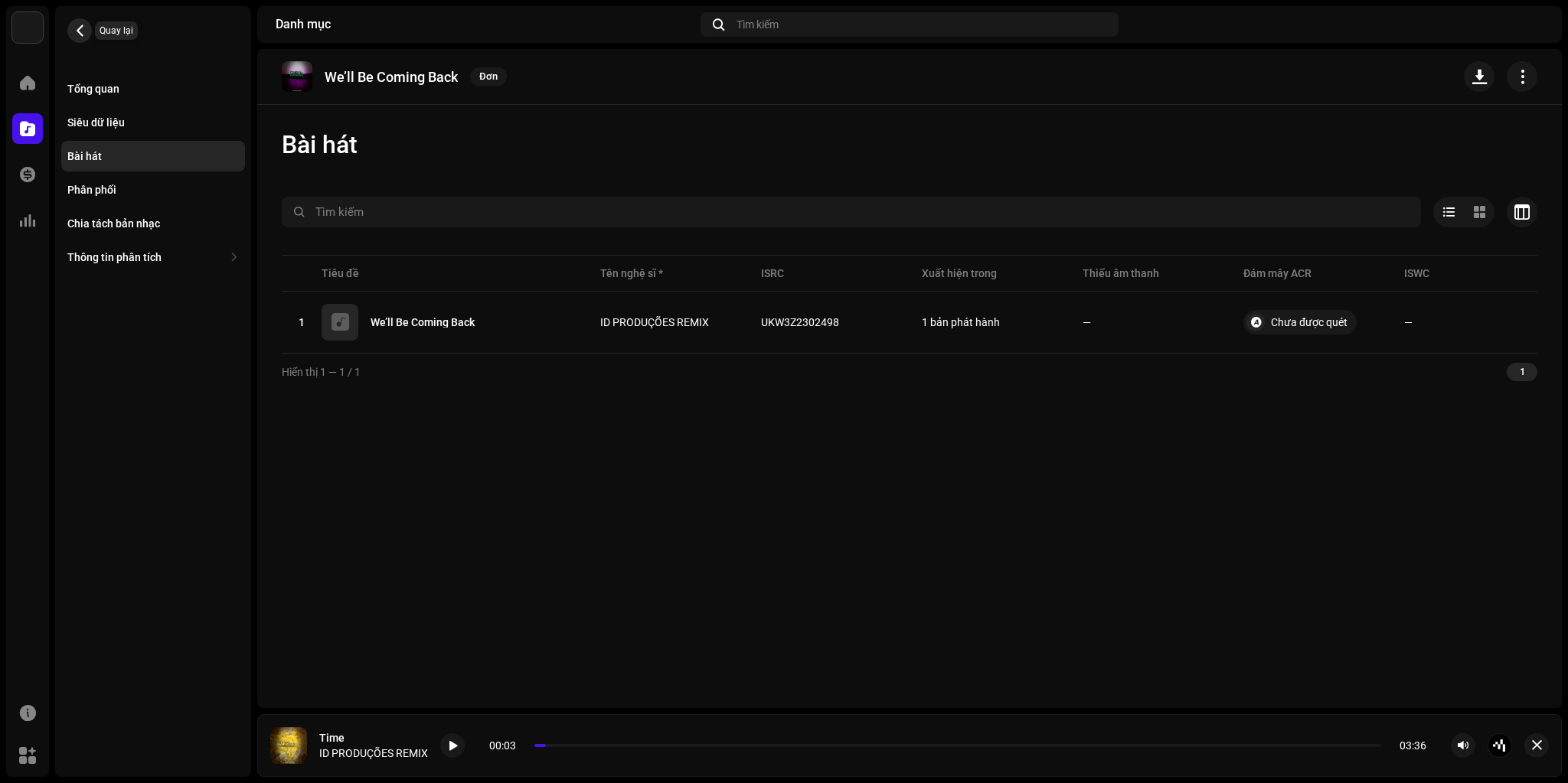
click at [82, 26] on span "button" at bounding box center [80, 30] width 11 height 12
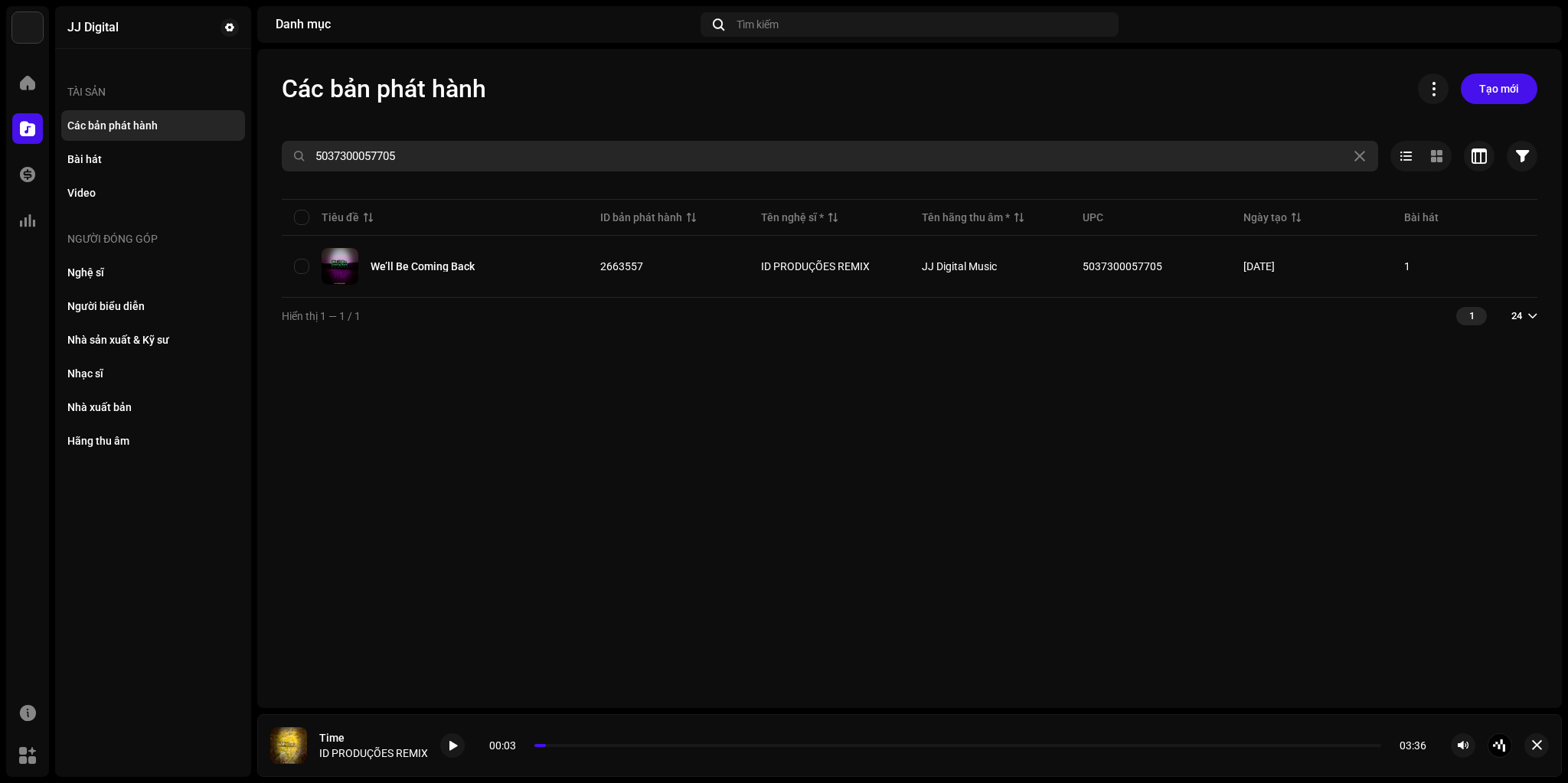
click at [539, 148] on input "5037300057705" at bounding box center [830, 156] width 1096 height 30
paste input "8122"
paste input "5763"
paste input "4759"
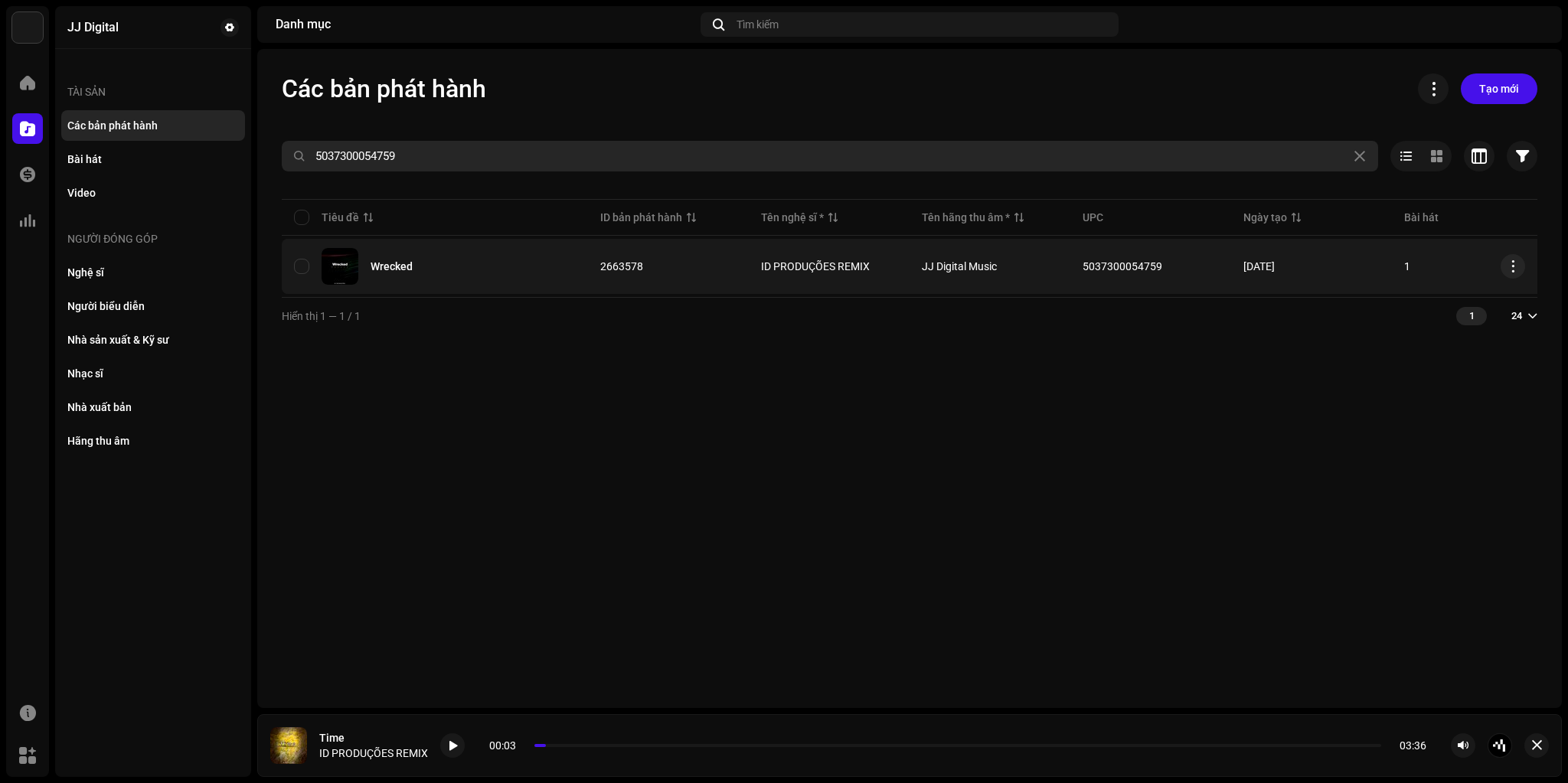
type input "5037300054759"
click at [392, 270] on div "Wrecked" at bounding box center [391, 266] width 42 height 10
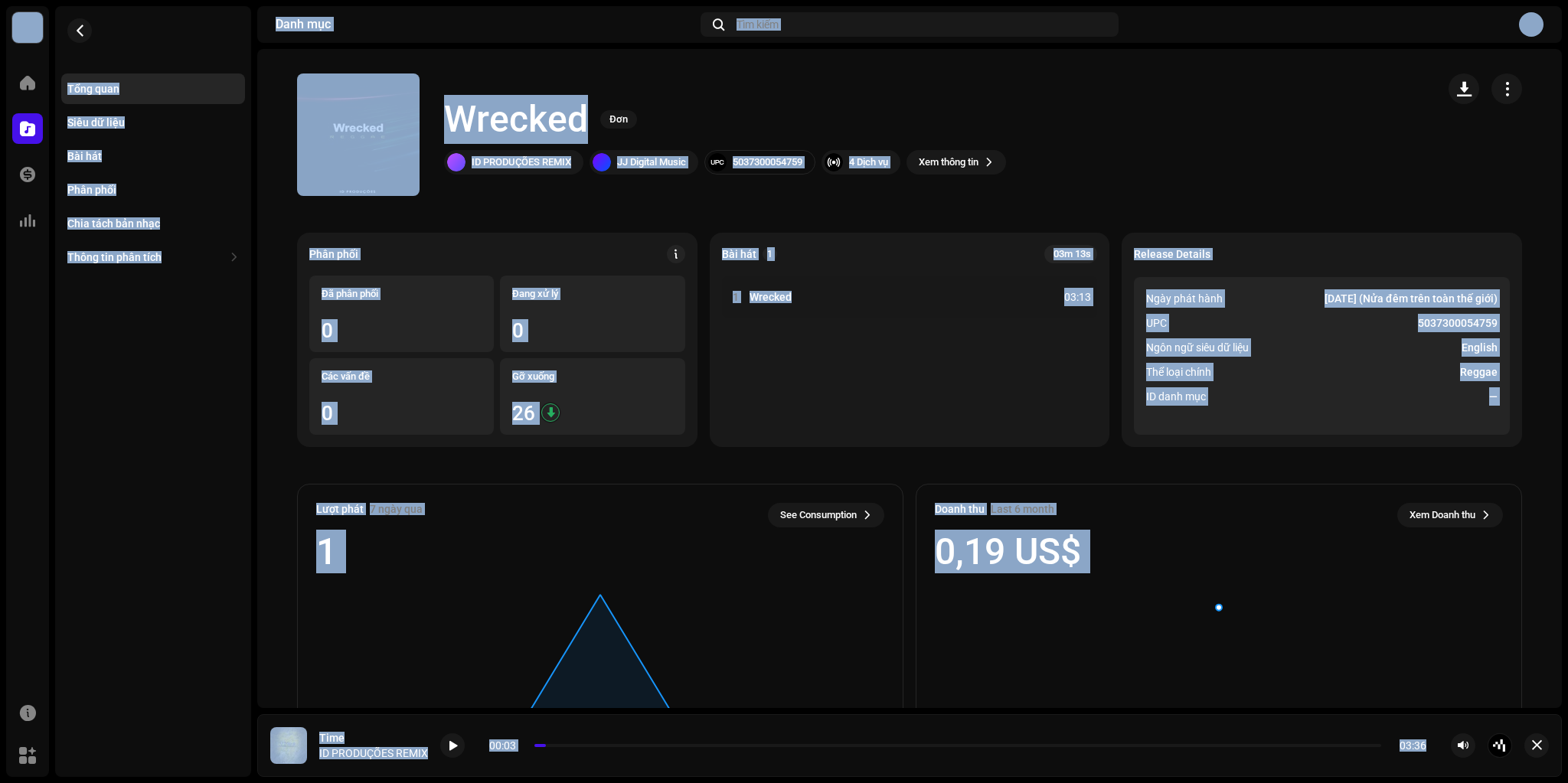
click at [588, 230] on catalog-releases-details-overview "Wrecked Đơn Wrecked Đơn ID PRODUÇÕES REMIX JJ Digital Music 5037300054759 4 Dịc…" at bounding box center [910, 432] width 1305 height 766
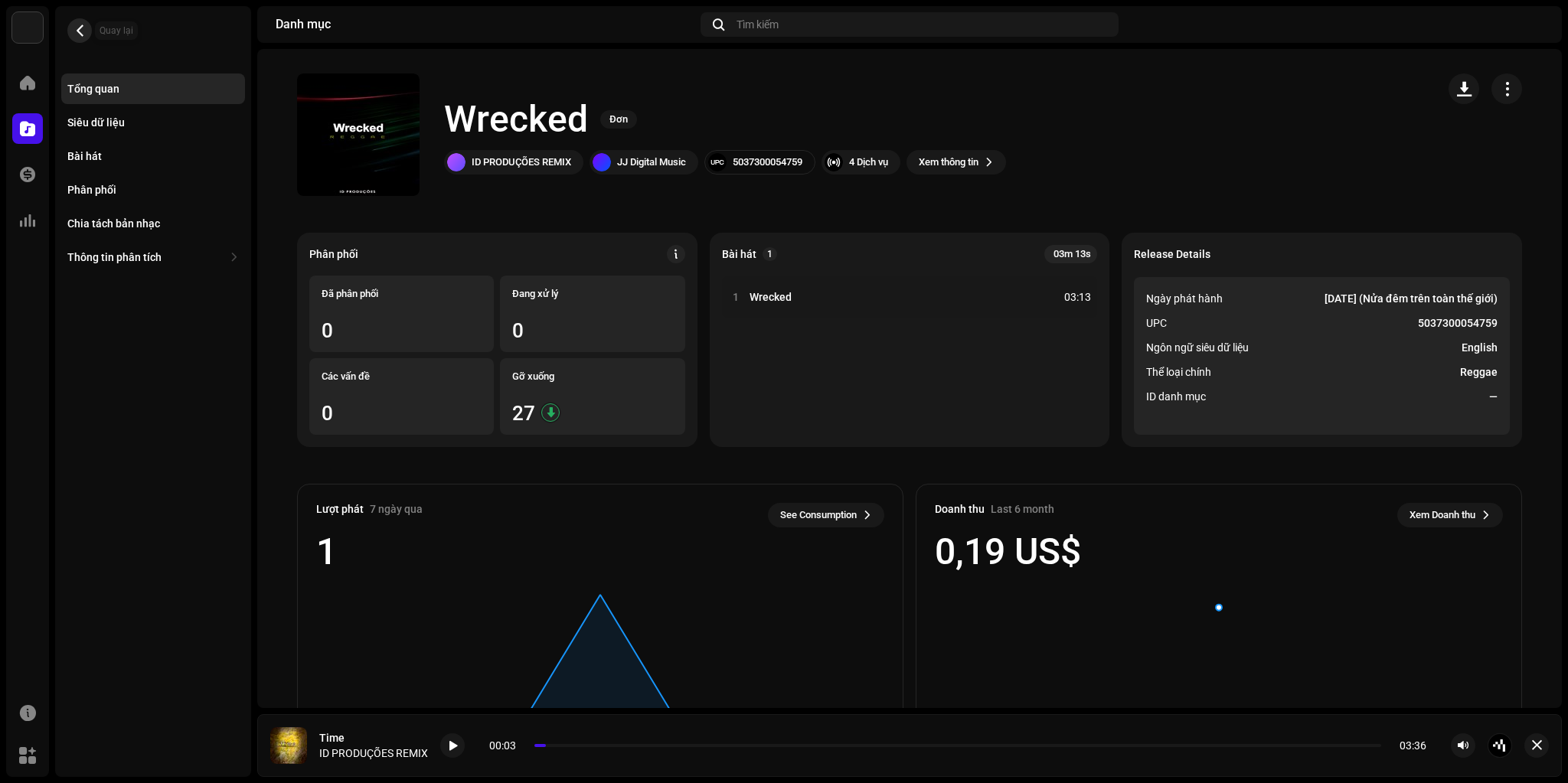
click at [71, 33] on button "button" at bounding box center [80, 30] width 25 height 25
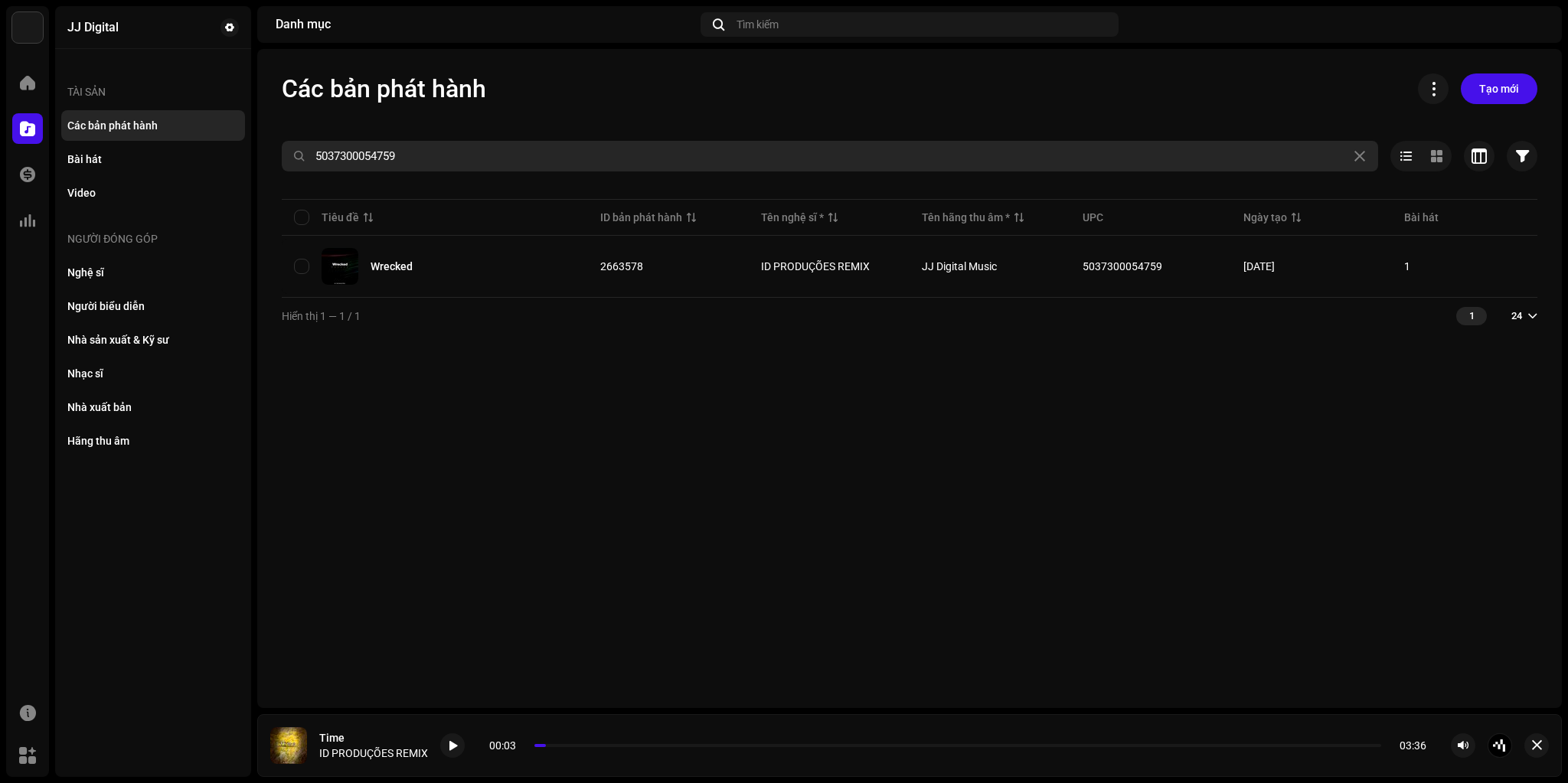
click at [433, 160] on input "5037300054759" at bounding box center [830, 156] width 1096 height 30
paste input "8115"
paste input "4551"
paste input "356"
type input "5037300053561"
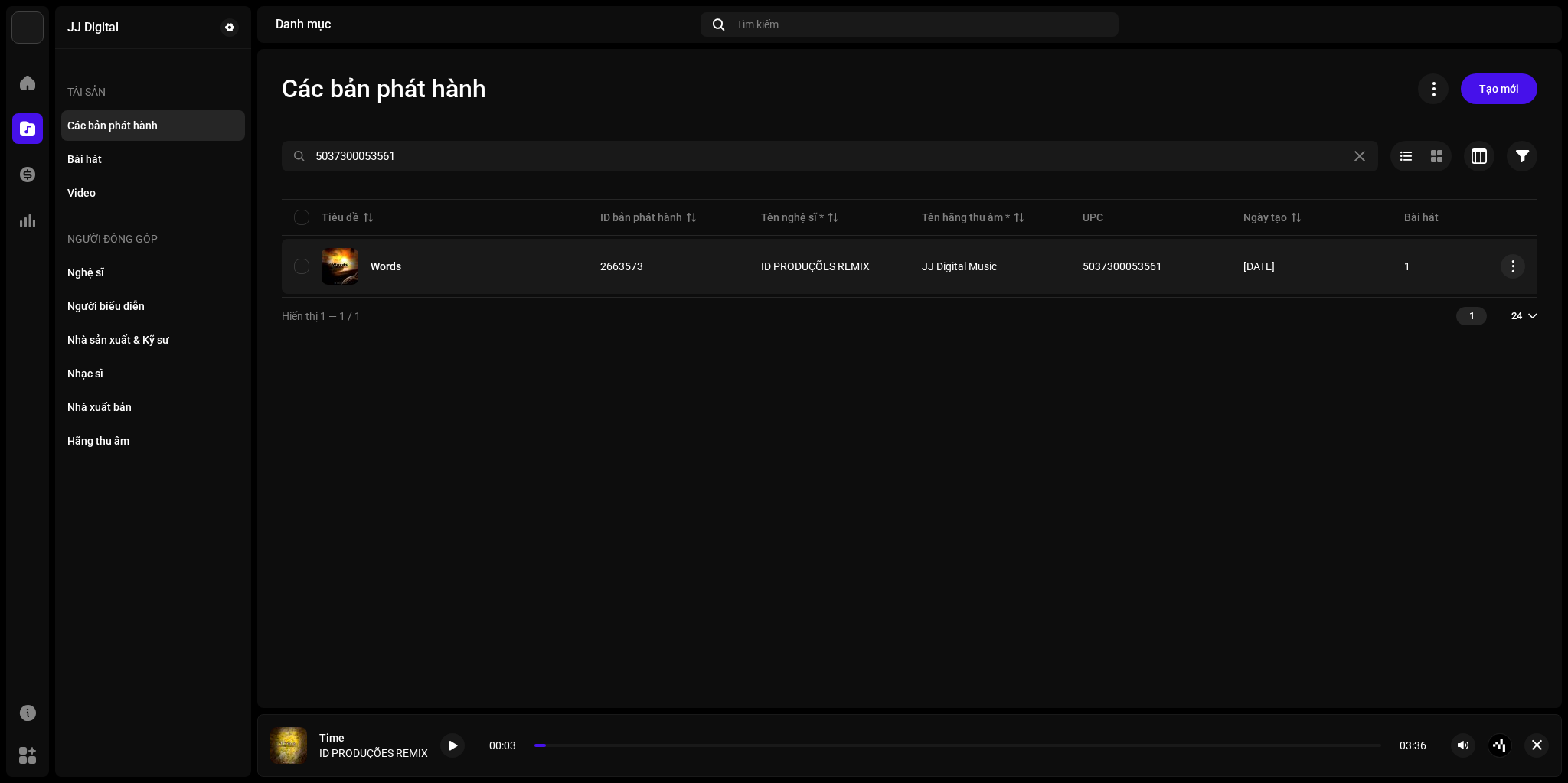
click at [351, 262] on img at bounding box center [340, 266] width 37 height 37
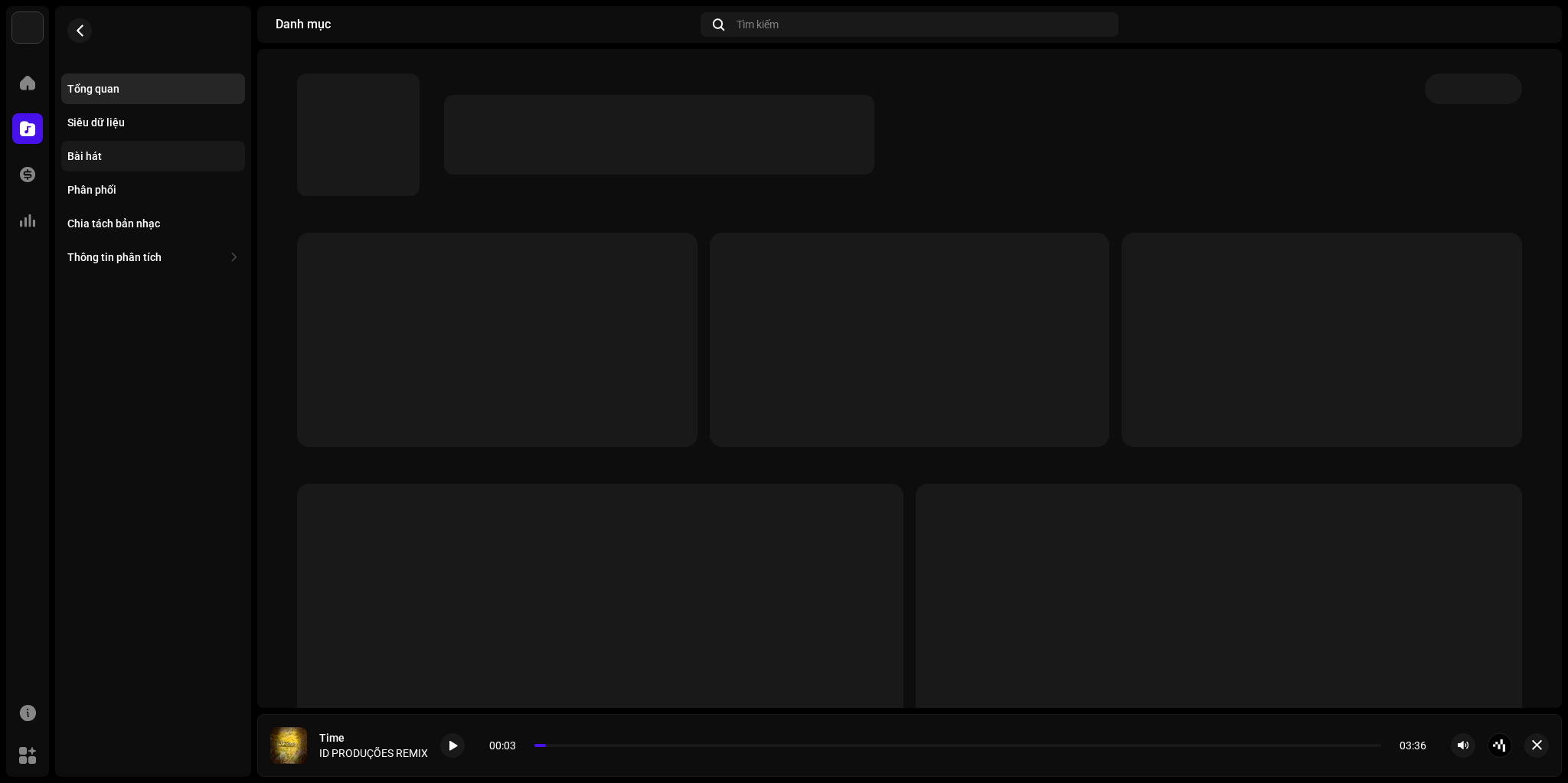
click at [101, 147] on div "Bài hát" at bounding box center [153, 156] width 184 height 30
